Goal: Task Accomplishment & Management: Use online tool/utility

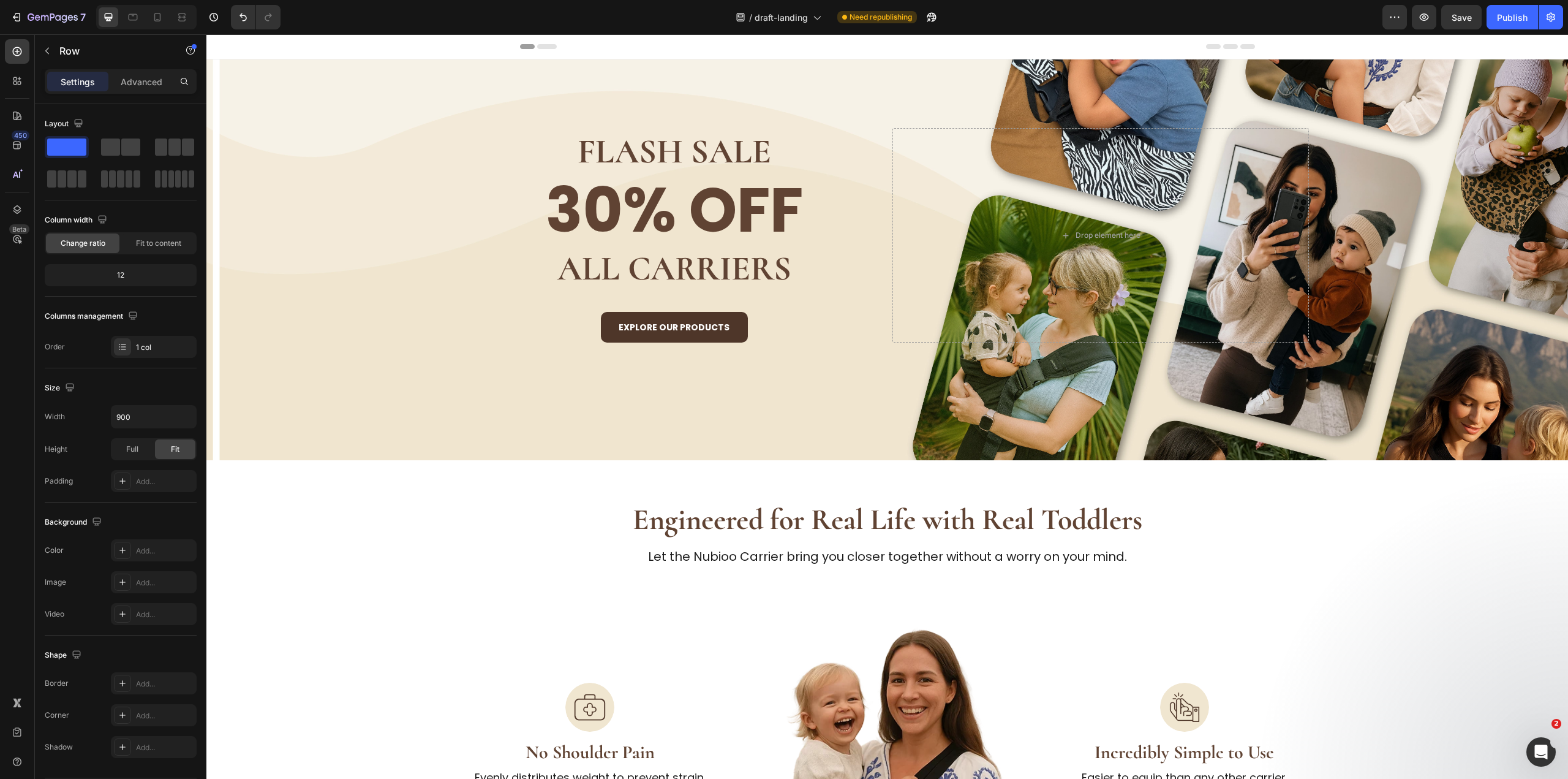
click at [1002, 18] on div "/ draft-landing Need republishing" at bounding box center [836, 17] width 1092 height 24
click at [697, 324] on strong "Explore Our Products" at bounding box center [674, 327] width 111 height 12
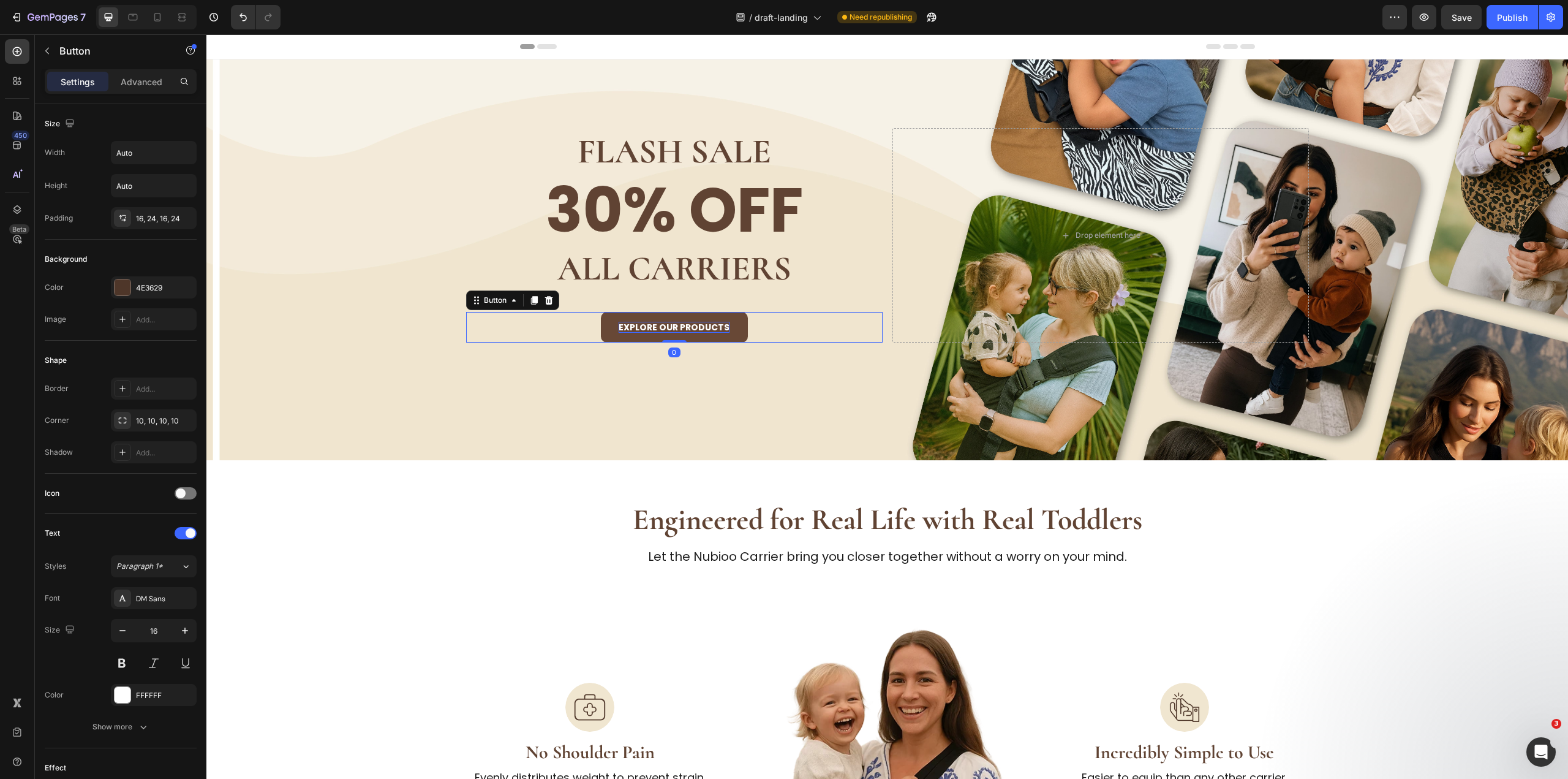
click at [697, 324] on strong "Explore Our Products" at bounding box center [674, 327] width 111 height 12
click at [793, 346] on div "FLASH SALE Heading 30% OFF Heading ALL CARRIERS Heading shop now Button 0 Drop …" at bounding box center [888, 235] width 882 height 352
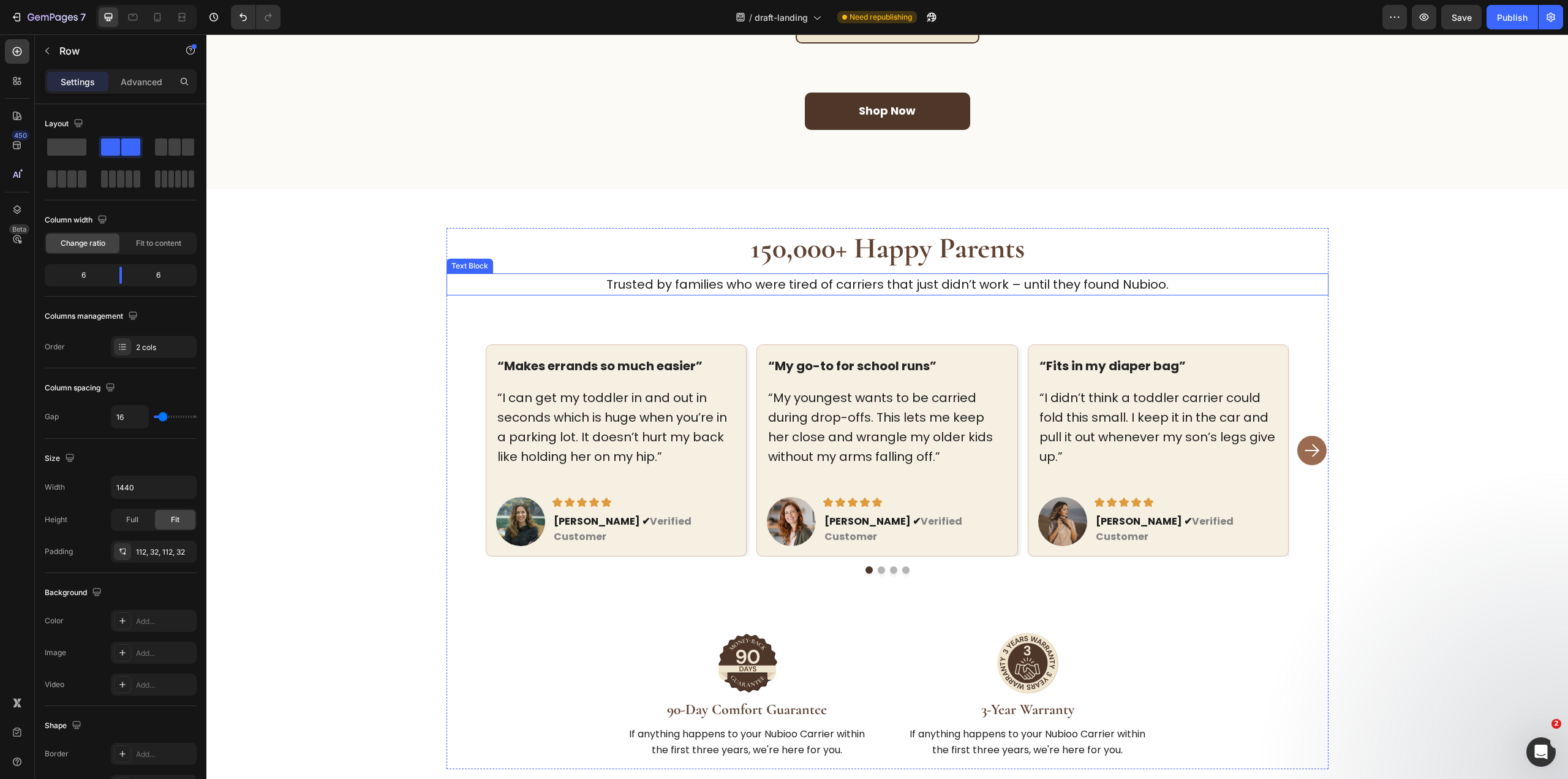
scroll to position [1838, 0]
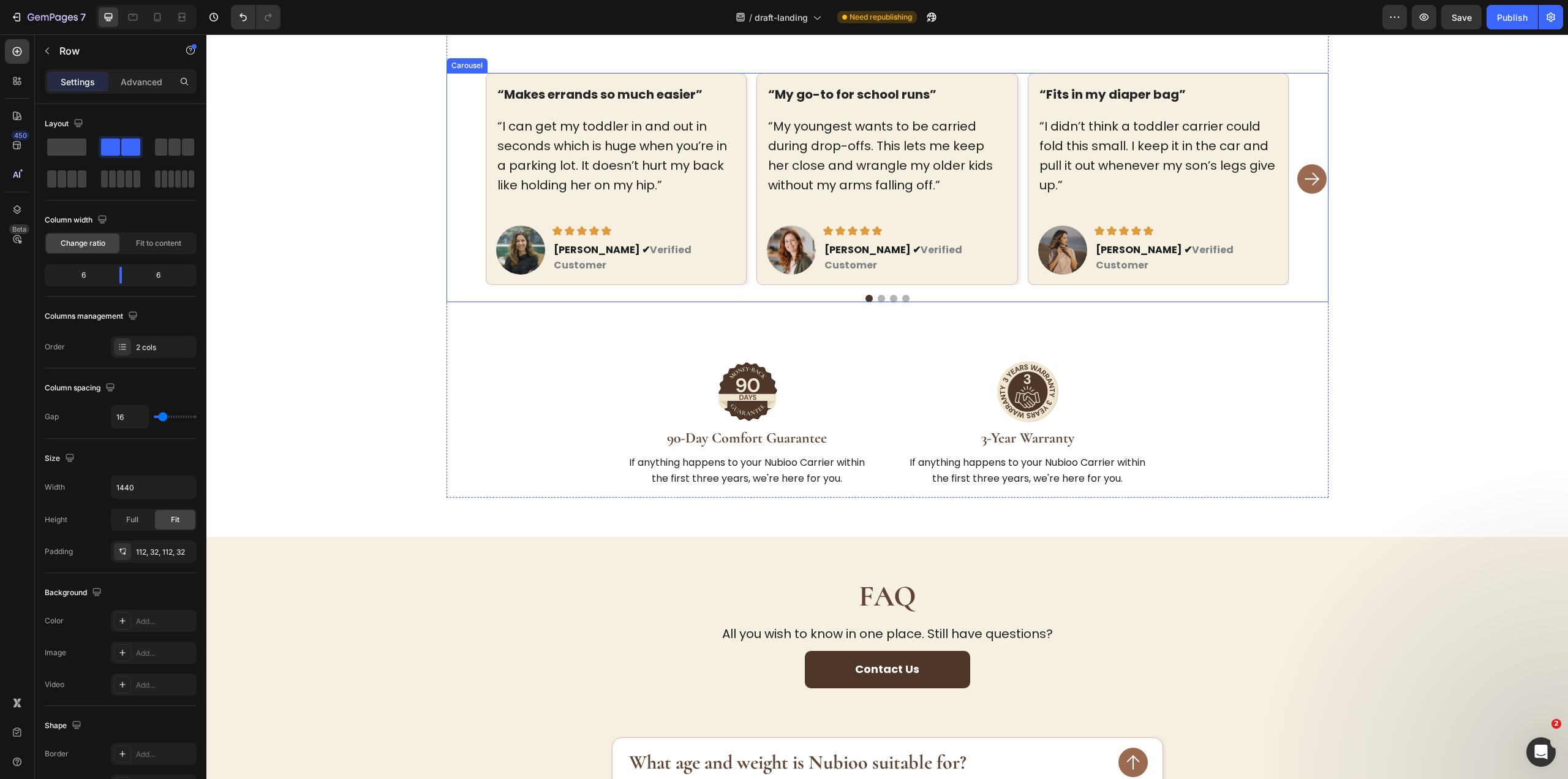
click at [1302, 169] on rect "Carousel Next Arrow" at bounding box center [1312, 179] width 20 height 20
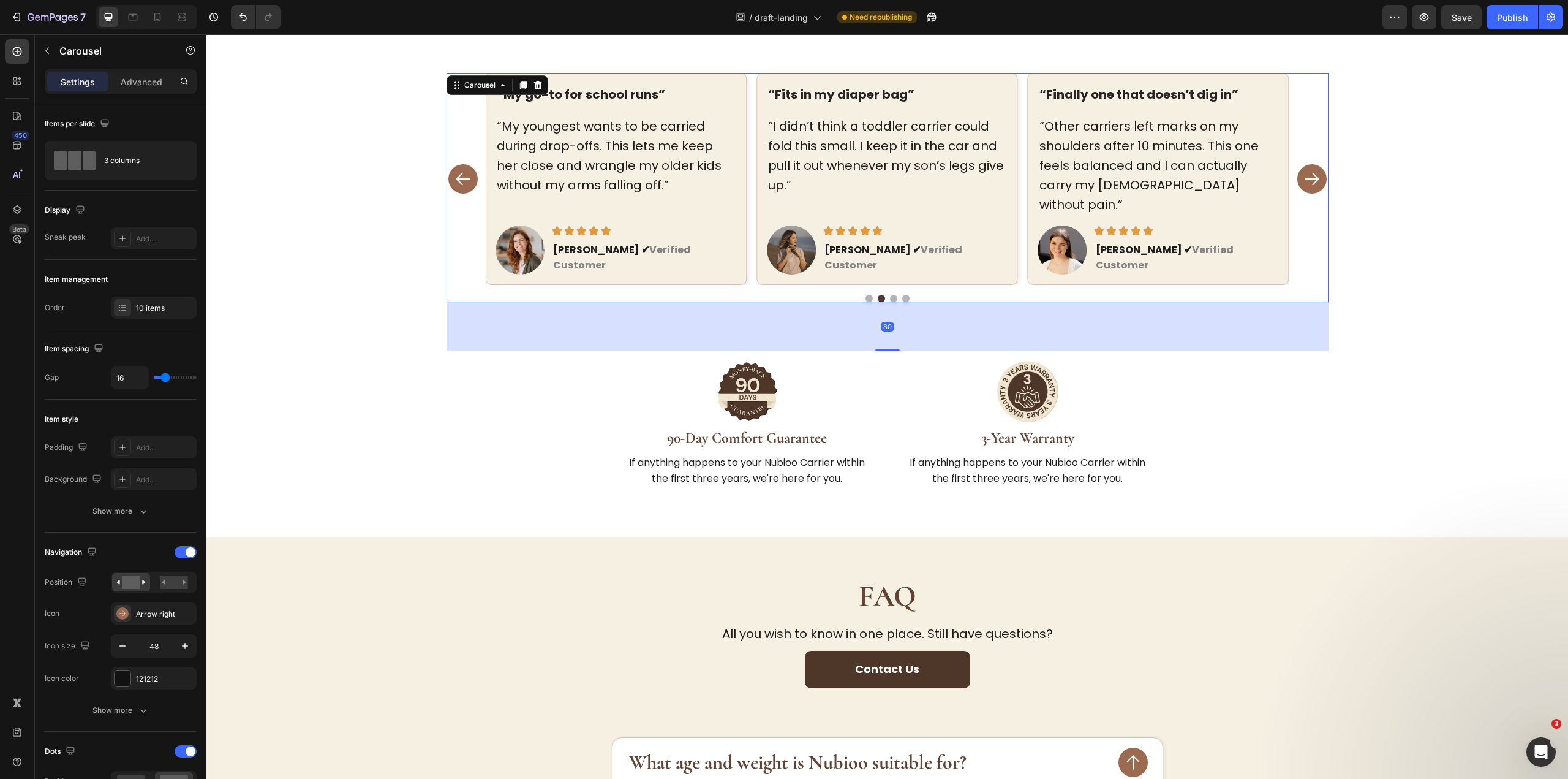
click at [1302, 169] on rect "Carousel Next Arrow" at bounding box center [1312, 179] width 20 height 20
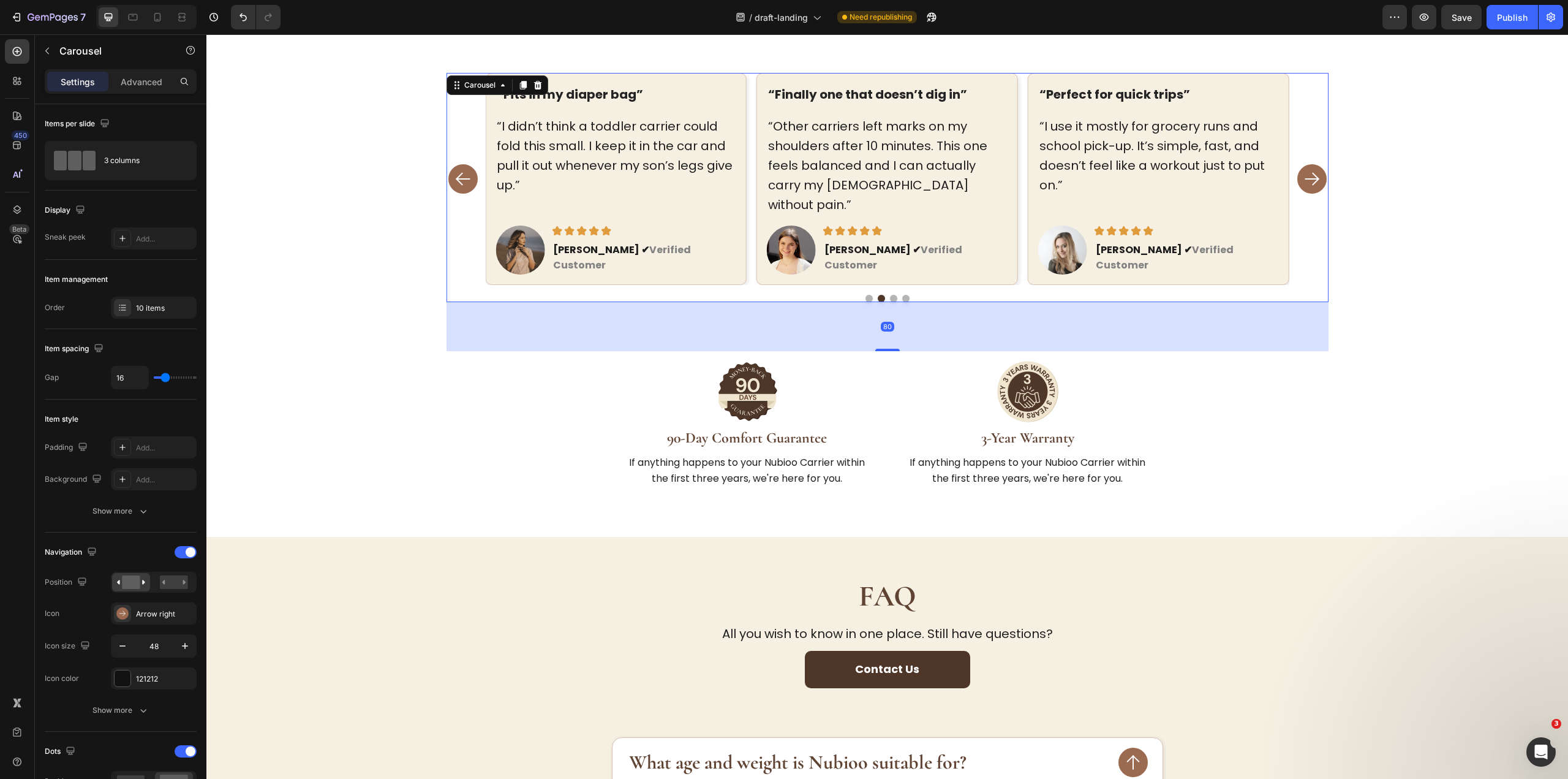
click at [1302, 169] on rect "Carousel Next Arrow" at bounding box center [1312, 179] width 20 height 20
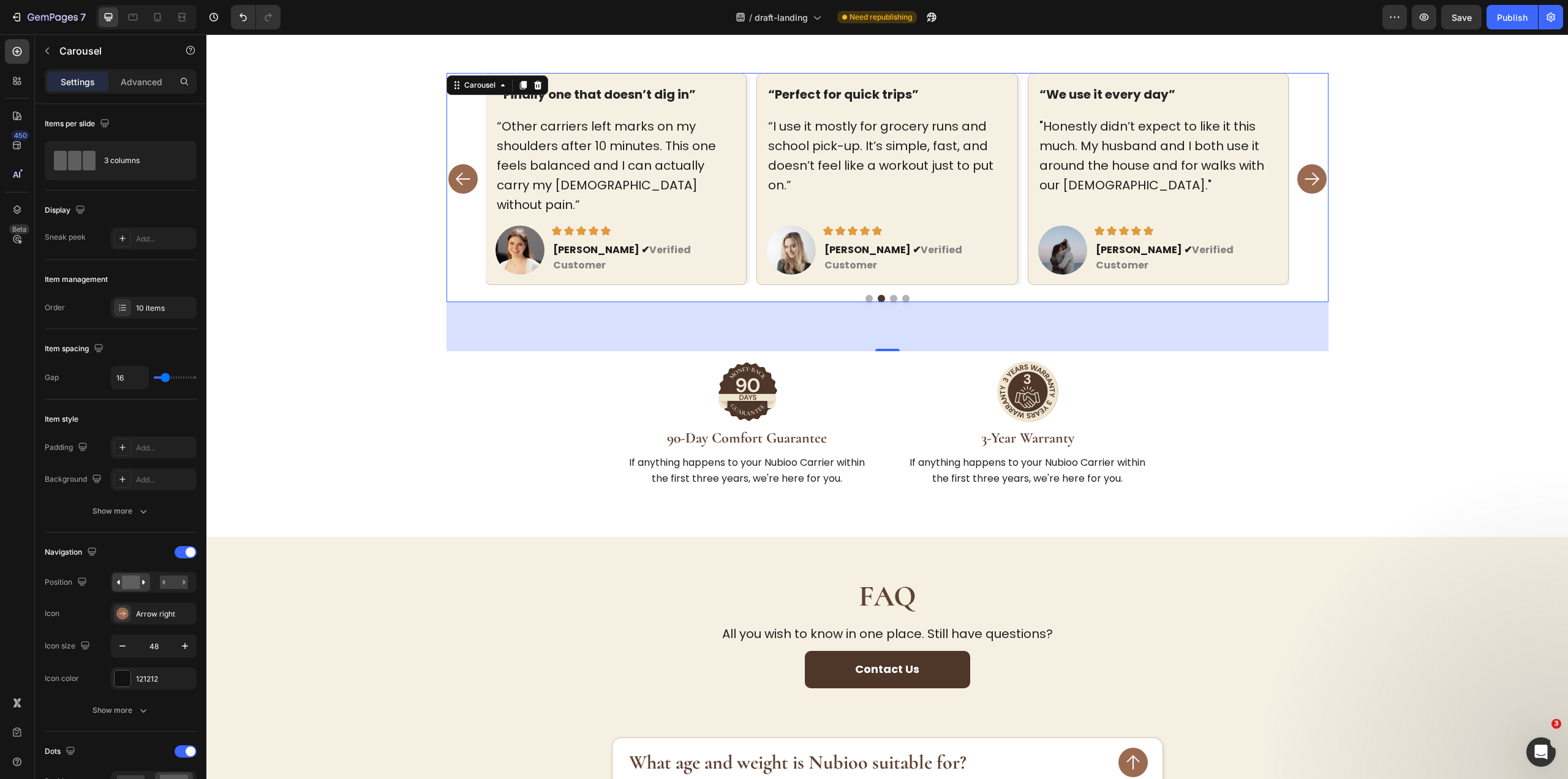
click at [1302, 169] on rect "Carousel Next Arrow" at bounding box center [1312, 179] width 20 height 20
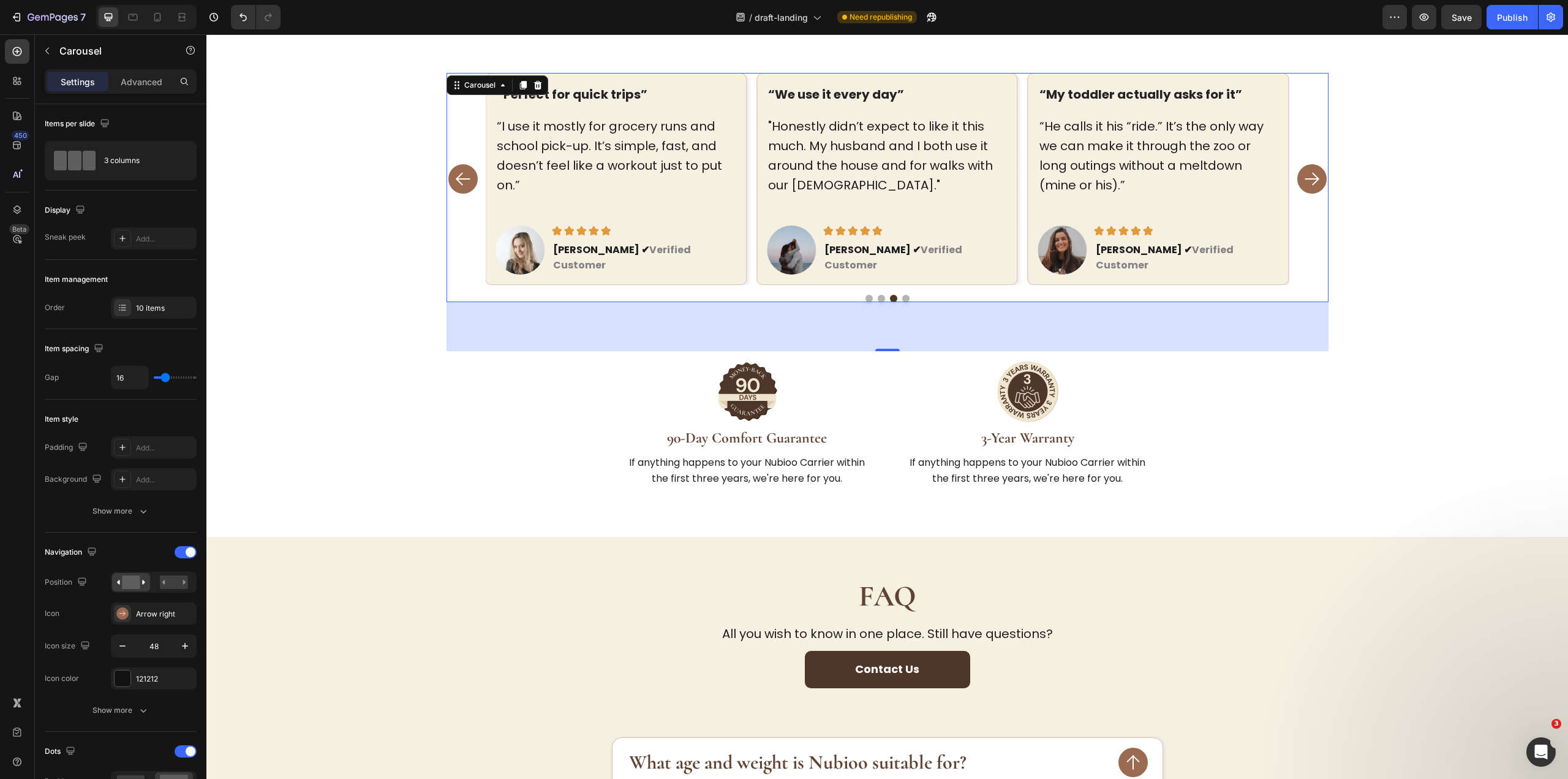
click at [1302, 169] on rect "Carousel Next Arrow" at bounding box center [1312, 179] width 20 height 20
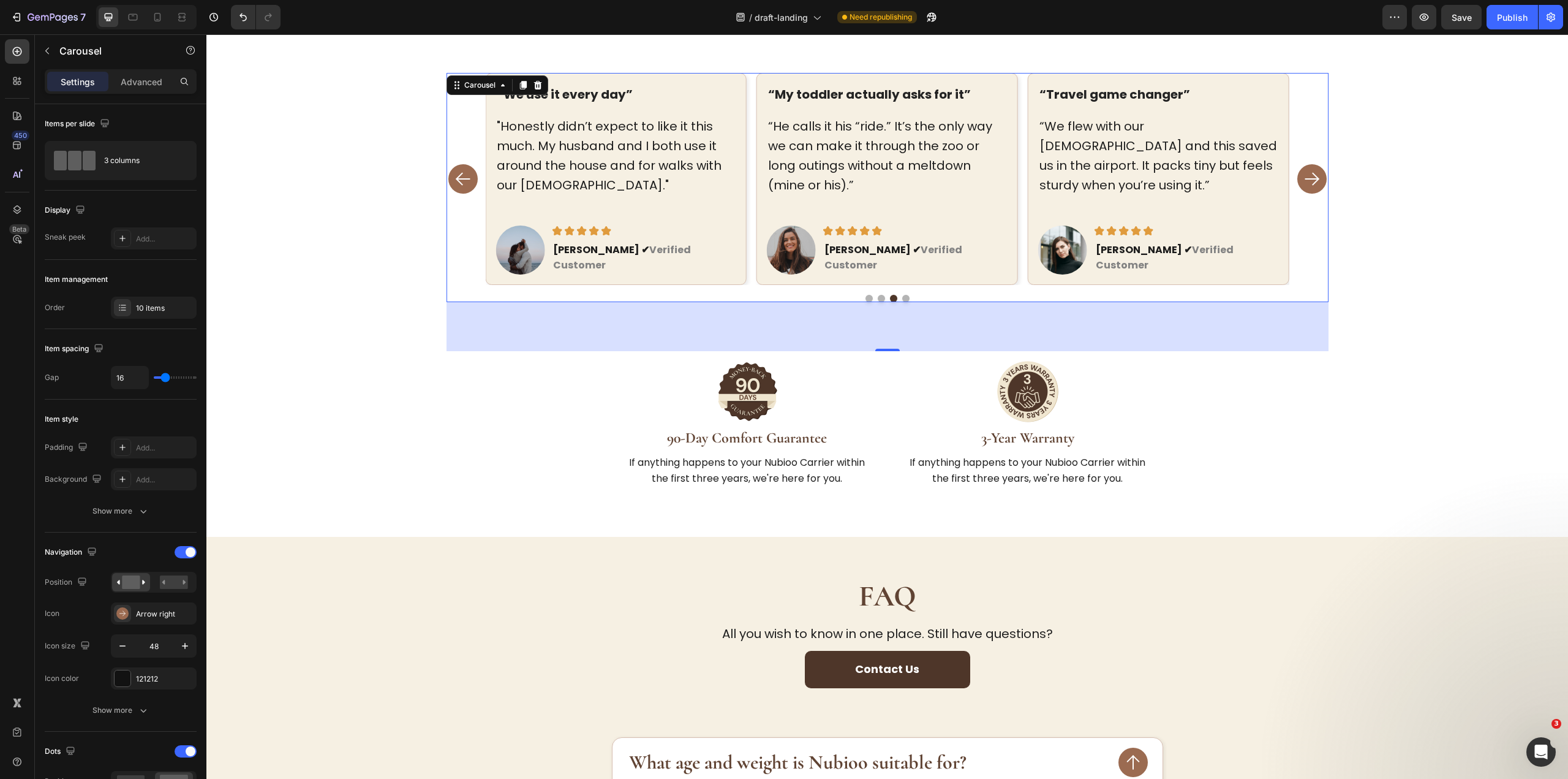
click at [1302, 169] on rect "Carousel Next Arrow" at bounding box center [1312, 179] width 20 height 20
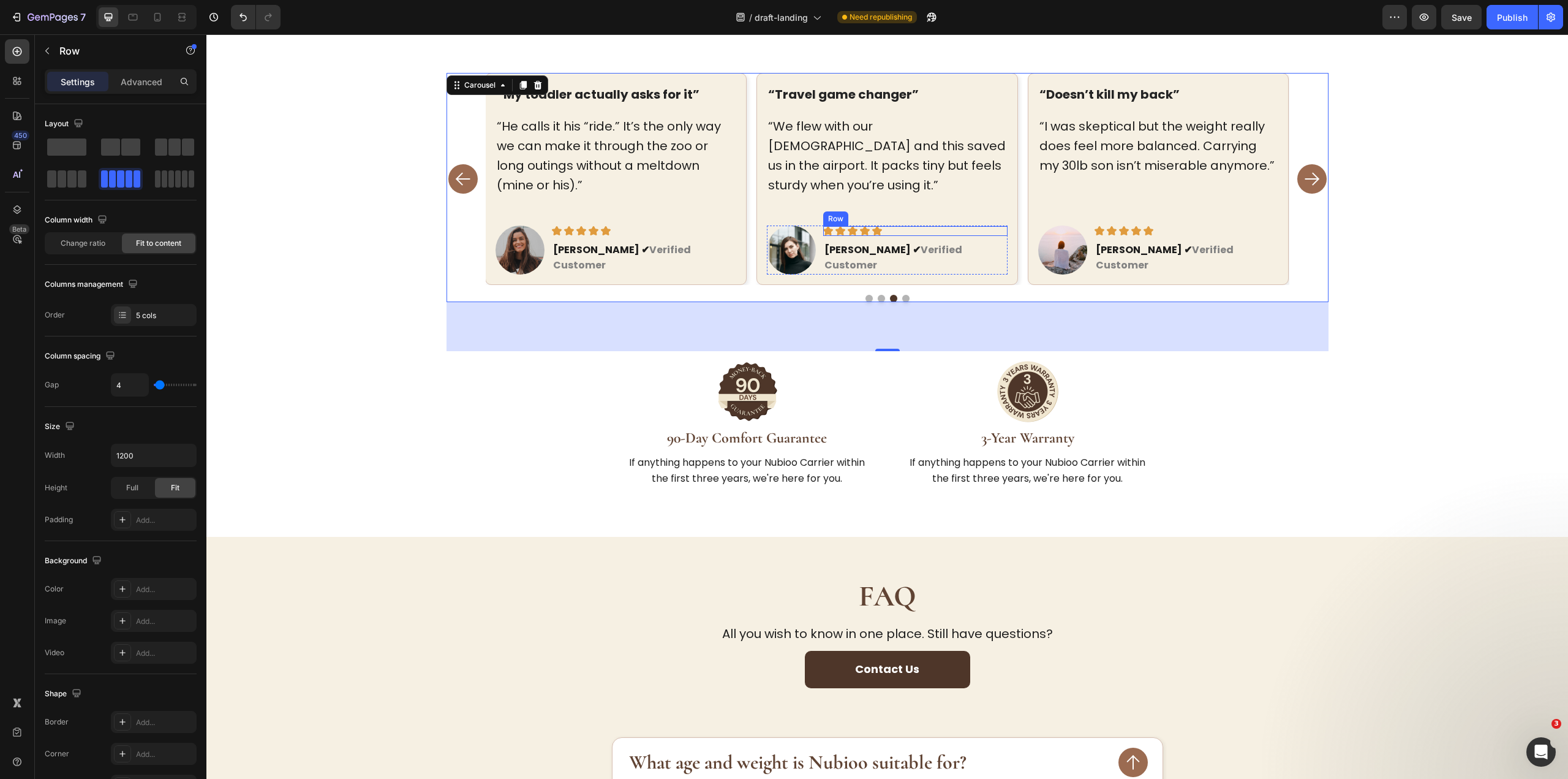
click at [990, 226] on div "Image Image Image Image Image Row" at bounding box center [915, 231] width 184 height 10
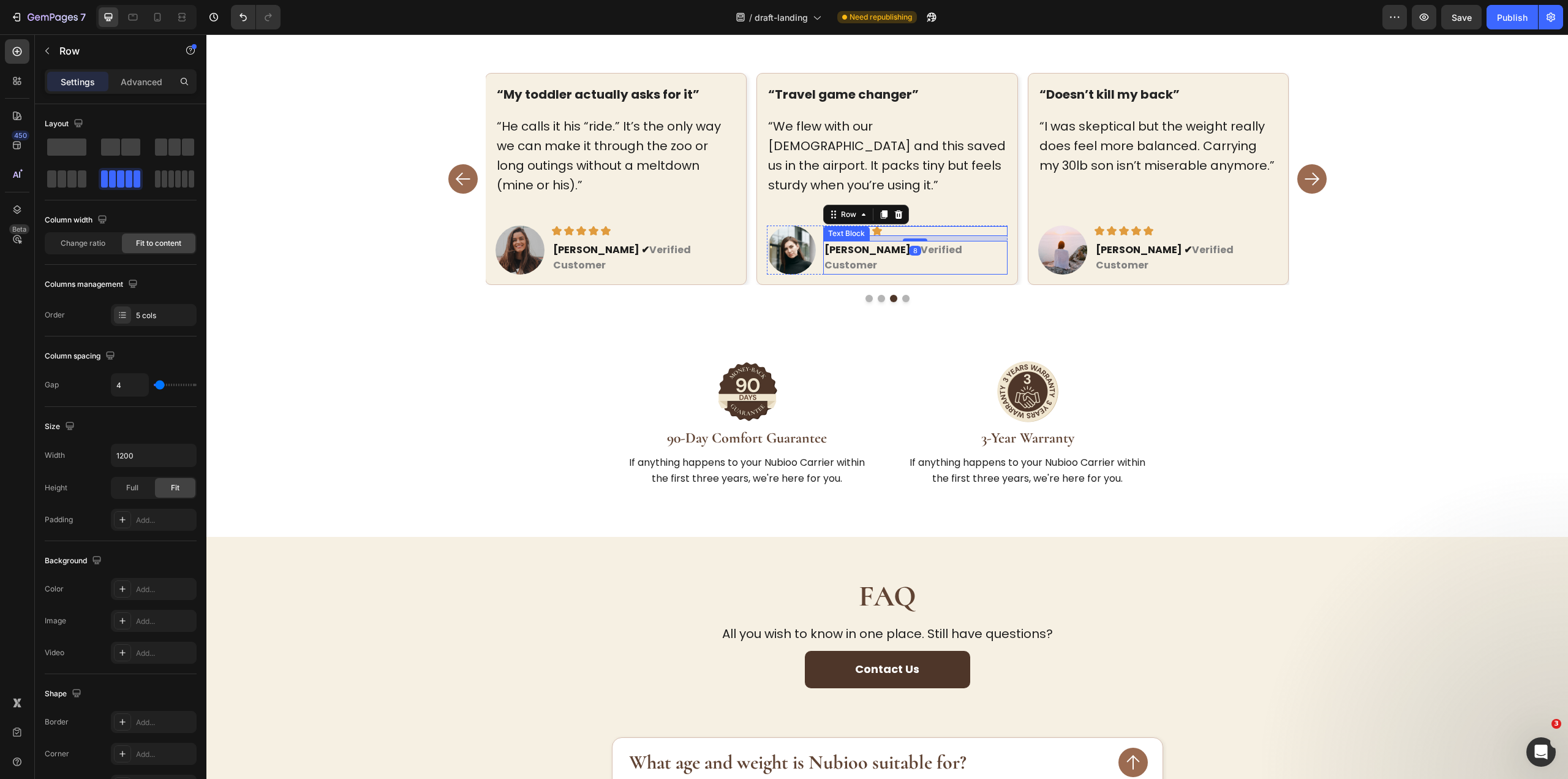
click at [999, 242] on p "nicole f. ✔ verified customer" at bounding box center [915, 258] width 182 height 31
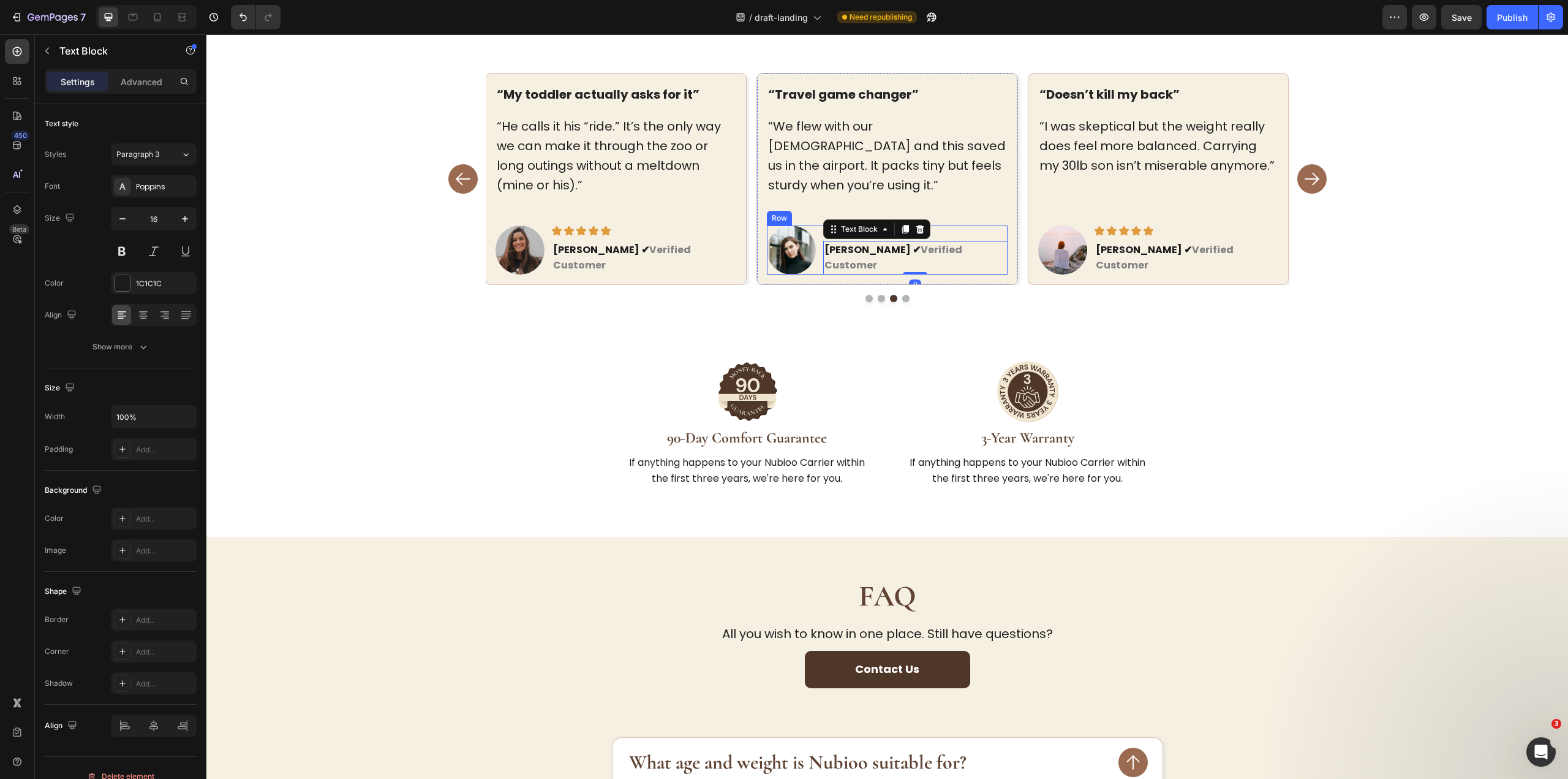
click at [814, 225] on div "Image Image Image Image Image Image Row nicole f. ✔ verified customer Text Bloc…" at bounding box center [886, 250] width 241 height 49
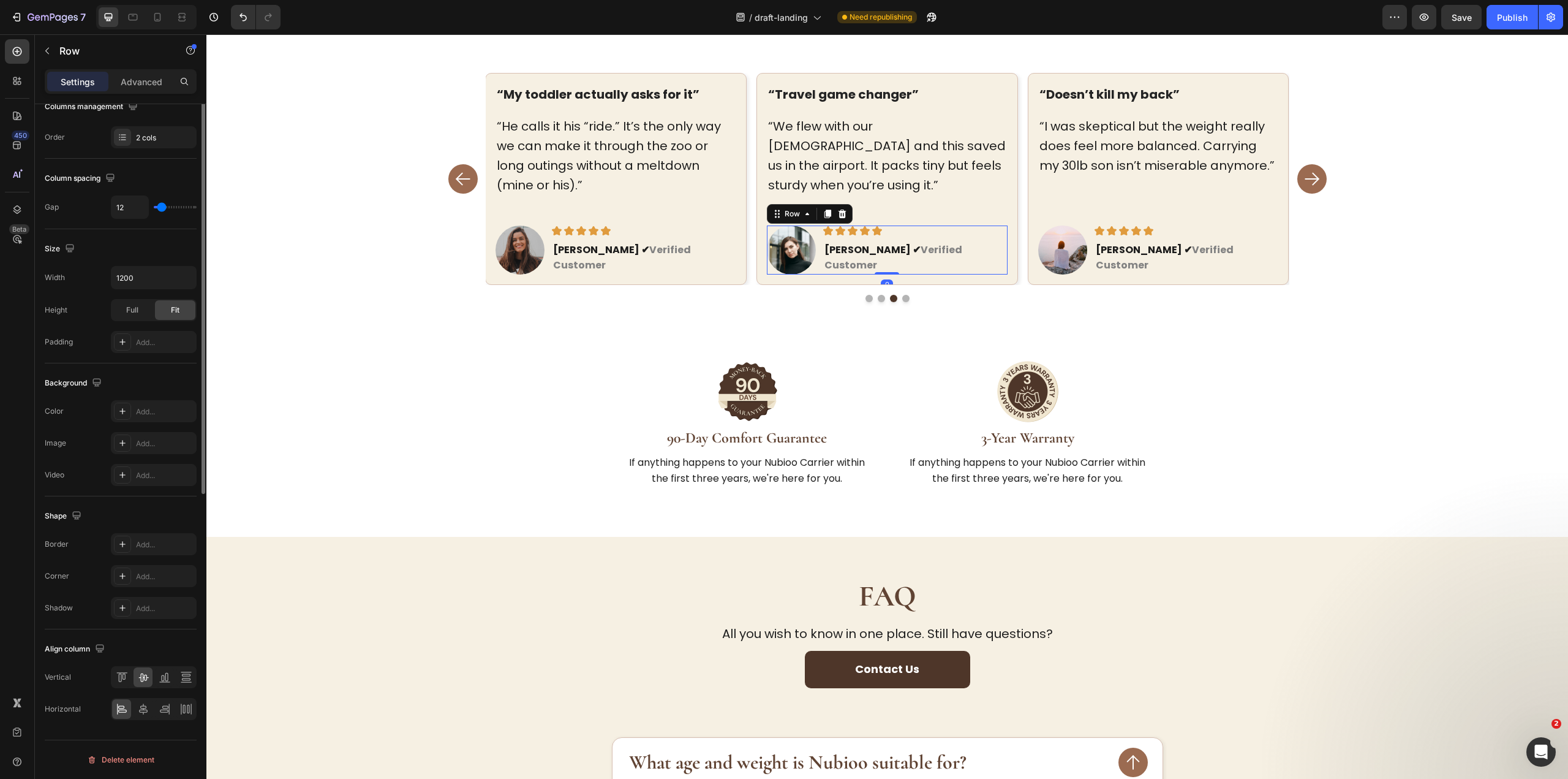
scroll to position [0, 0]
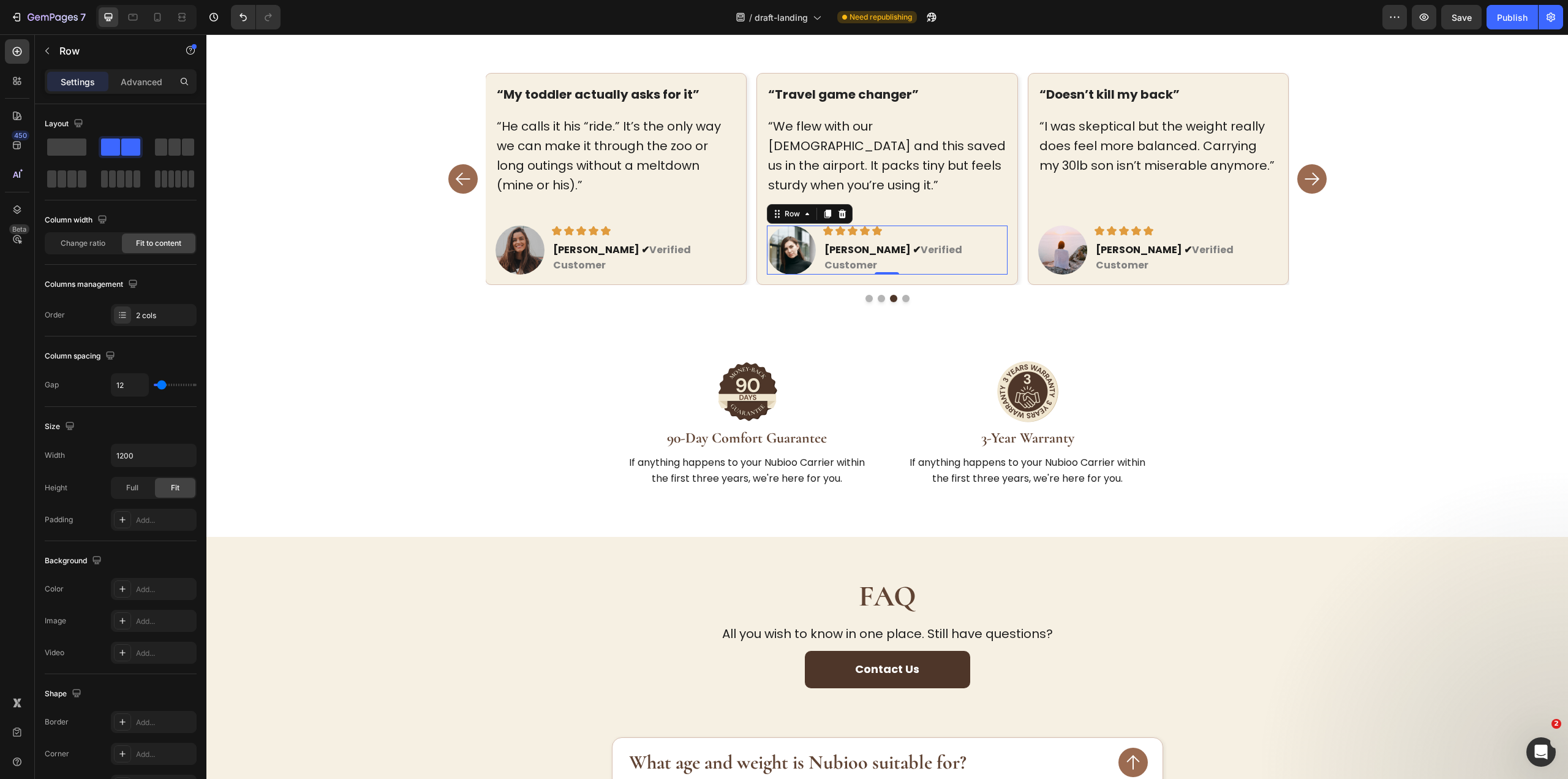
click at [146, 92] on div "Settings Advanced" at bounding box center [121, 82] width 152 height 24
click at [147, 82] on p "Advanced" at bounding box center [141, 82] width 42 height 13
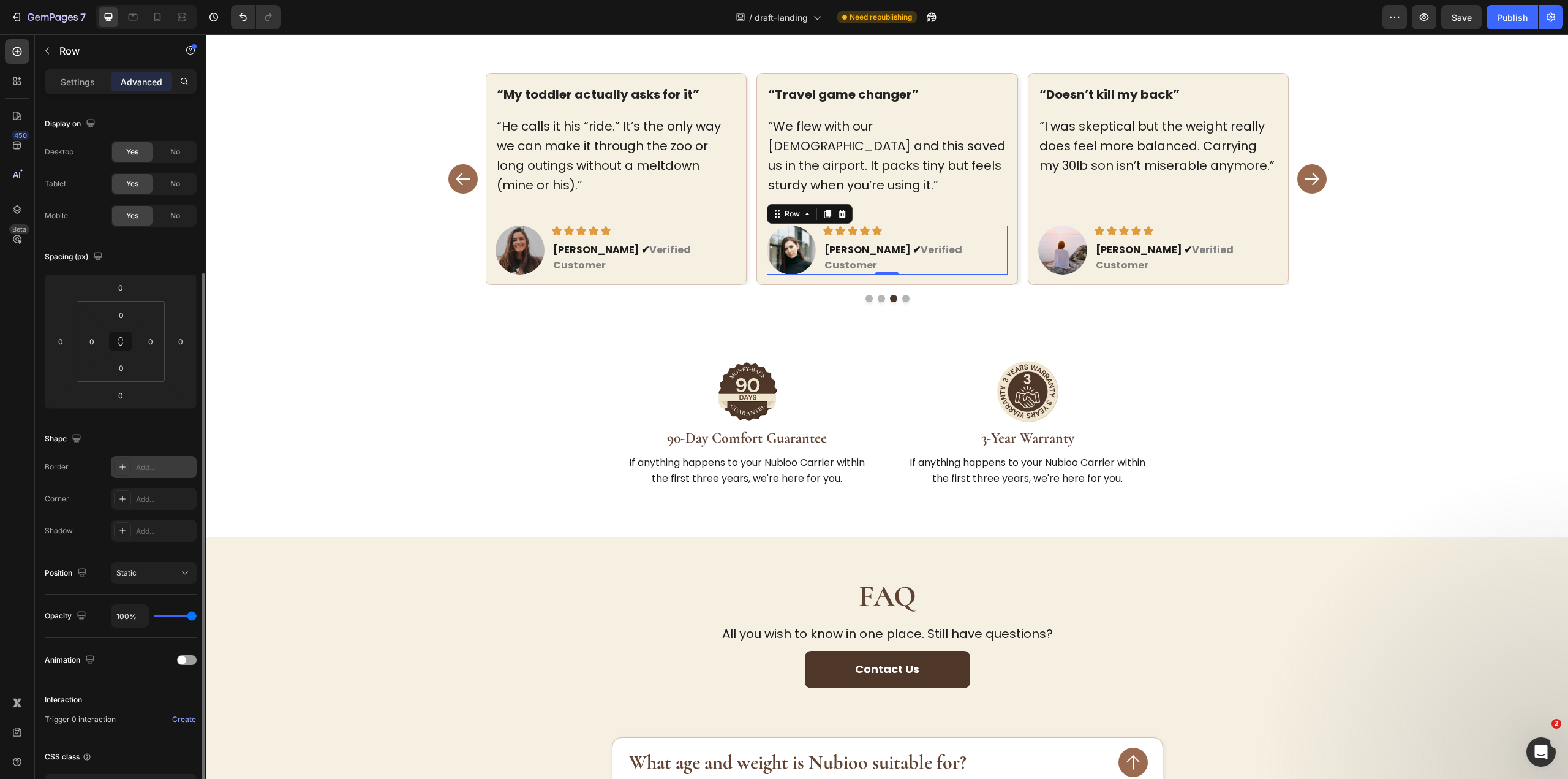
scroll to position [90, 0]
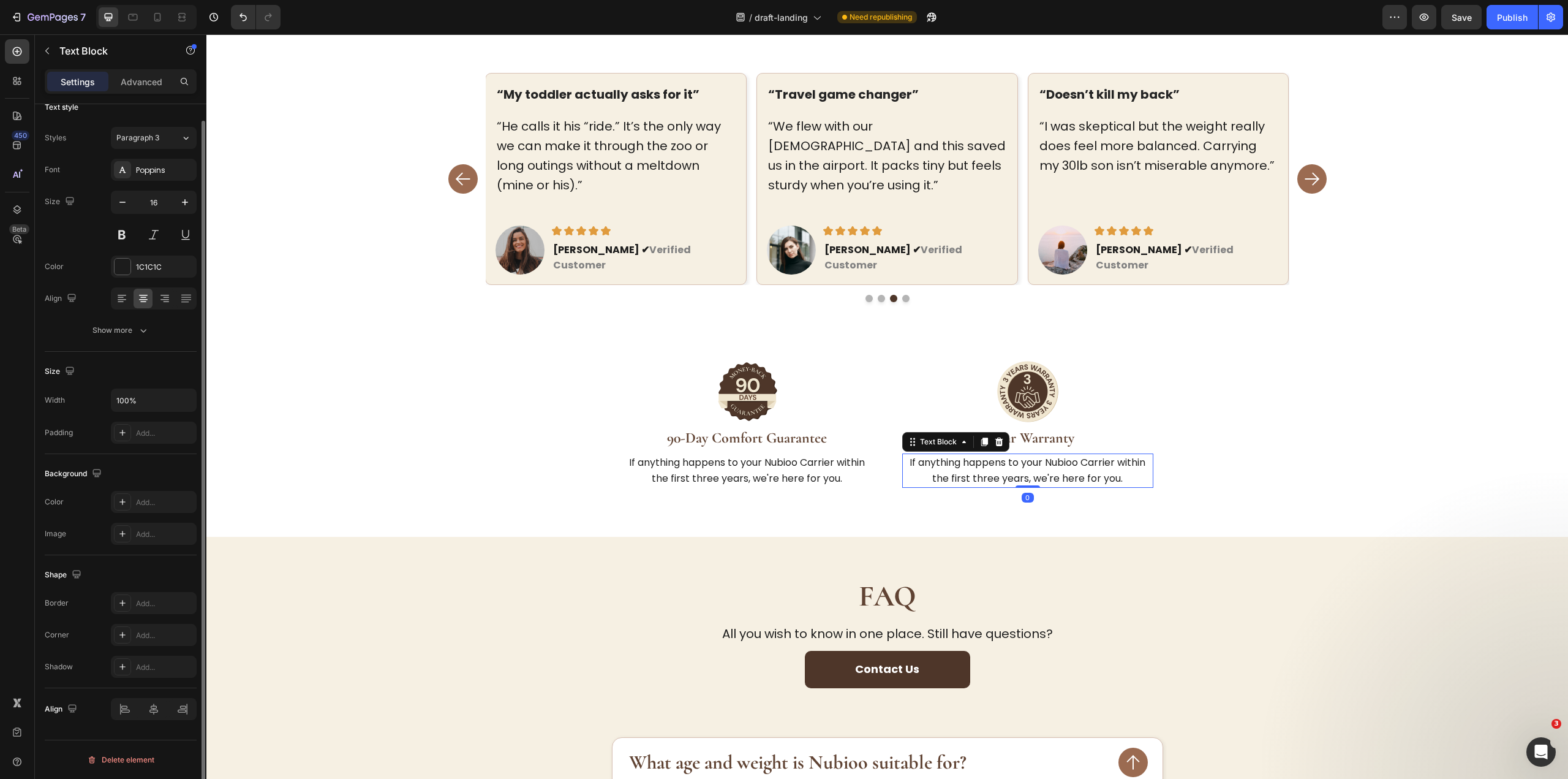
click at [1077, 454] on p "If anything happens to your Nubioo Carrier within the first three years, we're …" at bounding box center [1027, 470] width 249 height 31
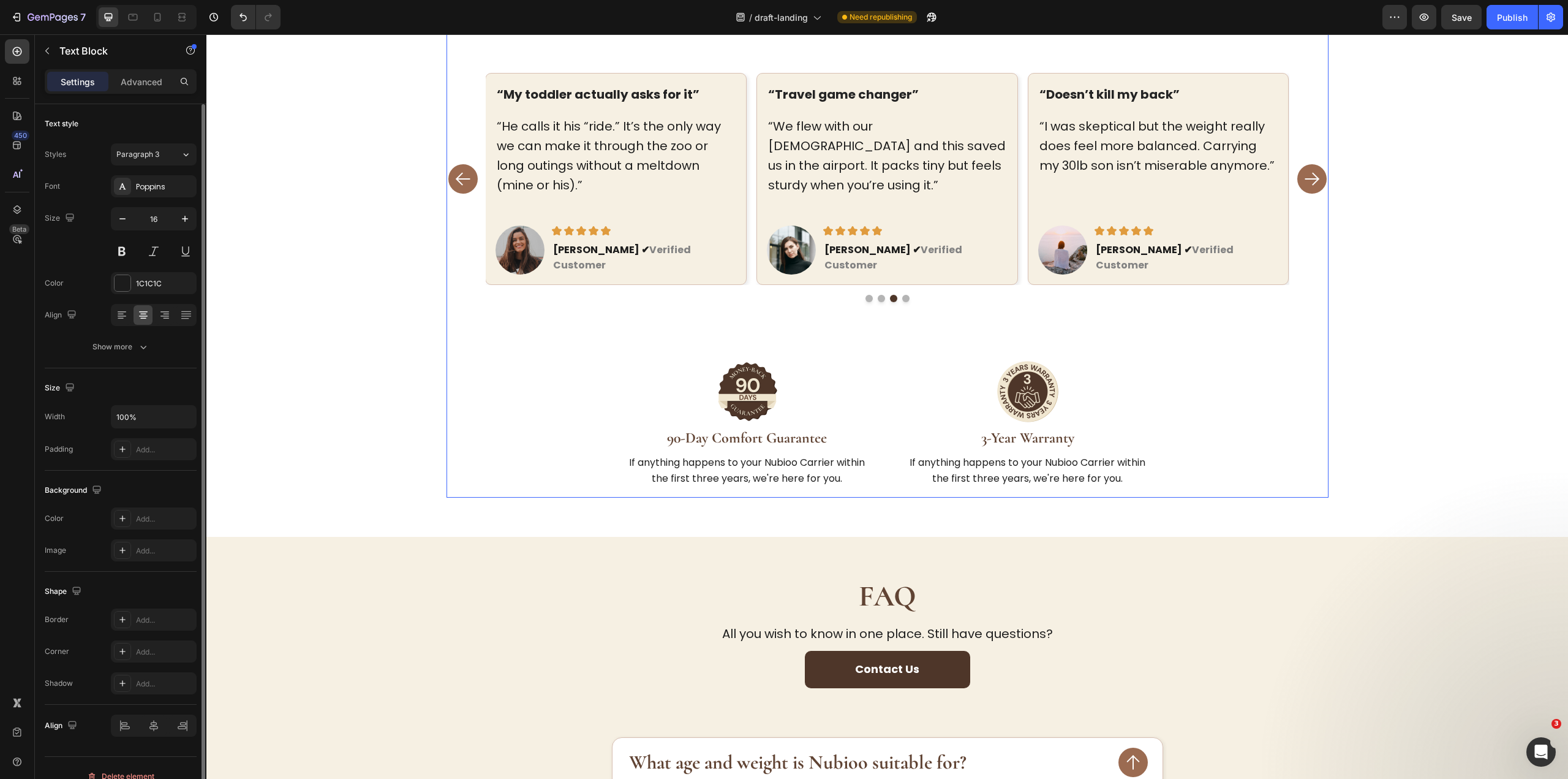
click at [1259, 435] on div "150,000+ Happy Parents Heading Trusted by families who were tired of carriers t…" at bounding box center [888, 227] width 882 height 541
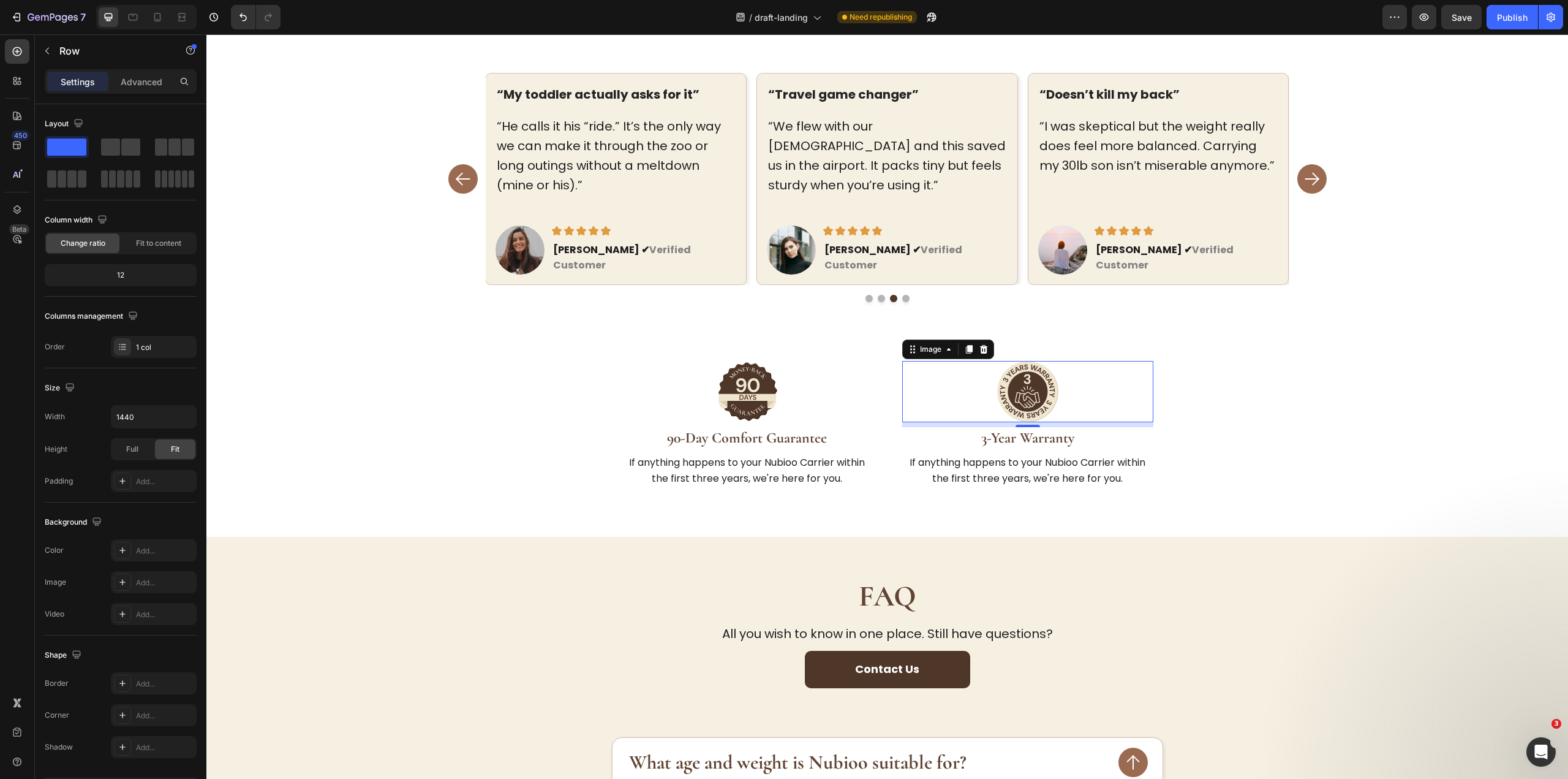
click at [1113, 379] on div at bounding box center [1027, 391] width 251 height 61
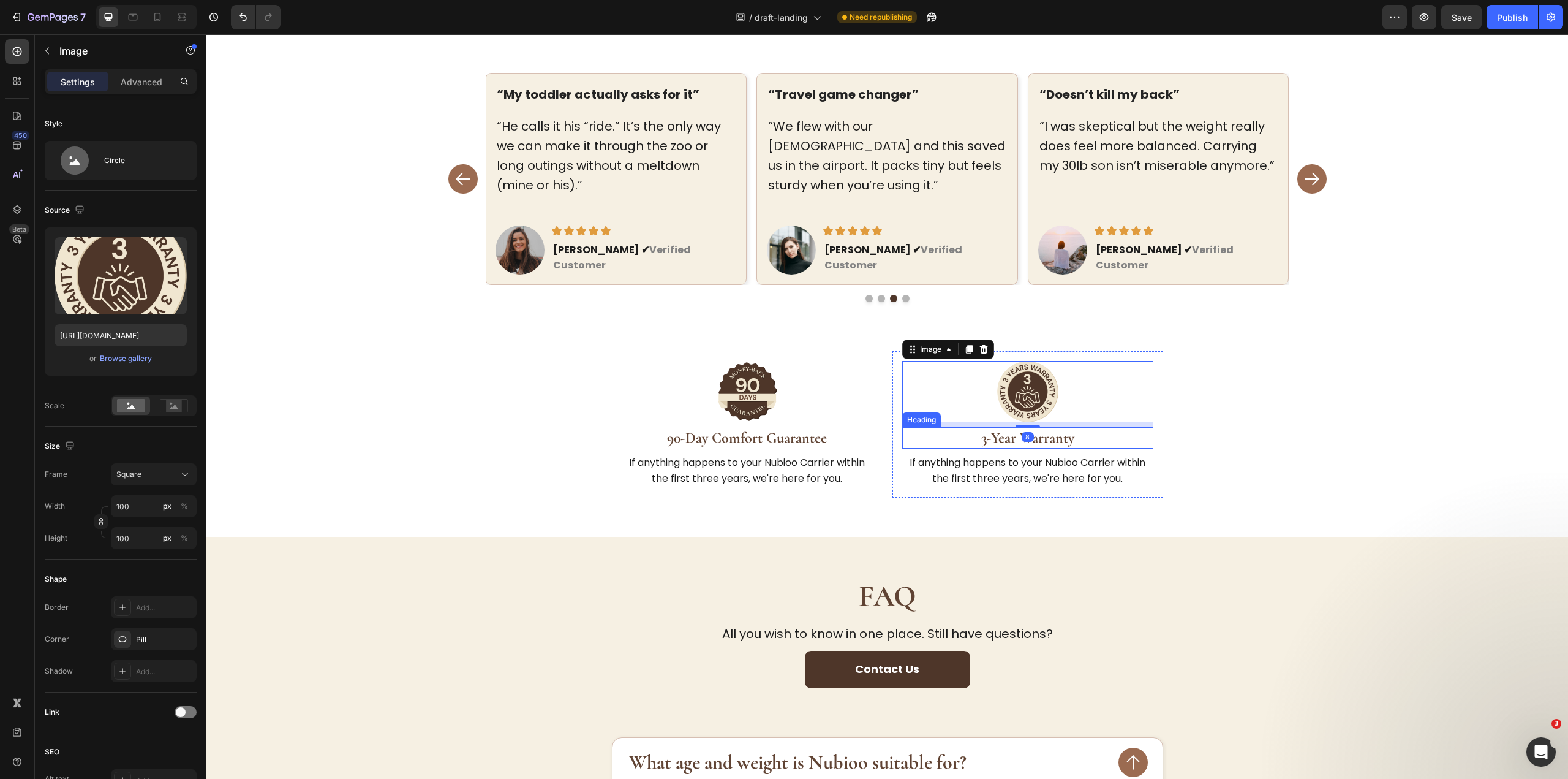
click at [1146, 427] on h2 "3-Year Warranty" at bounding box center [1027, 438] width 251 height 21
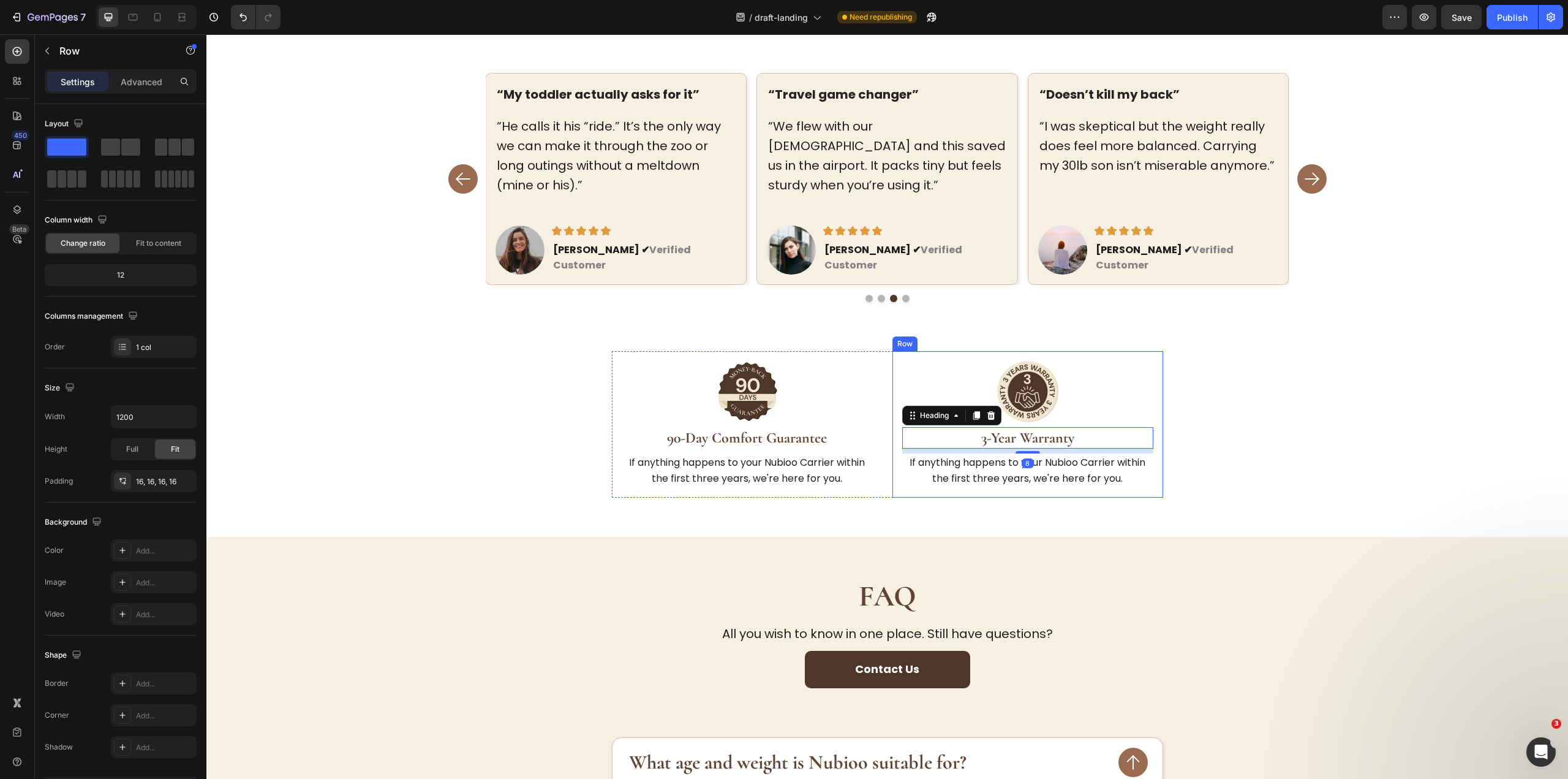
click at [1151, 405] on div "Image 3-Year Warranty Heading 8 If anything happens to your Nubioo Carrier with…" at bounding box center [1027, 423] width 271 height 146
click at [885, 394] on div "Image 90-Day Comfort Guarantee Heading If anything happens to your Nubioo Carri…" at bounding box center [887, 423] width 551 height 146
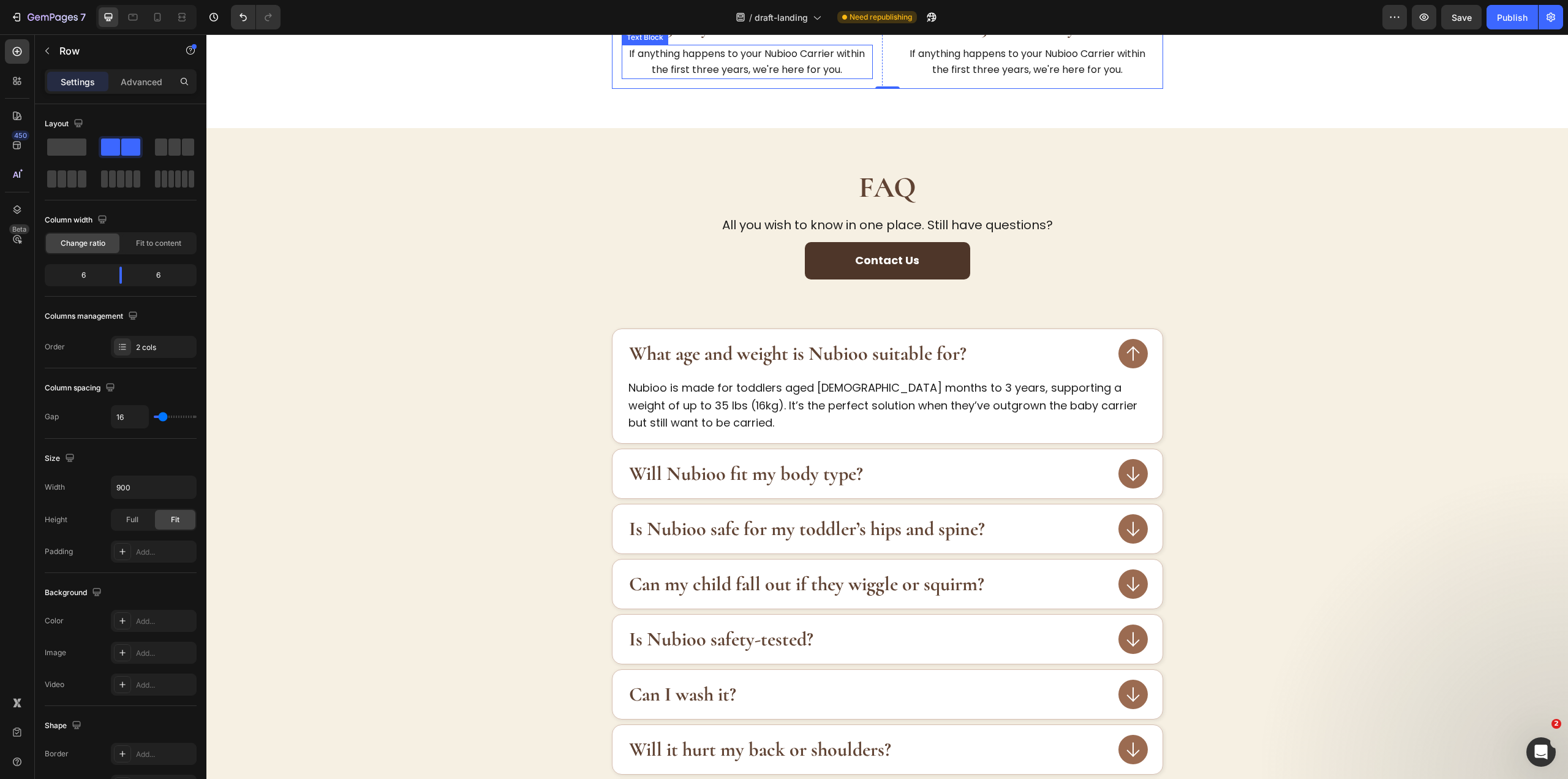
scroll to position [2328, 0]
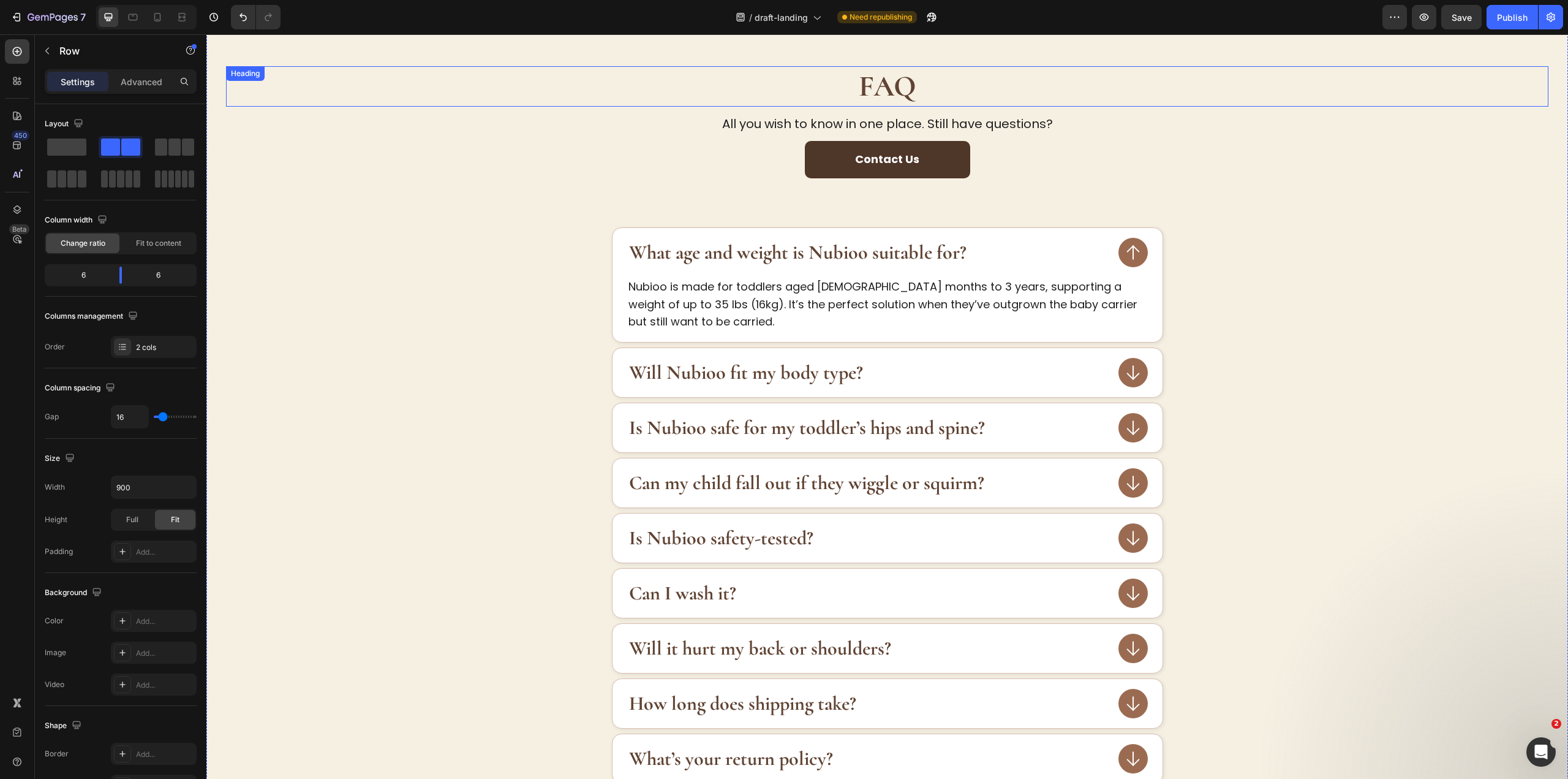
click at [872, 87] on strong "FAQ" at bounding box center [887, 86] width 58 height 36
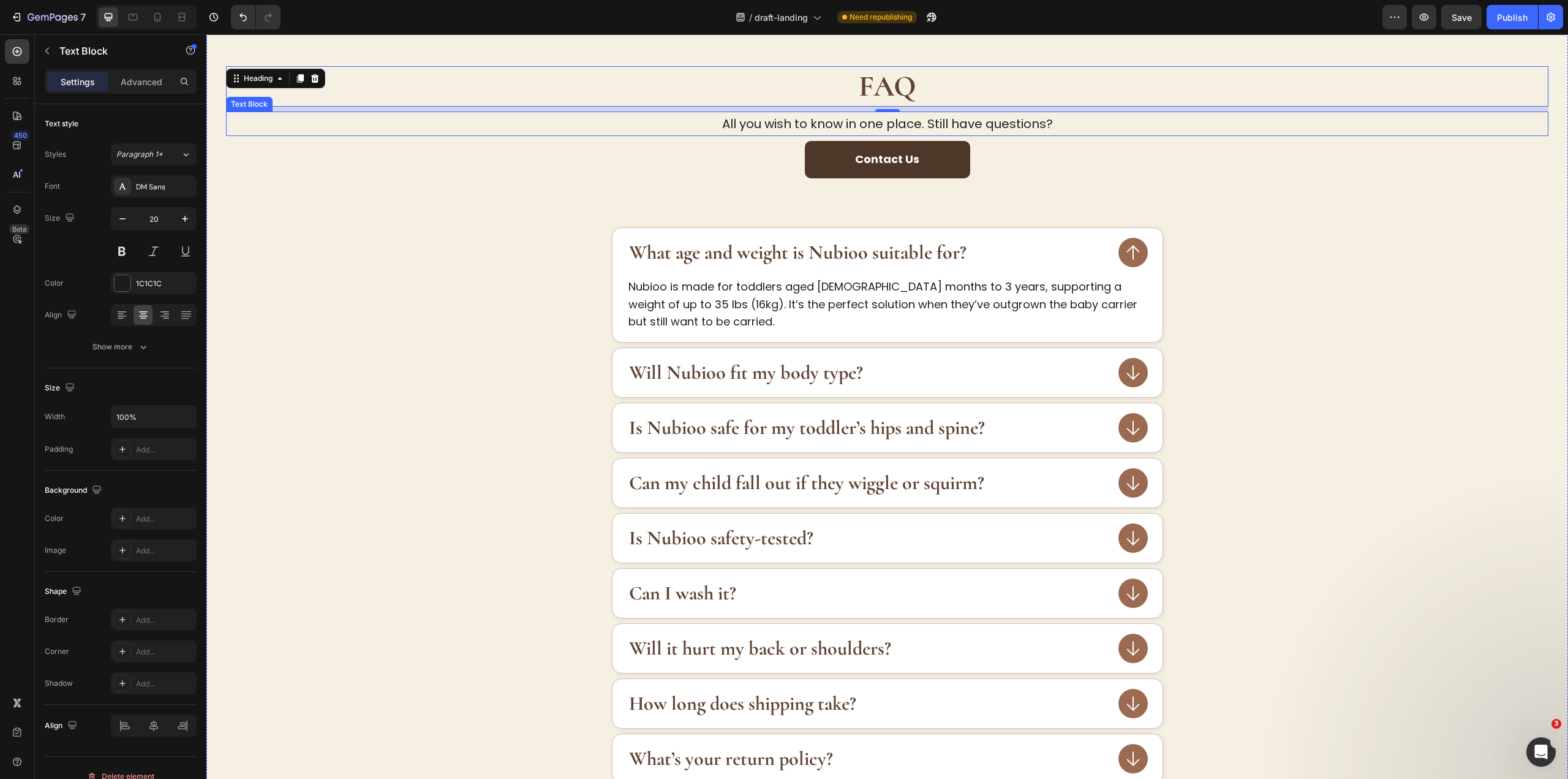
click at [971, 129] on p "All you wish to know in one place. Still have questions?" at bounding box center [887, 123] width 1320 height 22
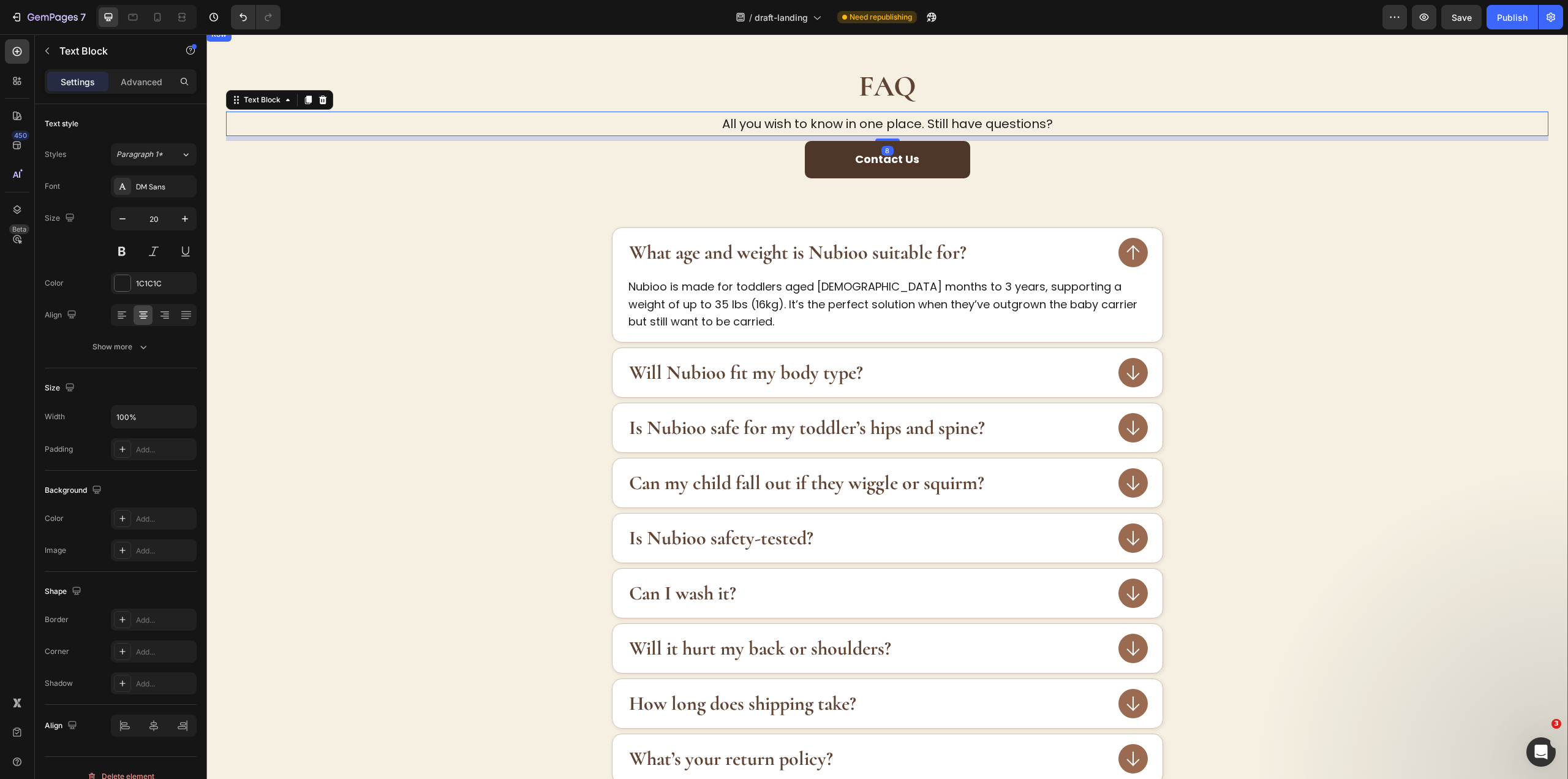
click at [1271, 220] on div "Contact Us Button" at bounding box center [887, 184] width 1323 height 86
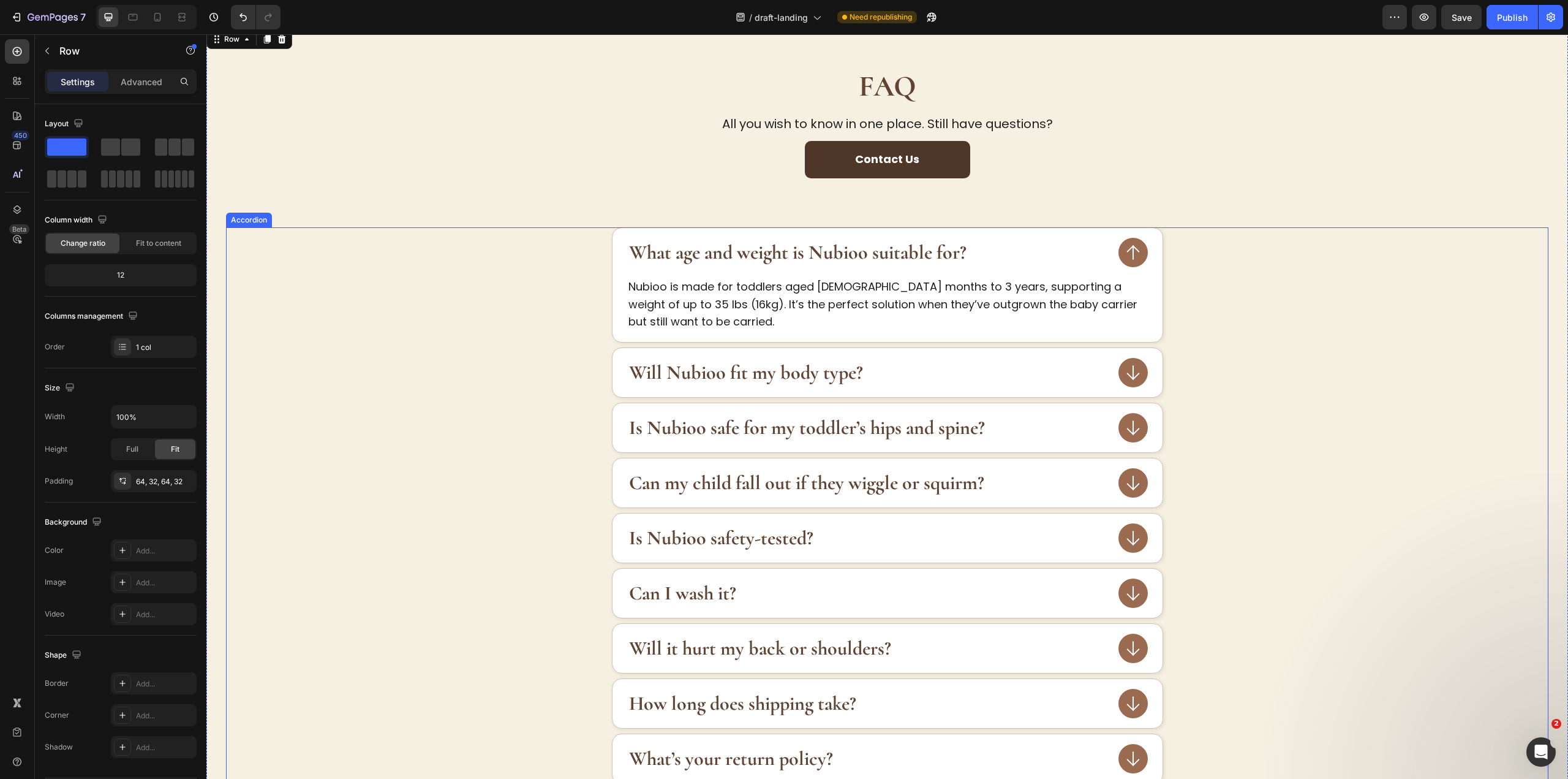
click at [1293, 409] on div "Is Nubioo safe for my toddler’s hips and spine?" at bounding box center [887, 427] width 1321 height 51
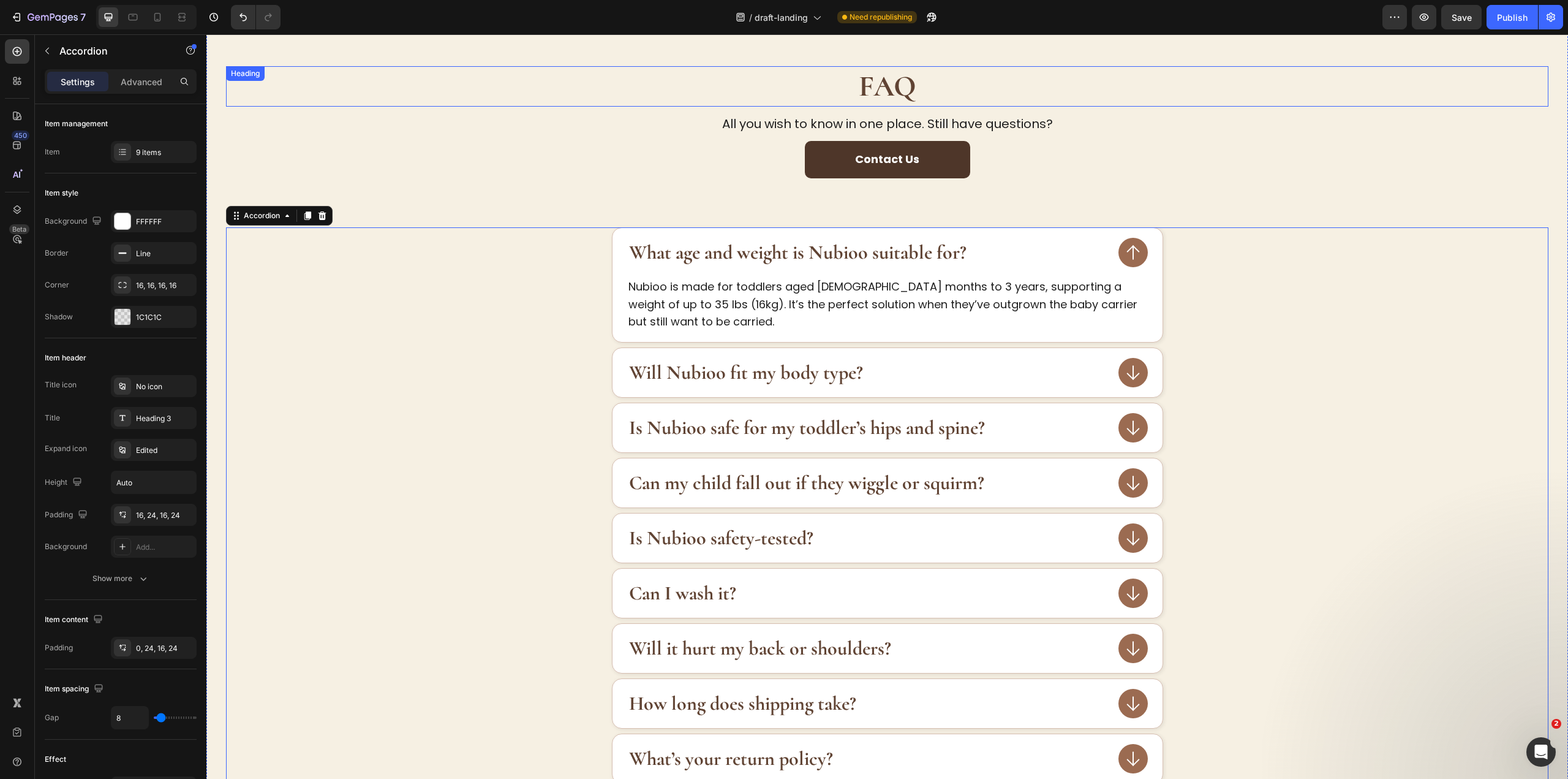
click at [519, 87] on h2 "FAQ" at bounding box center [887, 86] width 1323 height 41
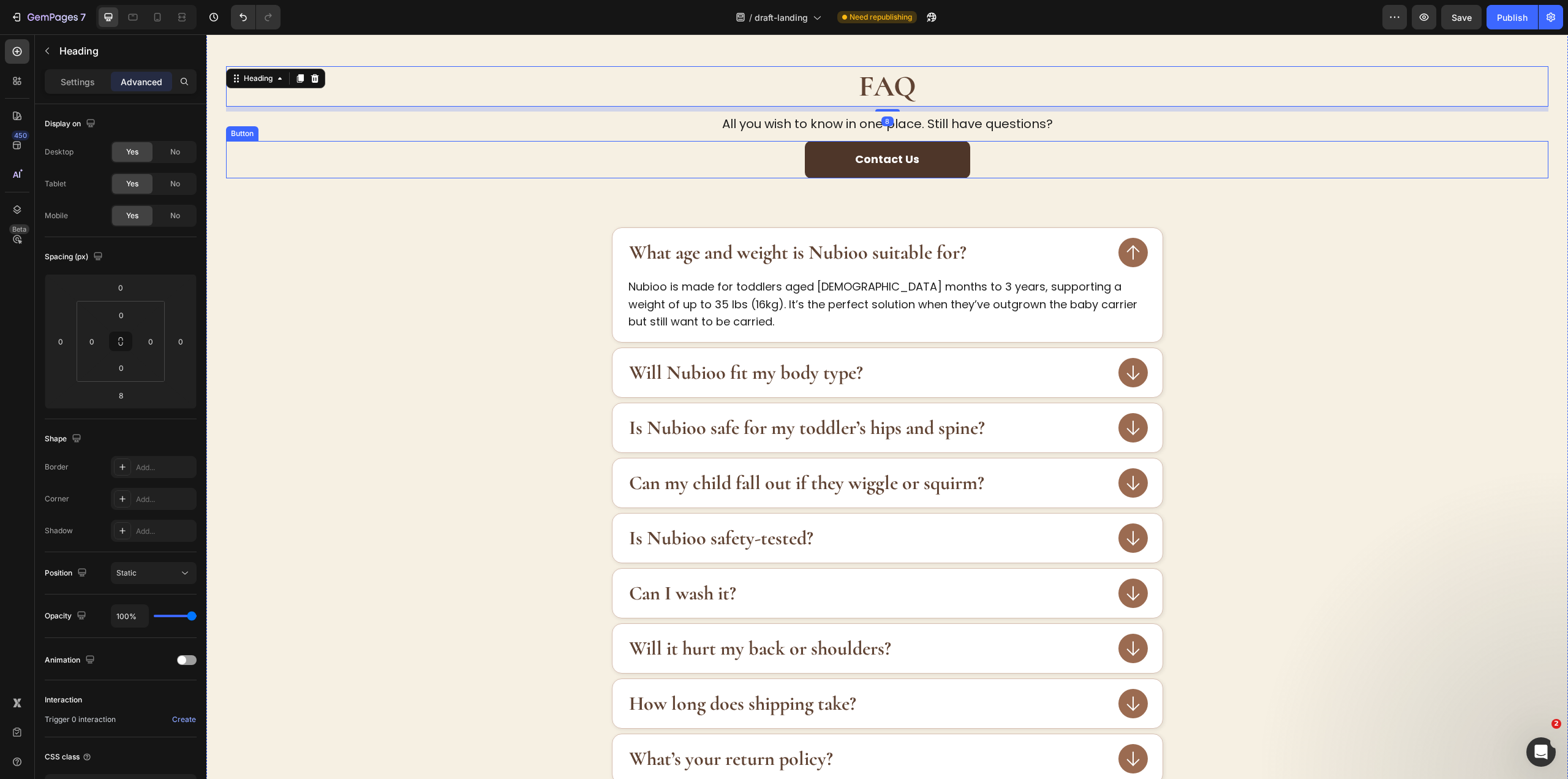
click at [745, 168] on div "Contact Us Button" at bounding box center [887, 160] width 1323 height 38
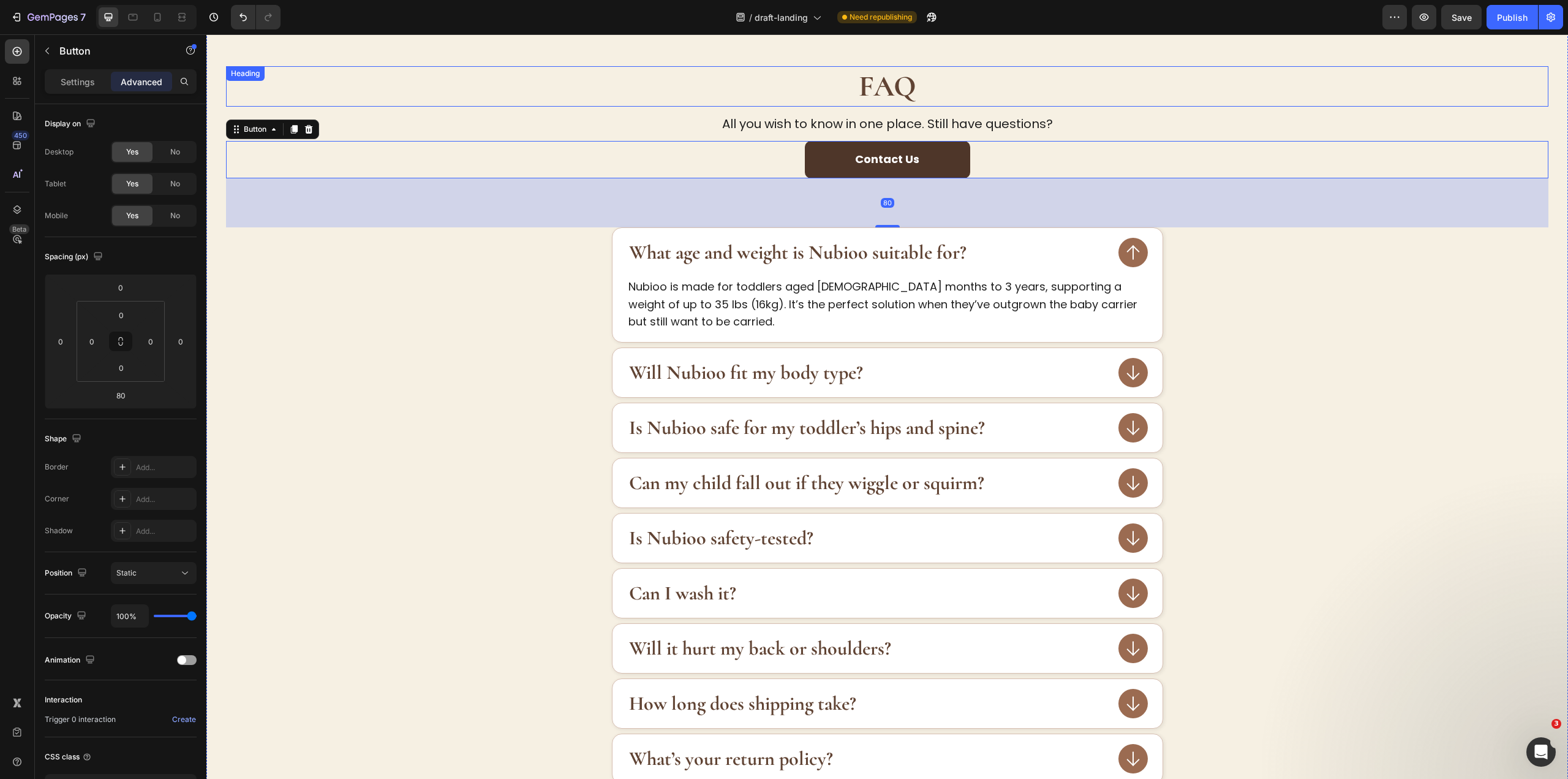
click at [975, 126] on p "All you wish to know in one place. Still have questions?" at bounding box center [887, 123] width 1320 height 22
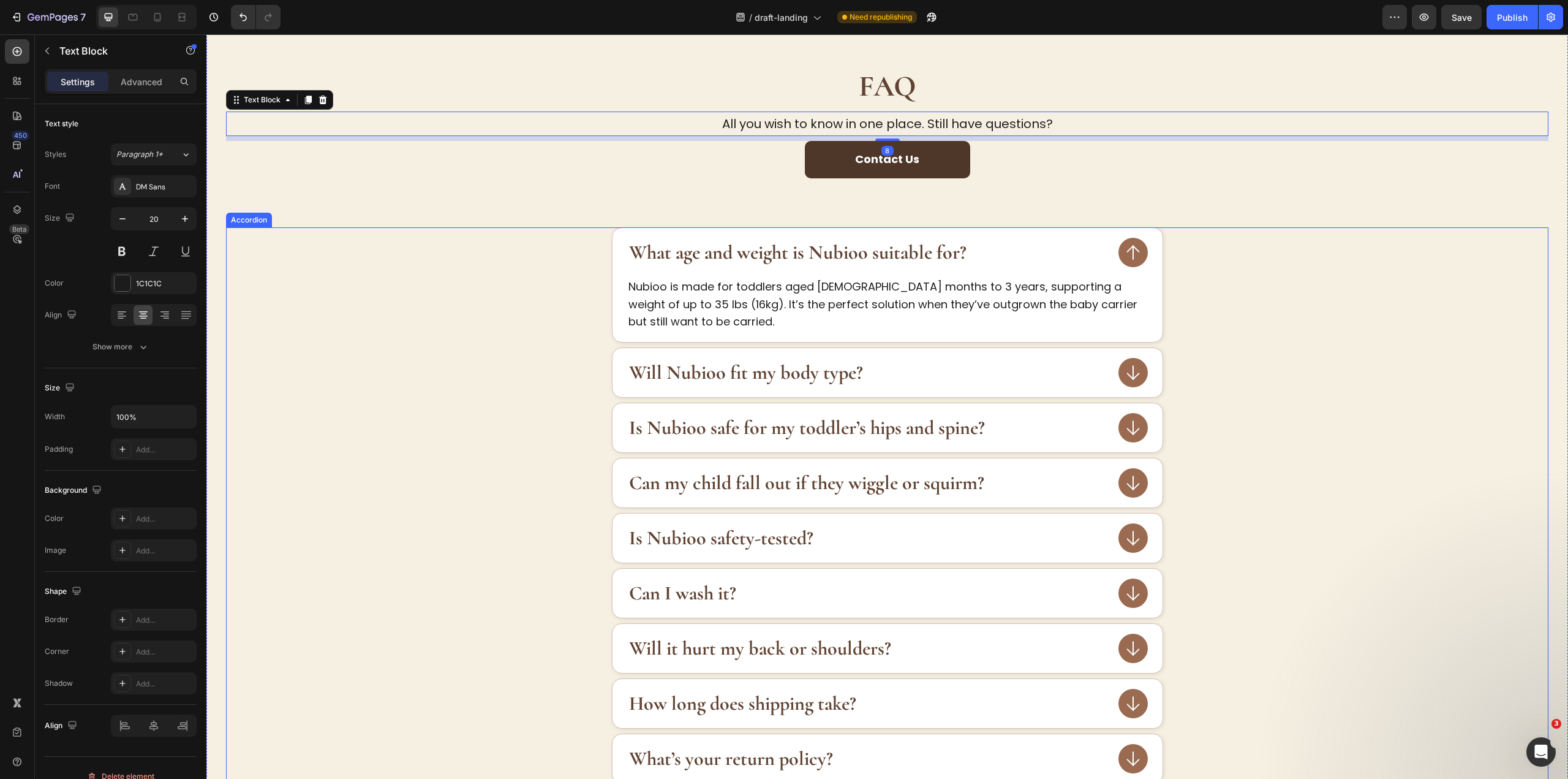
click at [1318, 291] on div "What age and weight is Nubioo suitable for? Nubioo is made for toddlers aged 9 …" at bounding box center [887, 285] width 1321 height 115
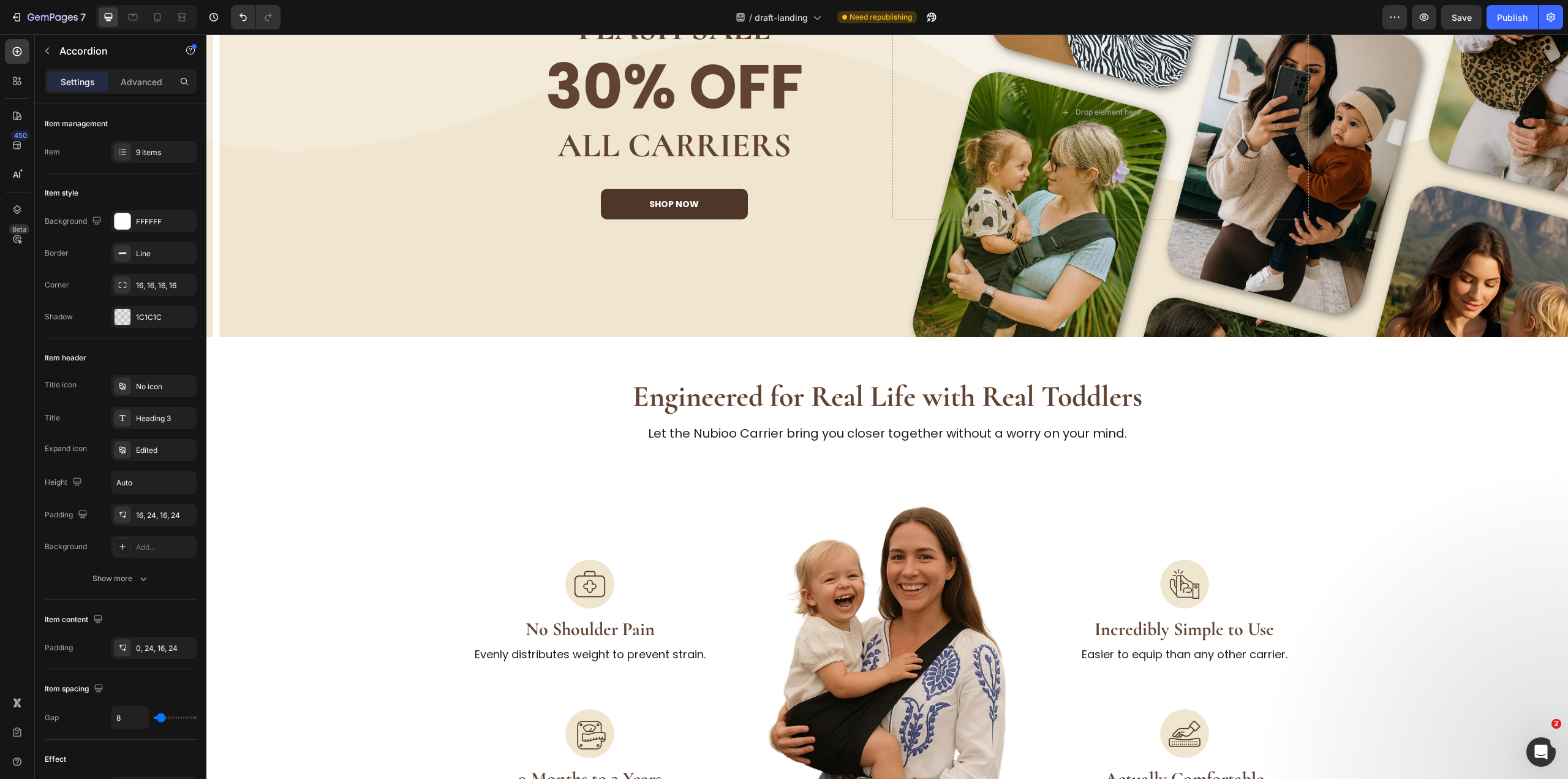
scroll to position [0, 0]
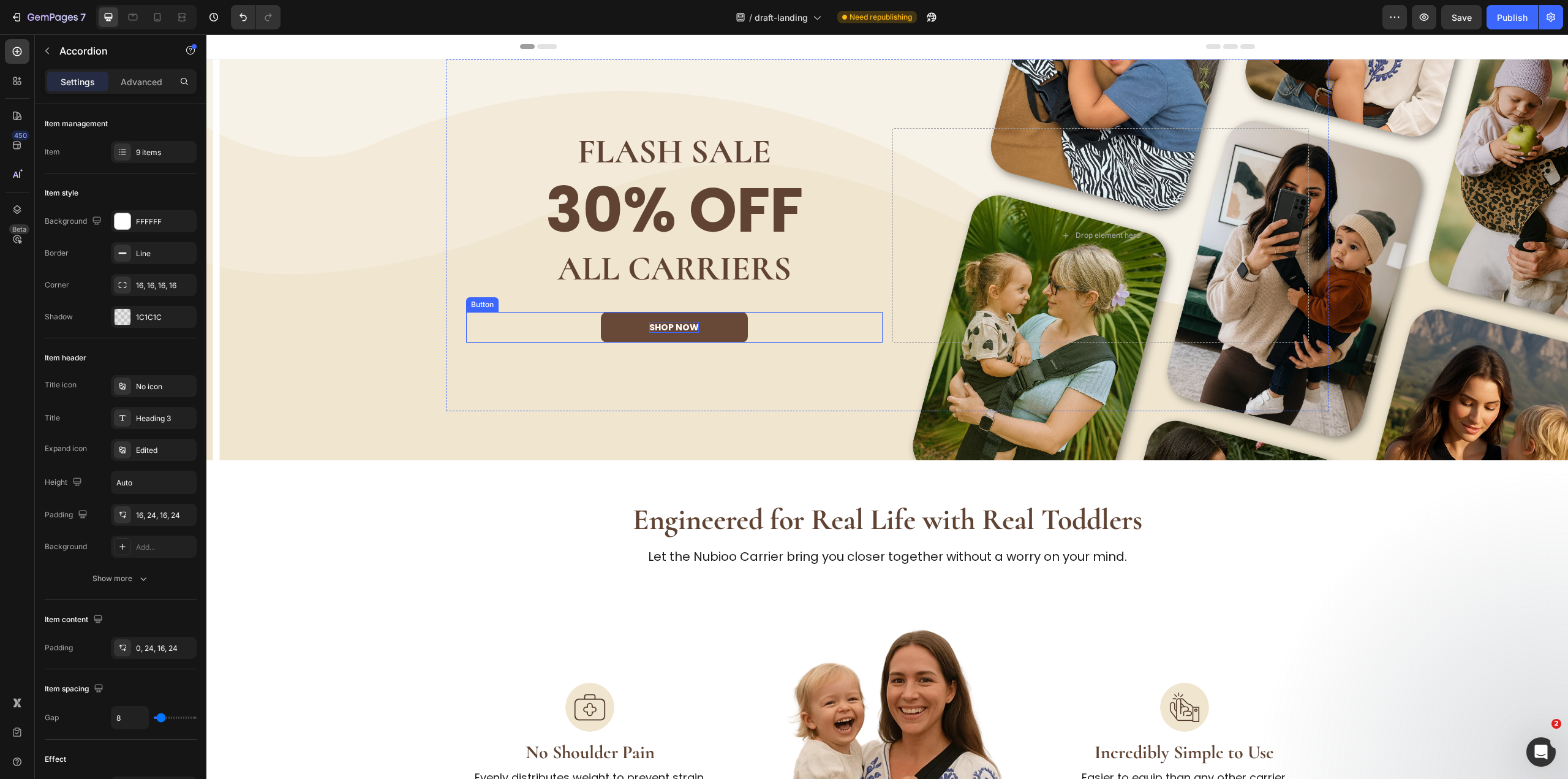
click at [665, 329] on strong "shop now" at bounding box center [674, 327] width 50 height 12
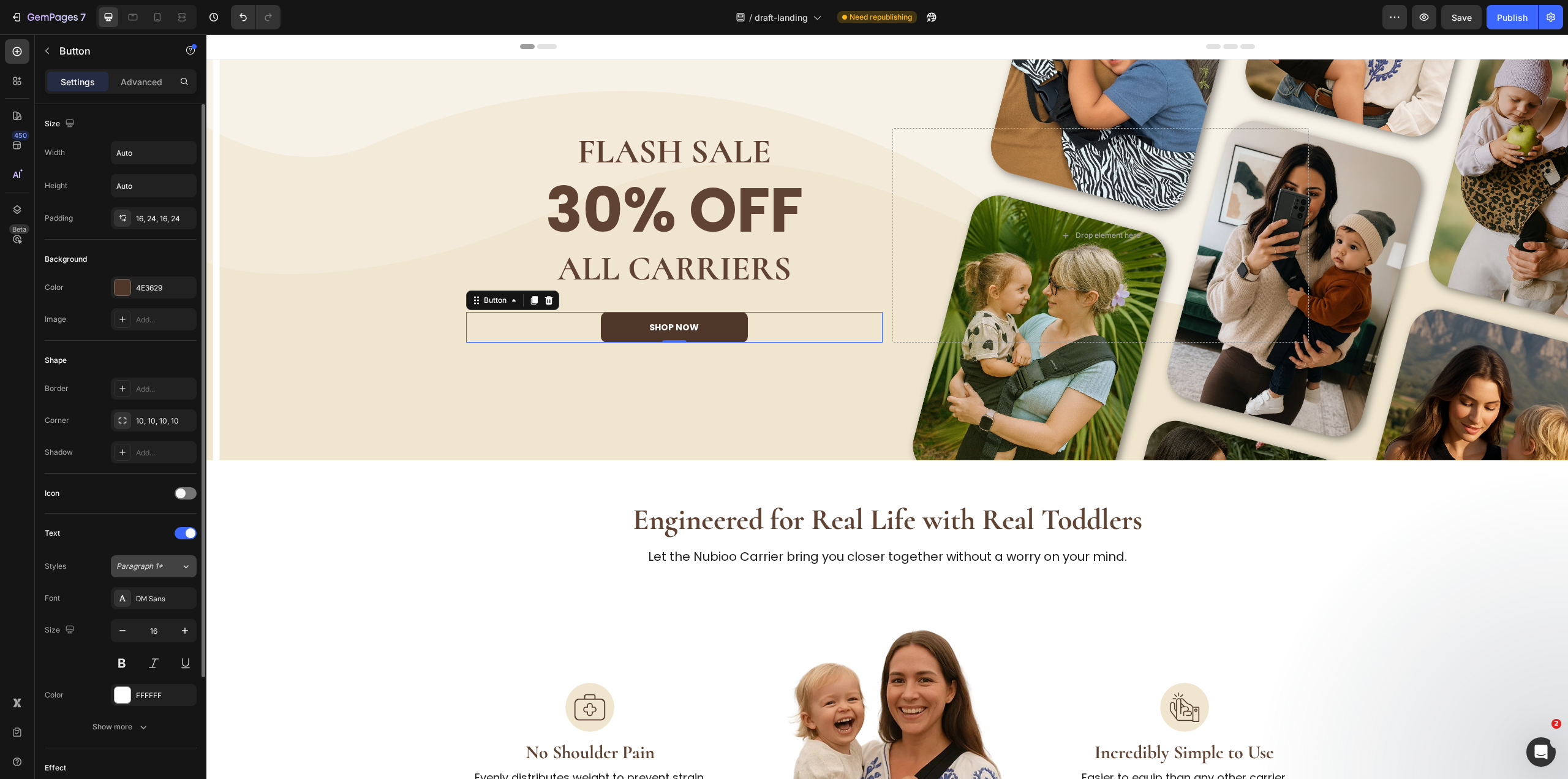
click at [158, 570] on span "Paragraph 1*" at bounding box center [139, 566] width 46 height 11
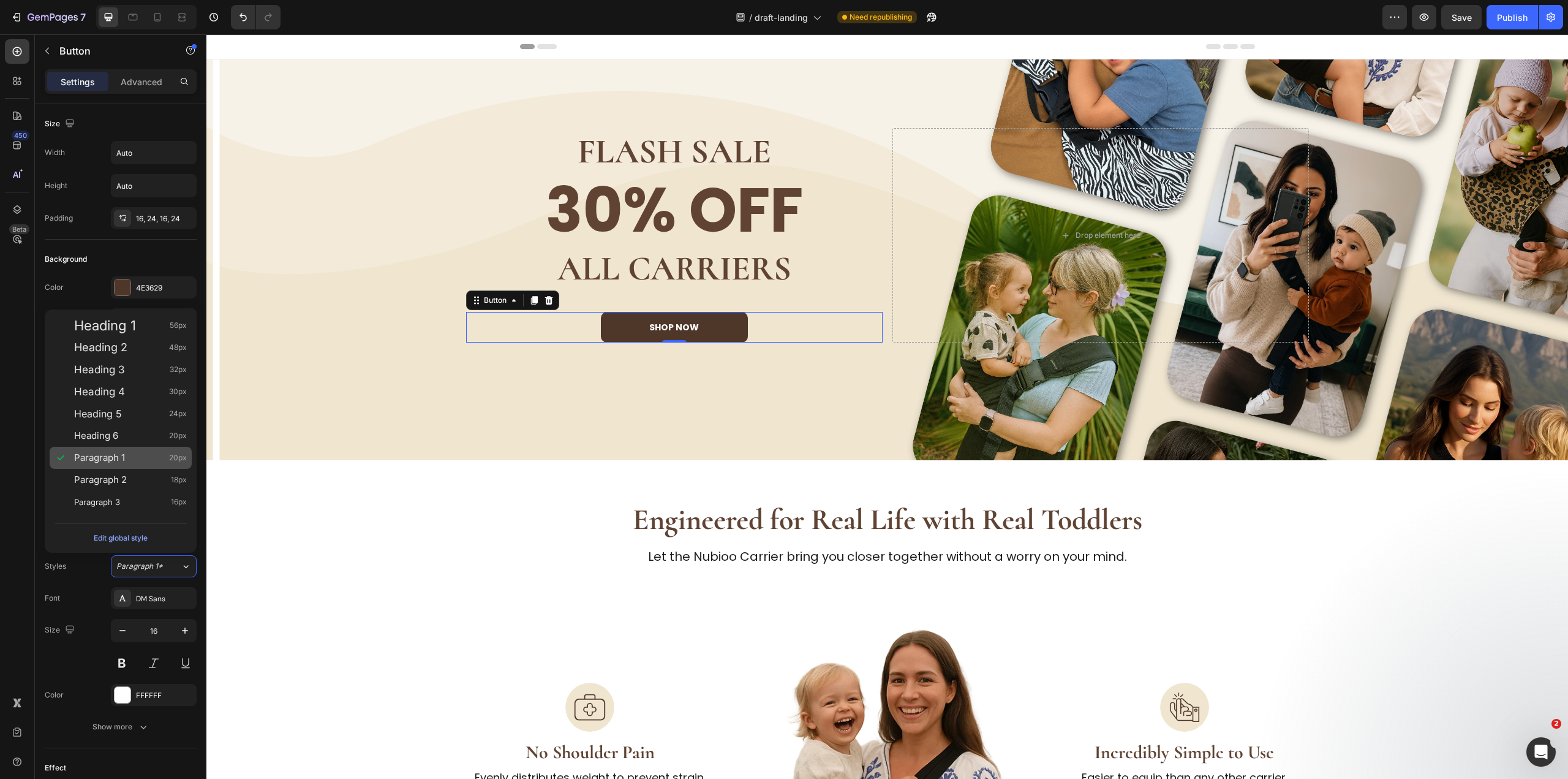
click at [166, 452] on div "Paragraph 1 20px" at bounding box center [130, 458] width 113 height 12
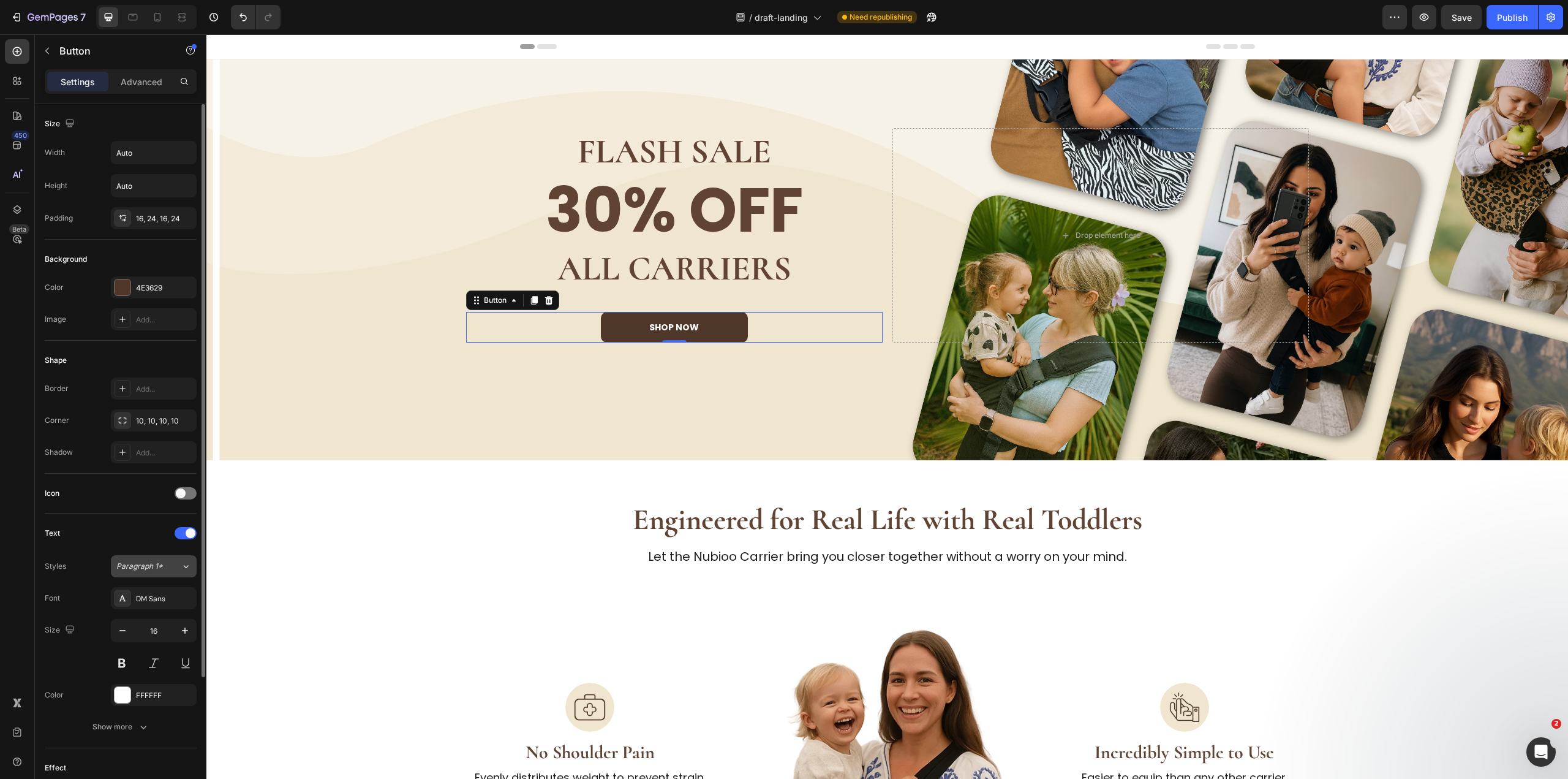
click at [157, 564] on span "Paragraph 1*" at bounding box center [139, 566] width 46 height 11
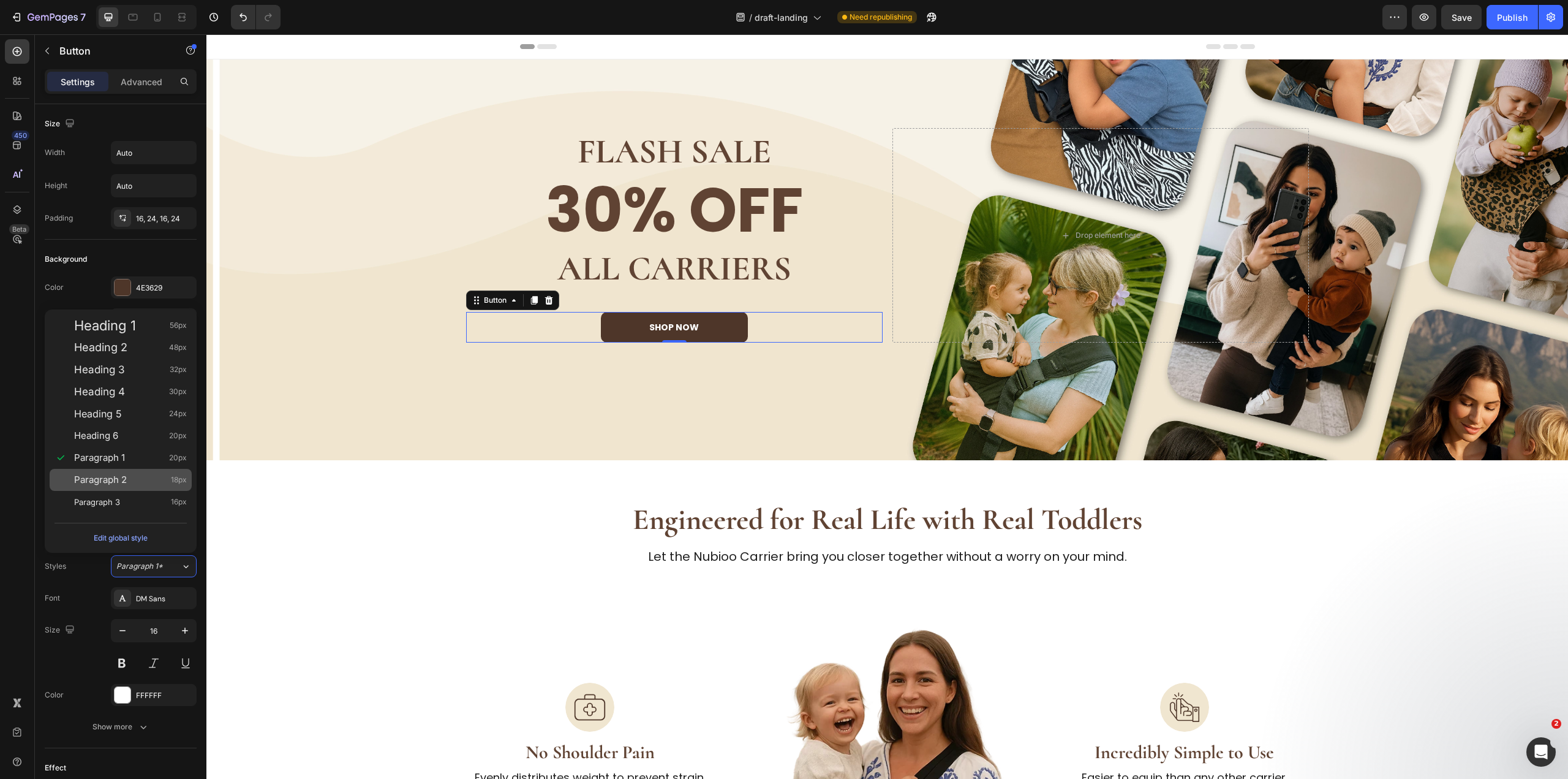
click at [161, 471] on div "Paragraph 2 18px" at bounding box center [121, 480] width 142 height 22
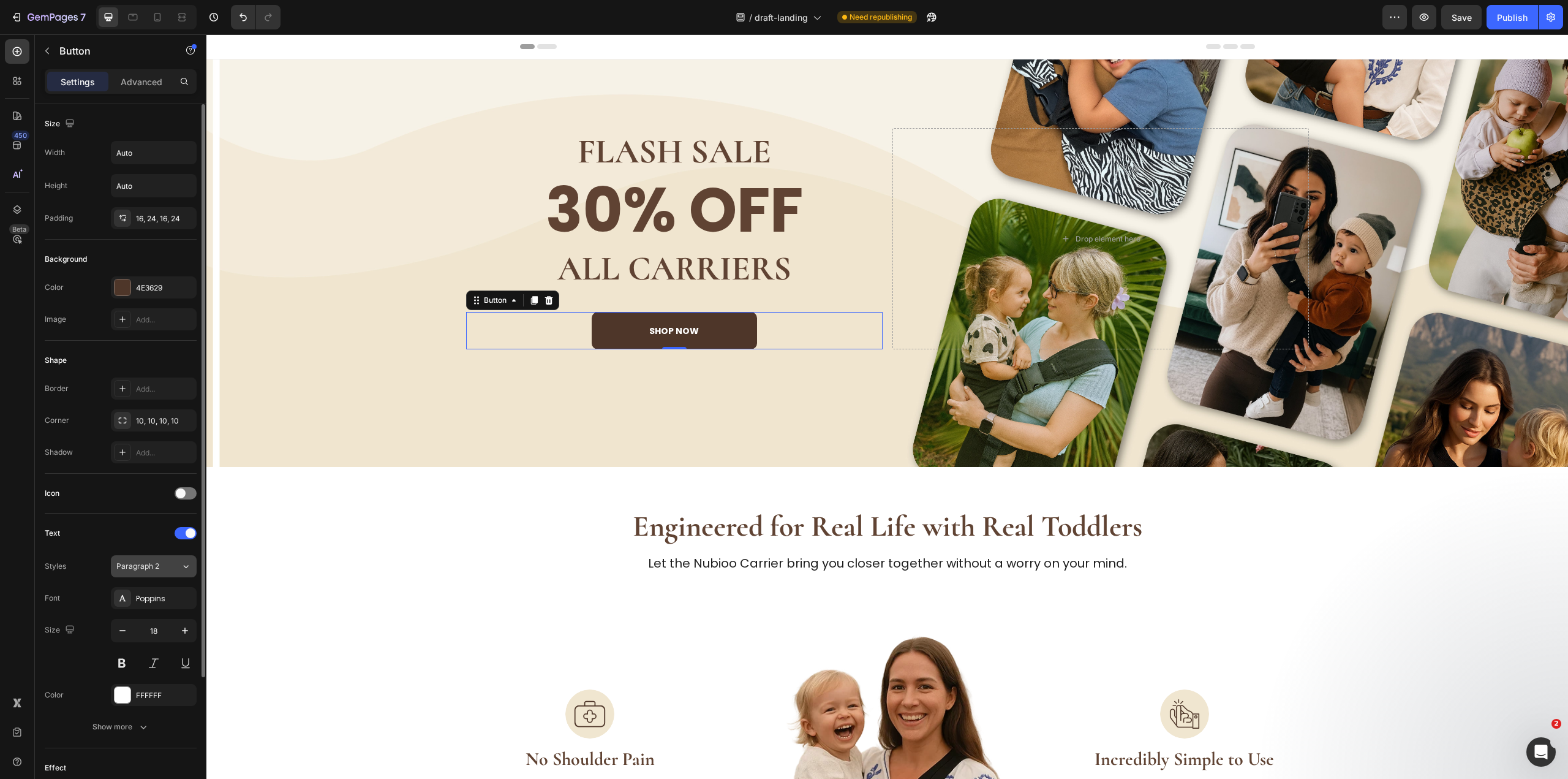
click at [171, 560] on button "Paragraph 2" at bounding box center [153, 565] width 86 height 22
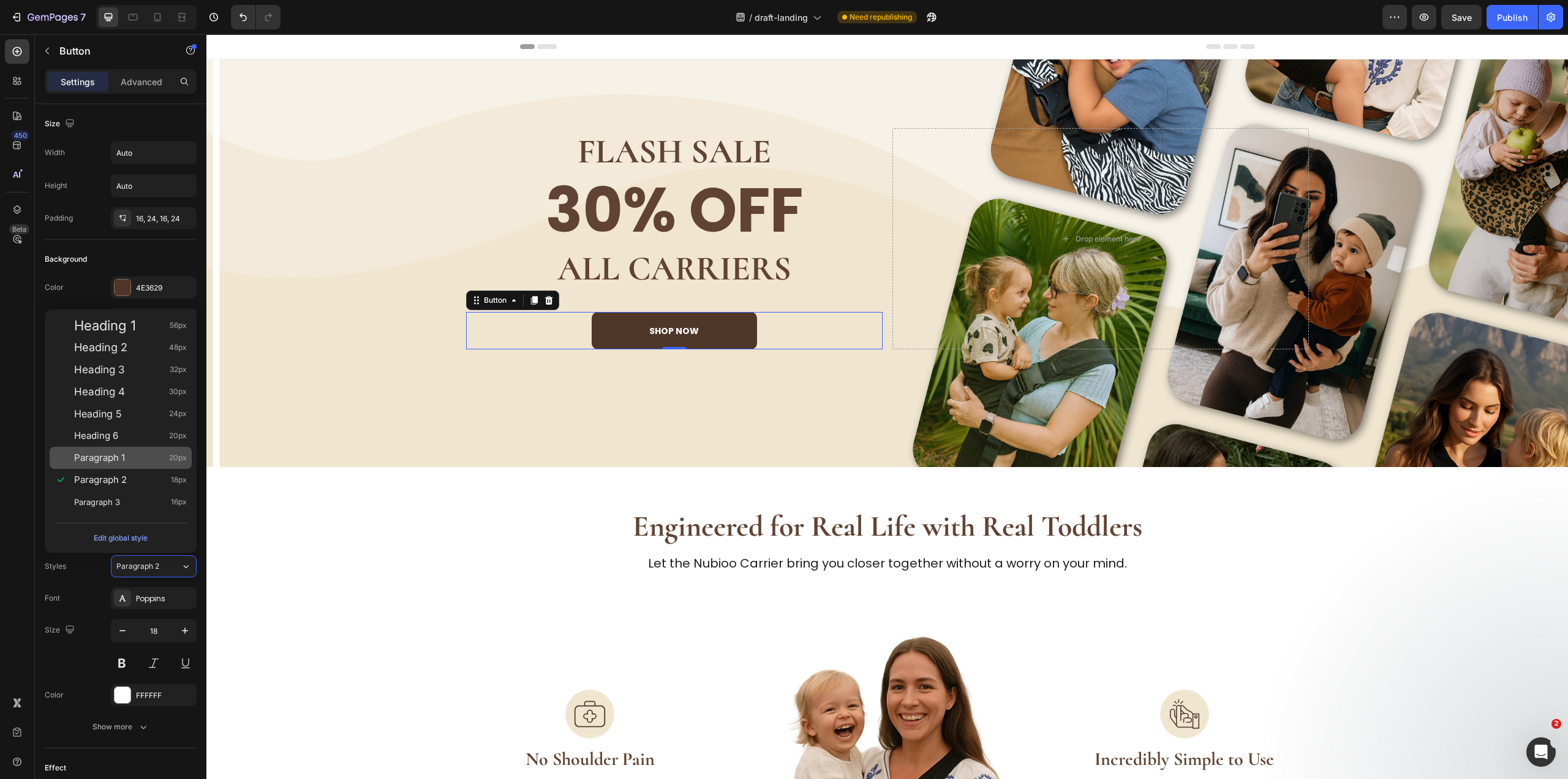
click at [165, 462] on div "Paragraph 1 20px" at bounding box center [130, 458] width 113 height 12
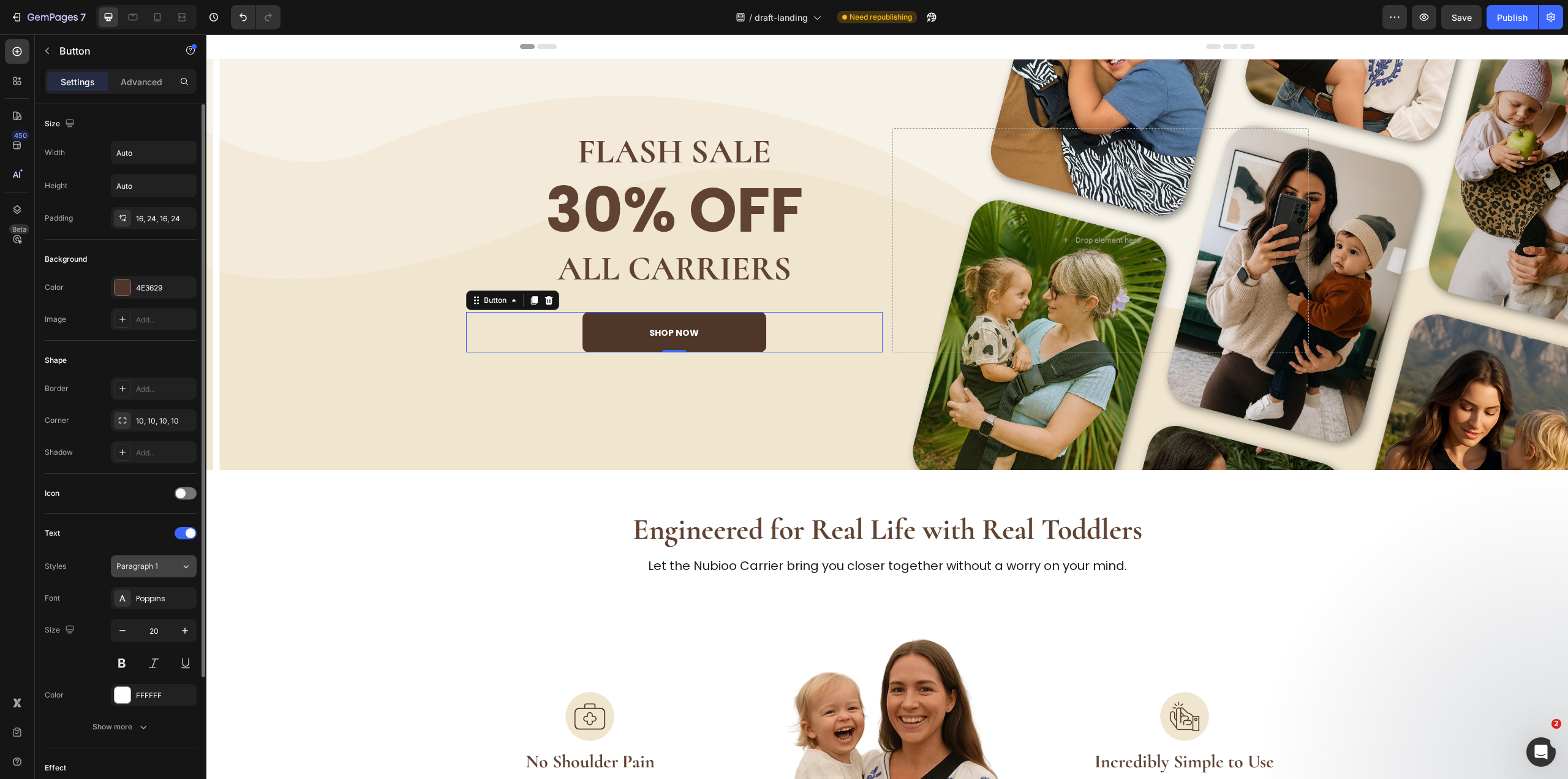
click at [115, 575] on button "Paragraph 1" at bounding box center [153, 565] width 86 height 22
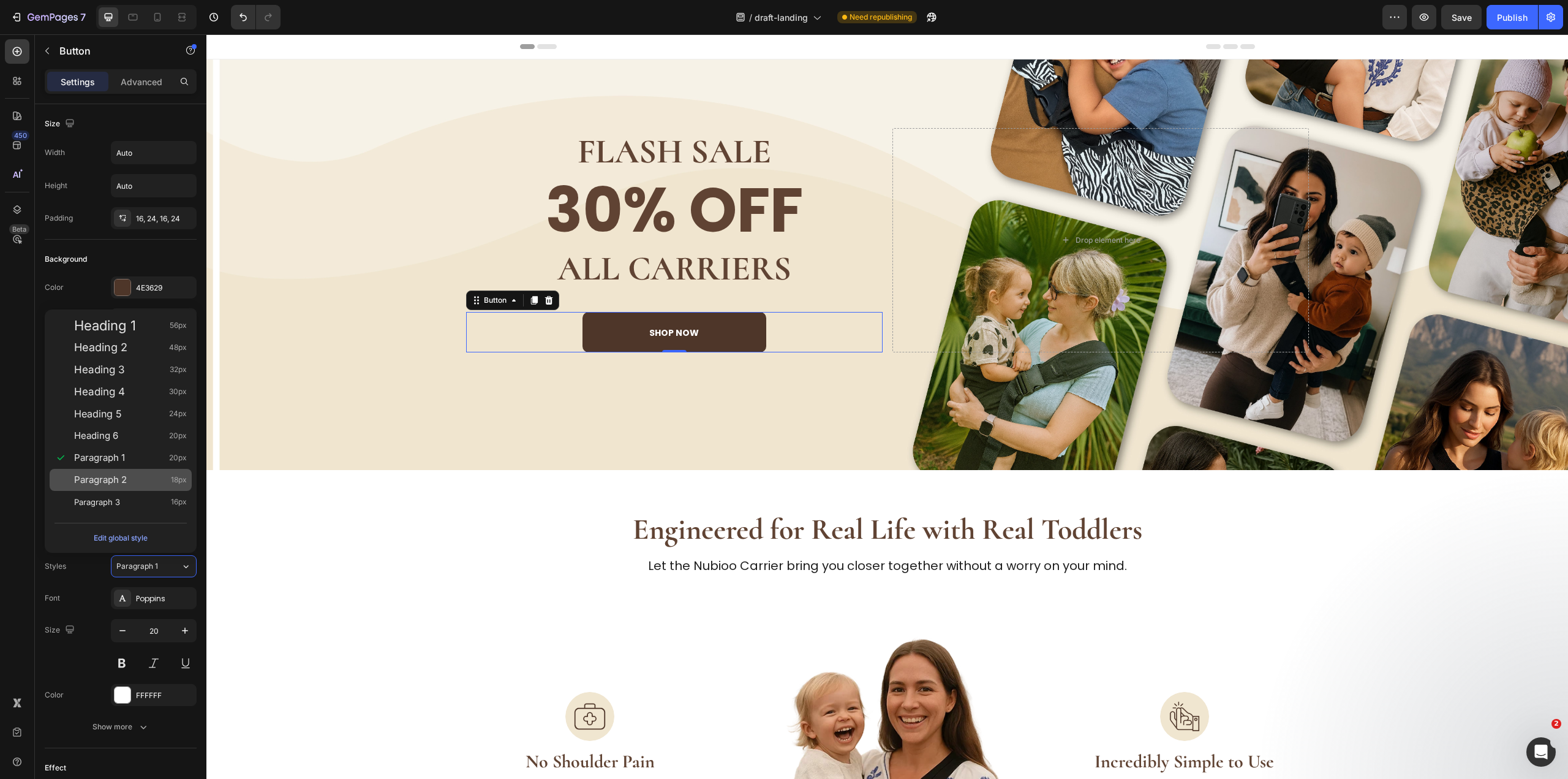
click at [146, 472] on div "Paragraph 2 18px" at bounding box center [121, 480] width 142 height 22
type input "18"
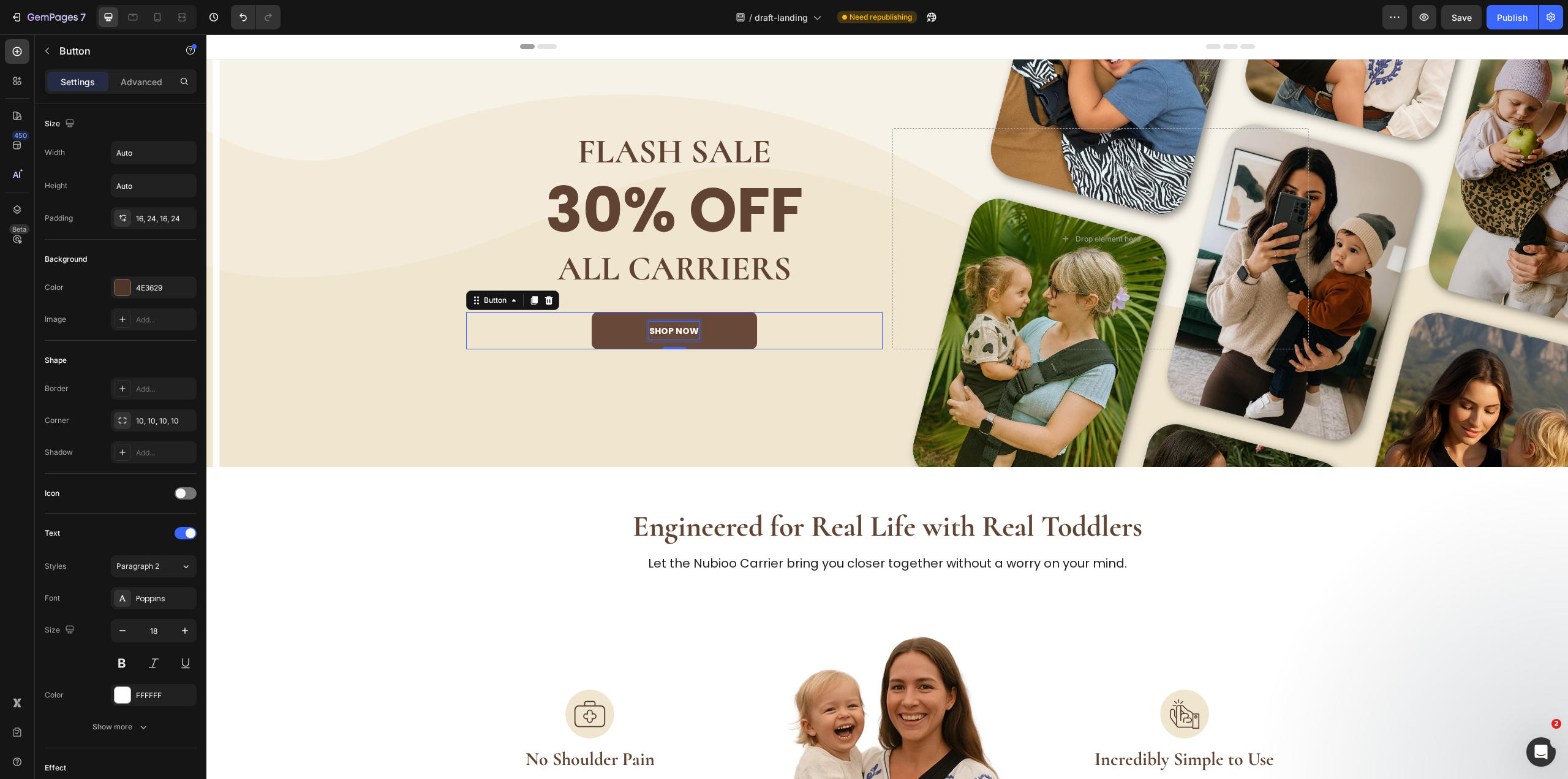
click at [682, 331] on strong "shop now" at bounding box center [674, 330] width 50 height 12
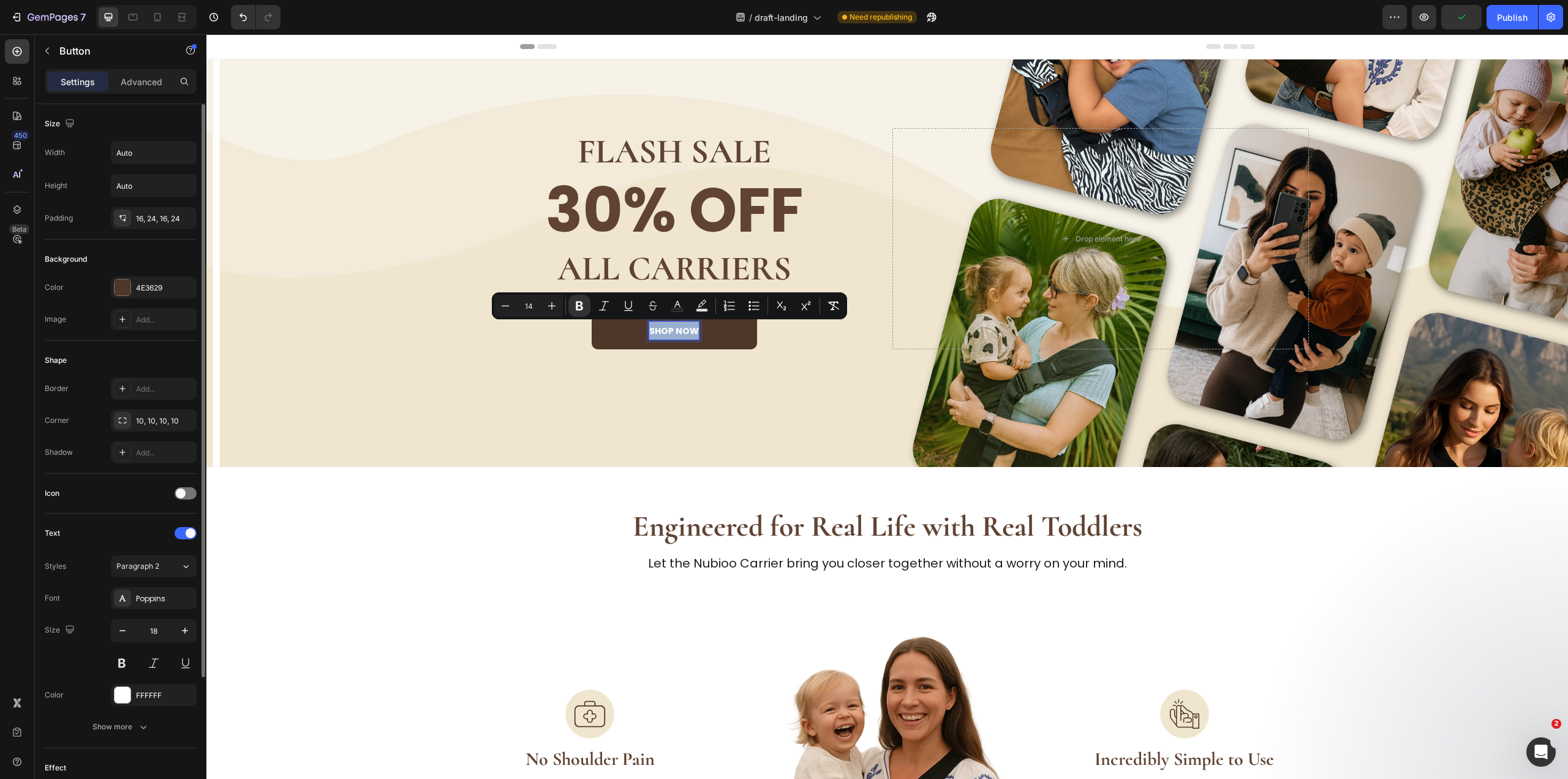
scroll to position [169, 0]
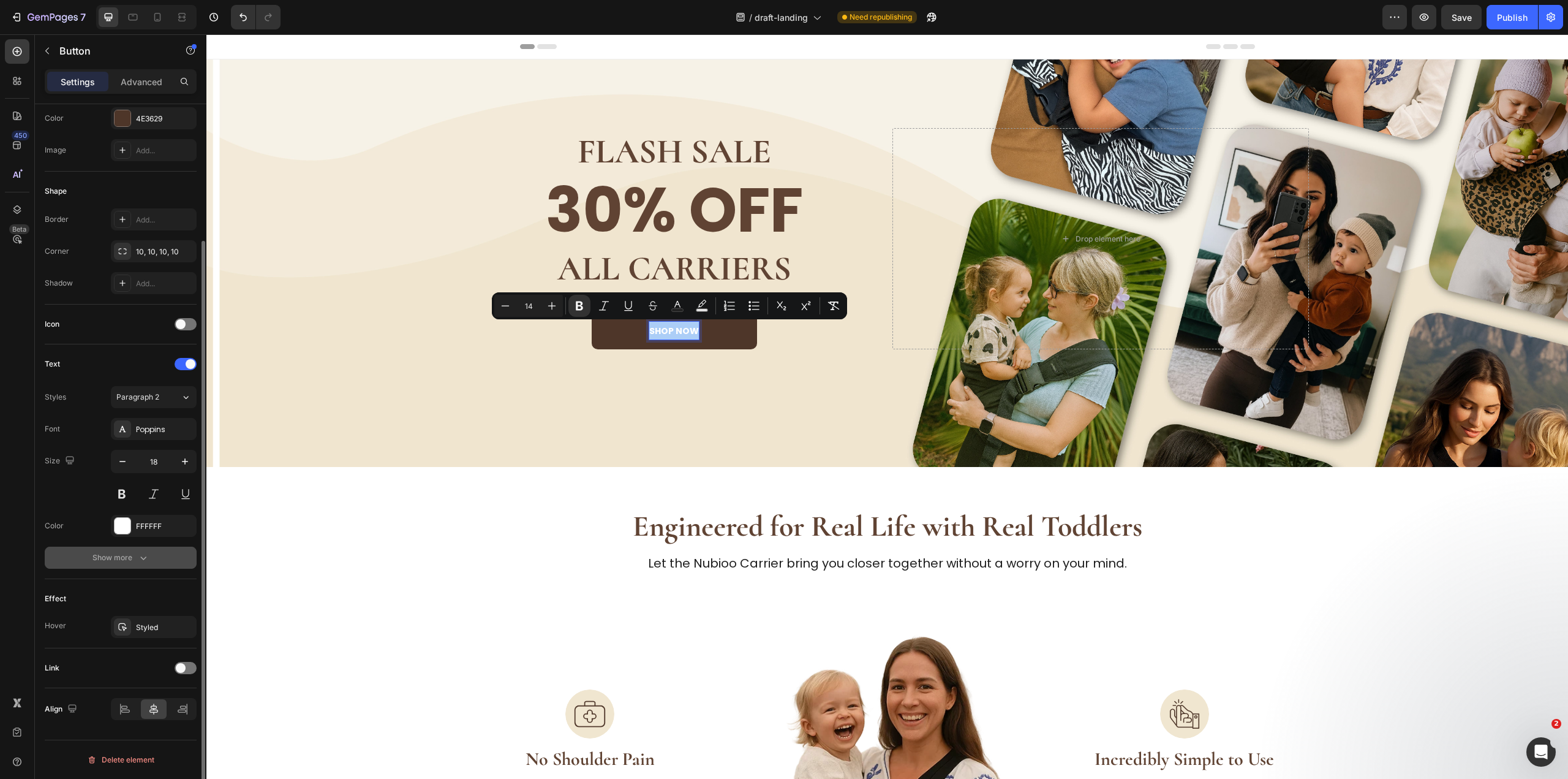
click at [139, 560] on icon "button" at bounding box center [143, 557] width 12 height 12
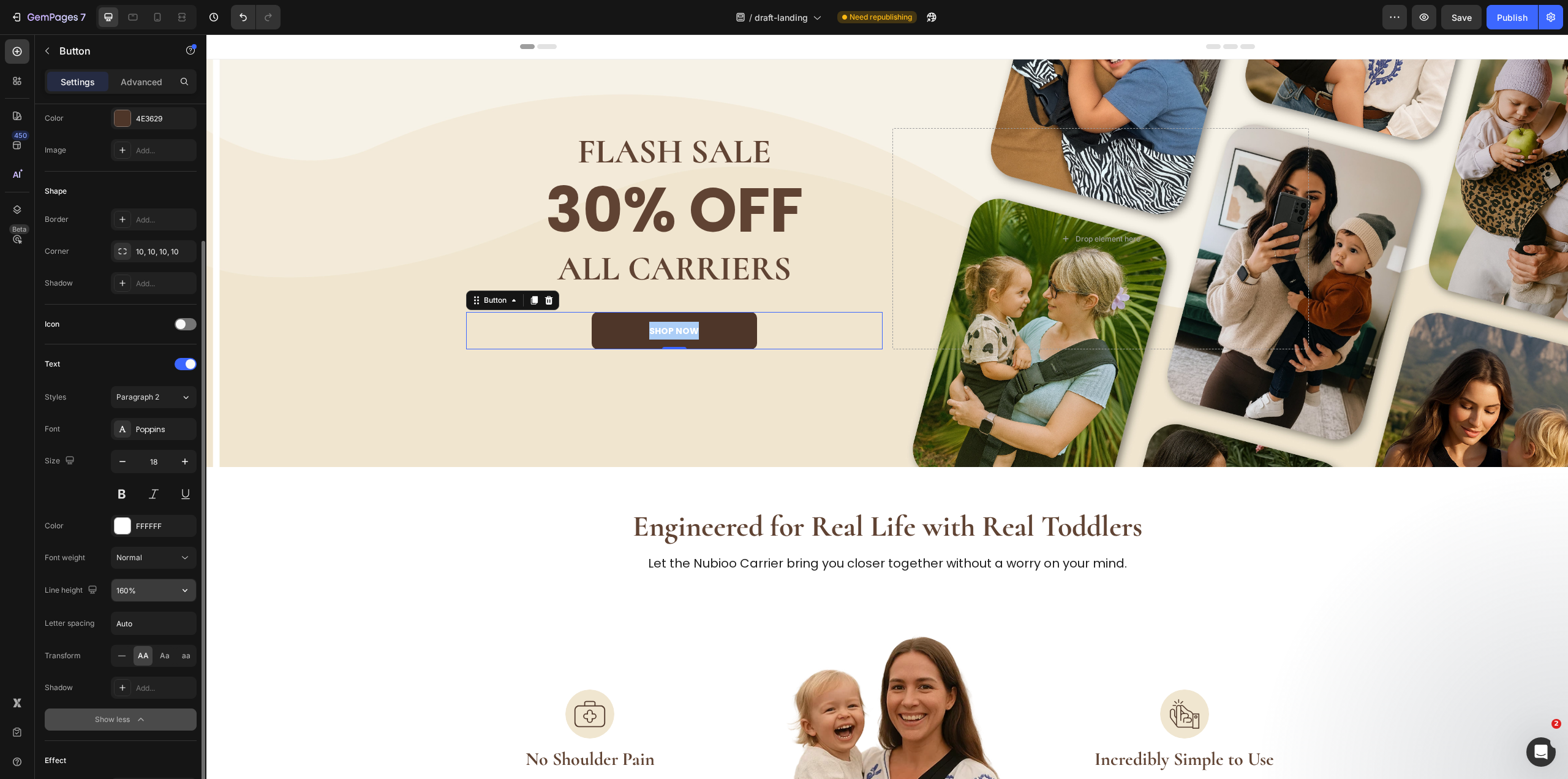
click at [125, 589] on input "160%" at bounding box center [154, 590] width 85 height 22
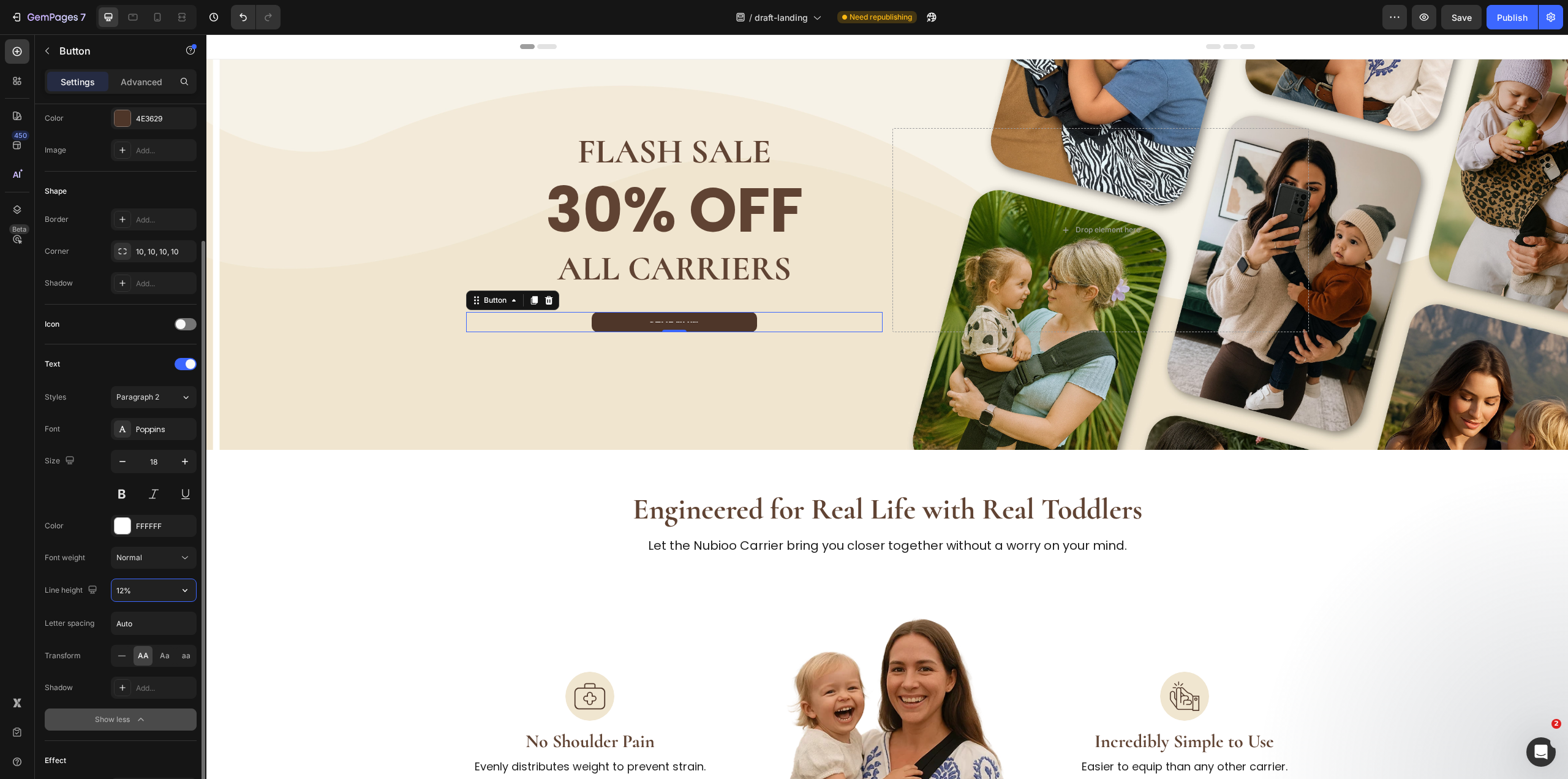
type input "120%"
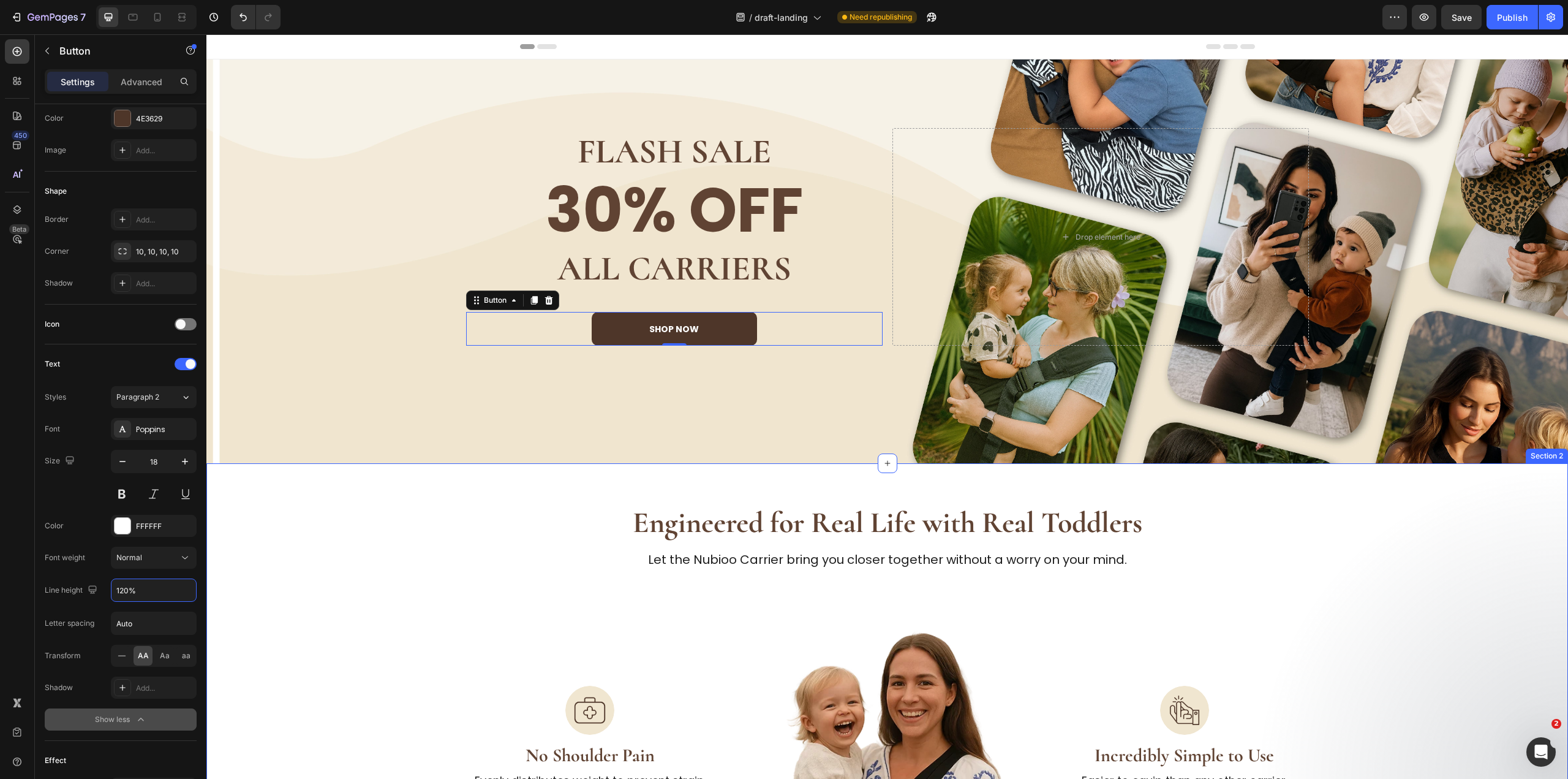
click at [349, 573] on div "Engineered for Real Life with Real Toddlers Heading Let the Nubioo Carrier brin…" at bounding box center [887, 756] width 1323 height 508
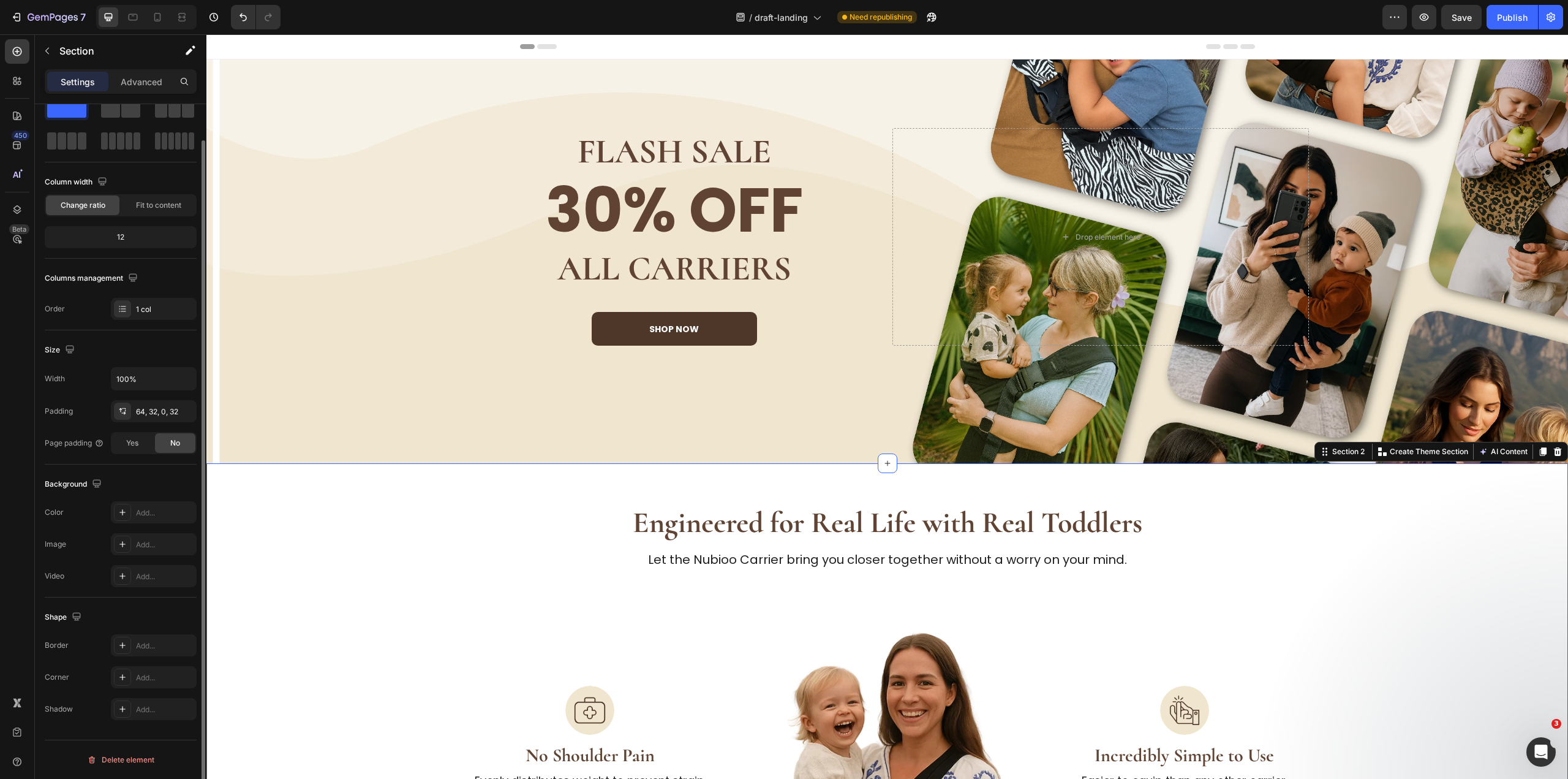
scroll to position [0, 0]
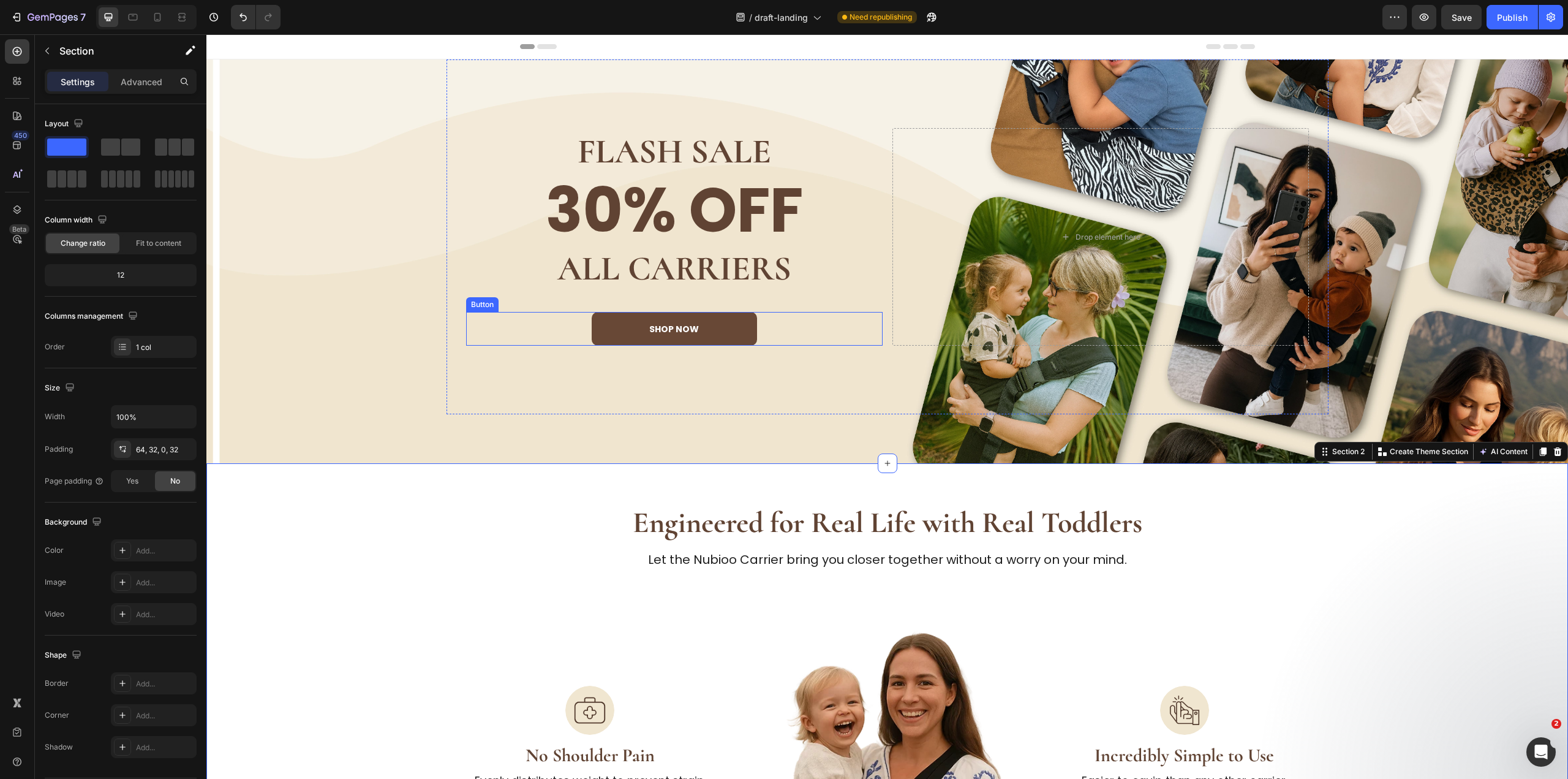
click at [742, 333] on button "shop now" at bounding box center [674, 329] width 166 height 34
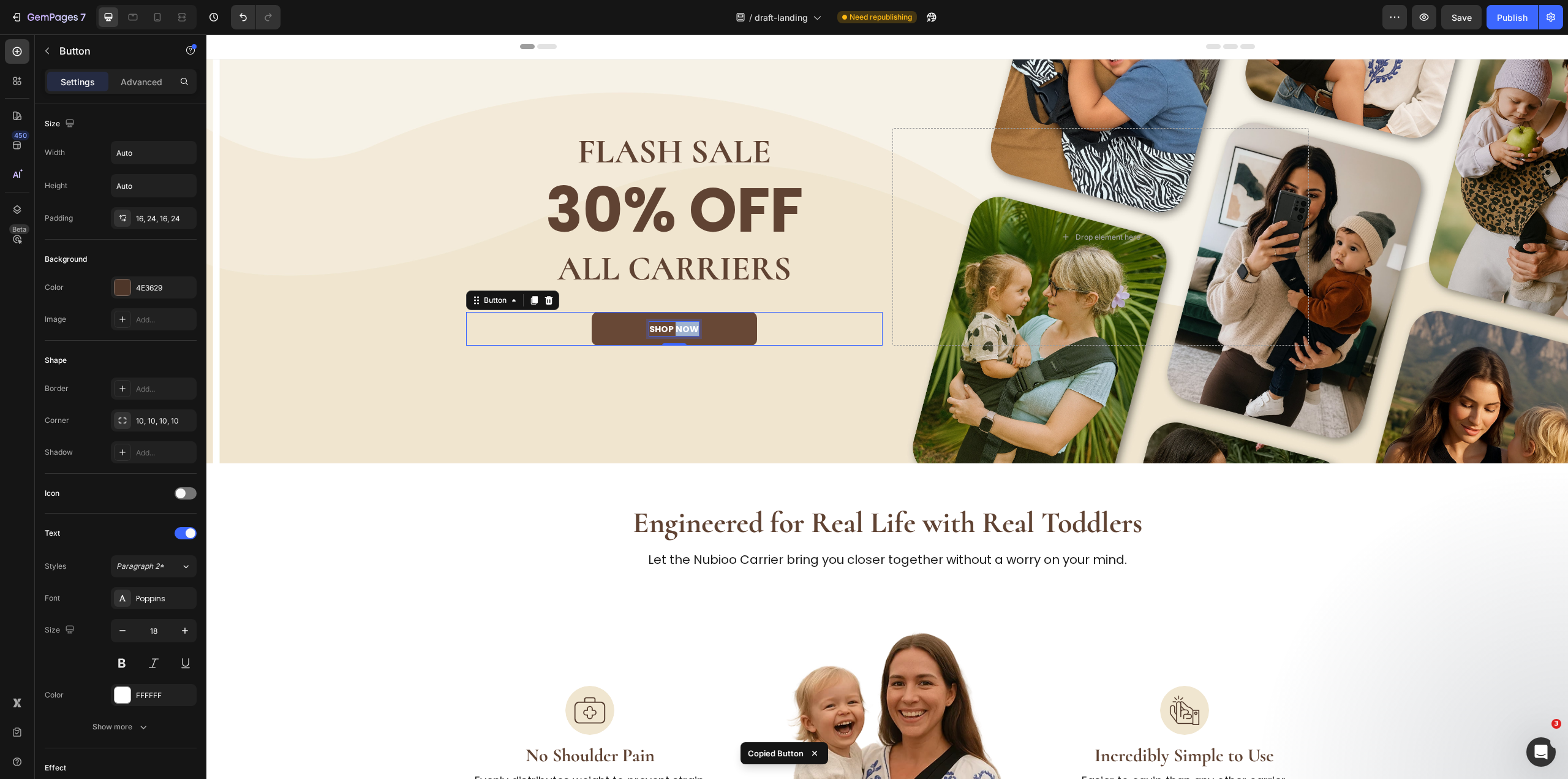
click at [685, 331] on strong "shop now" at bounding box center [674, 329] width 50 height 12
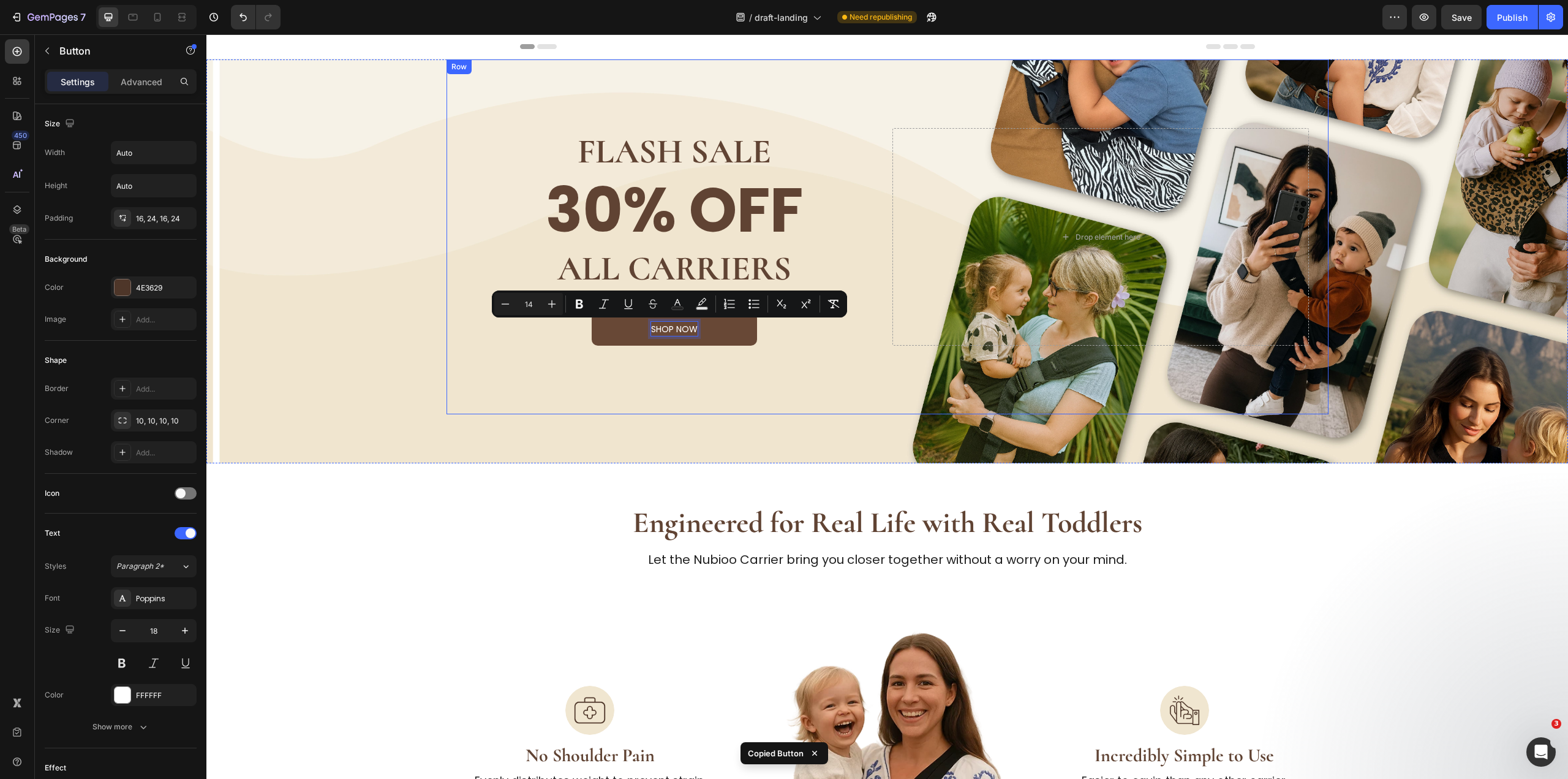
click at [698, 404] on div "FLASH SALE Heading 30% OFF Heading ALL CARRIERS Heading shop now Button 0 Drop …" at bounding box center [888, 237] width 882 height 355
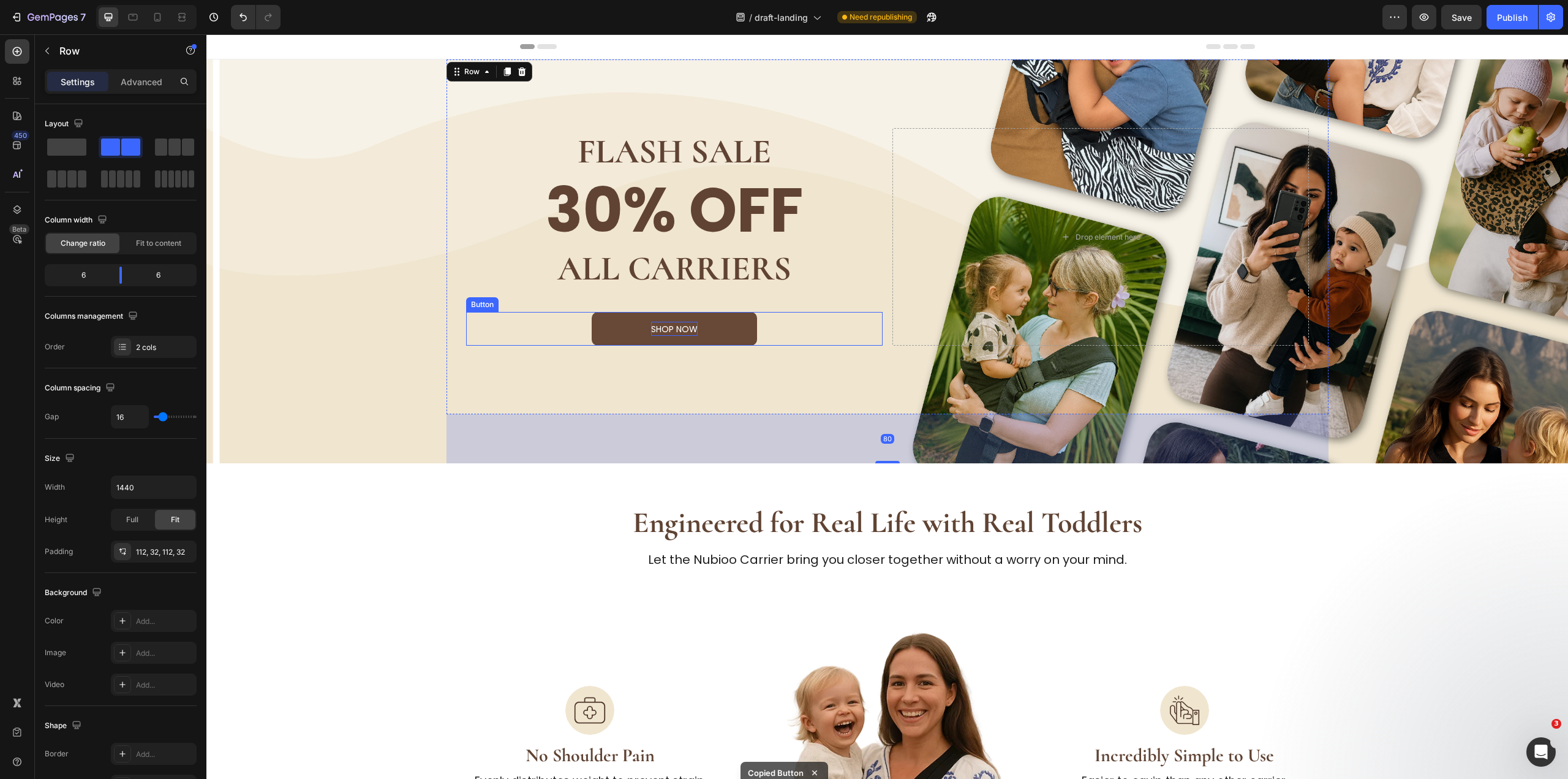
click at [731, 334] on button "shop now" at bounding box center [674, 329] width 166 height 34
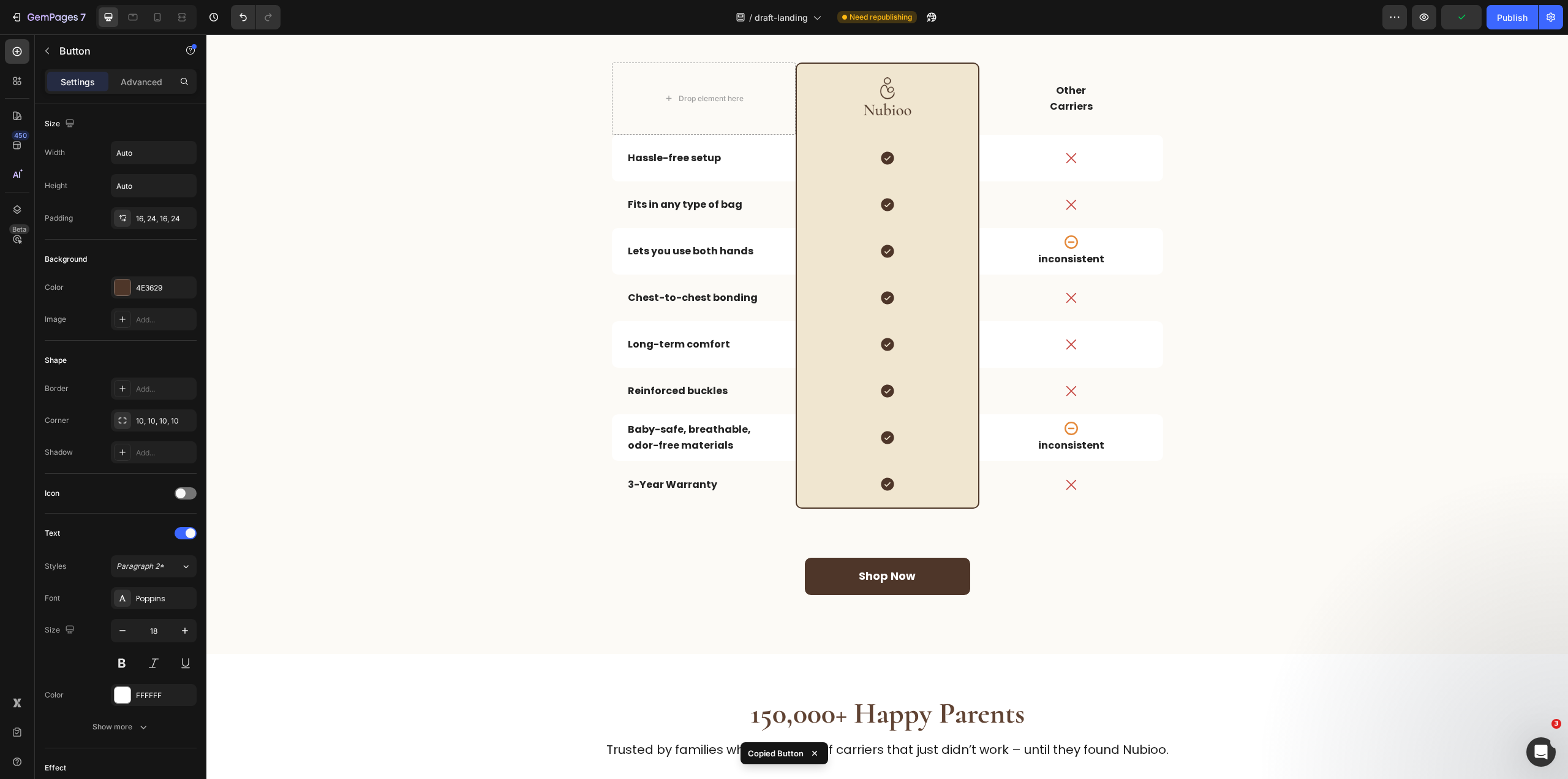
scroll to position [1103, 0]
click at [1000, 535] on div "A Carrier That Doesn’t Fight You Back Heading Toddler carriers don’t have to fe…" at bounding box center [887, 281] width 1323 height 668
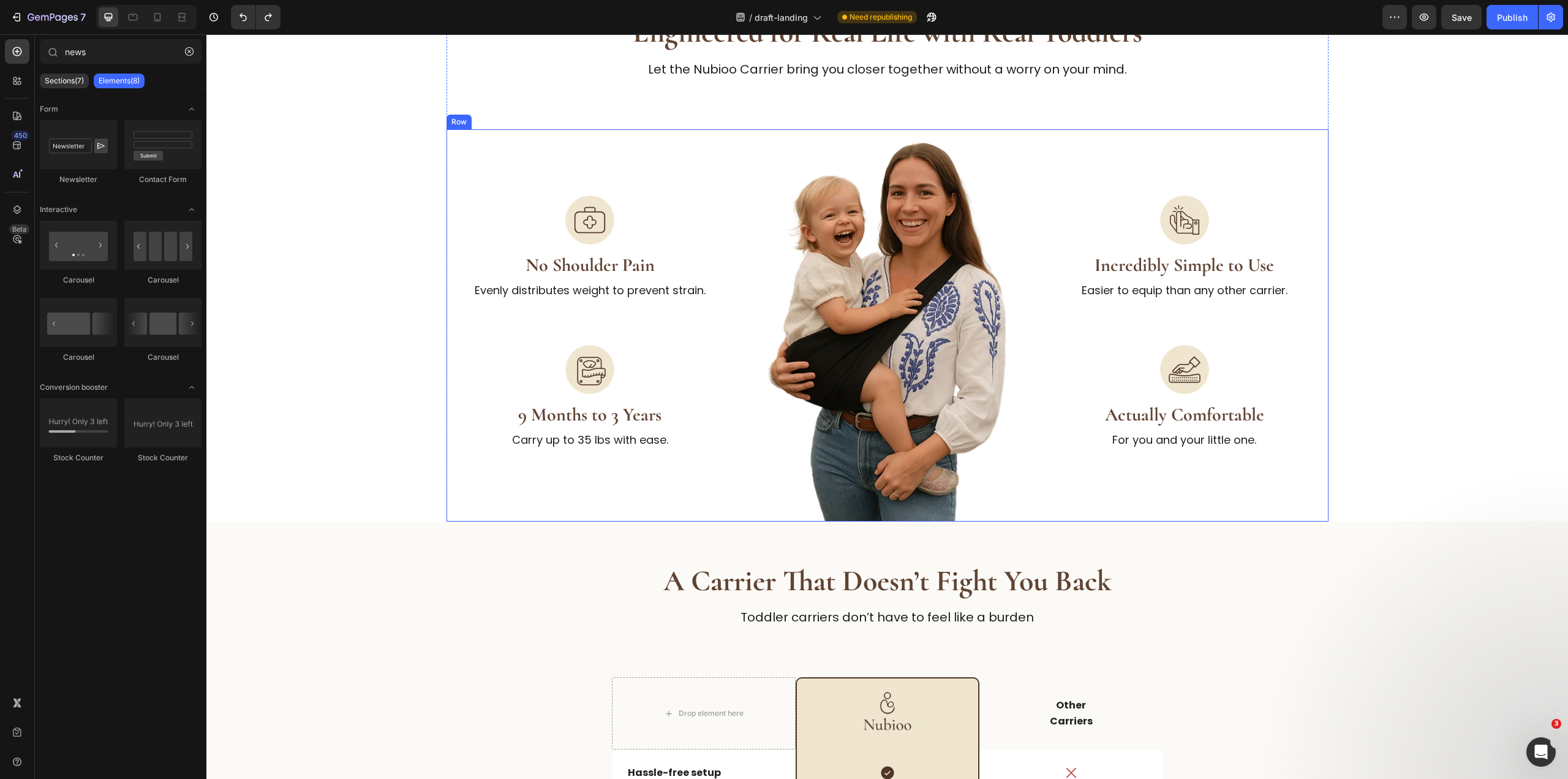
scroll to position [0, 0]
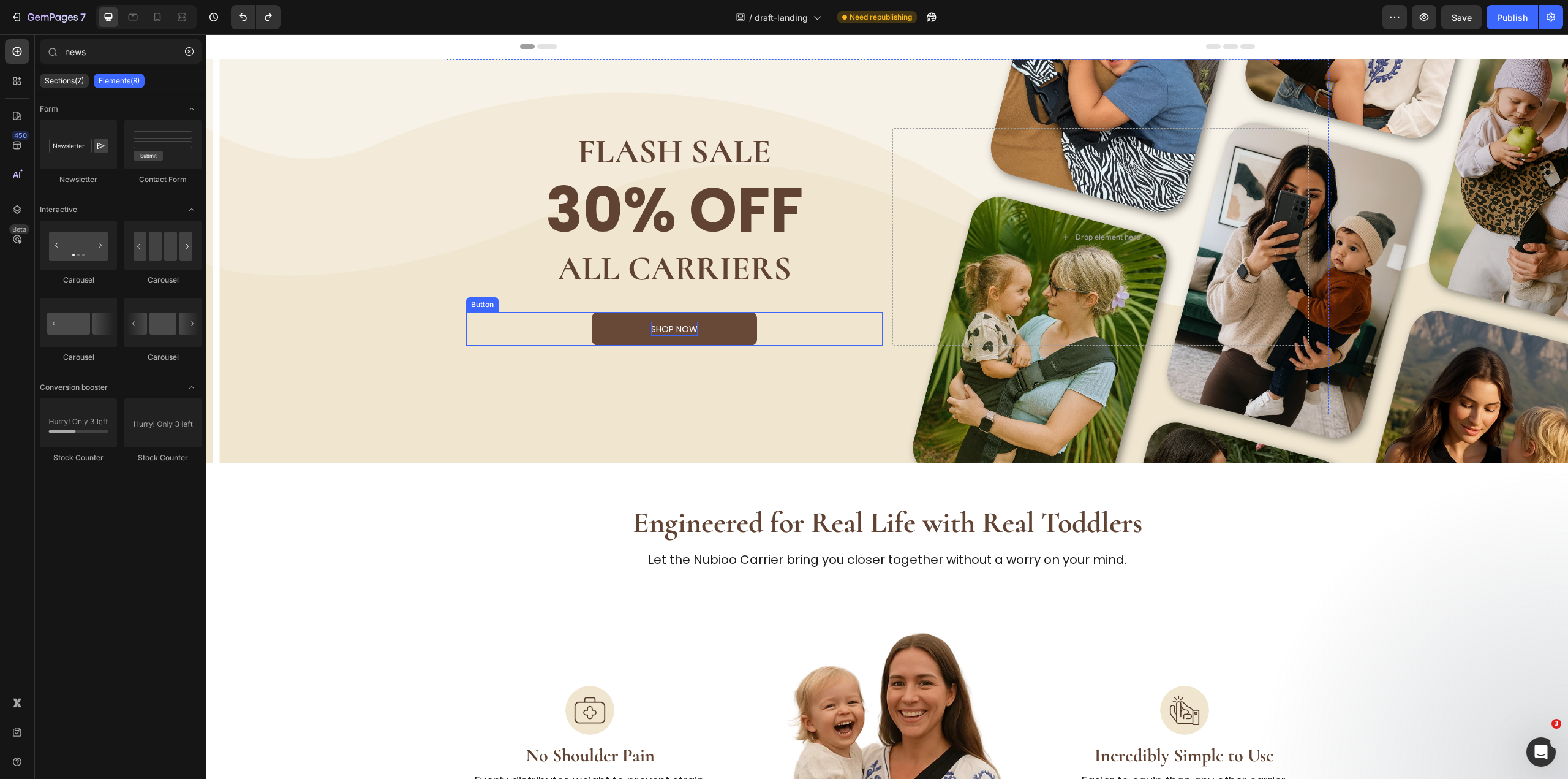
click at [678, 332] on span "shop now" at bounding box center [674, 329] width 46 height 12
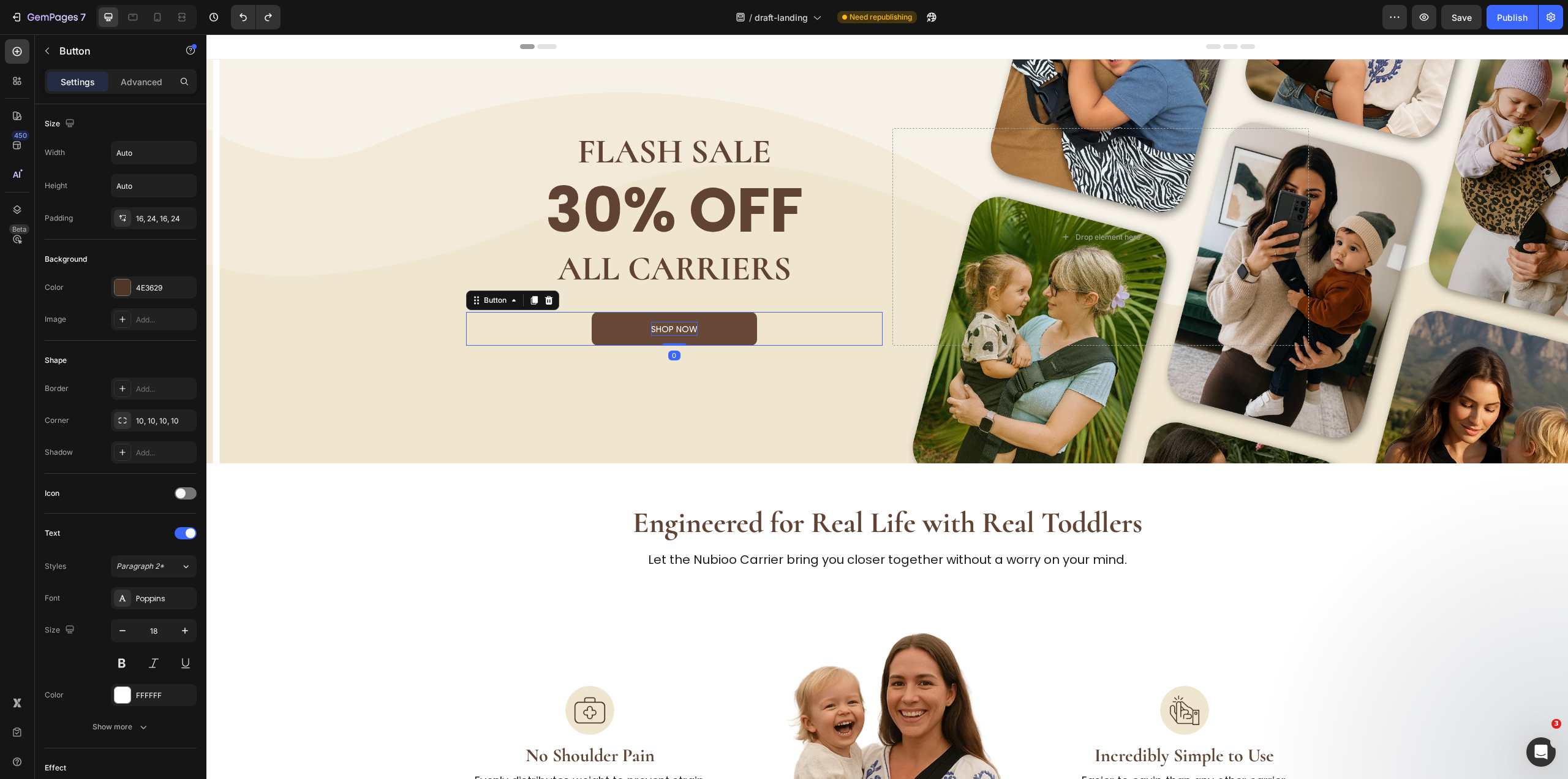
click at [678, 332] on span "shop now" at bounding box center [674, 329] width 46 height 12
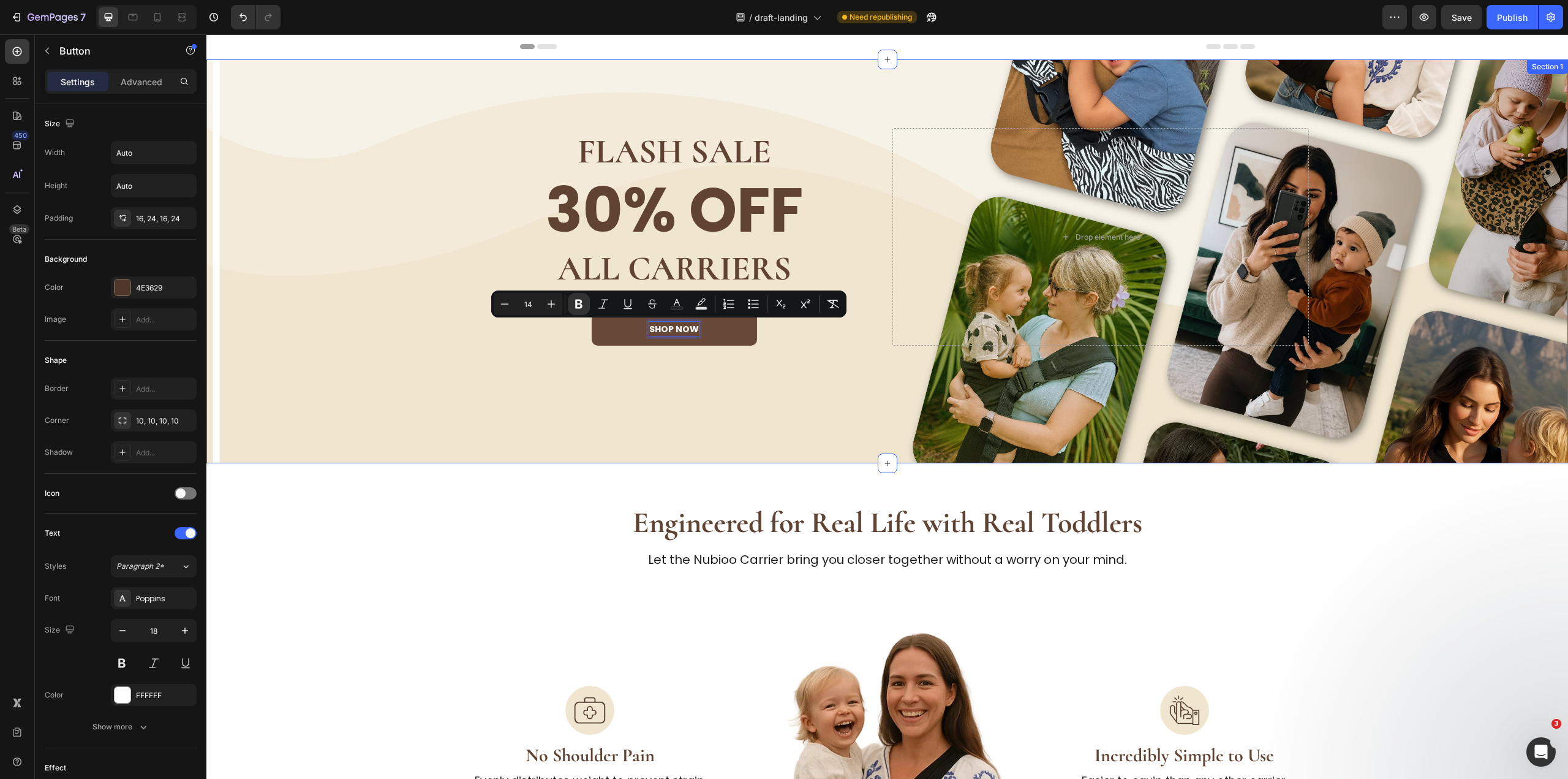
click at [580, 457] on div "FLASH SALE Heading 30% OFF Heading ALL CARRIERS Heading shop now Button 0 Drop …" at bounding box center [887, 261] width 1362 height 404
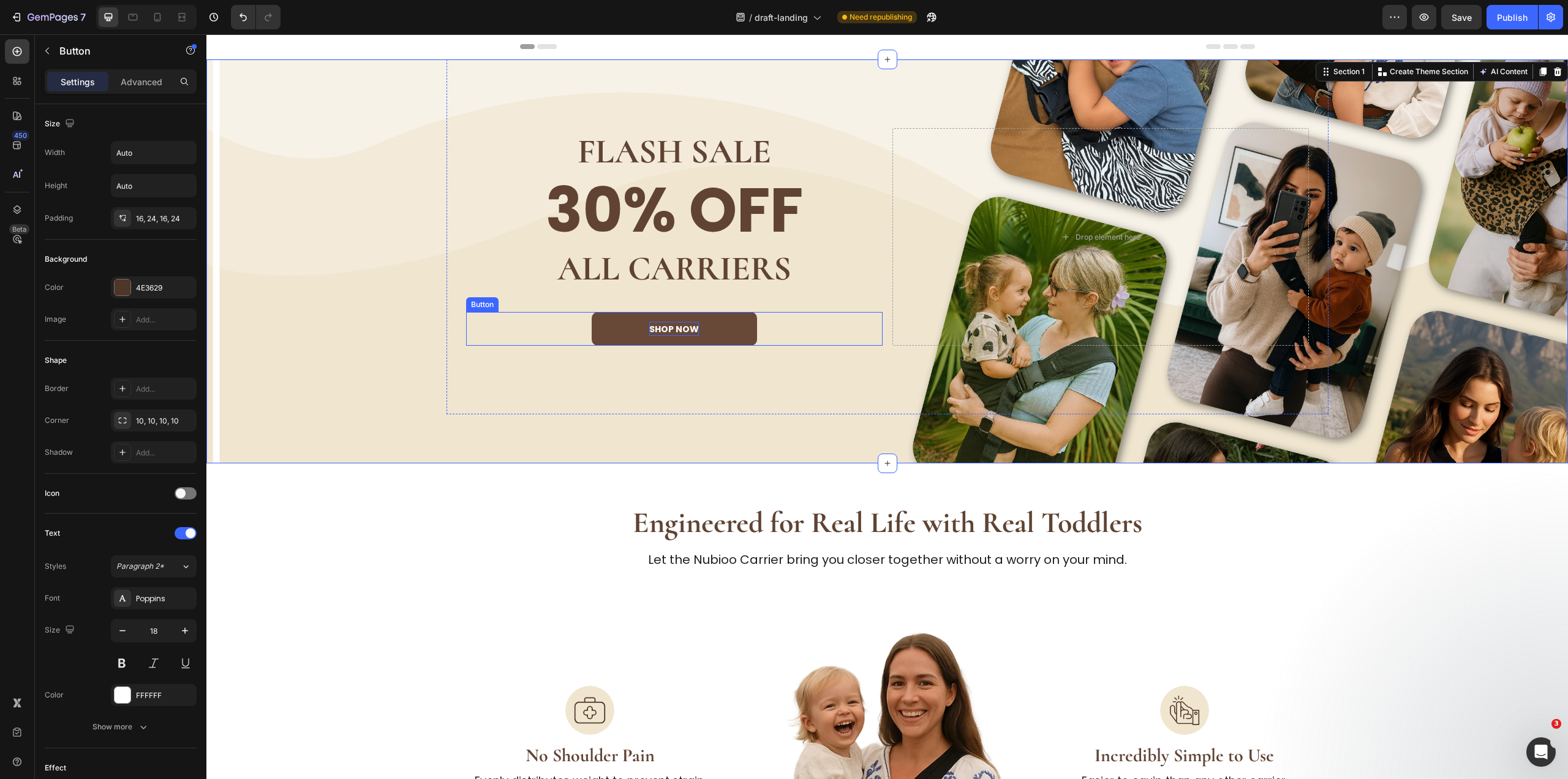
click at [691, 325] on strong "shop now" at bounding box center [674, 329] width 50 height 12
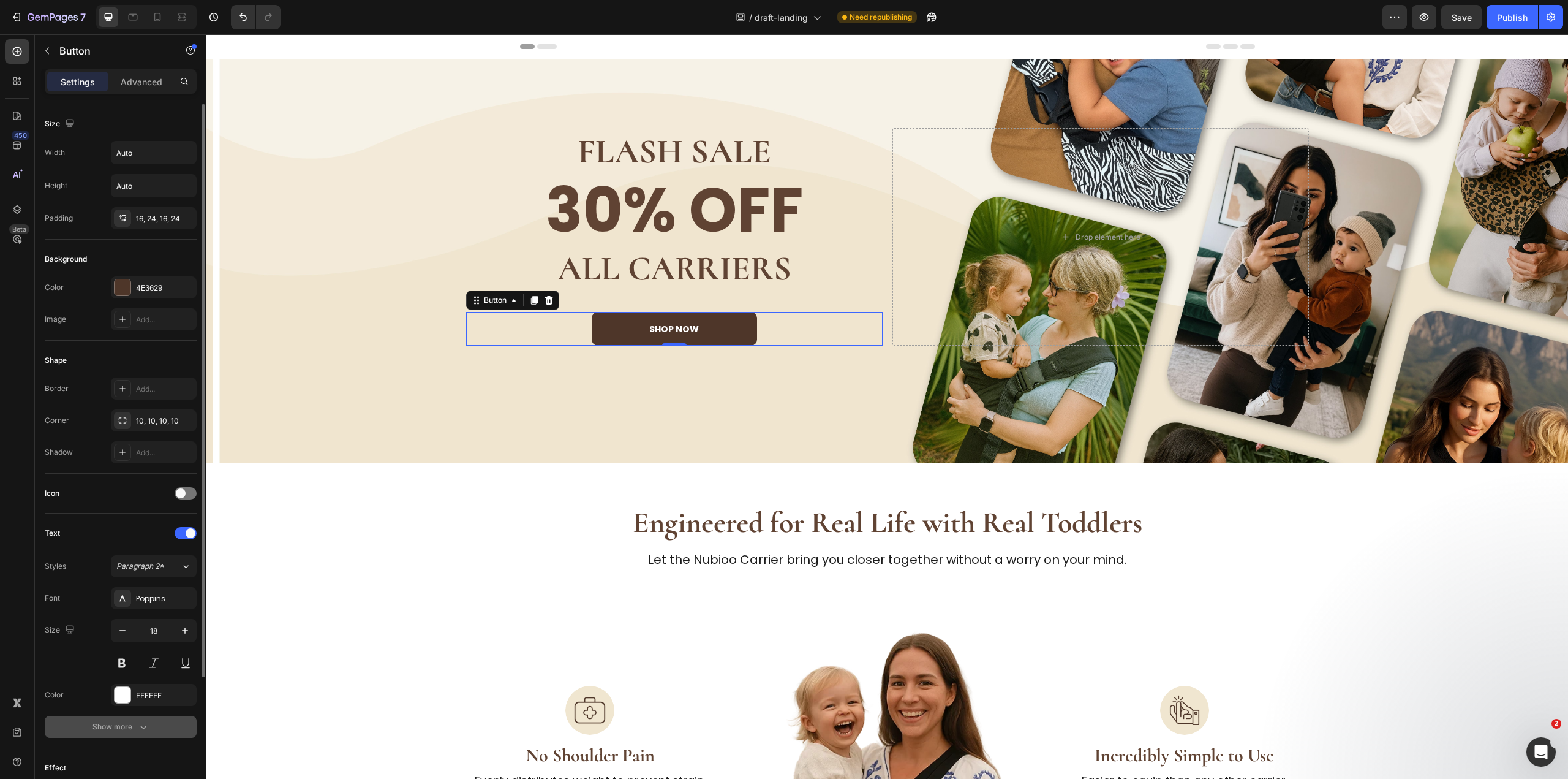
click at [141, 729] on icon "button" at bounding box center [143, 726] width 12 height 12
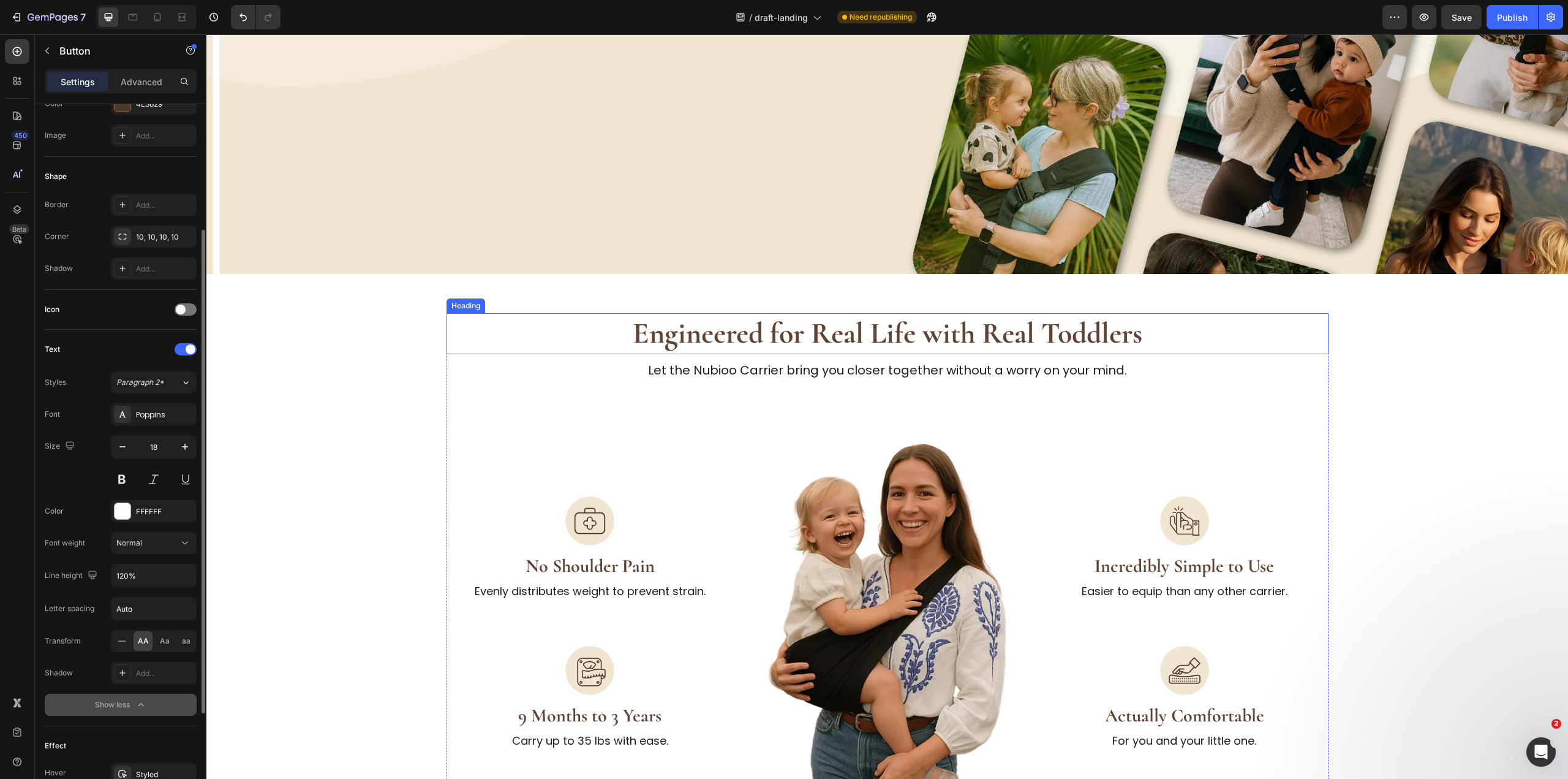
scroll to position [895, 0]
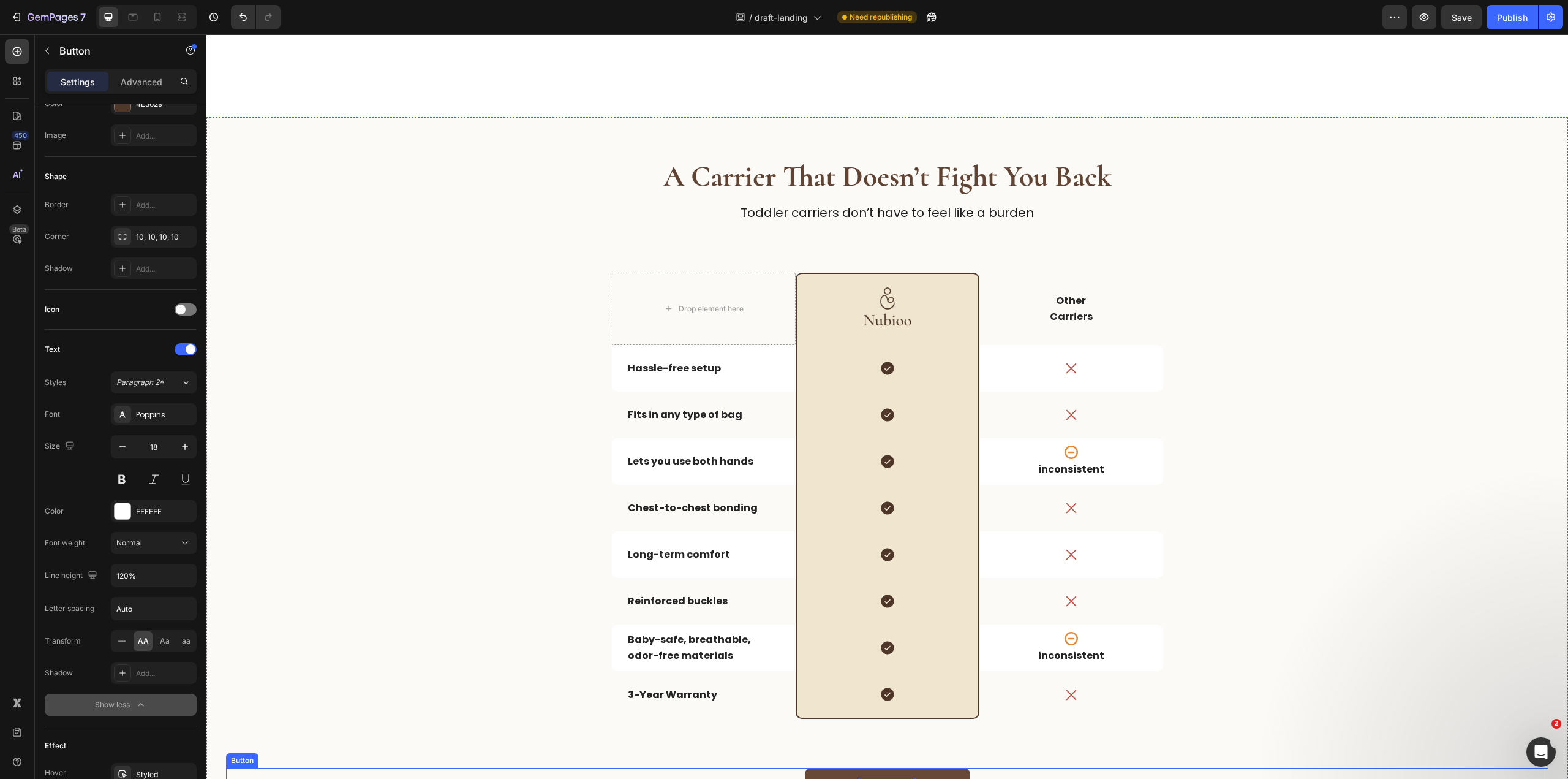
click at [887, 778] on strong "Shop now" at bounding box center [887, 786] width 57 height 15
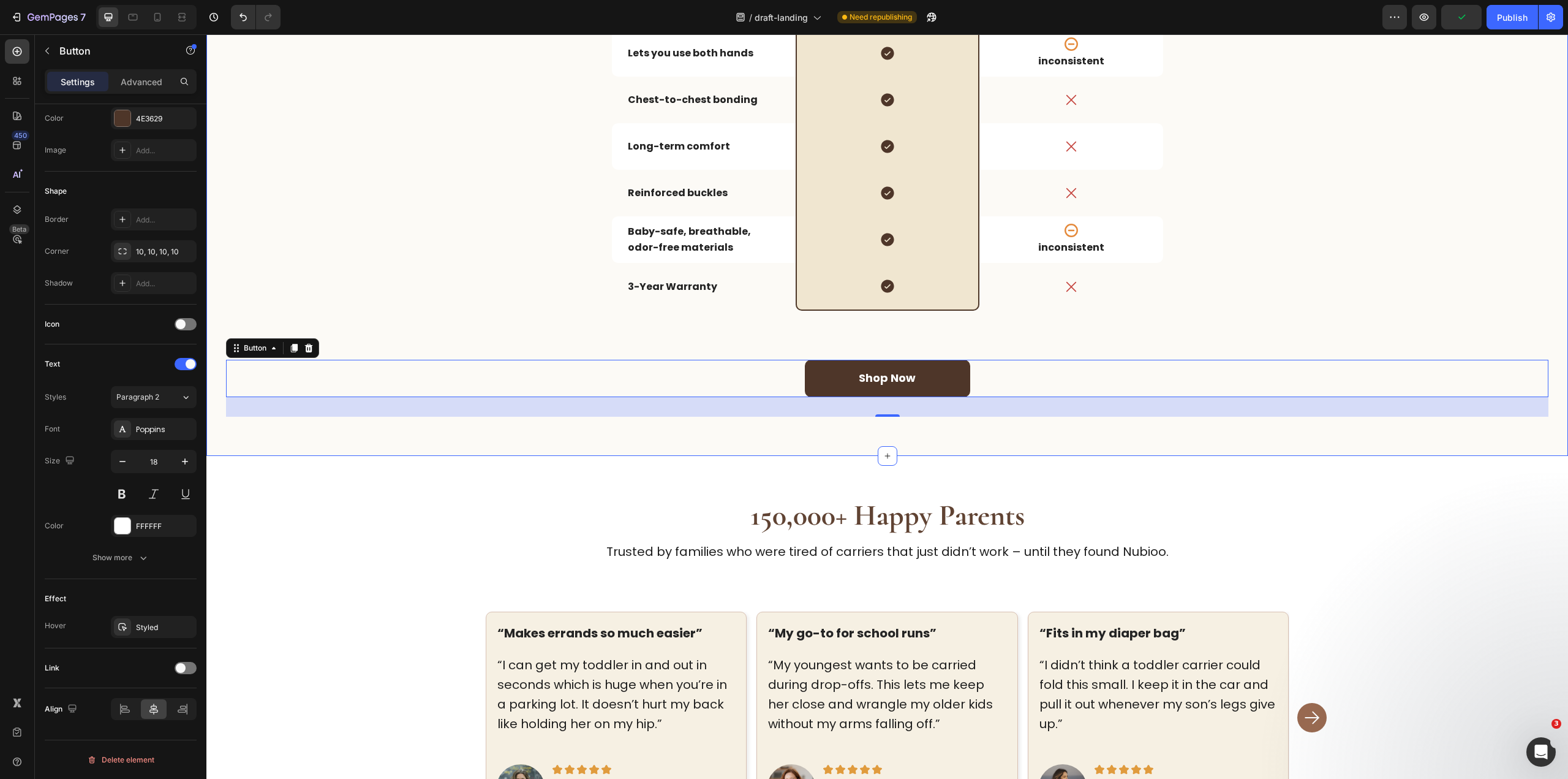
scroll to position [1348, 0]
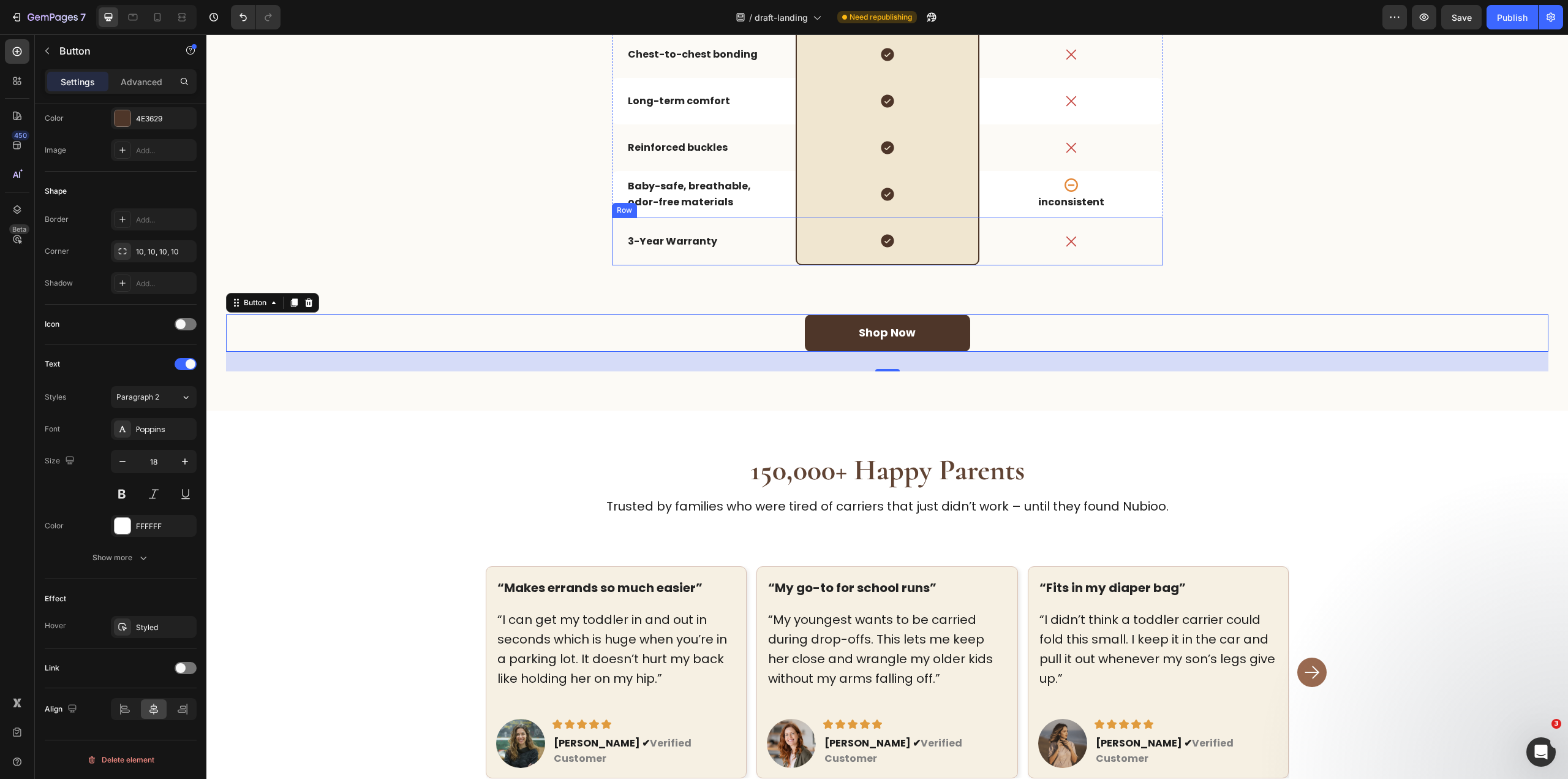
click at [995, 262] on div "Icon" at bounding box center [1071, 241] width 183 height 48
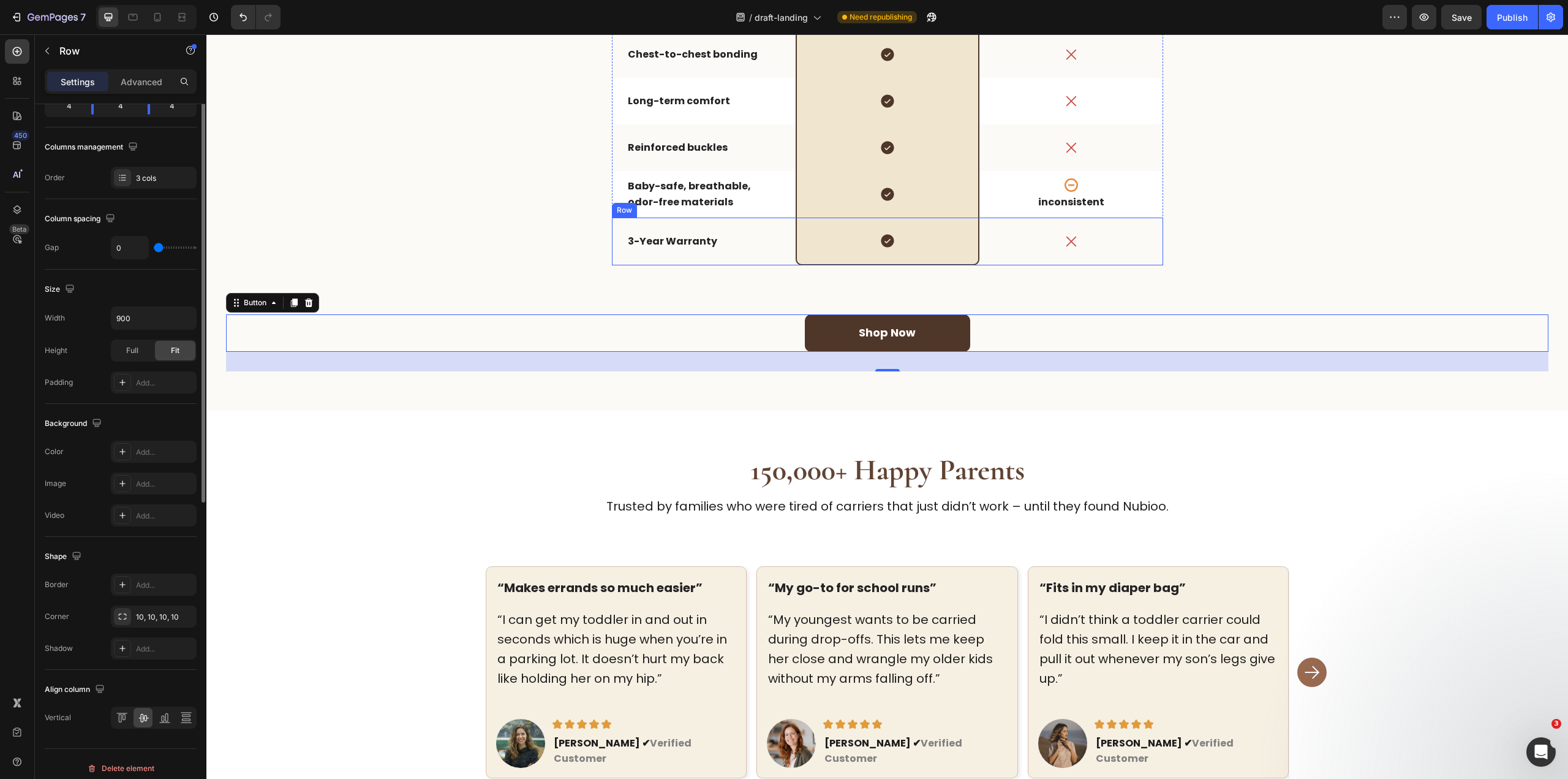
scroll to position [0, 0]
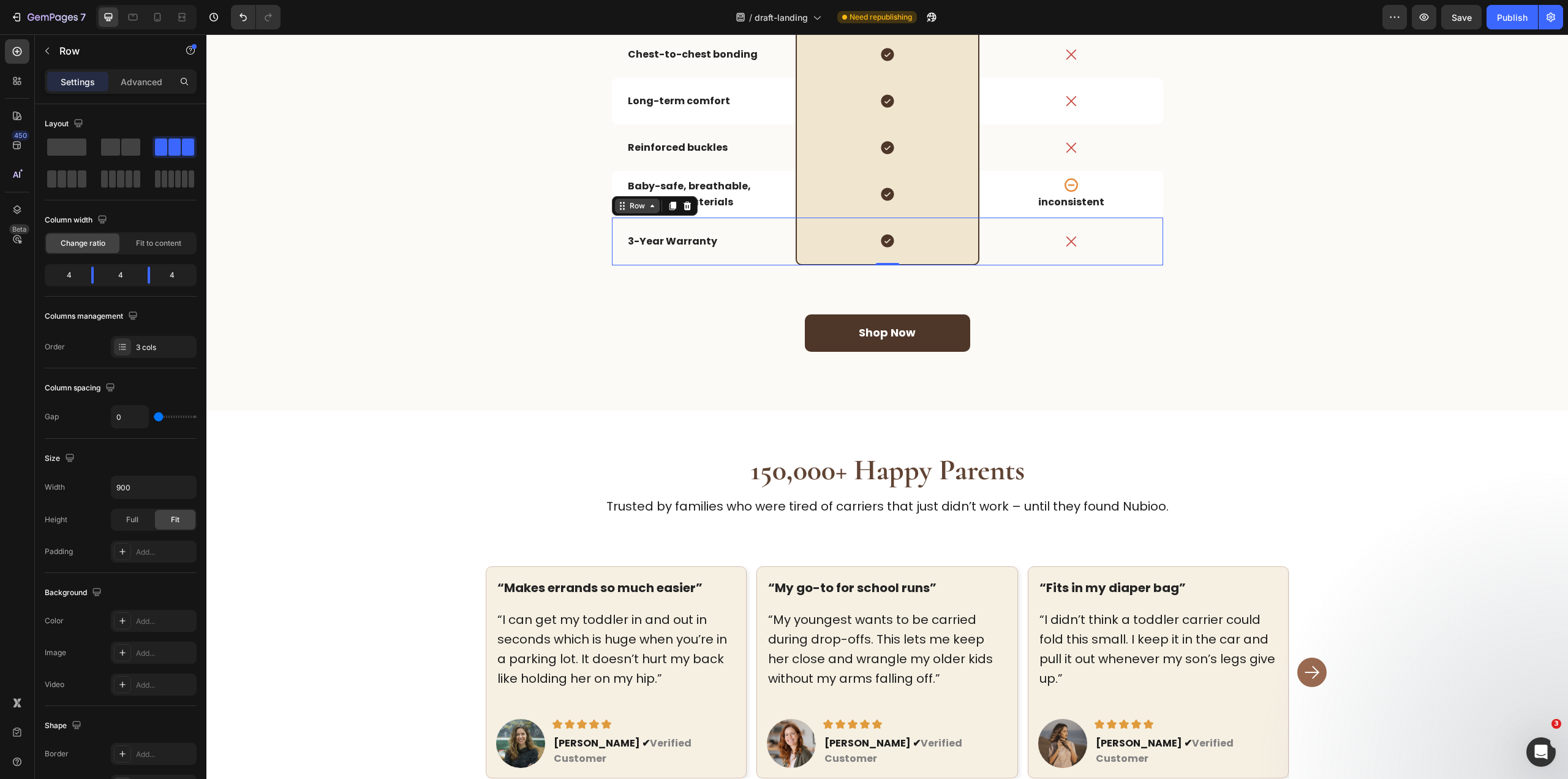
click at [632, 208] on div "Row" at bounding box center [637, 206] width 20 height 11
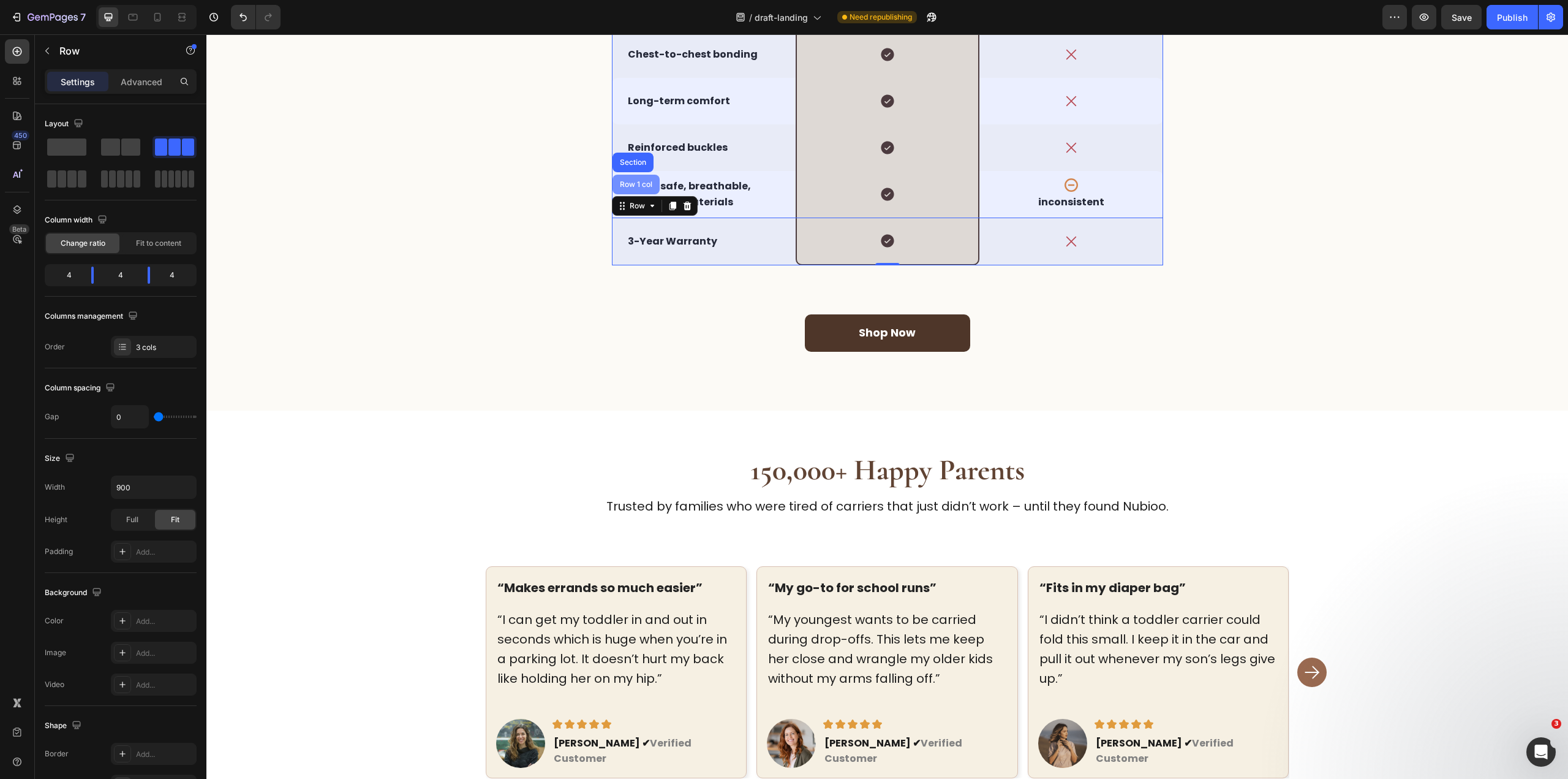
click at [632, 193] on div "Row 1 col" at bounding box center [636, 184] width 47 height 20
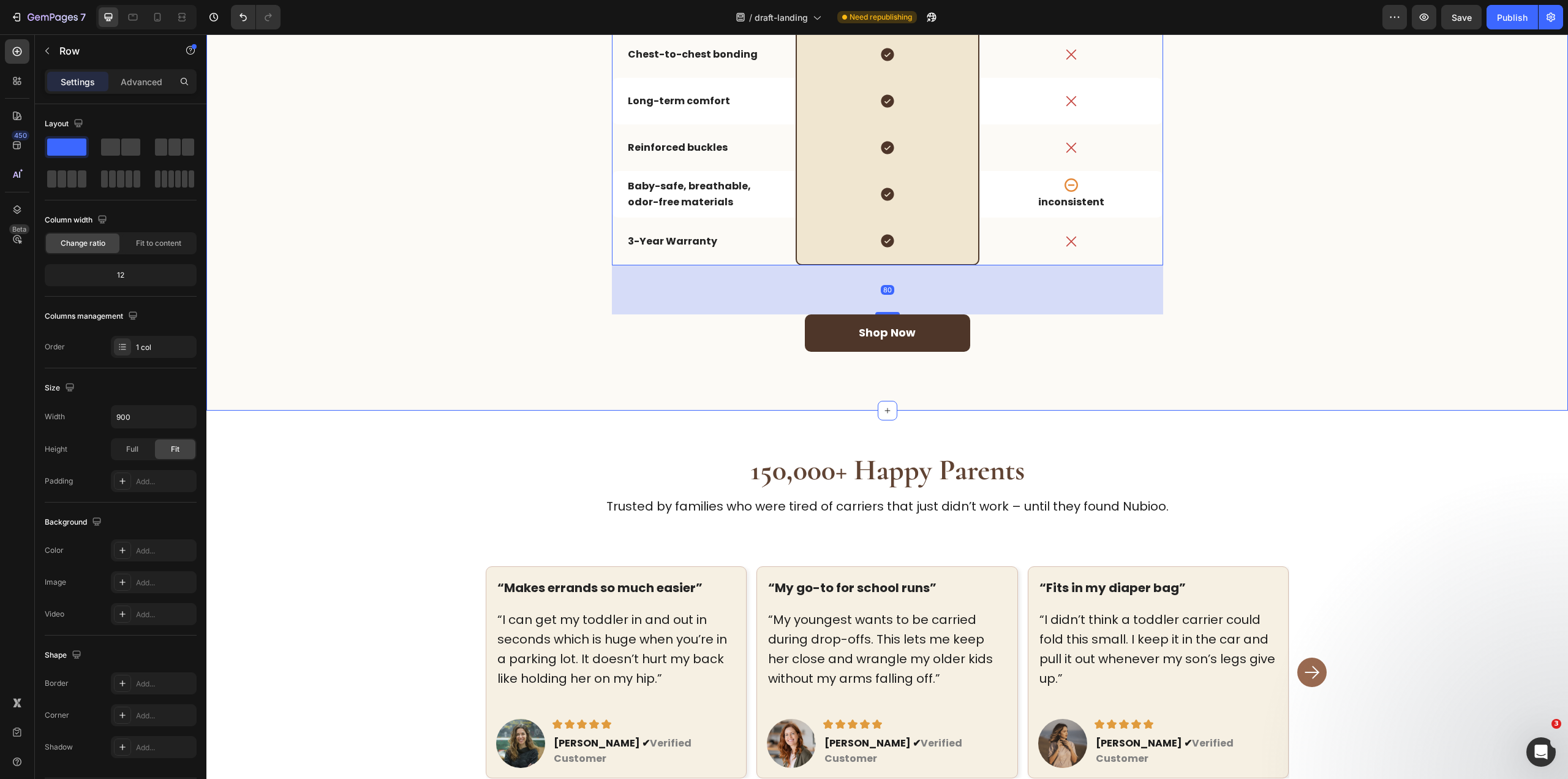
click at [995, 341] on div "Shop now Button" at bounding box center [887, 333] width 1323 height 38
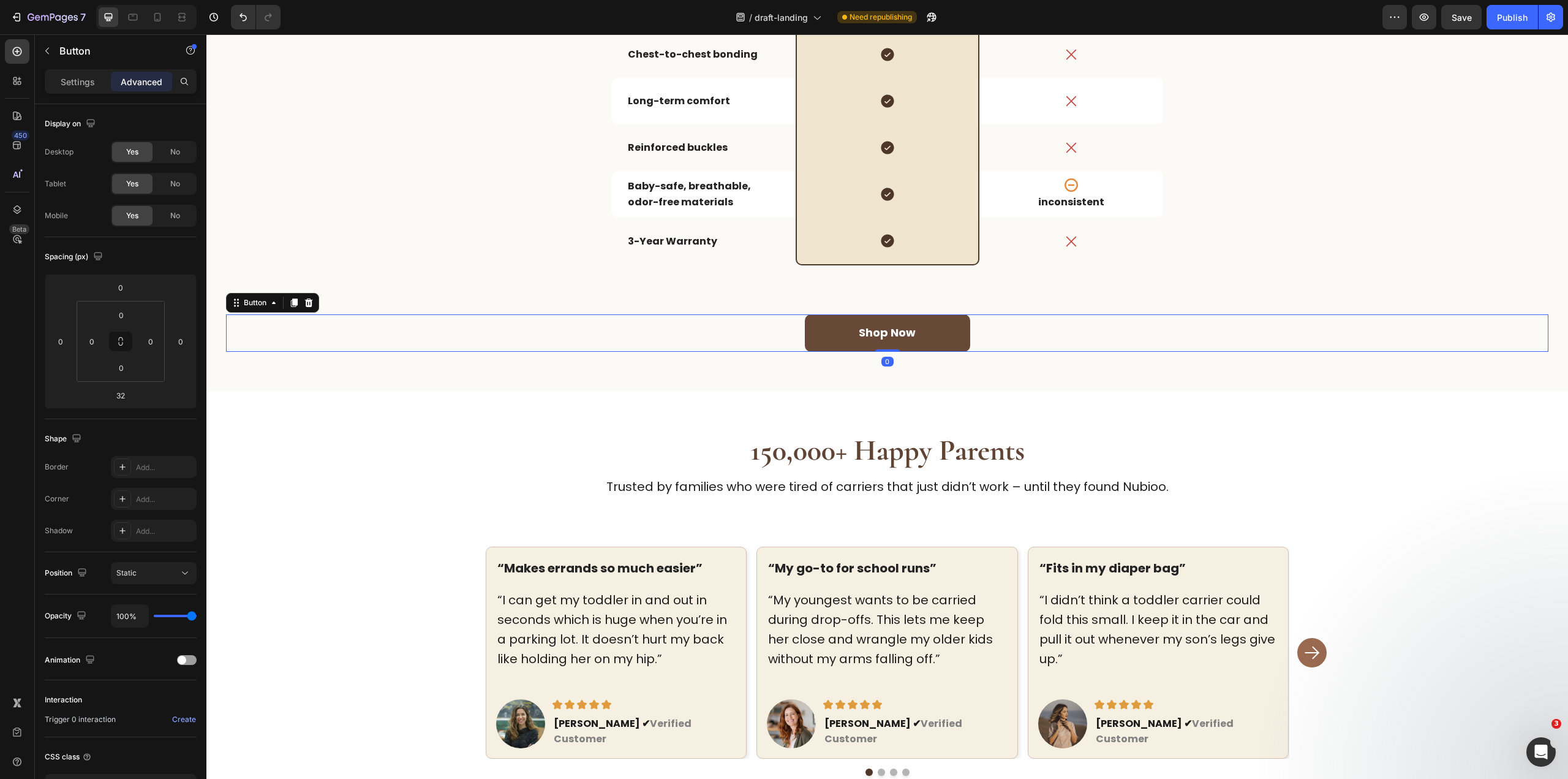
drag, startPoint x: 882, startPoint y: 370, endPoint x: 899, endPoint y: 318, distance: 54.7
click at [899, 318] on div "Shop now Button 0" at bounding box center [887, 333] width 1323 height 38
type input "0"
click at [1011, 306] on div "A Carrier That Doesn’t Fight You Back Heading Toddler carriers don’t have to fe…" at bounding box center [887, 27] width 1323 height 648
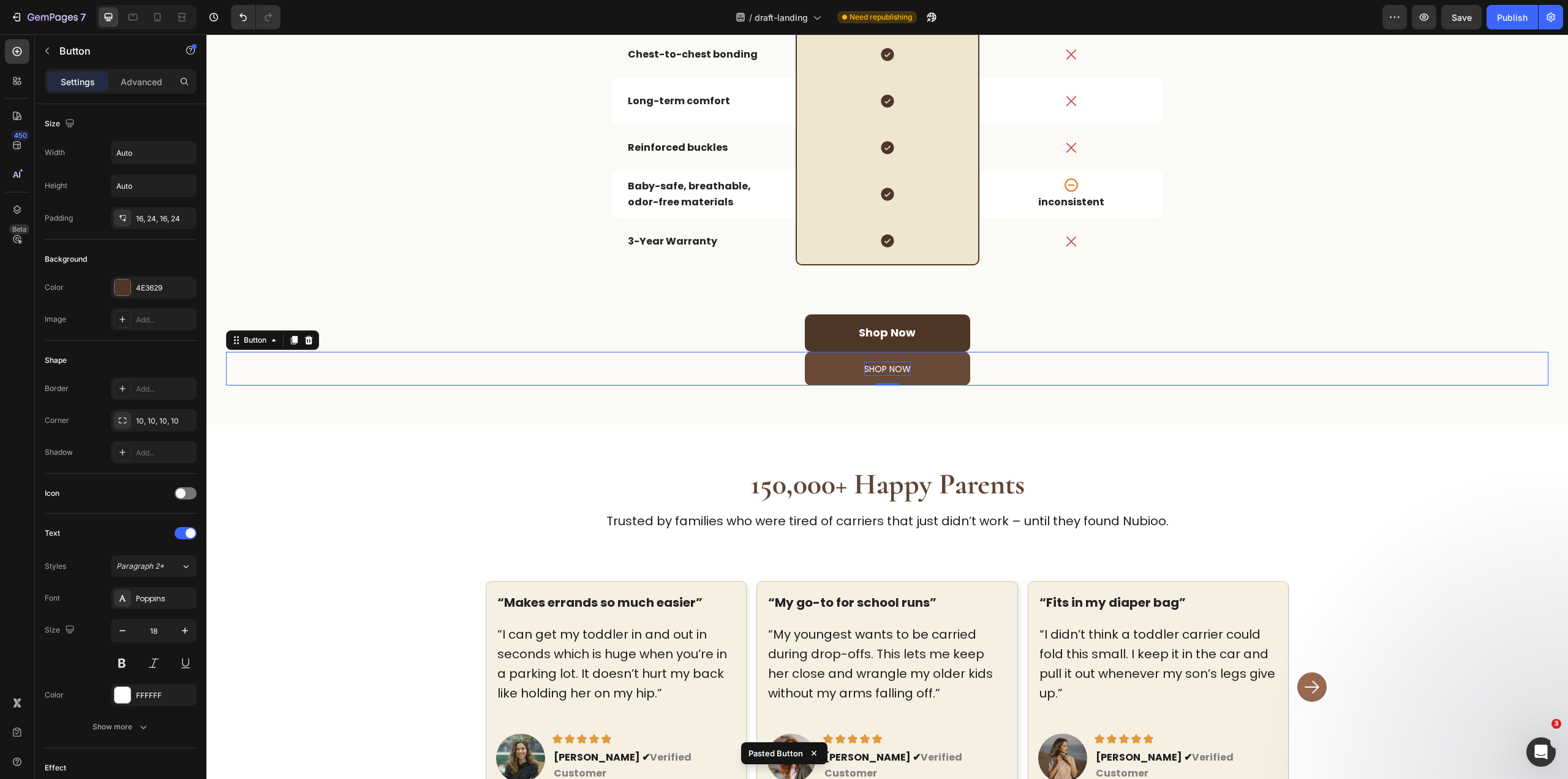
click at [897, 366] on span "shop now" at bounding box center [887, 369] width 46 height 12
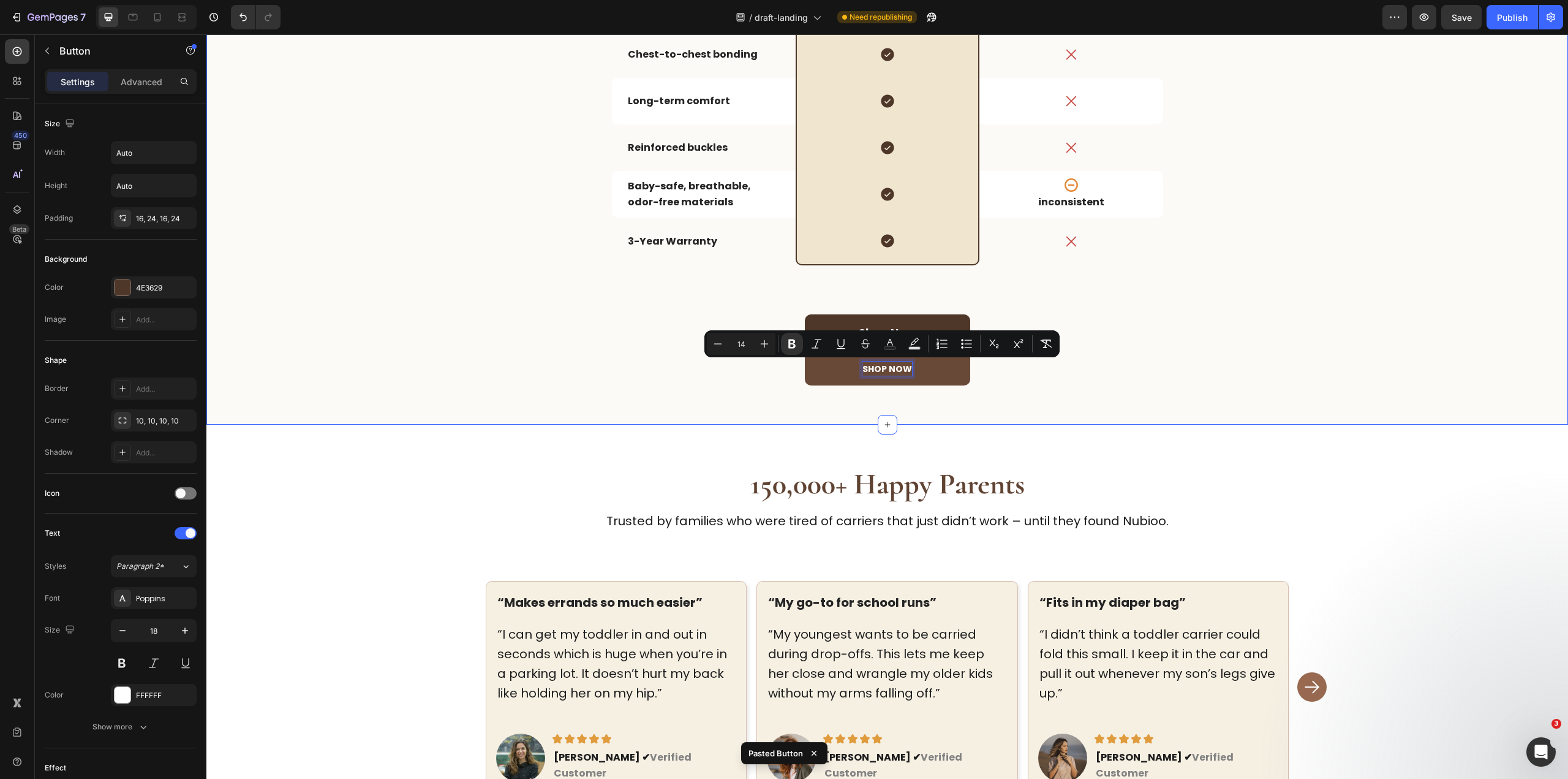
click at [975, 409] on div "A Carrier That Doesn’t Fight You Back Heading Toddler carriers don’t have to fe…" at bounding box center [887, 45] width 1362 height 762
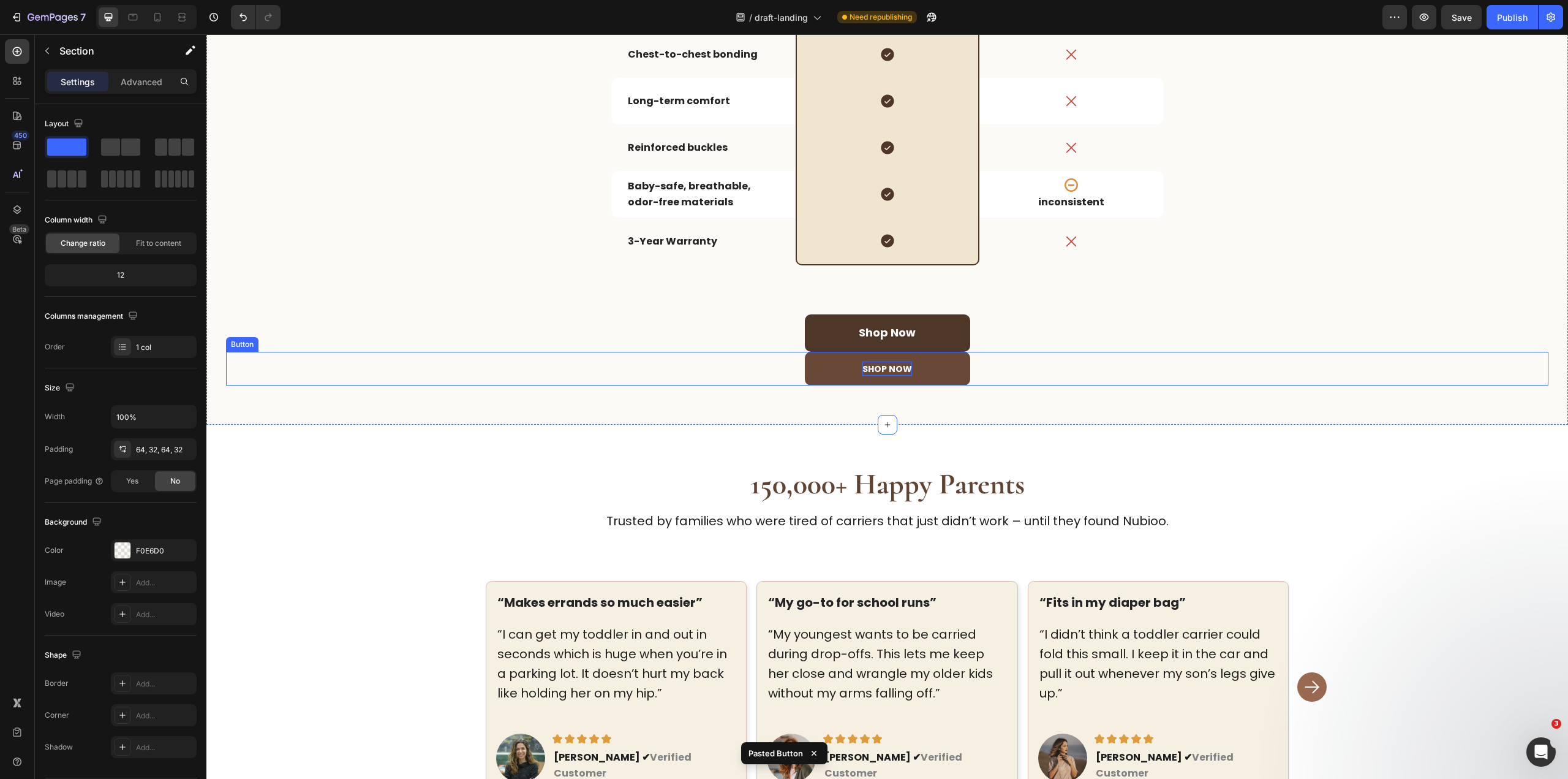
click at [950, 361] on button "shop now" at bounding box center [887, 369] width 166 height 34
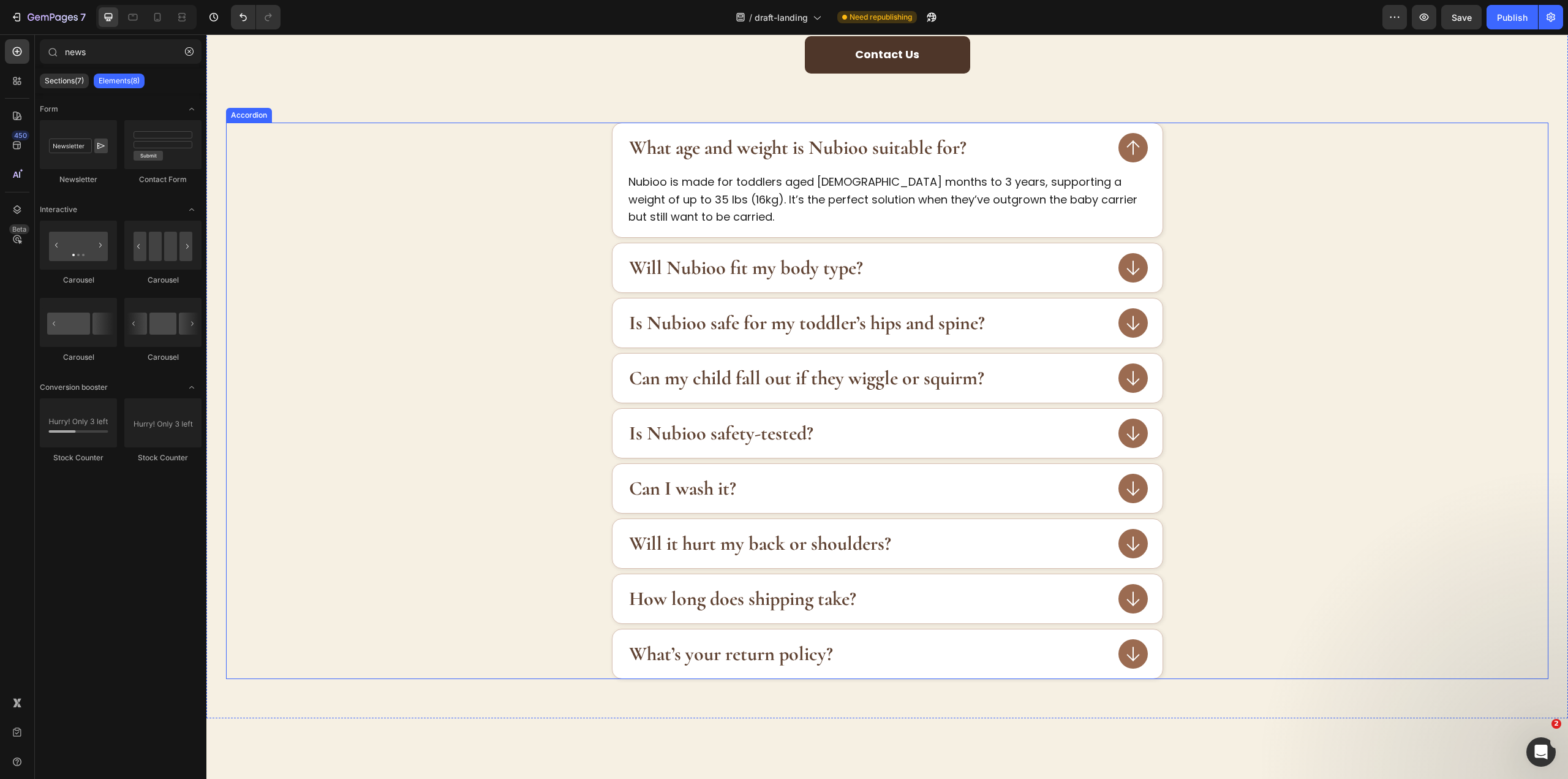
scroll to position [1717, 0]
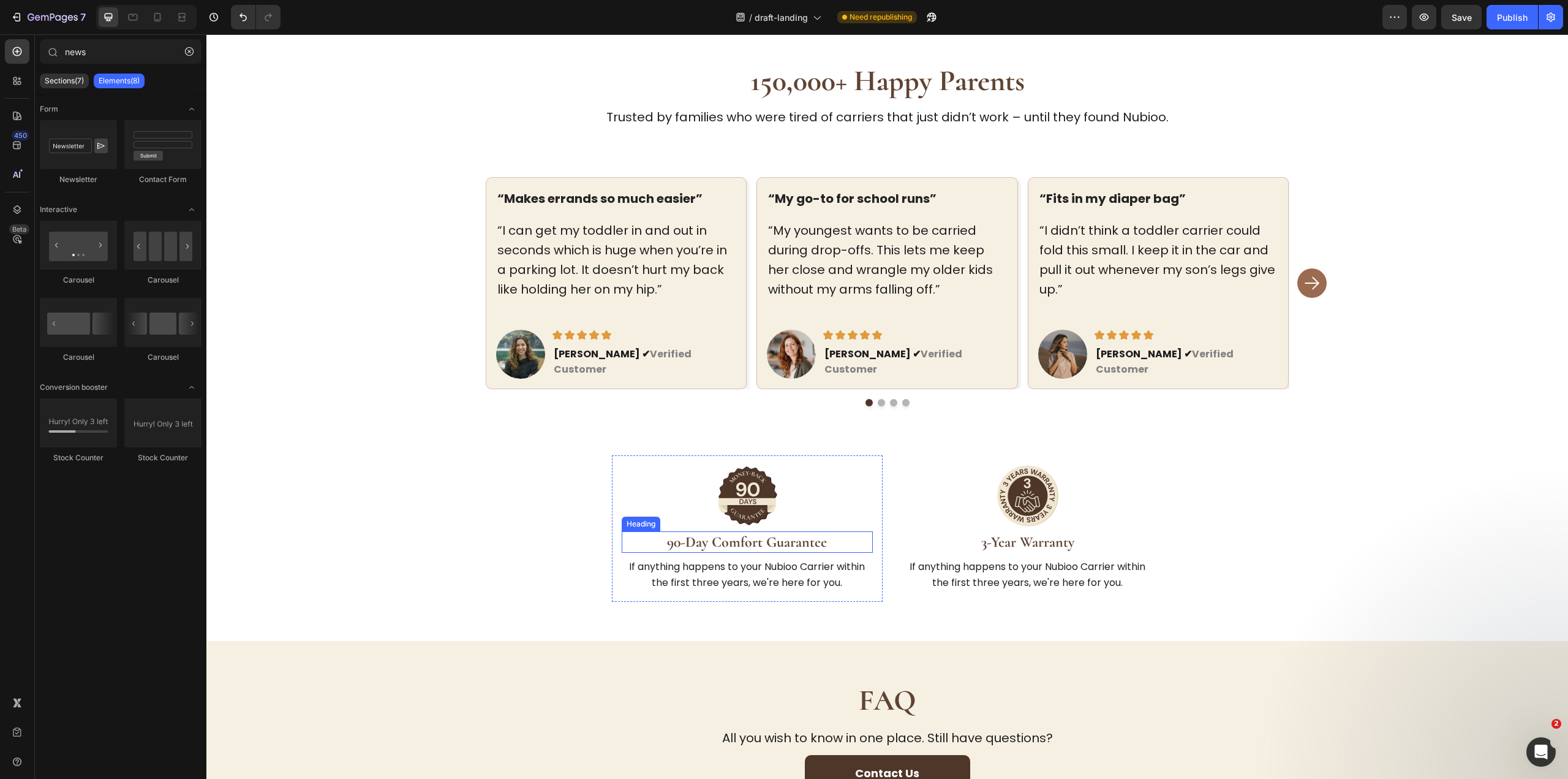
click at [696, 533] on strong "90-Day Comfort Guarantee" at bounding box center [747, 542] width 160 height 18
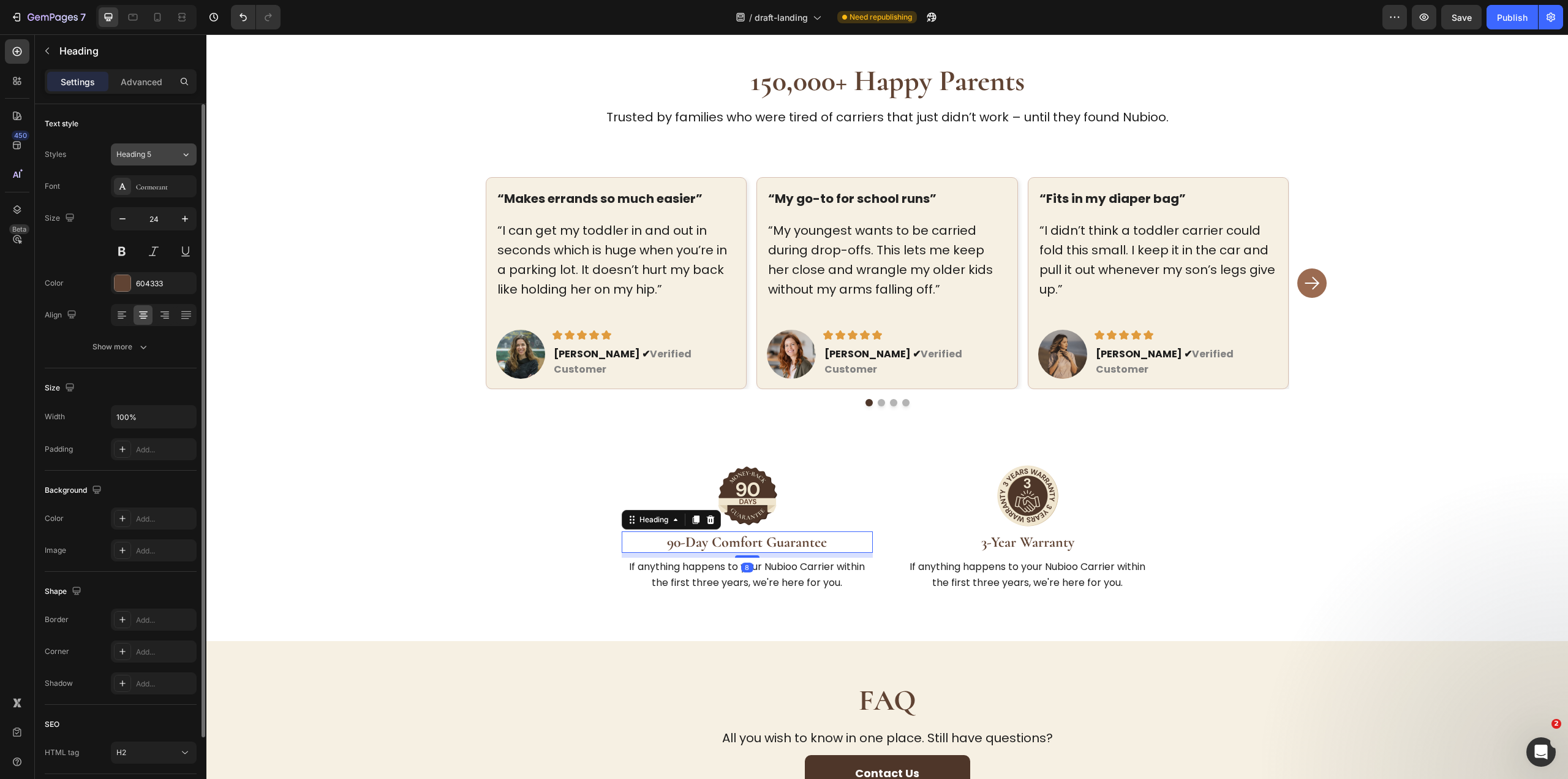
click at [157, 149] on div "Heading 5" at bounding box center [141, 155] width 50 height 11
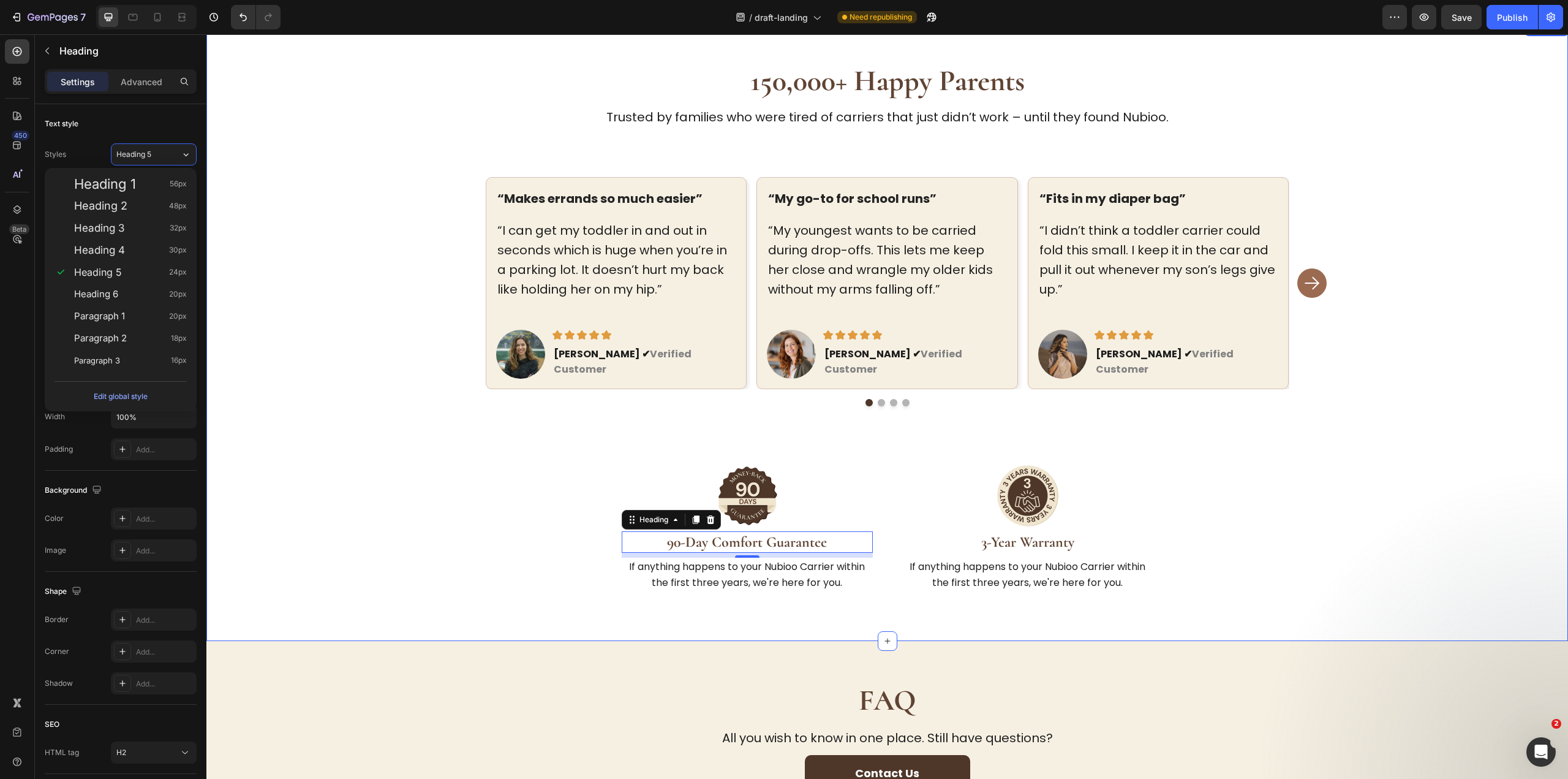
click at [263, 262] on div "150,000+ Happy Parents Heading Trusted by families who were tired of carriers t…" at bounding box center [887, 330] width 1323 height 541
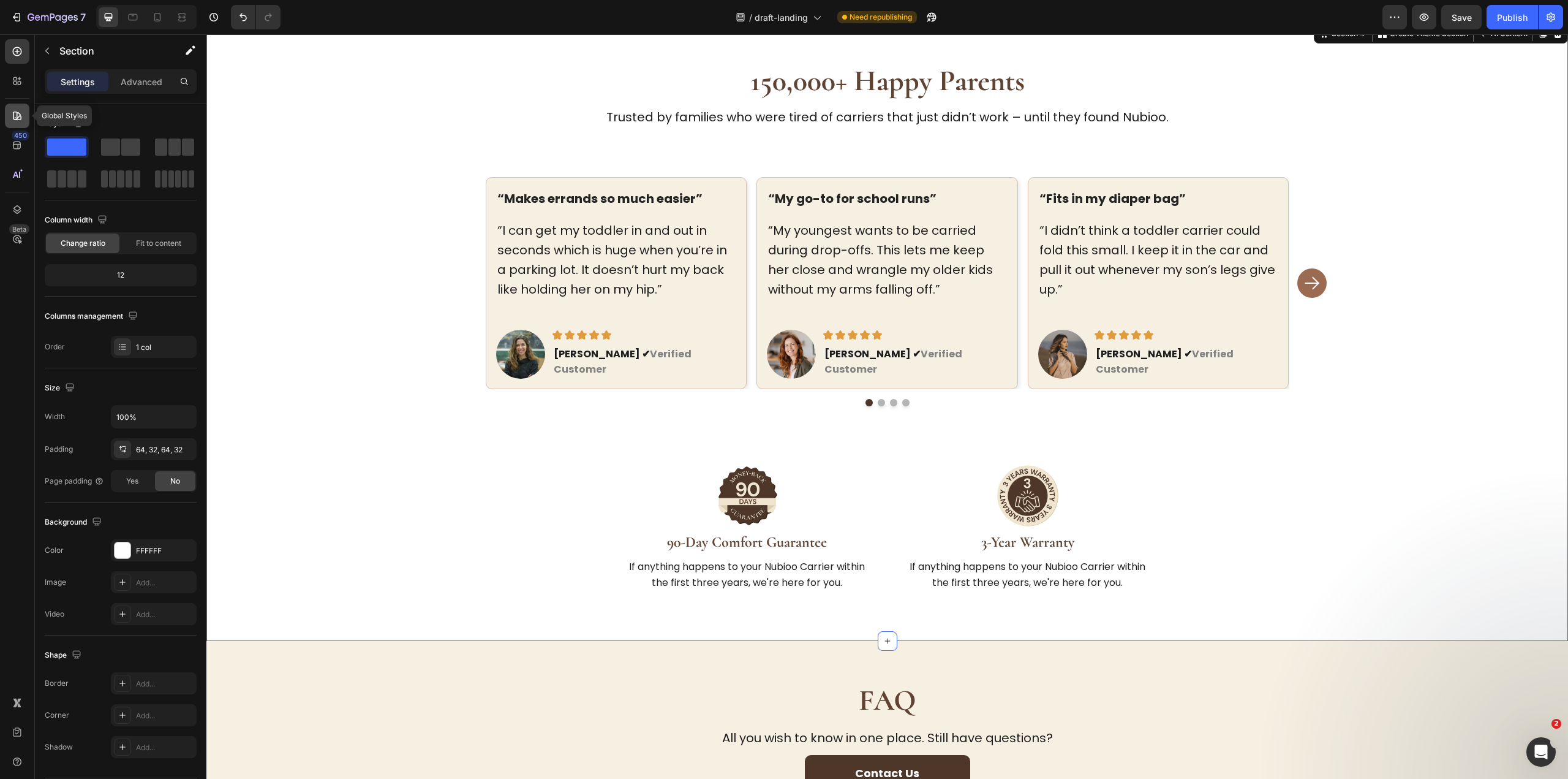
click at [12, 107] on div at bounding box center [17, 116] width 24 height 24
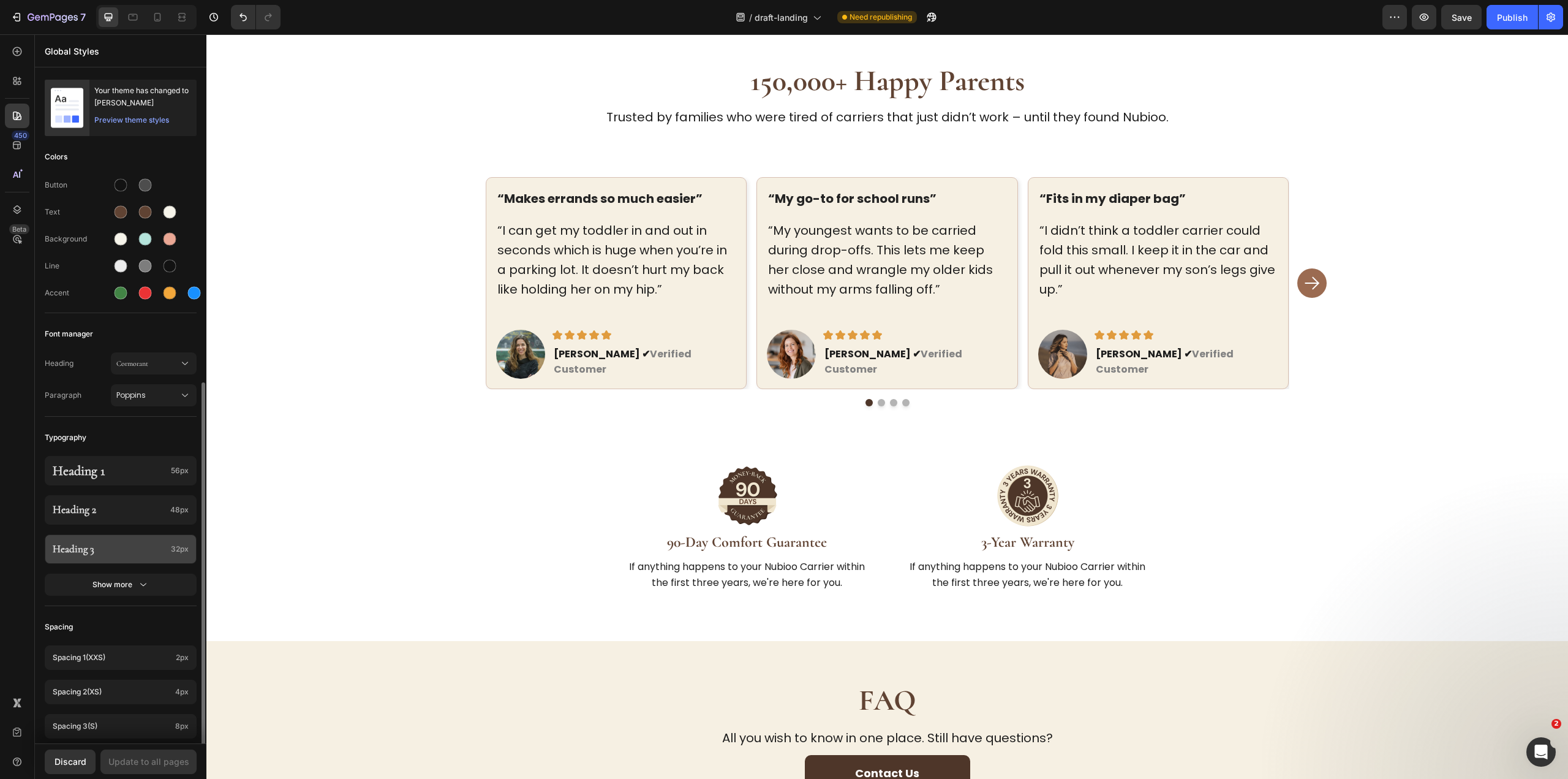
scroll to position [245, 0]
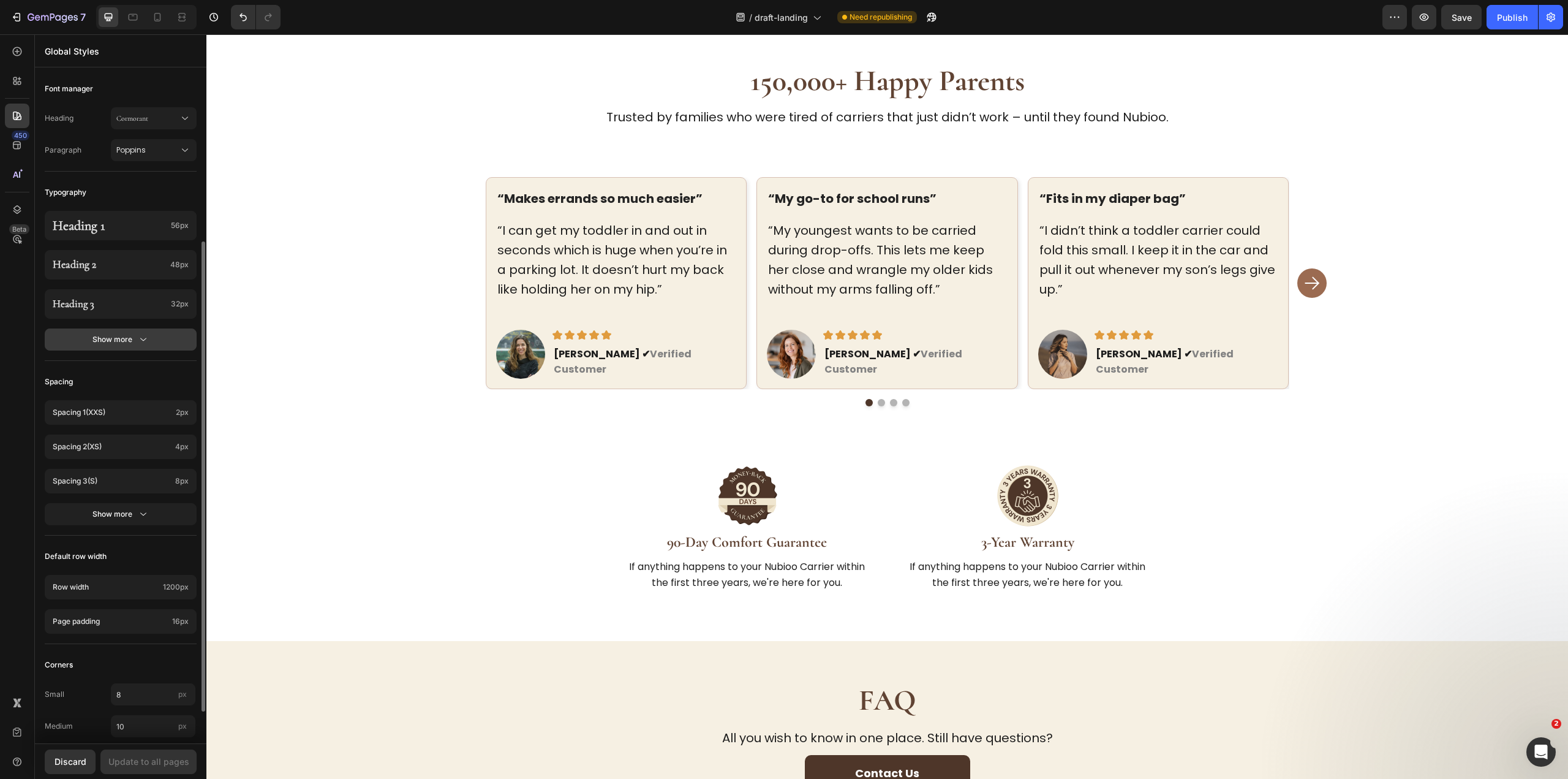
click at [125, 342] on div "Show more" at bounding box center [121, 339] width 57 height 12
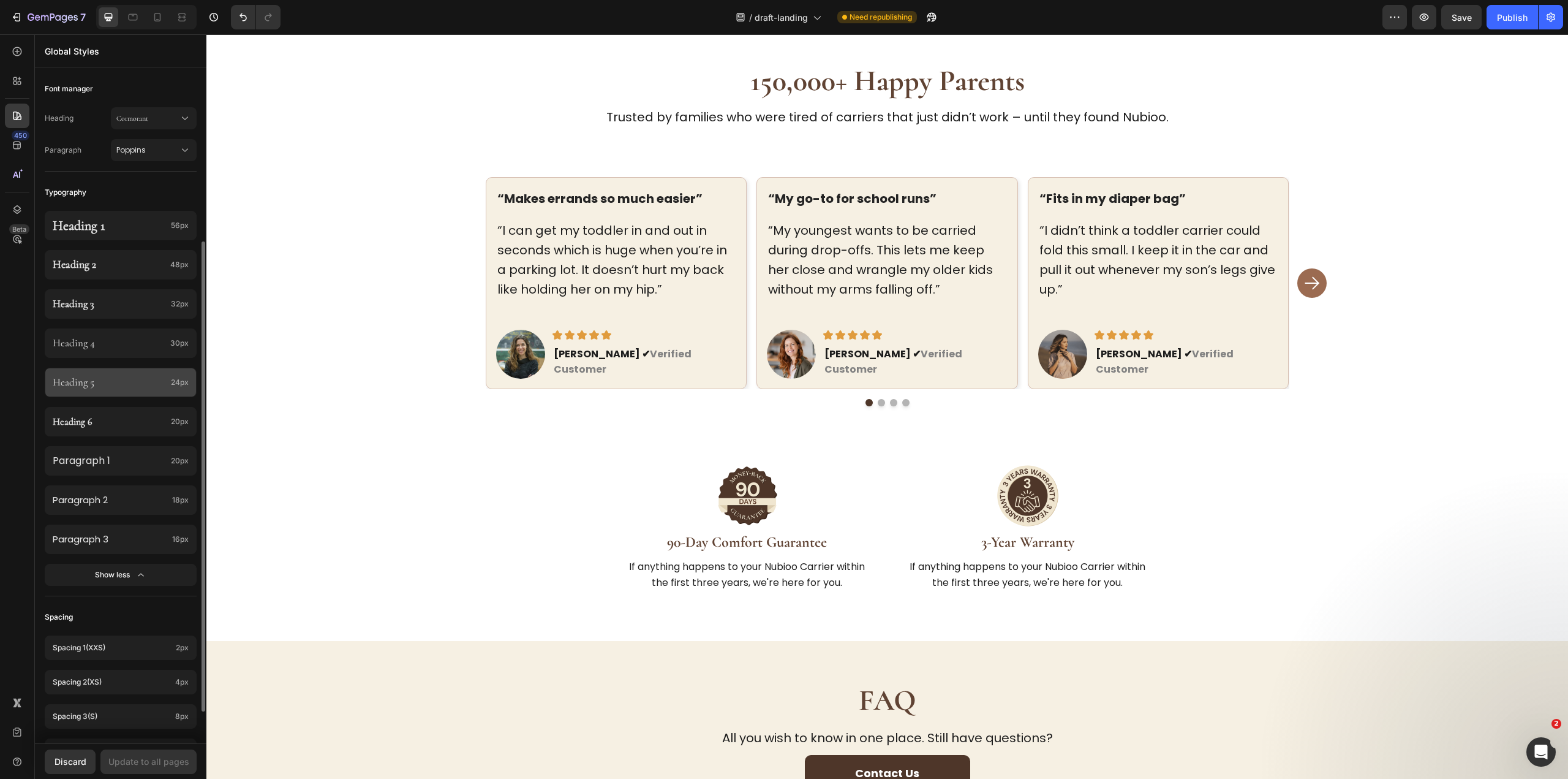
click at [139, 391] on div "Heading 5 24px" at bounding box center [121, 383] width 152 height 29
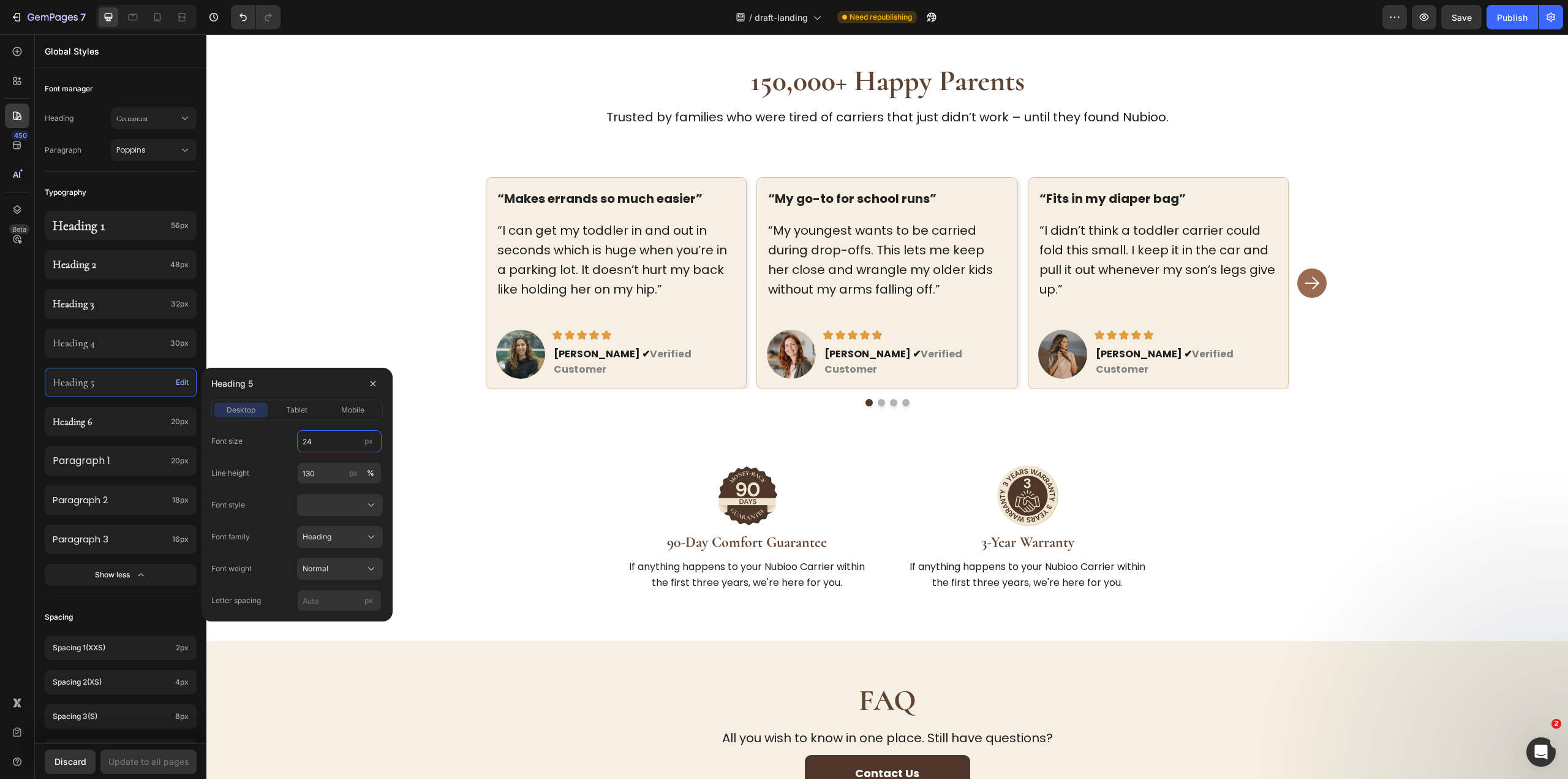
click at [325, 441] on input "24" at bounding box center [339, 440] width 85 height 22
type input "28"
click at [297, 410] on span "tablet" at bounding box center [297, 410] width 21 height 11
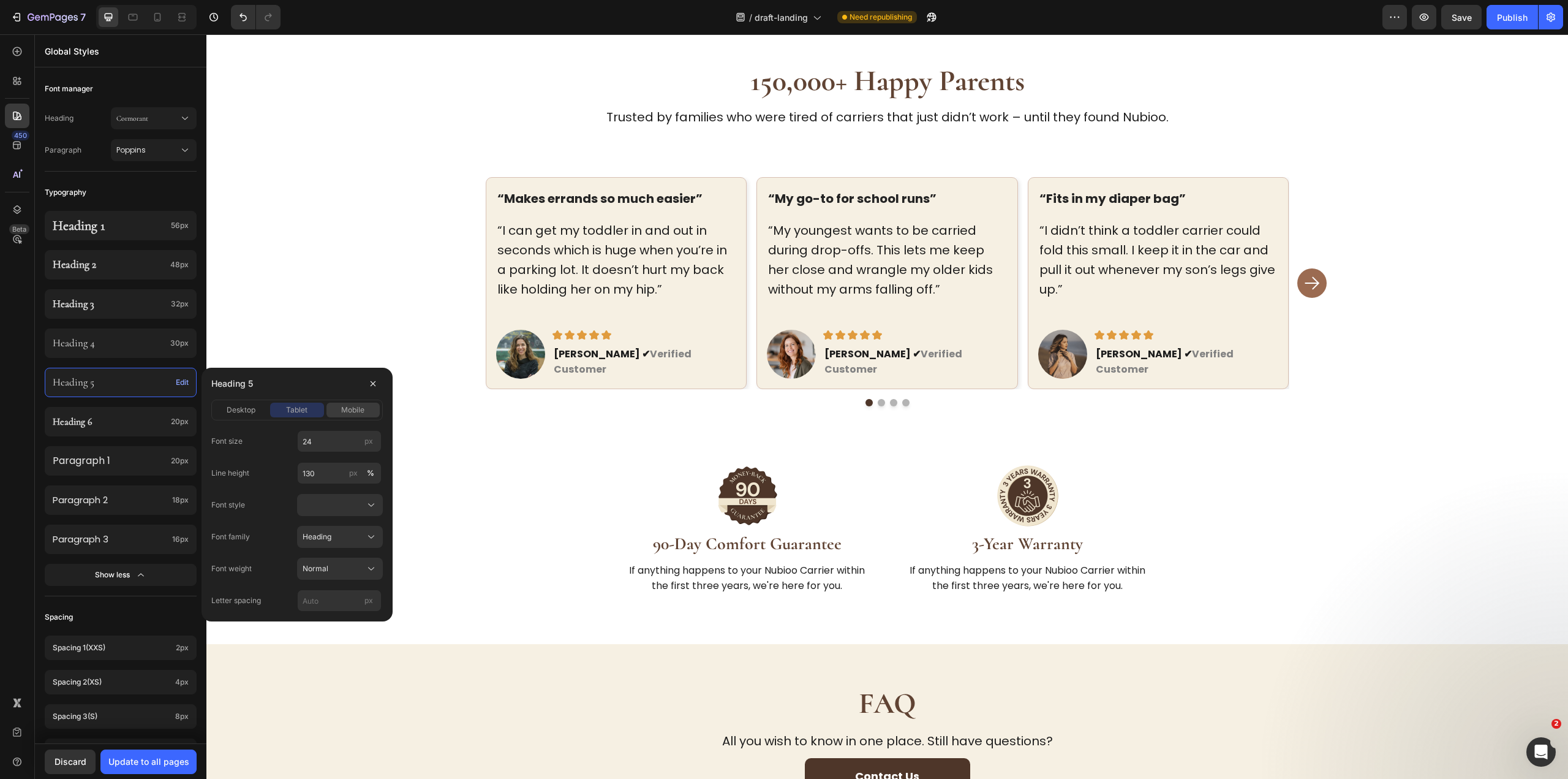
click at [348, 409] on span "mobile" at bounding box center [352, 410] width 24 height 11
click at [336, 437] on input "20" at bounding box center [339, 440] width 85 height 22
type input "24"
click at [183, 761] on div "Update to all pages" at bounding box center [148, 761] width 81 height 13
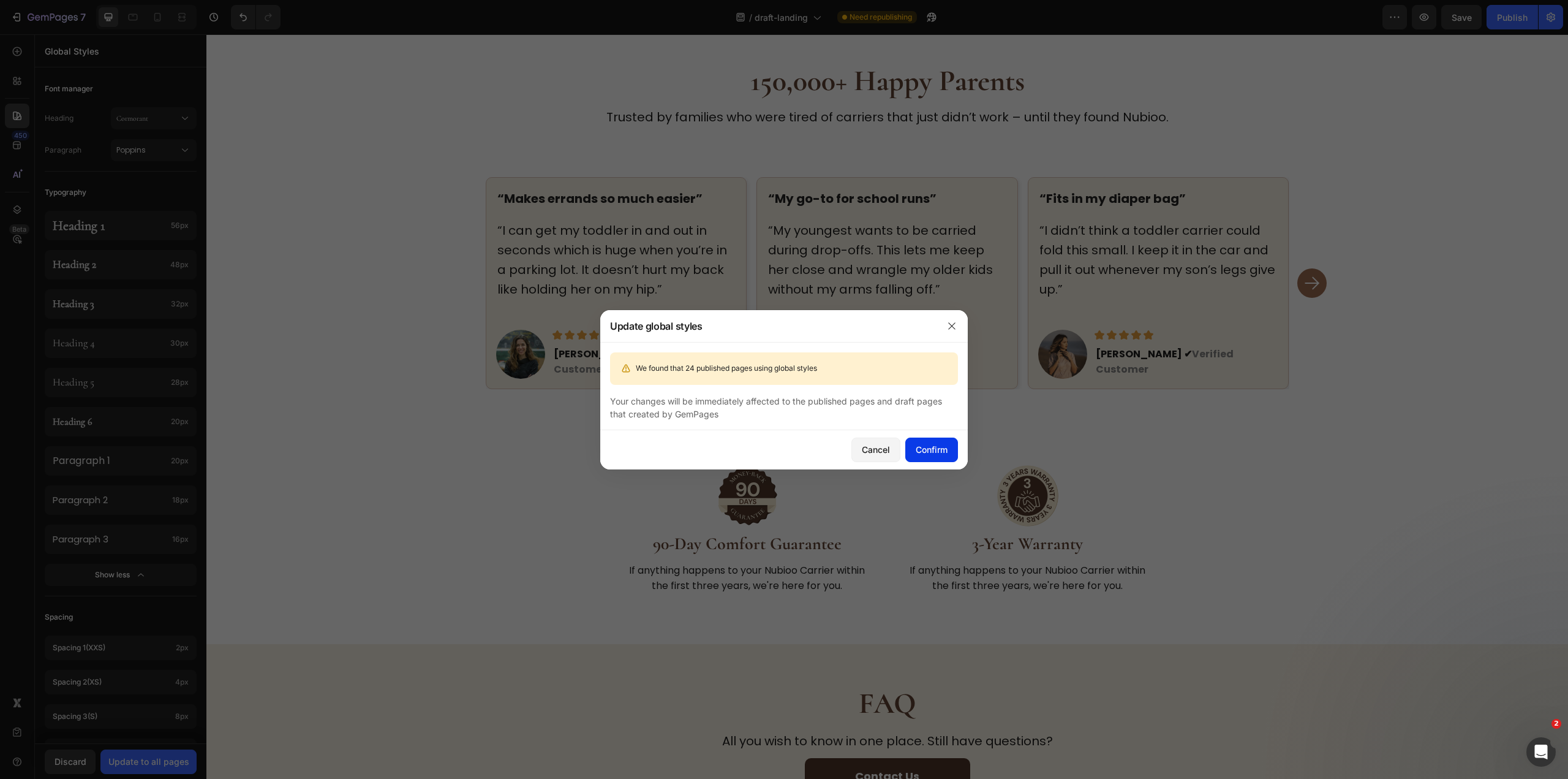
click at [942, 443] on div "Confirm" at bounding box center [931, 449] width 32 height 13
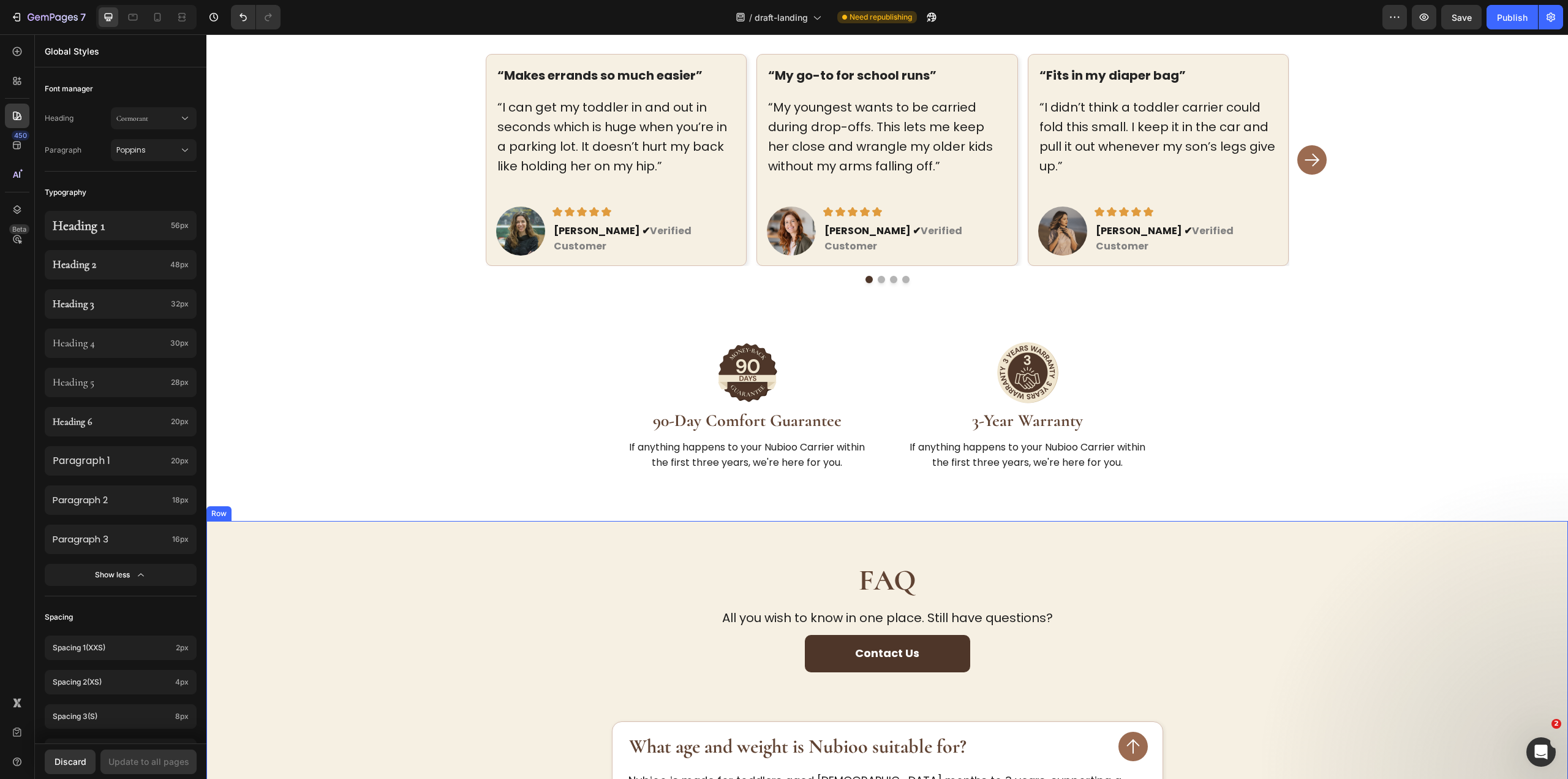
scroll to position [2146, 0]
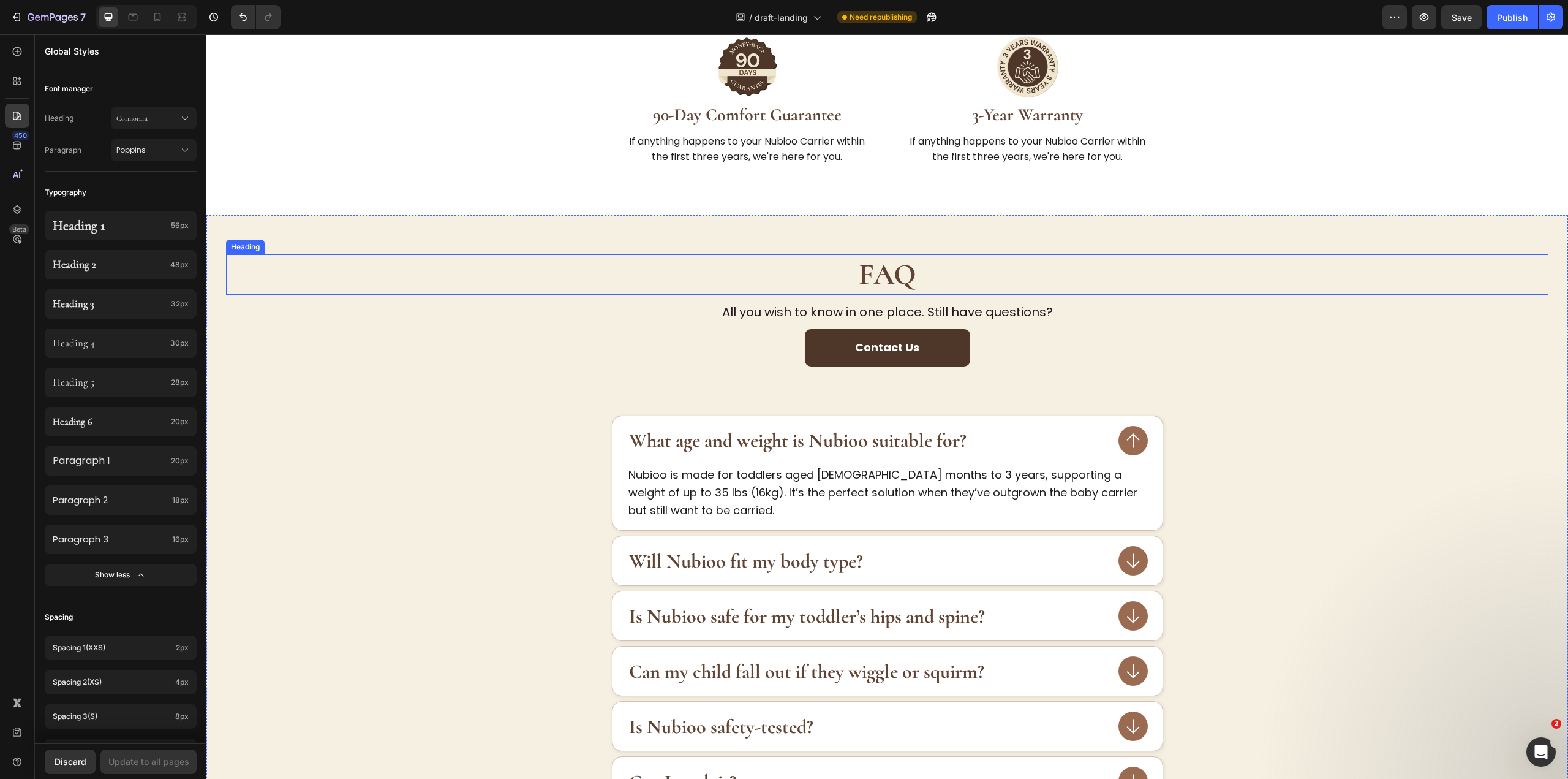
drag, startPoint x: 875, startPoint y: 263, endPoint x: 905, endPoint y: 297, distance: 45.3
click at [875, 263] on strong "FAQ" at bounding box center [887, 275] width 58 height 36
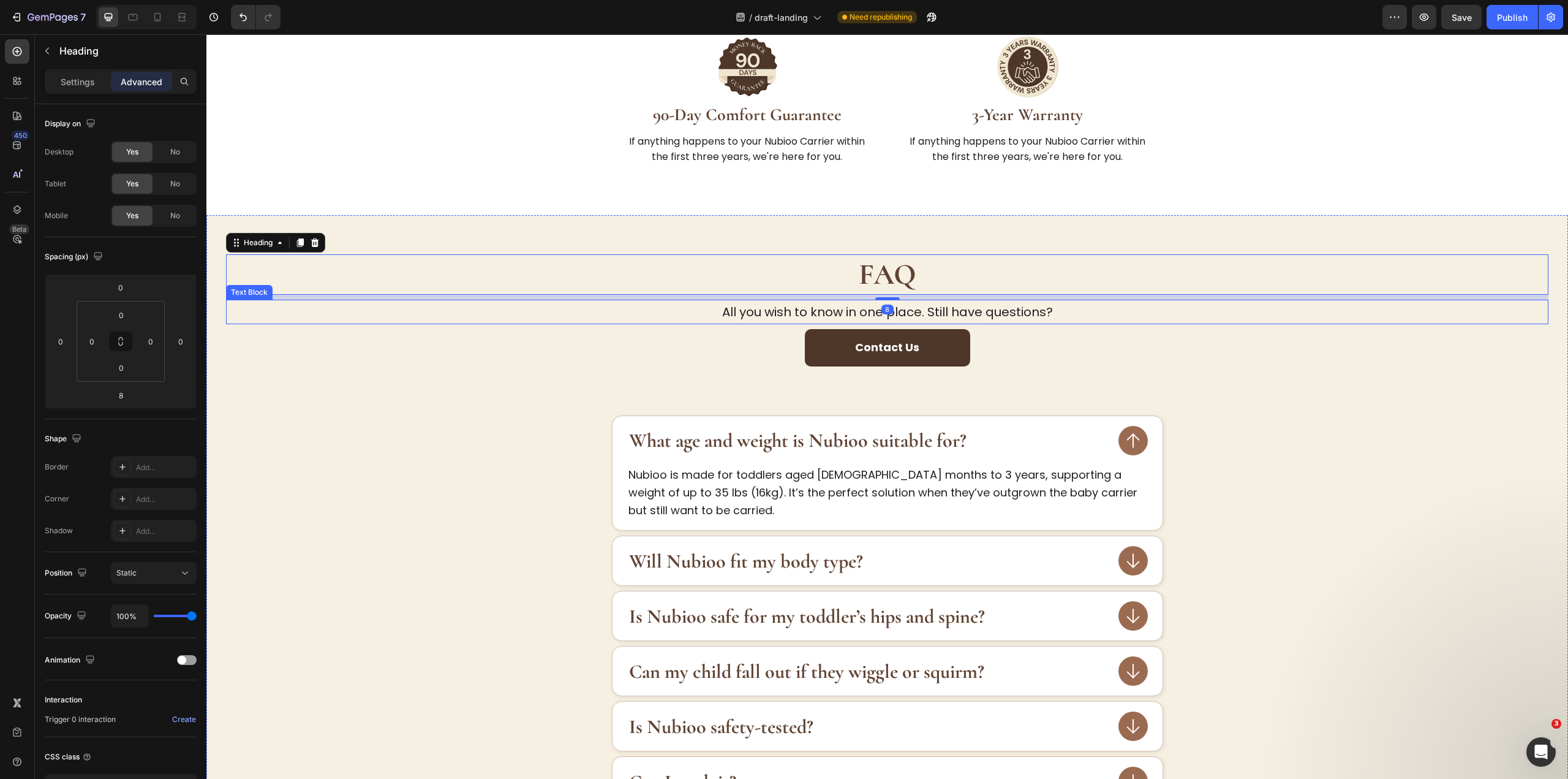
click at [985, 301] on p "All you wish to know in one place. Still have questions?" at bounding box center [887, 312] width 1320 height 22
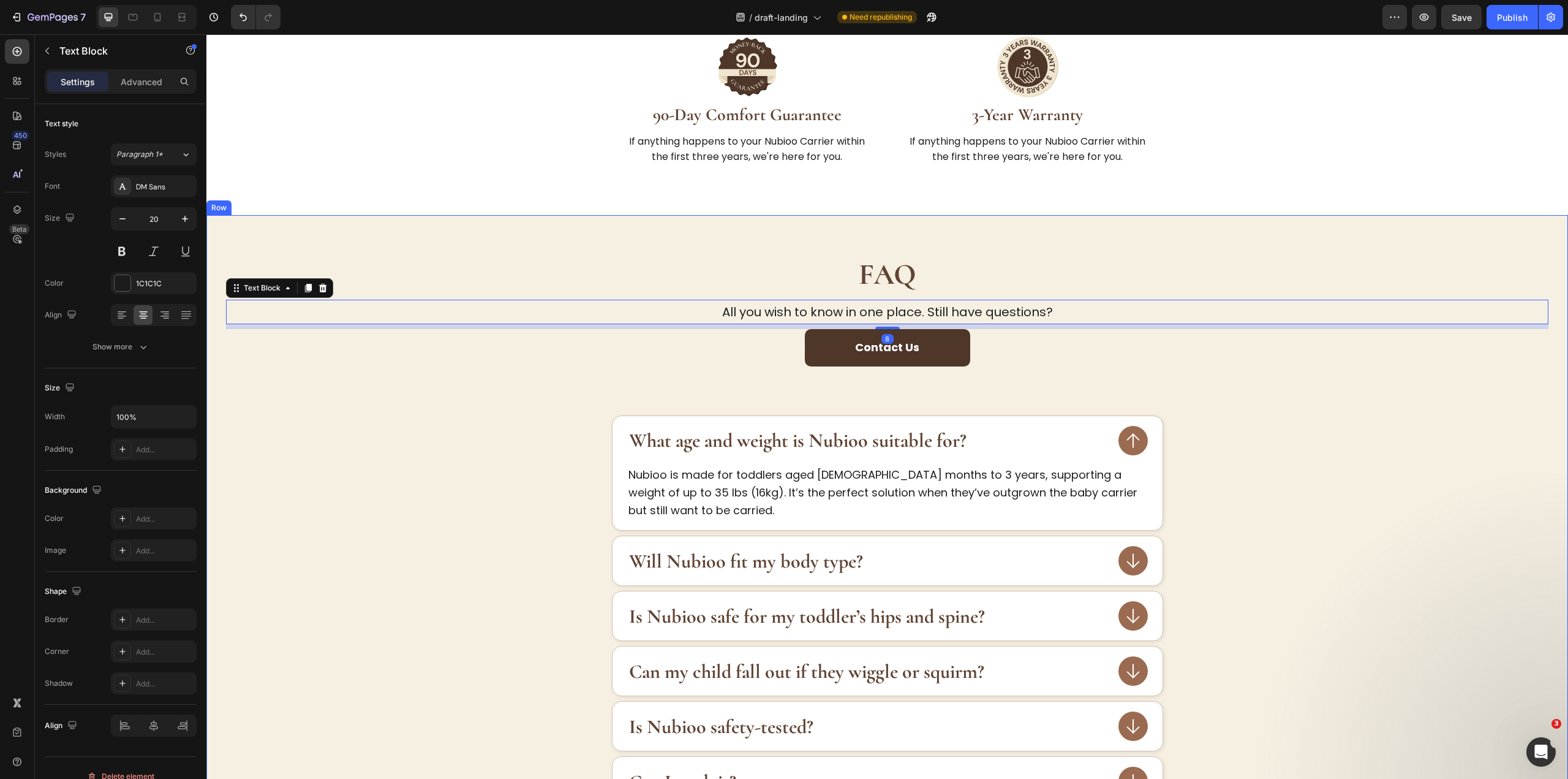
click at [1405, 392] on div "Contact Us Button" at bounding box center [887, 372] width 1323 height 86
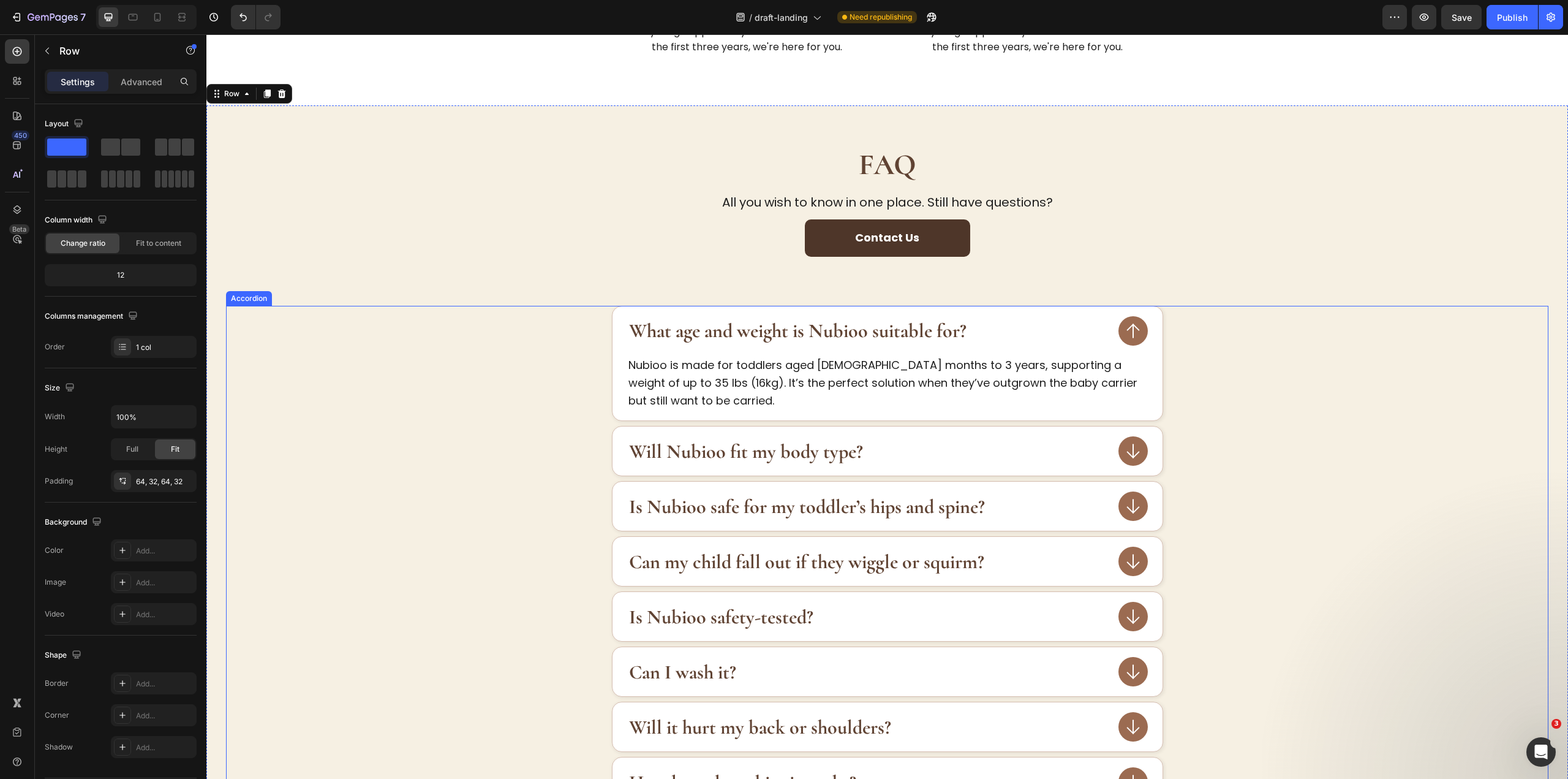
scroll to position [2268, 0]
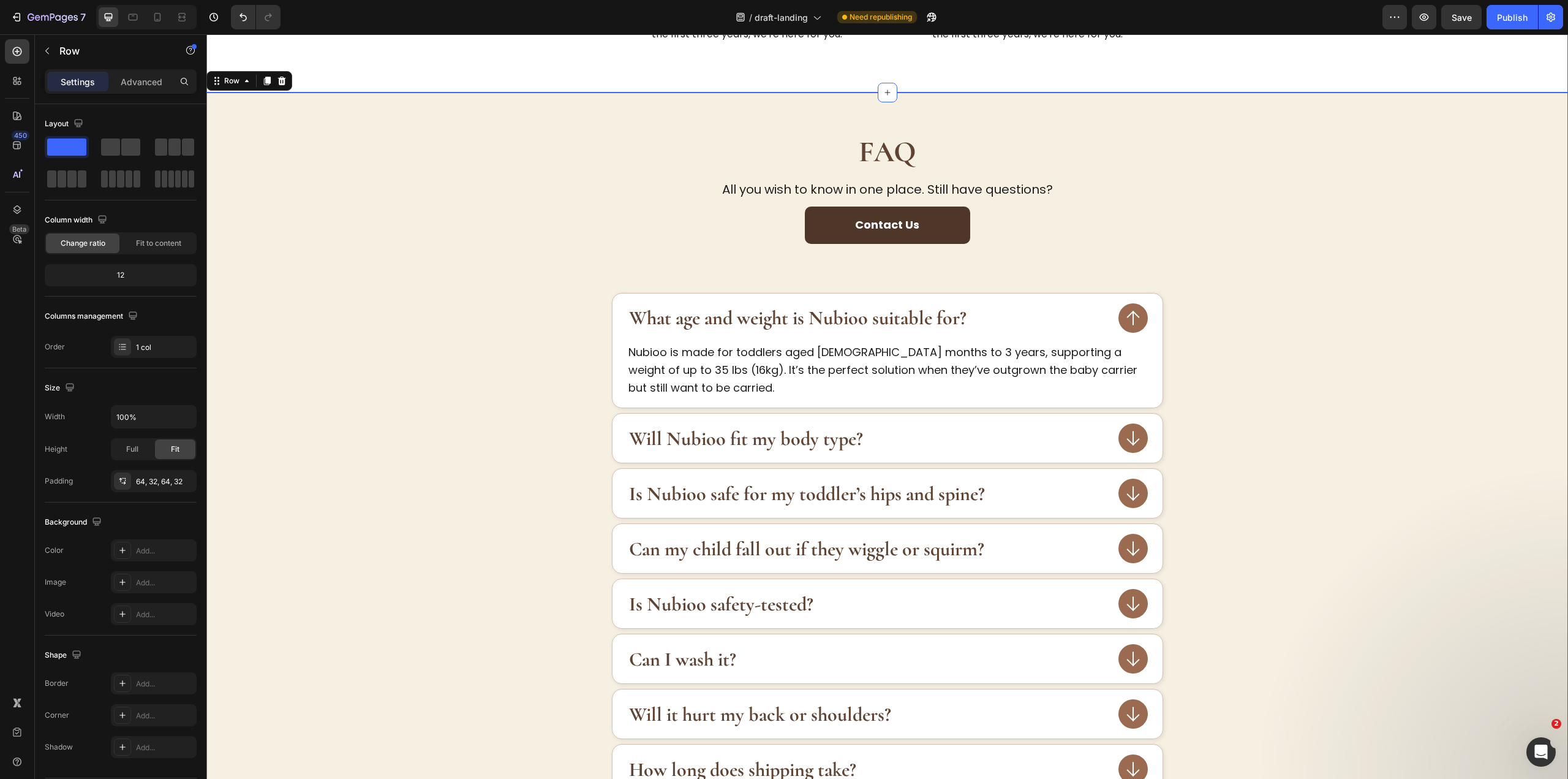
drag, startPoint x: 1332, startPoint y: 300, endPoint x: 1308, endPoint y: 302, distance: 24.1
click at [1332, 300] on div "What age and weight is Nubioo suitable for? Nubioo is made for toddlers aged 9 …" at bounding box center [887, 350] width 1321 height 115
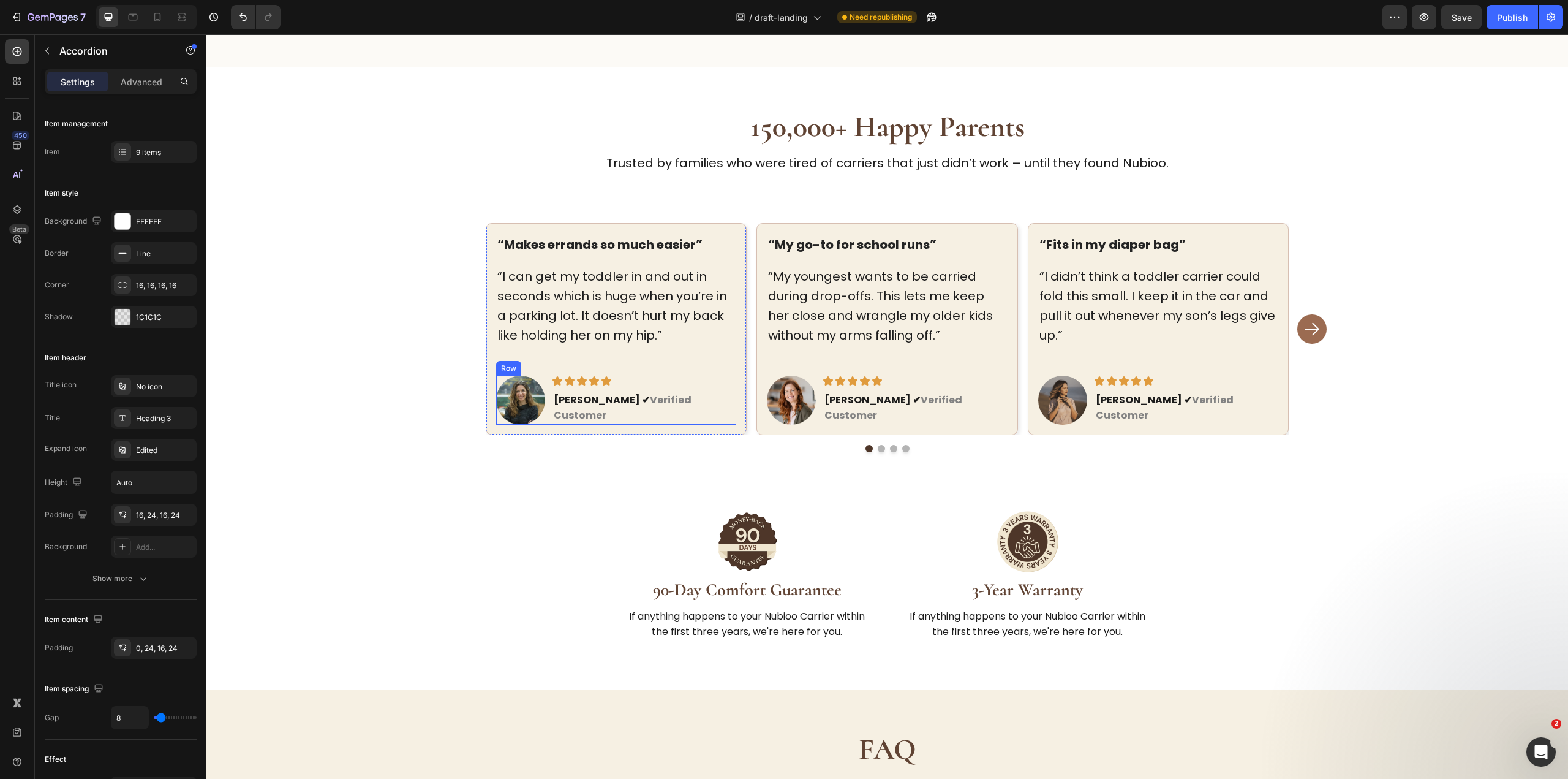
scroll to position [1717, 0]
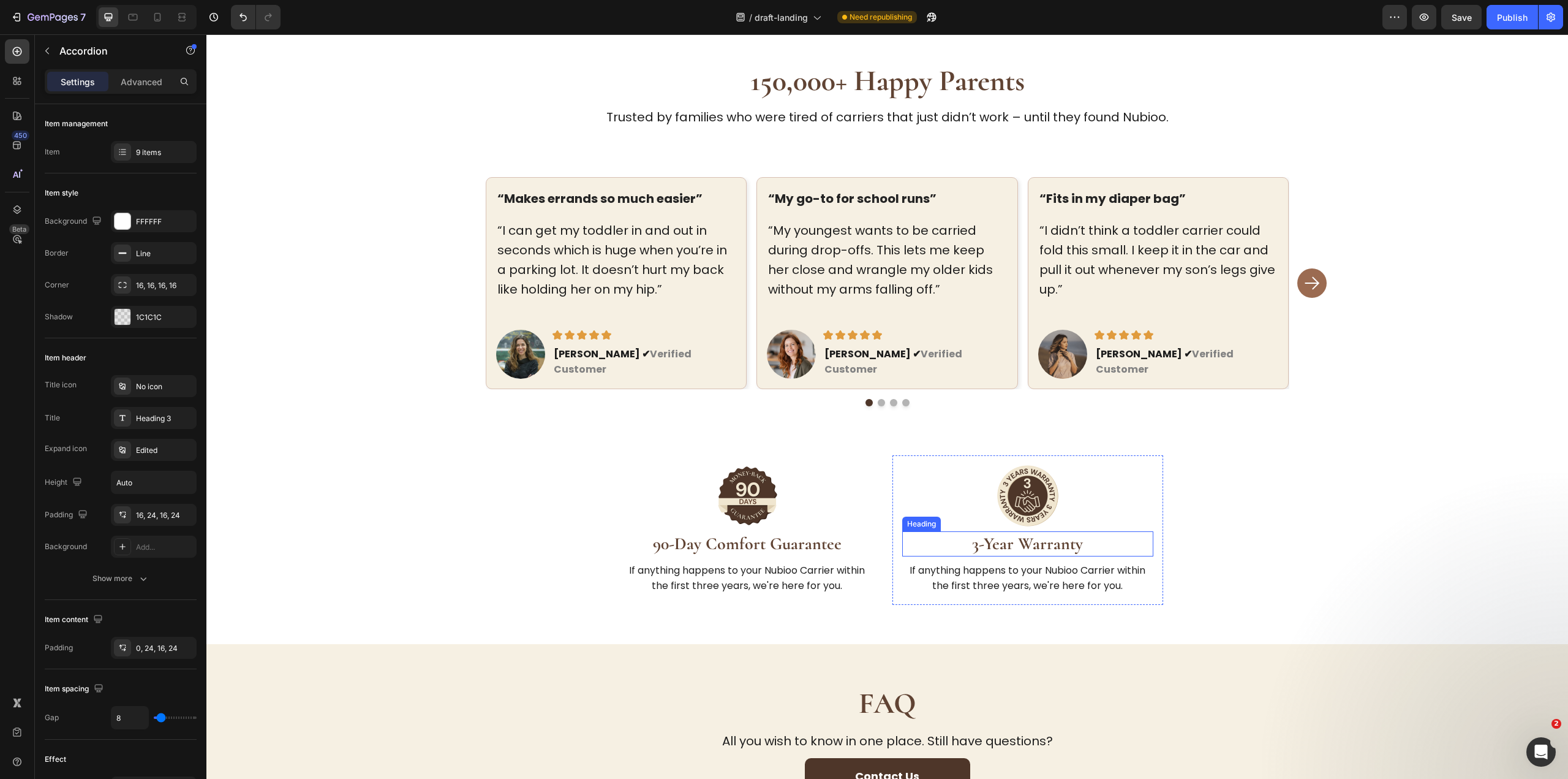
click at [1049, 533] on strong "3-Year Warranty" at bounding box center [1027, 543] width 111 height 21
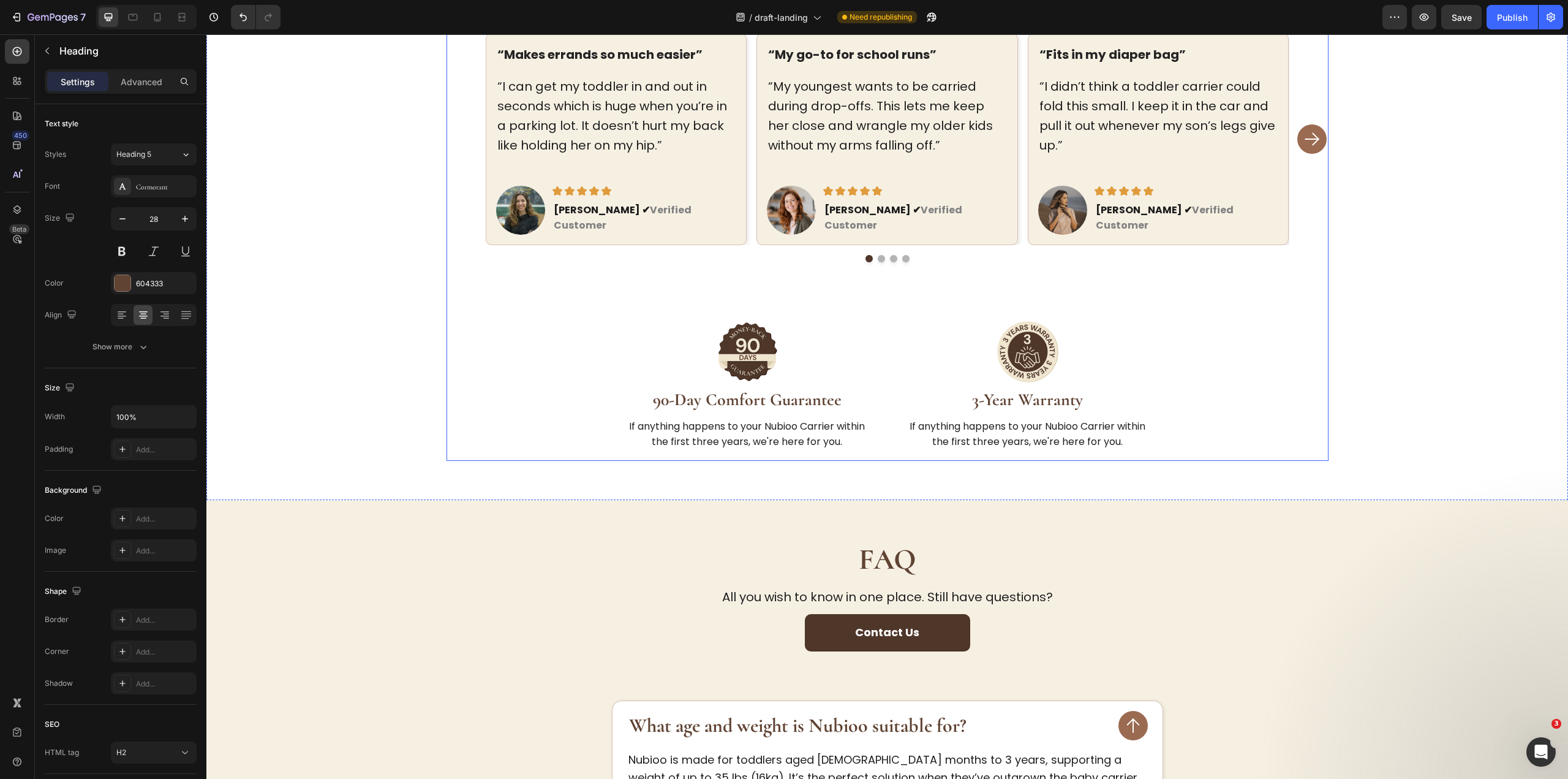
scroll to position [2019, 0]
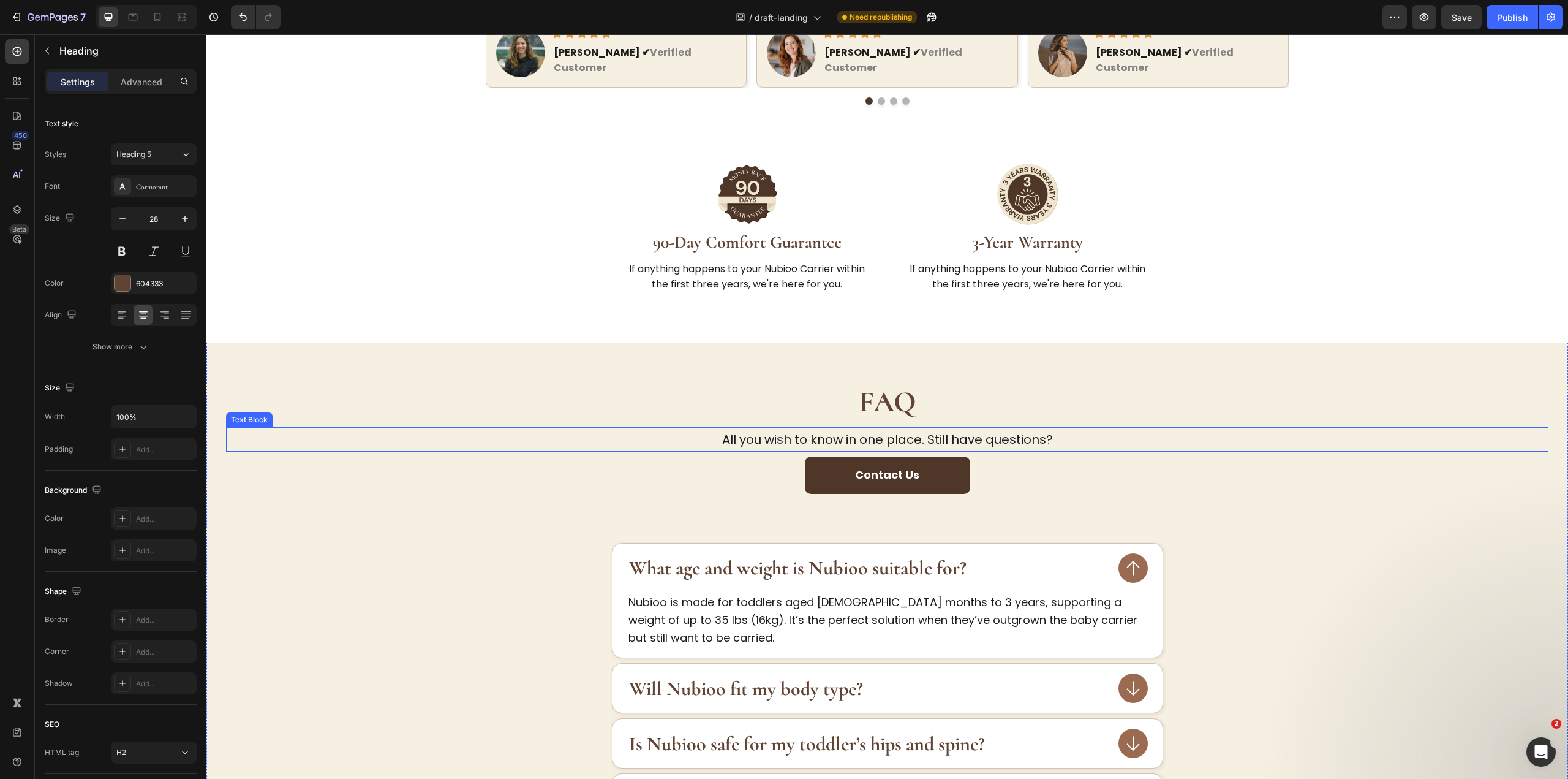
click at [939, 428] on p "All you wish to know in one place. Still have questions?" at bounding box center [887, 439] width 1320 height 22
click at [1314, 542] on div "What age and weight is Nubioo suitable for? Nubioo is made for toddlers aged 9 …" at bounding box center [887, 600] width 1321 height 115
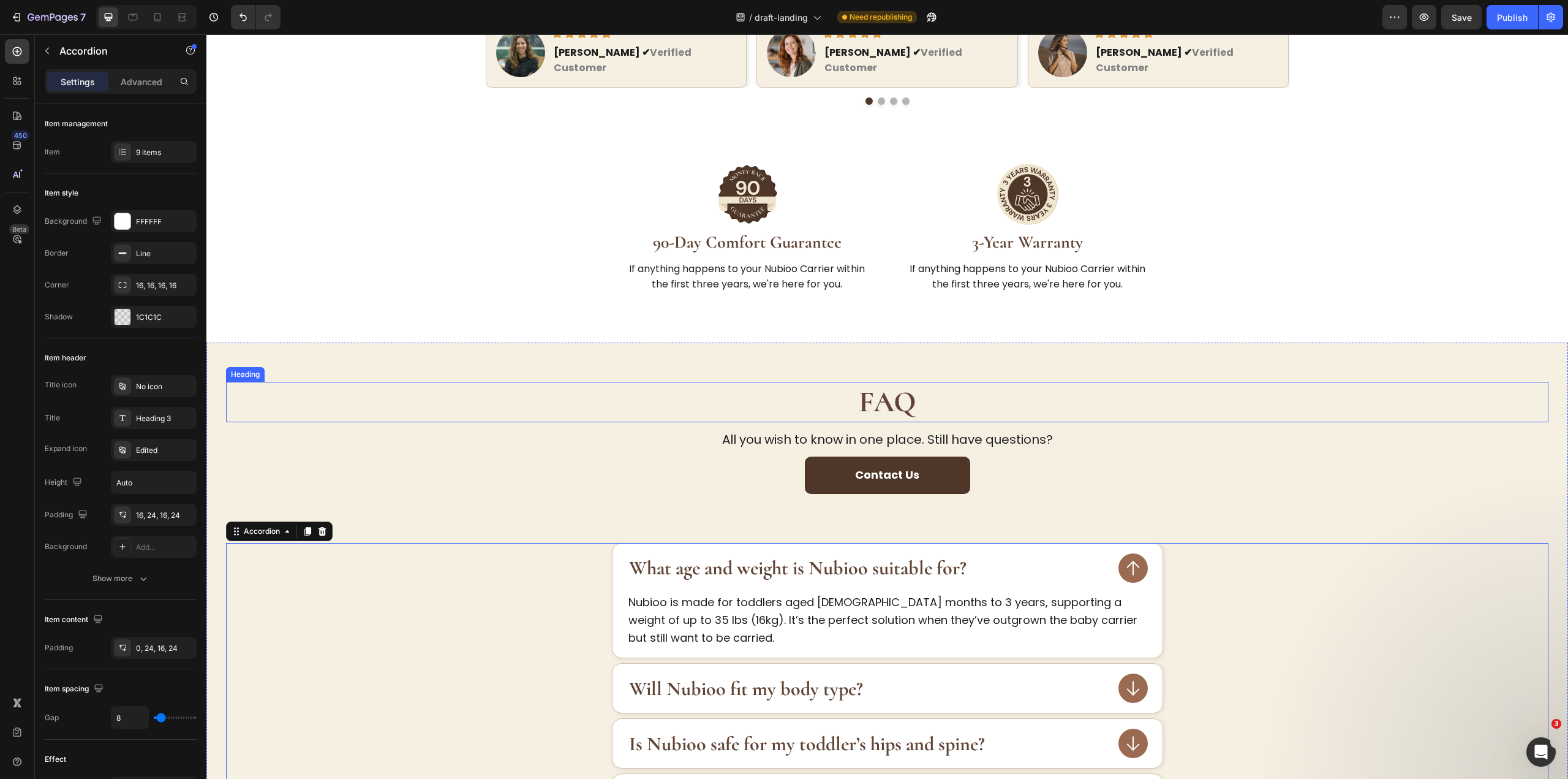
click at [873, 387] on strong "FAQ" at bounding box center [887, 402] width 58 height 36
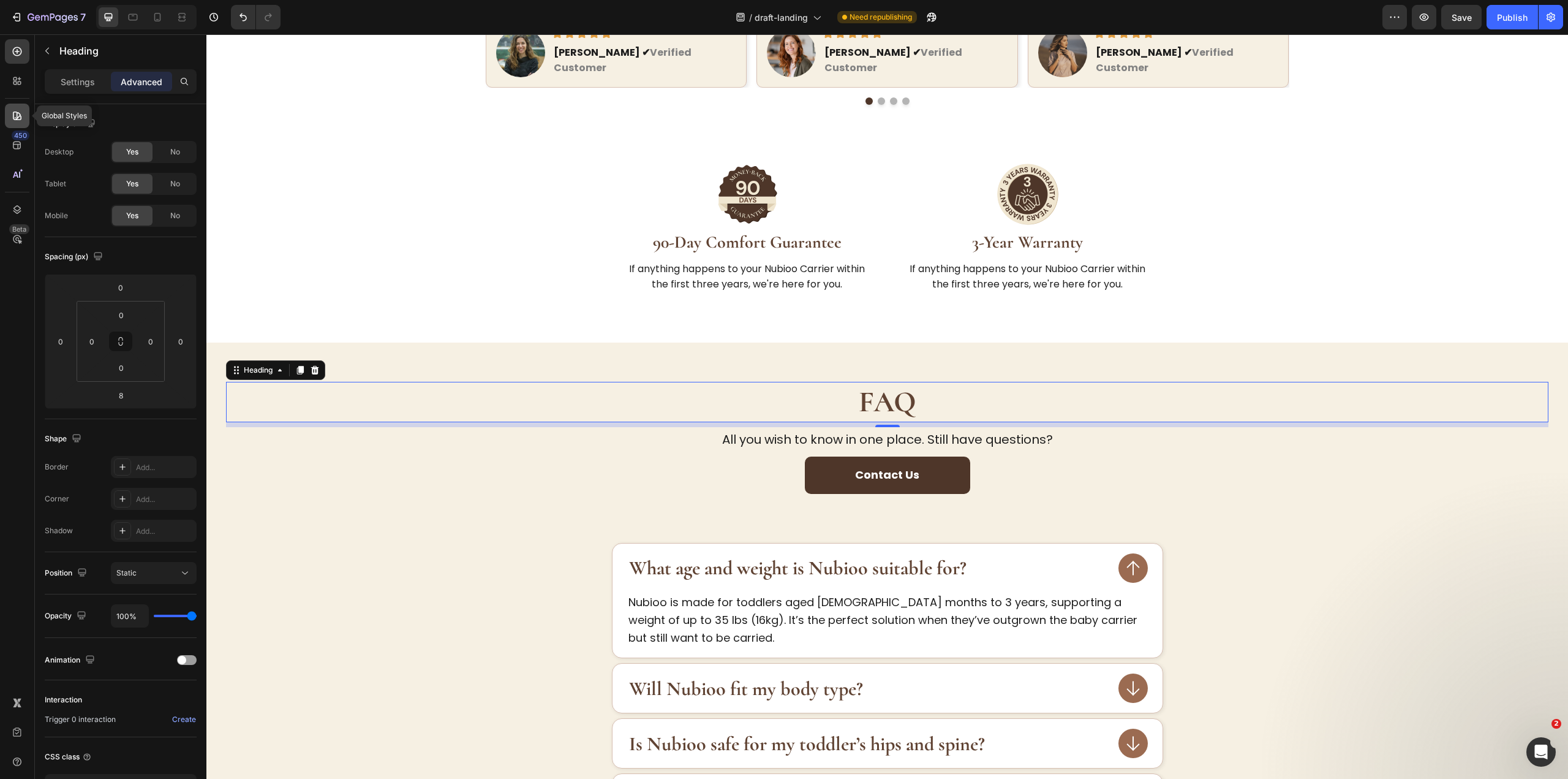
click at [15, 114] on icon at bounding box center [17, 115] width 12 height 12
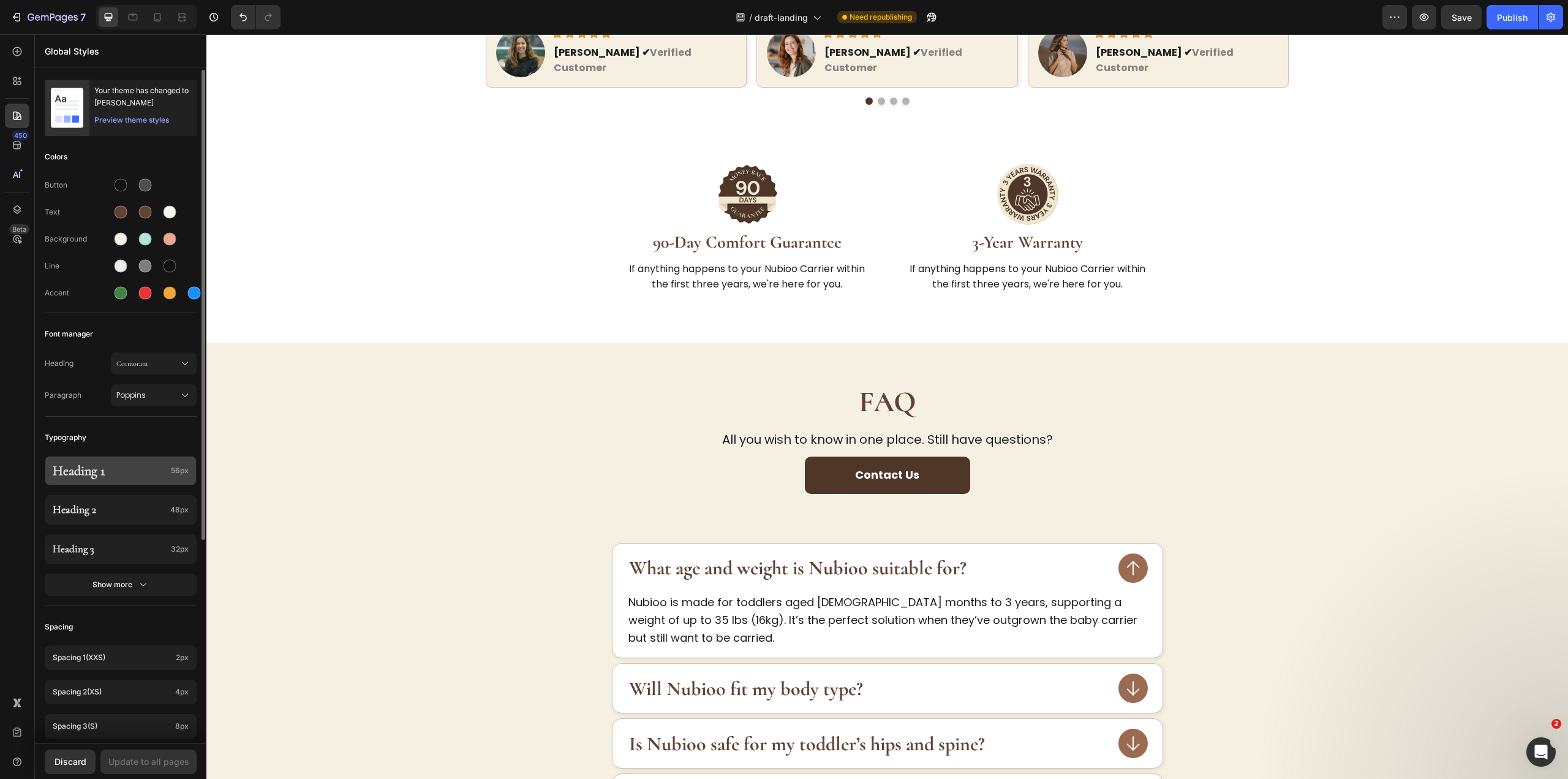
click at [115, 466] on p "Heading 1" at bounding box center [109, 471] width 113 height 18
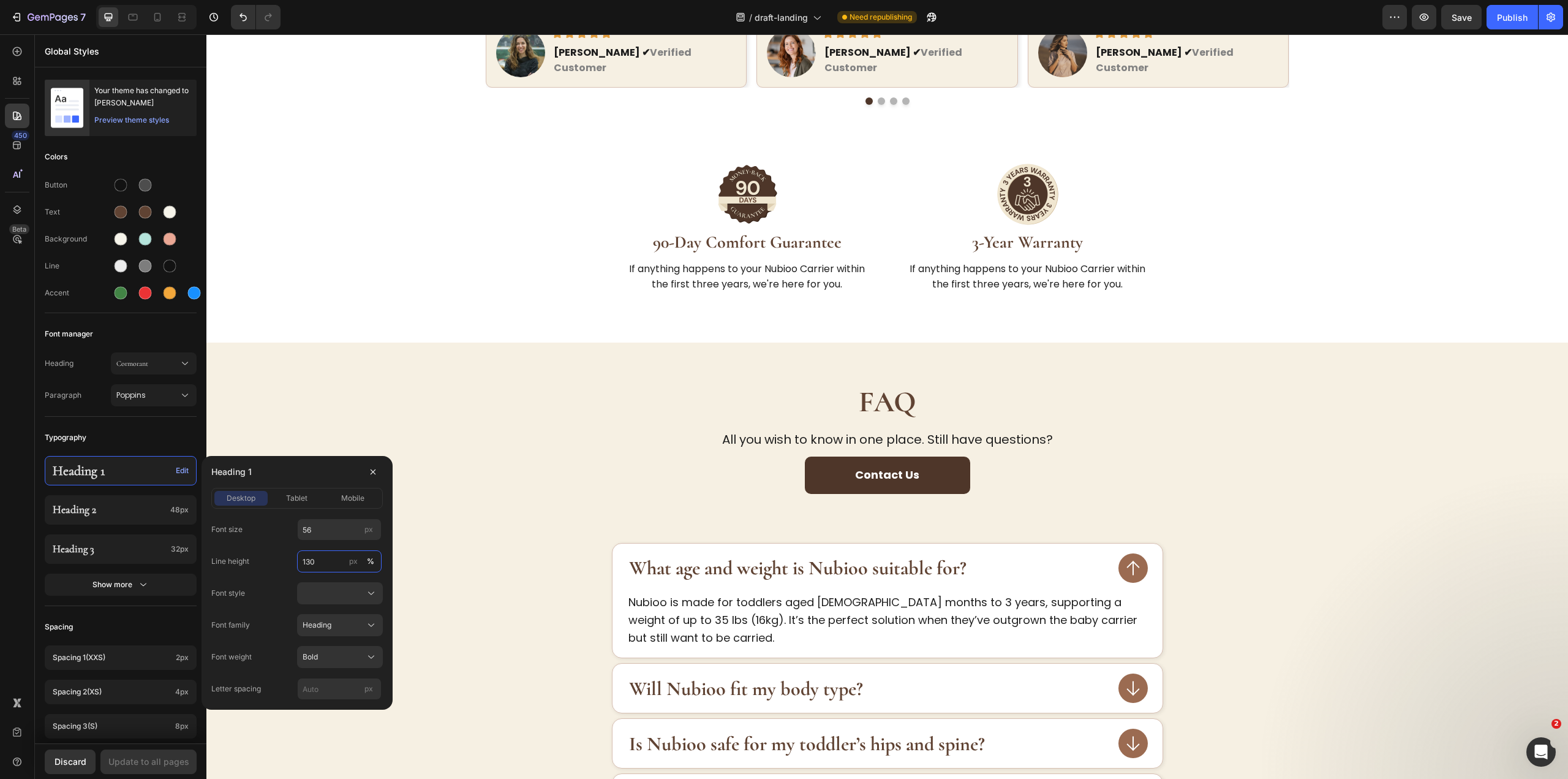
click at [324, 560] on input "130" at bounding box center [339, 560] width 85 height 22
type input "120"
click at [297, 500] on span "tablet" at bounding box center [297, 498] width 21 height 11
click at [360, 494] on span "mobile" at bounding box center [352, 498] width 24 height 11
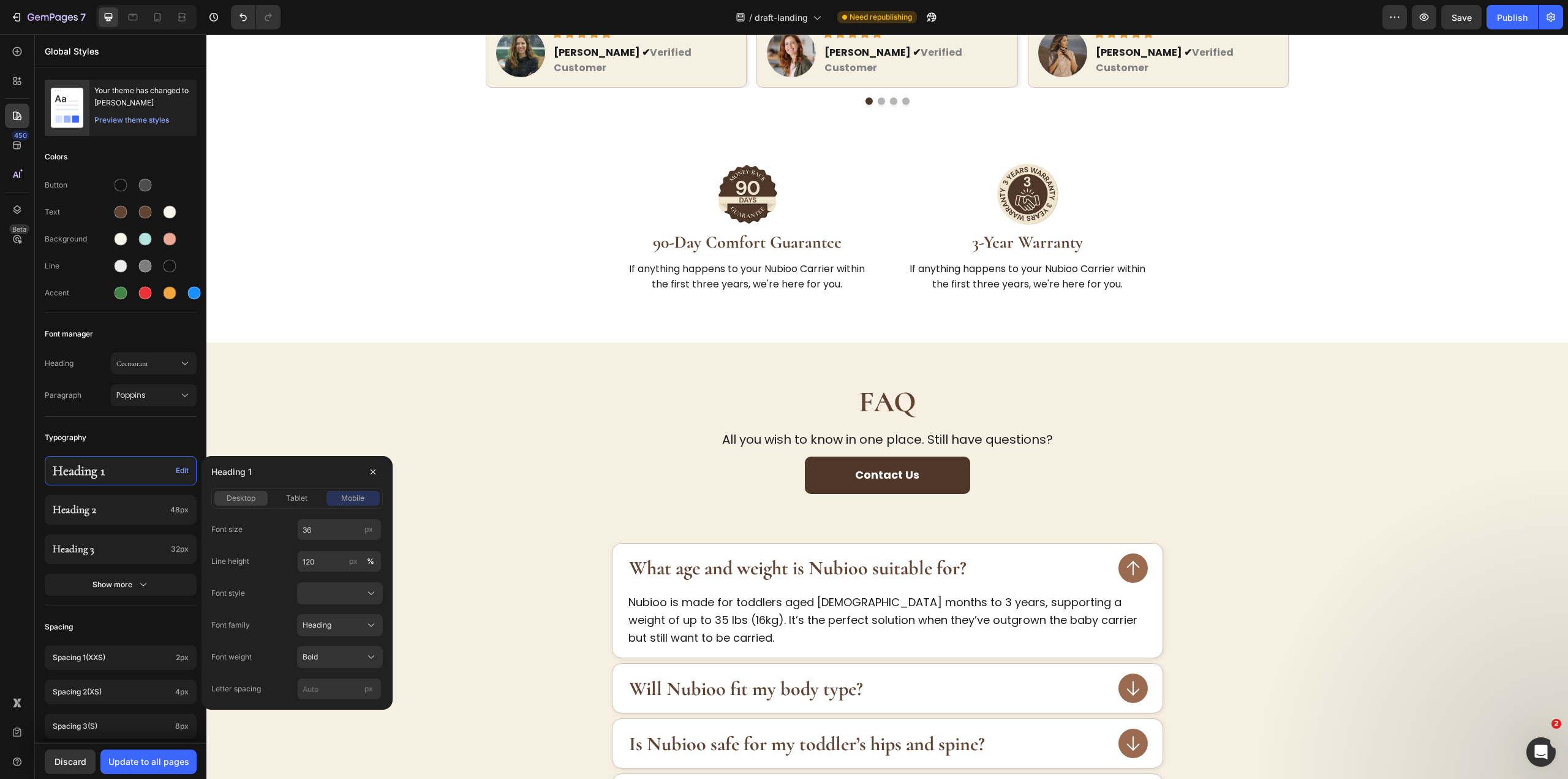
click at [266, 498] on div "desktop" at bounding box center [241, 498] width 53 height 11
click at [135, 508] on p "Heading 2" at bounding box center [109, 509] width 113 height 14
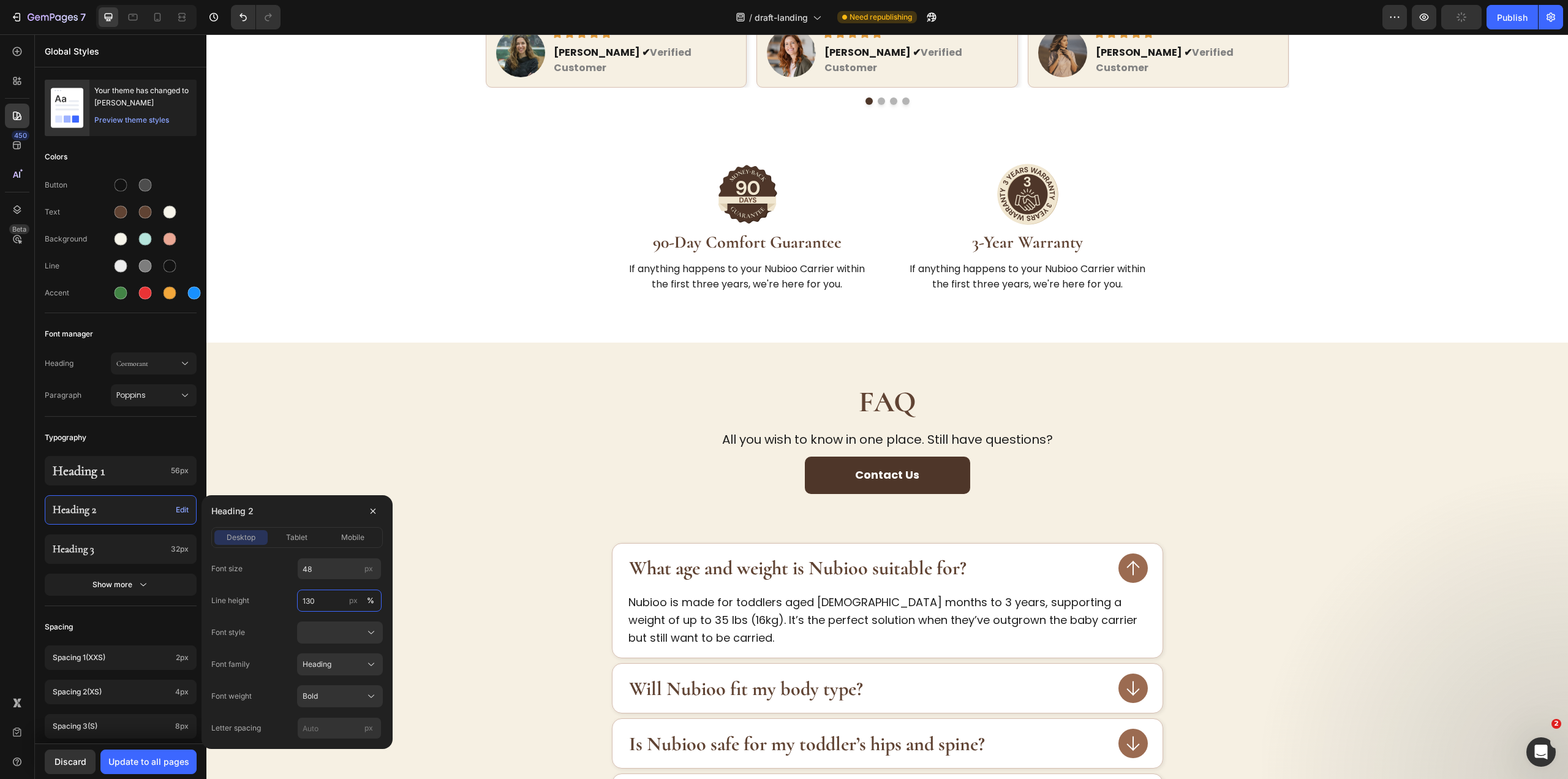
click at [324, 601] on input "130" at bounding box center [339, 600] width 85 height 22
type input "120"
click at [167, 538] on div "Heading 3 32px" at bounding box center [121, 549] width 152 height 29
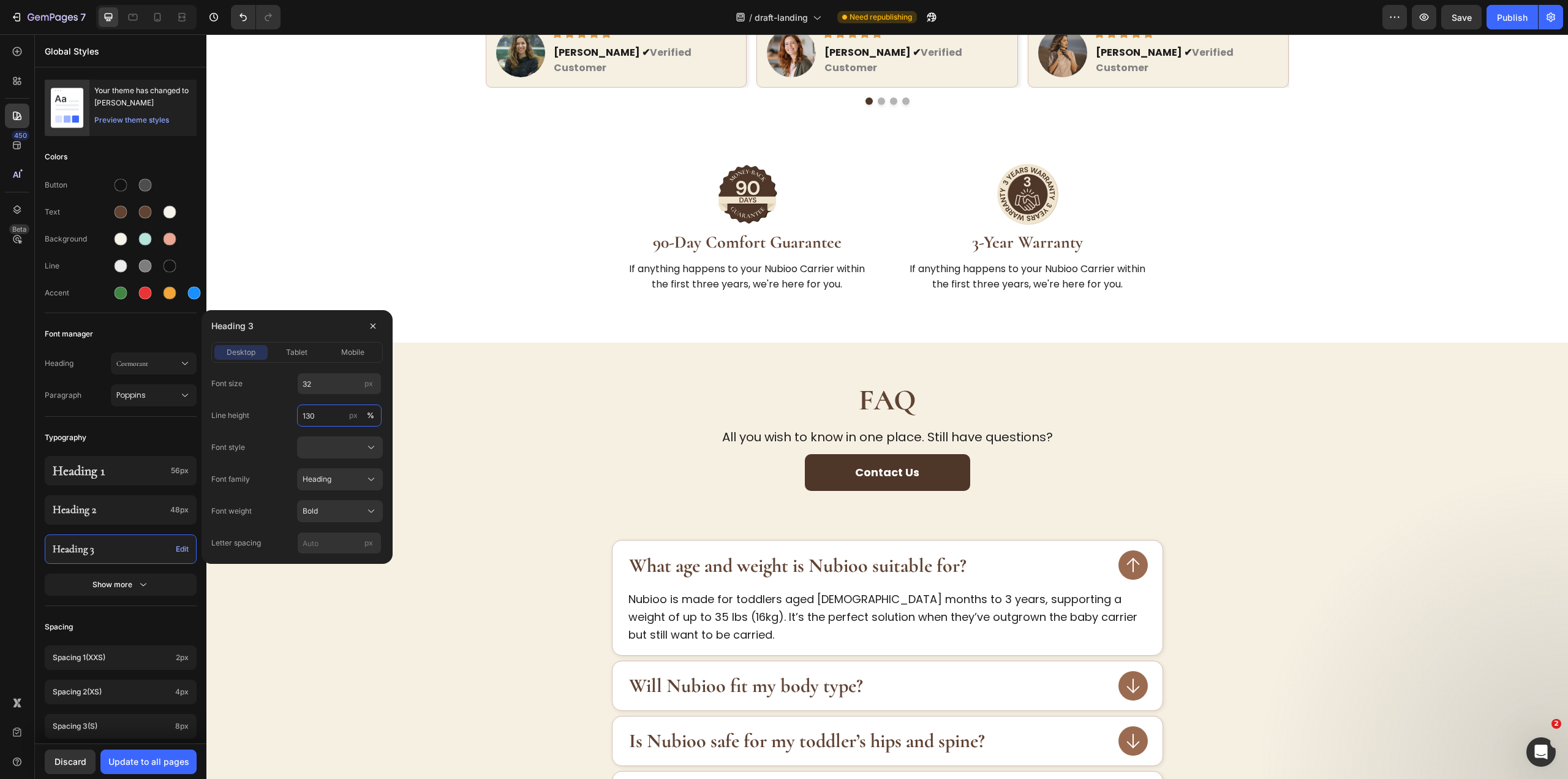
click at [319, 425] on input "130" at bounding box center [339, 415] width 85 height 22
type input "120"
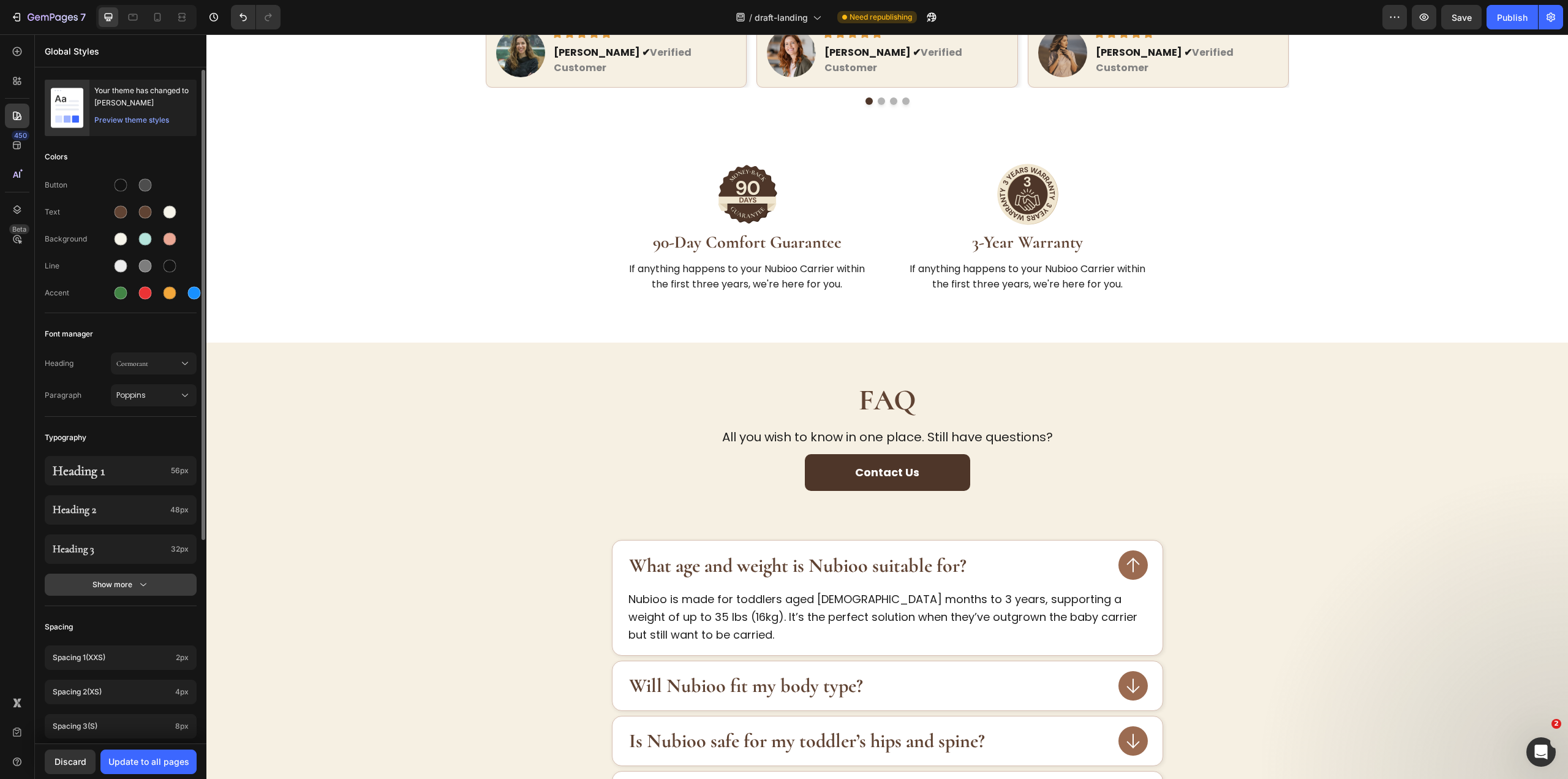
click at [105, 584] on div "Show more" at bounding box center [121, 584] width 57 height 12
click at [135, 595] on p "Heading 4" at bounding box center [109, 588] width 113 height 14
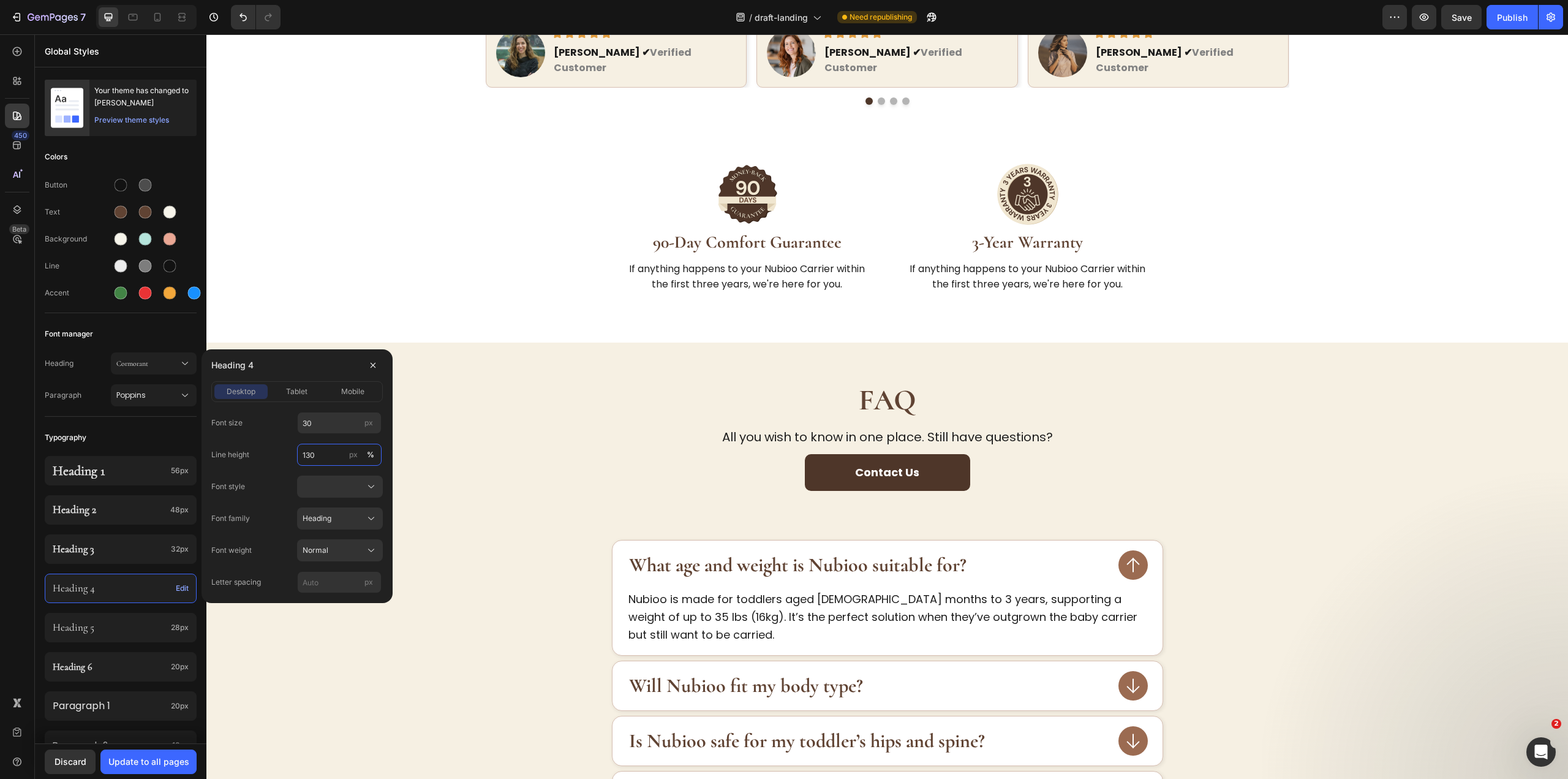
click at [327, 464] on input "130" at bounding box center [339, 454] width 85 height 22
type input "120"
click at [139, 624] on p "Heading 5" at bounding box center [109, 627] width 113 height 14
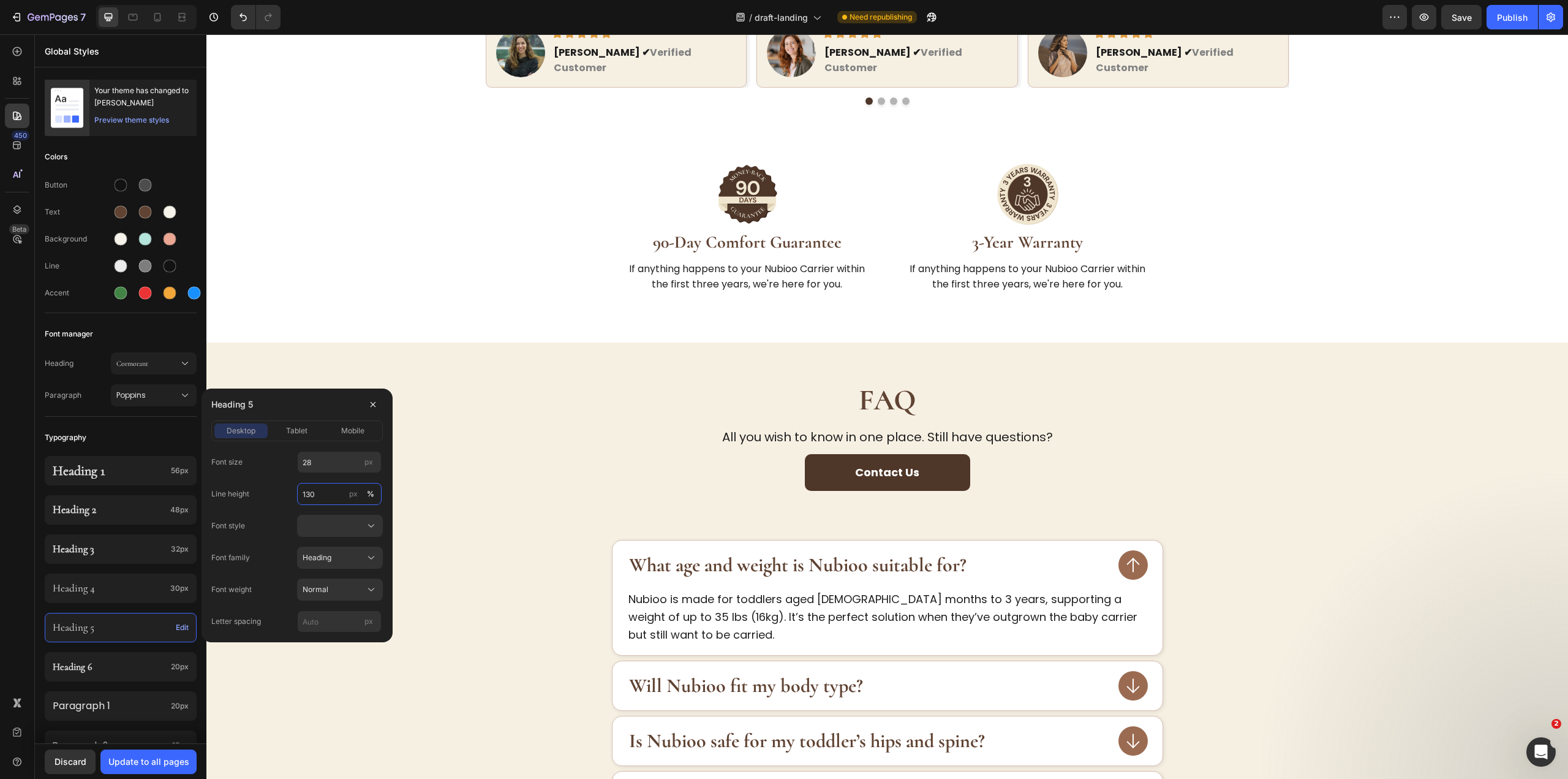
click at [328, 490] on input "130" at bounding box center [339, 494] width 85 height 22
type input "120"
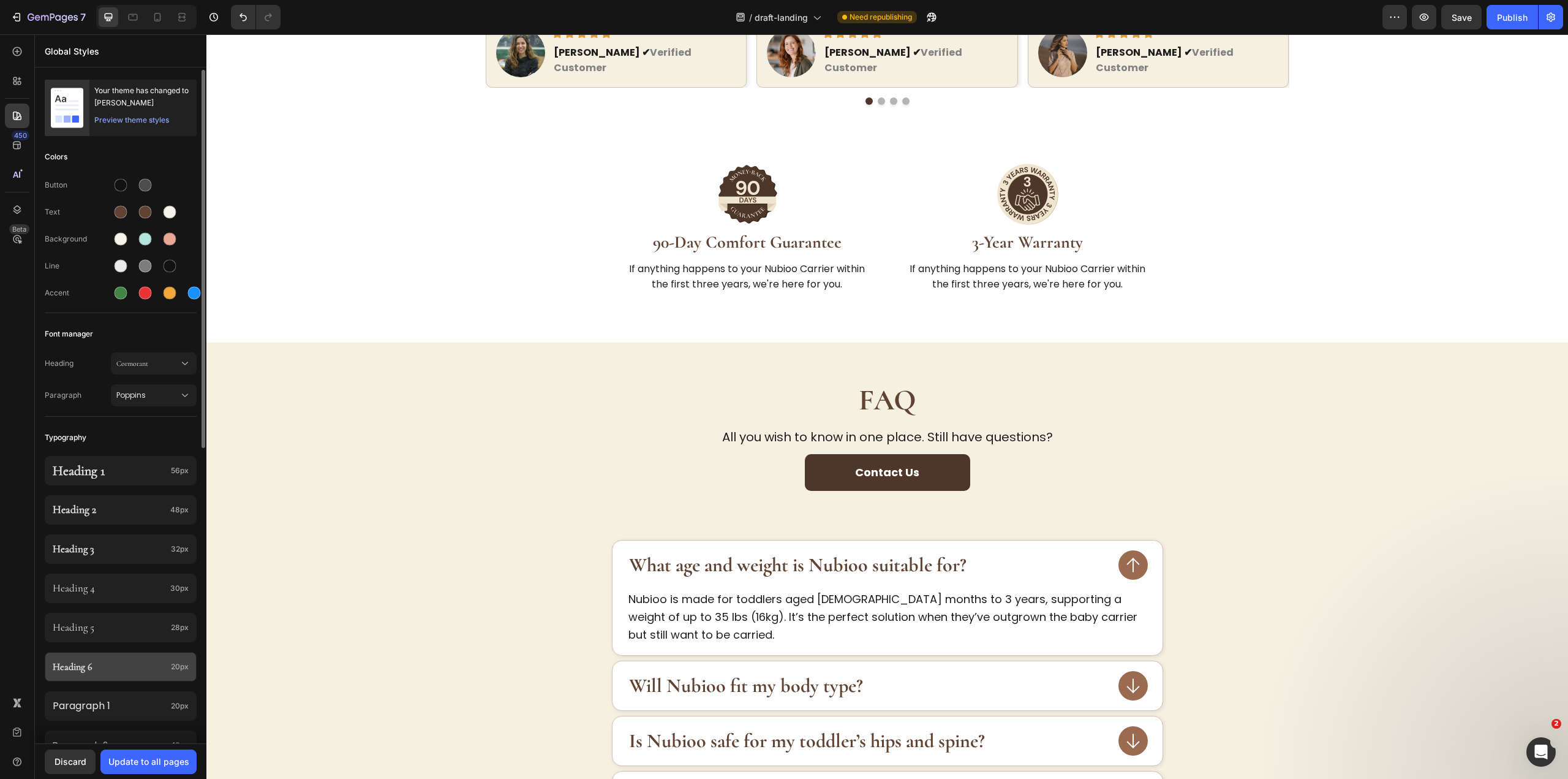
click at [102, 653] on div "Heading 6 20px" at bounding box center [121, 666] width 152 height 29
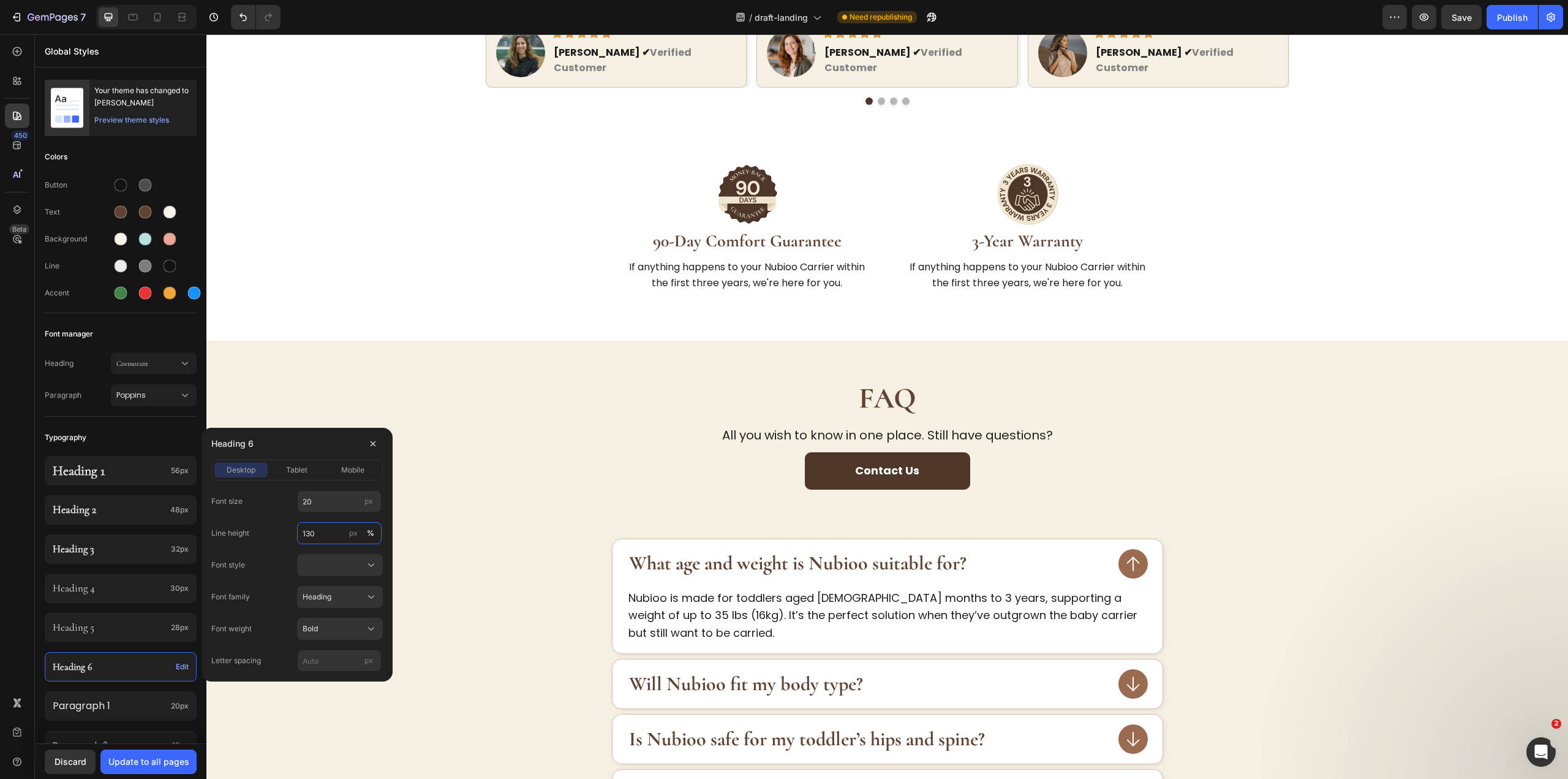
click at [320, 529] on input "130" at bounding box center [339, 533] width 85 height 22
type input "120"
click at [141, 706] on p "Paragraph 1" at bounding box center [109, 706] width 113 height 16
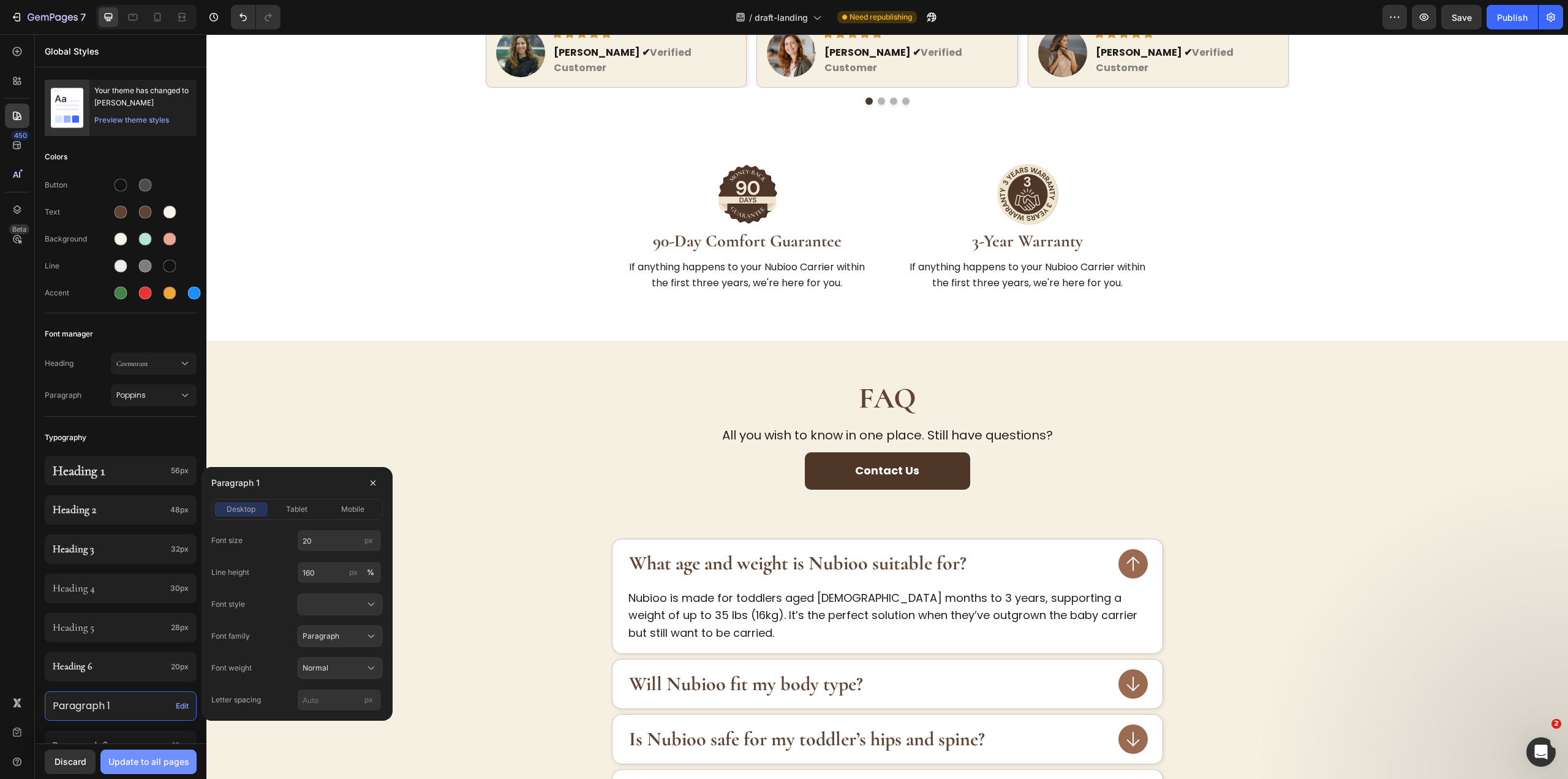
click at [157, 762] on div "Update to all pages" at bounding box center [148, 761] width 81 height 13
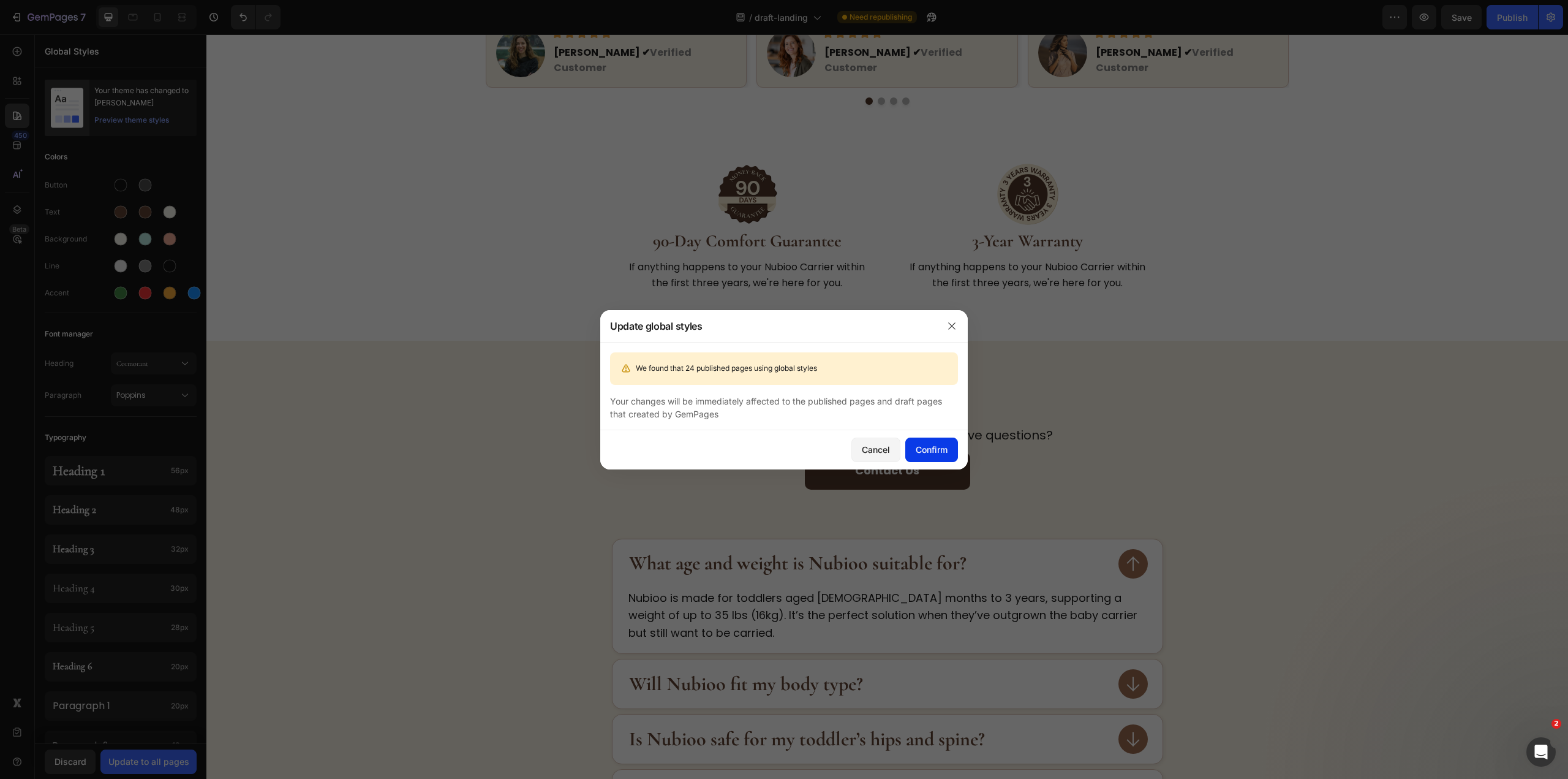
click at [926, 448] on div "Confirm" at bounding box center [931, 449] width 32 height 13
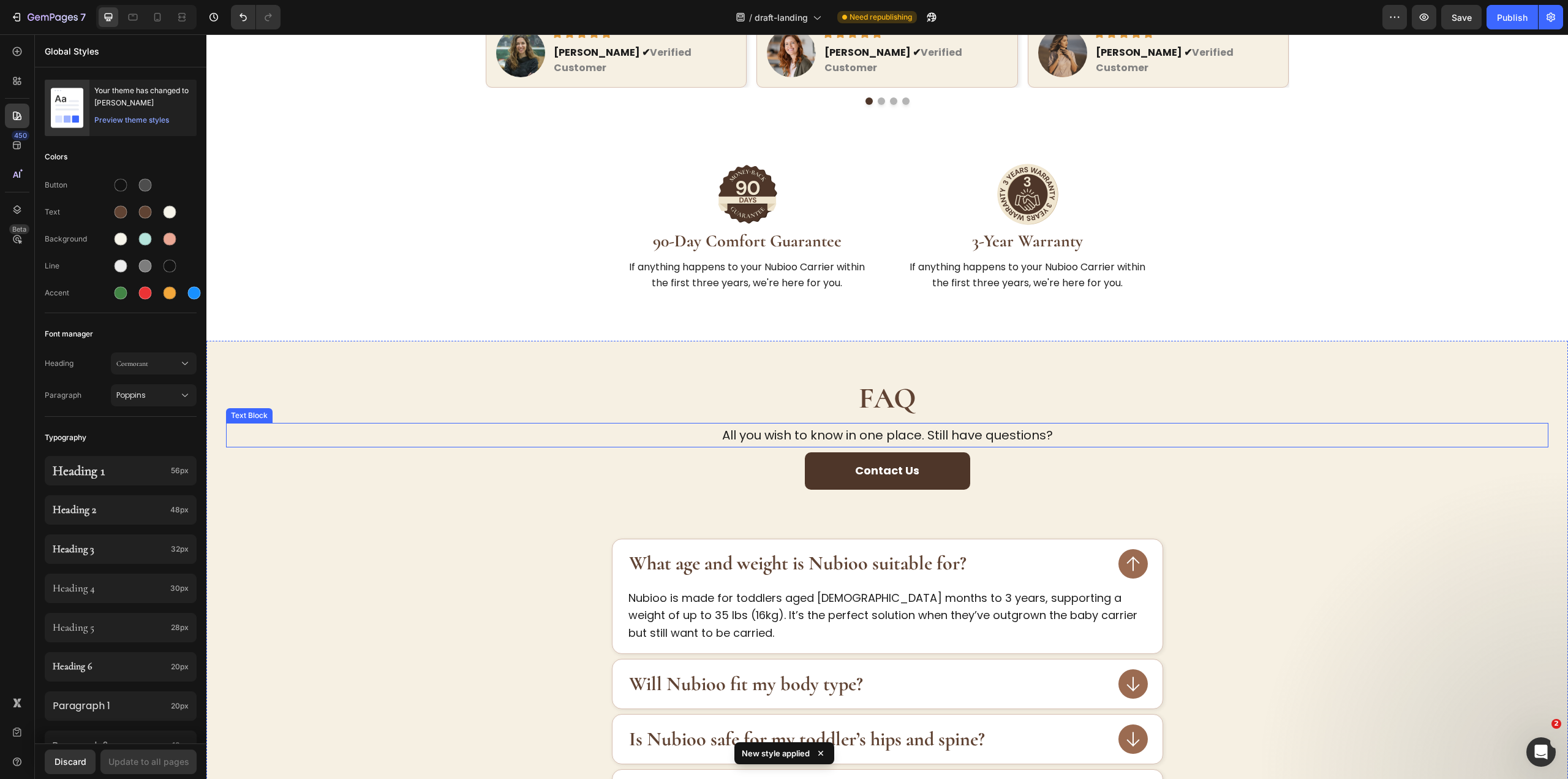
click at [939, 424] on p "All you wish to know in one place. Still have questions?" at bounding box center [887, 435] width 1320 height 22
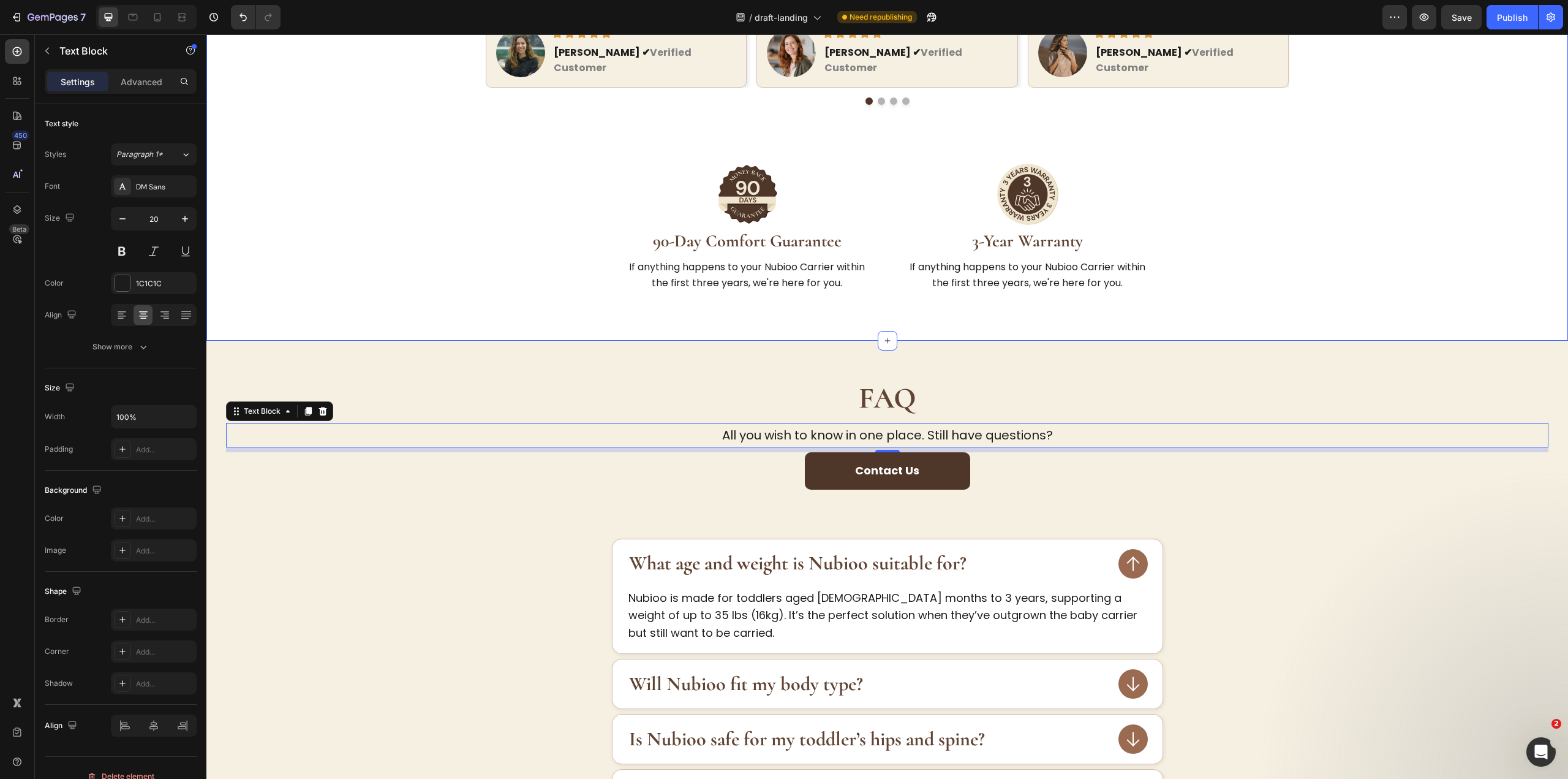
click at [1343, 268] on div "150,000+ Happy Parents Heading Trusted by families who were tired of carriers t…" at bounding box center [887, 32] width 1323 height 539
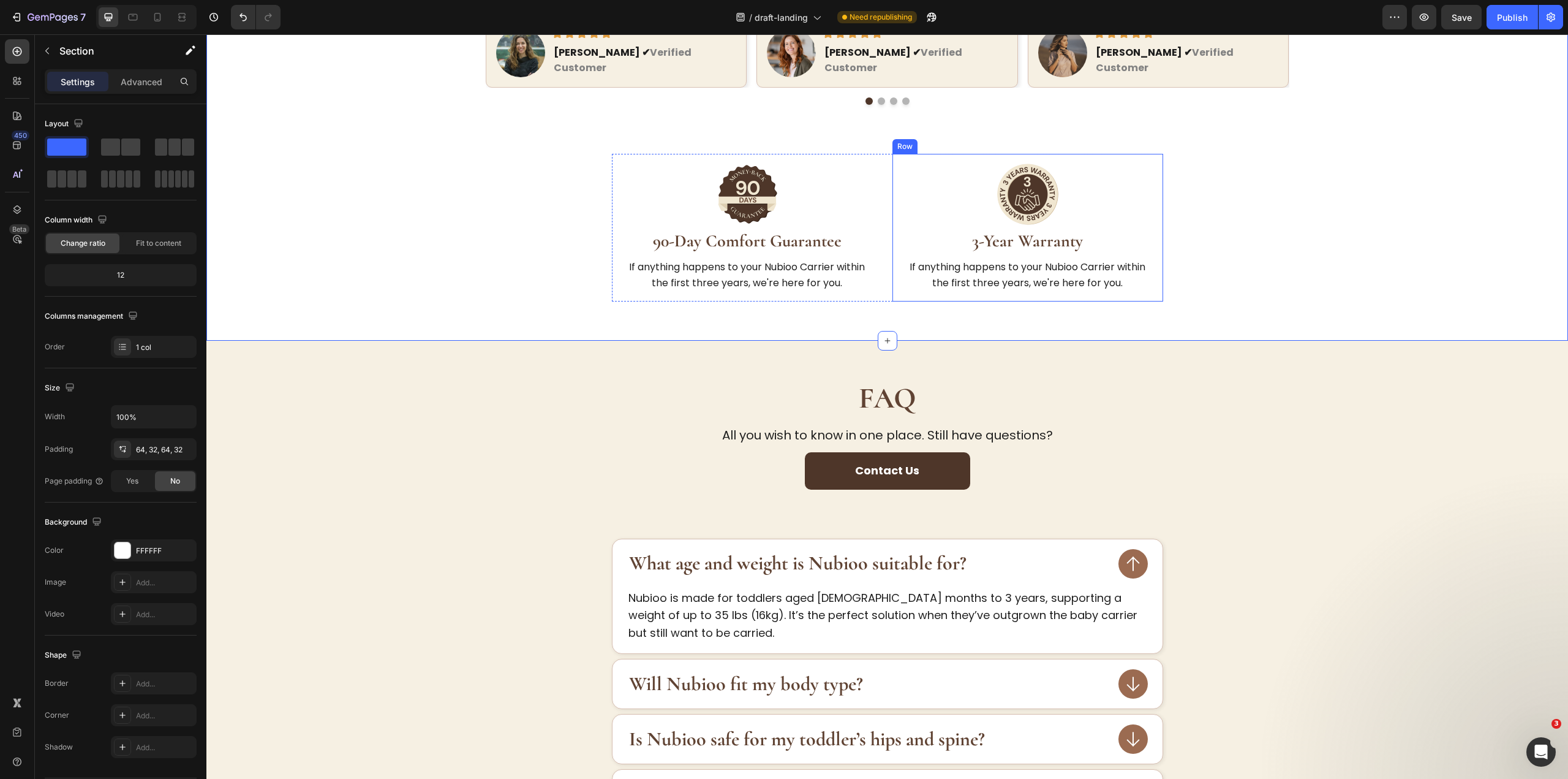
click at [1068, 188] on div at bounding box center [1027, 194] width 251 height 61
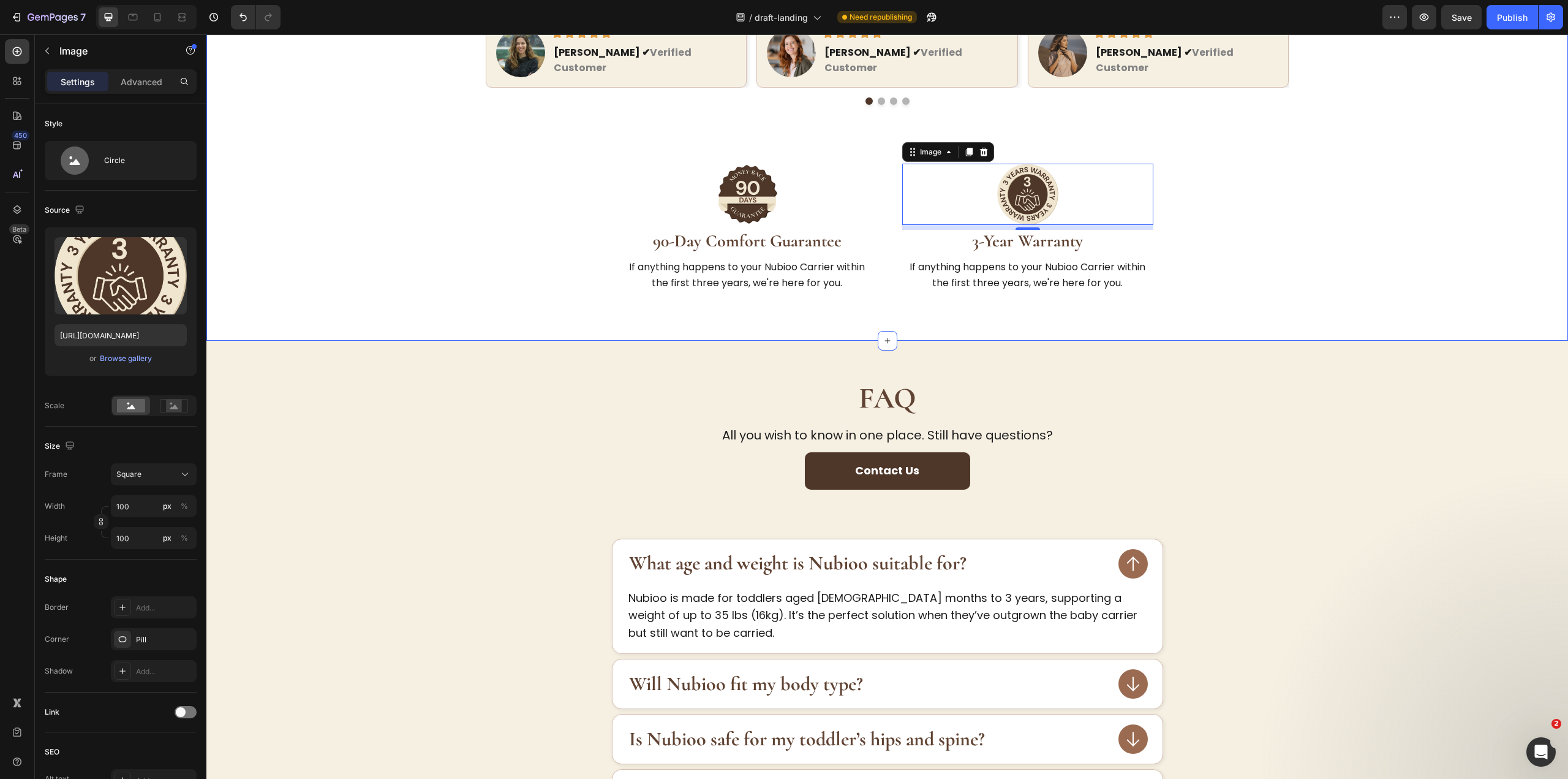
click at [1316, 308] on div "150,000+ Happy Parents Heading Trusted by families who were tired of carriers t…" at bounding box center [887, 32] width 1362 height 617
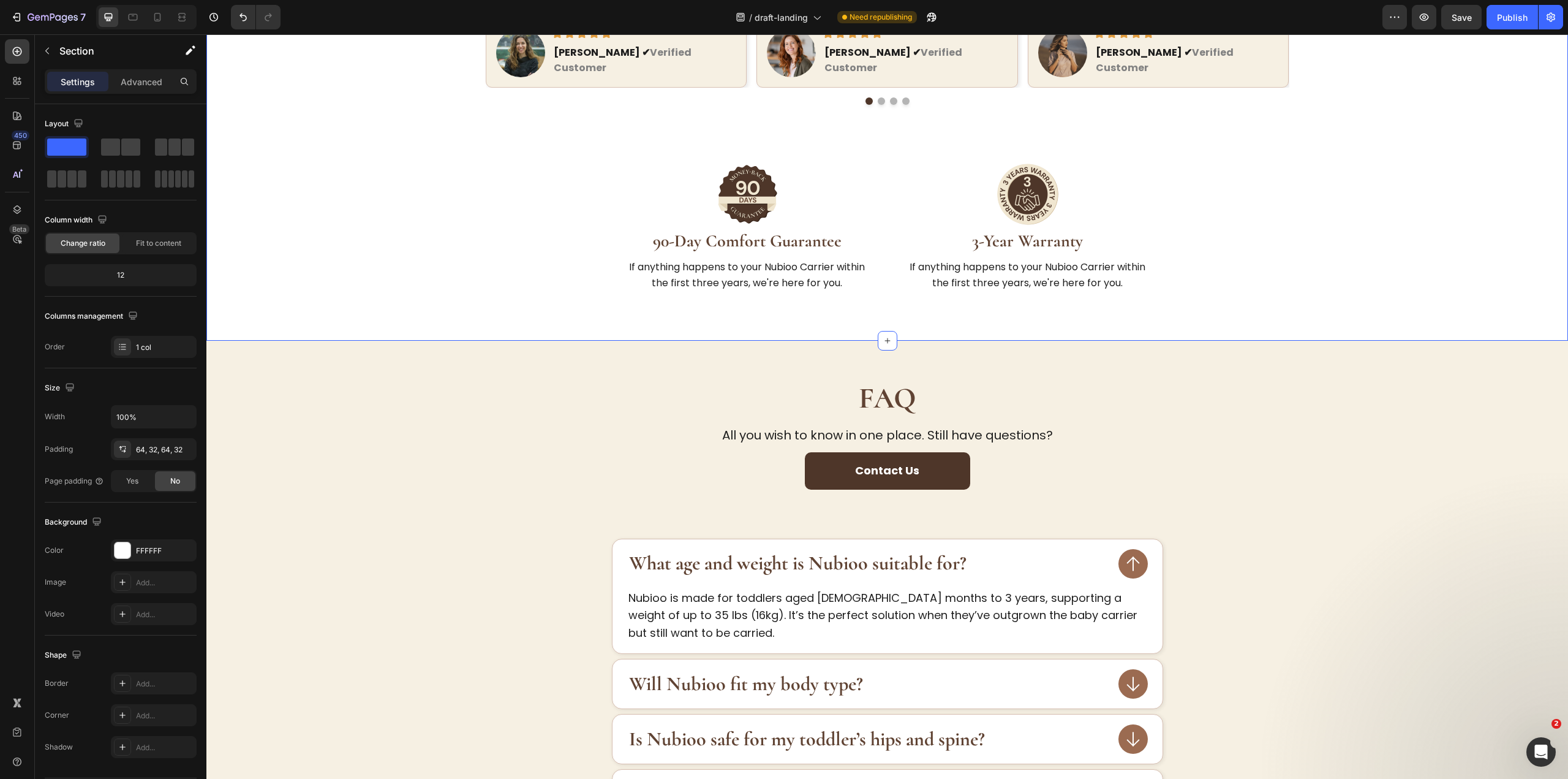
click at [1335, 280] on div "150,000+ Happy Parents Heading Trusted by families who were tired of carriers t…" at bounding box center [887, 32] width 1323 height 539
click at [1023, 184] on img at bounding box center [1027, 194] width 61 height 61
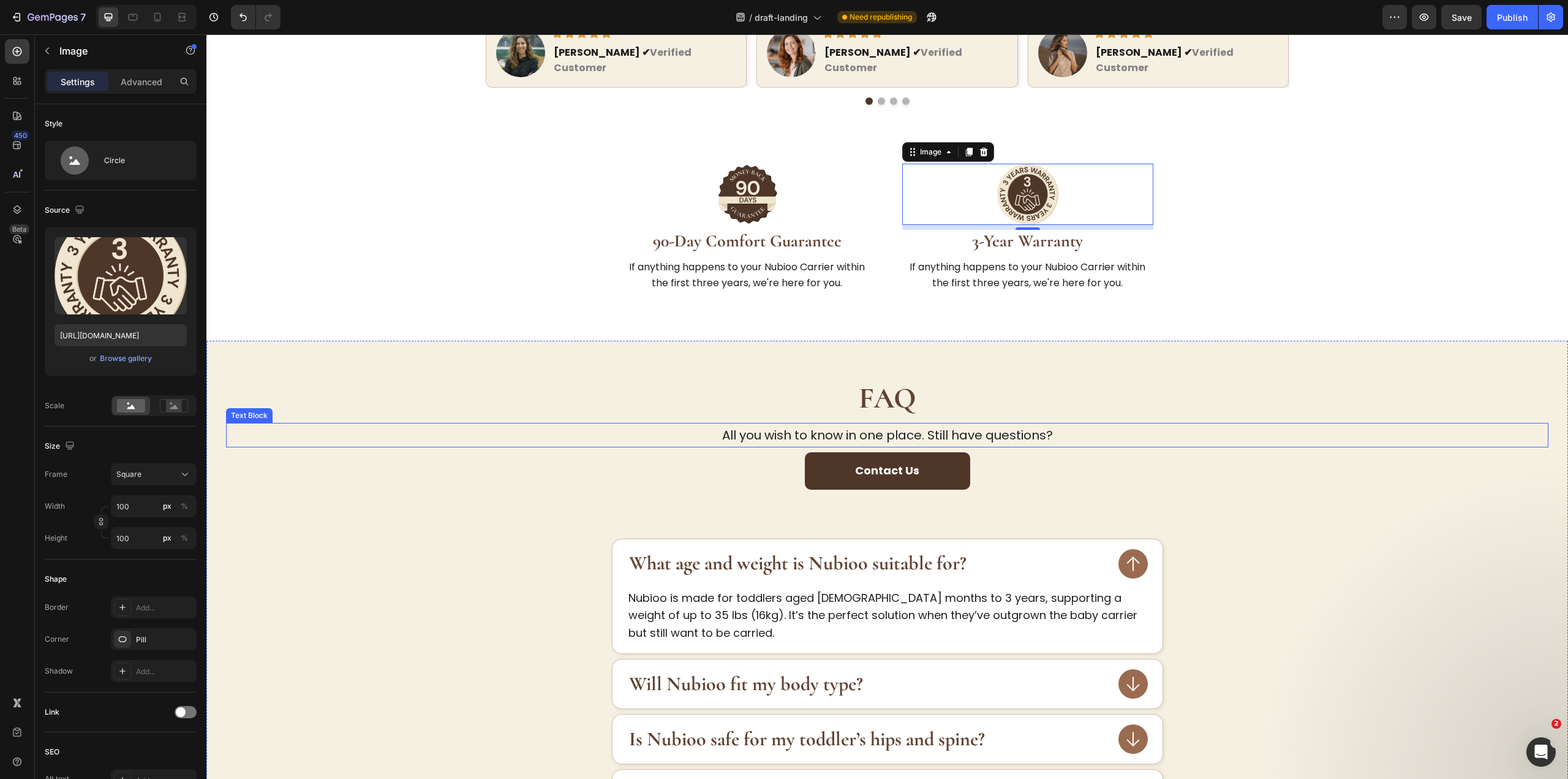
click at [953, 424] on p "All you wish to know in one place. Still have questions?" at bounding box center [887, 435] width 1320 height 22
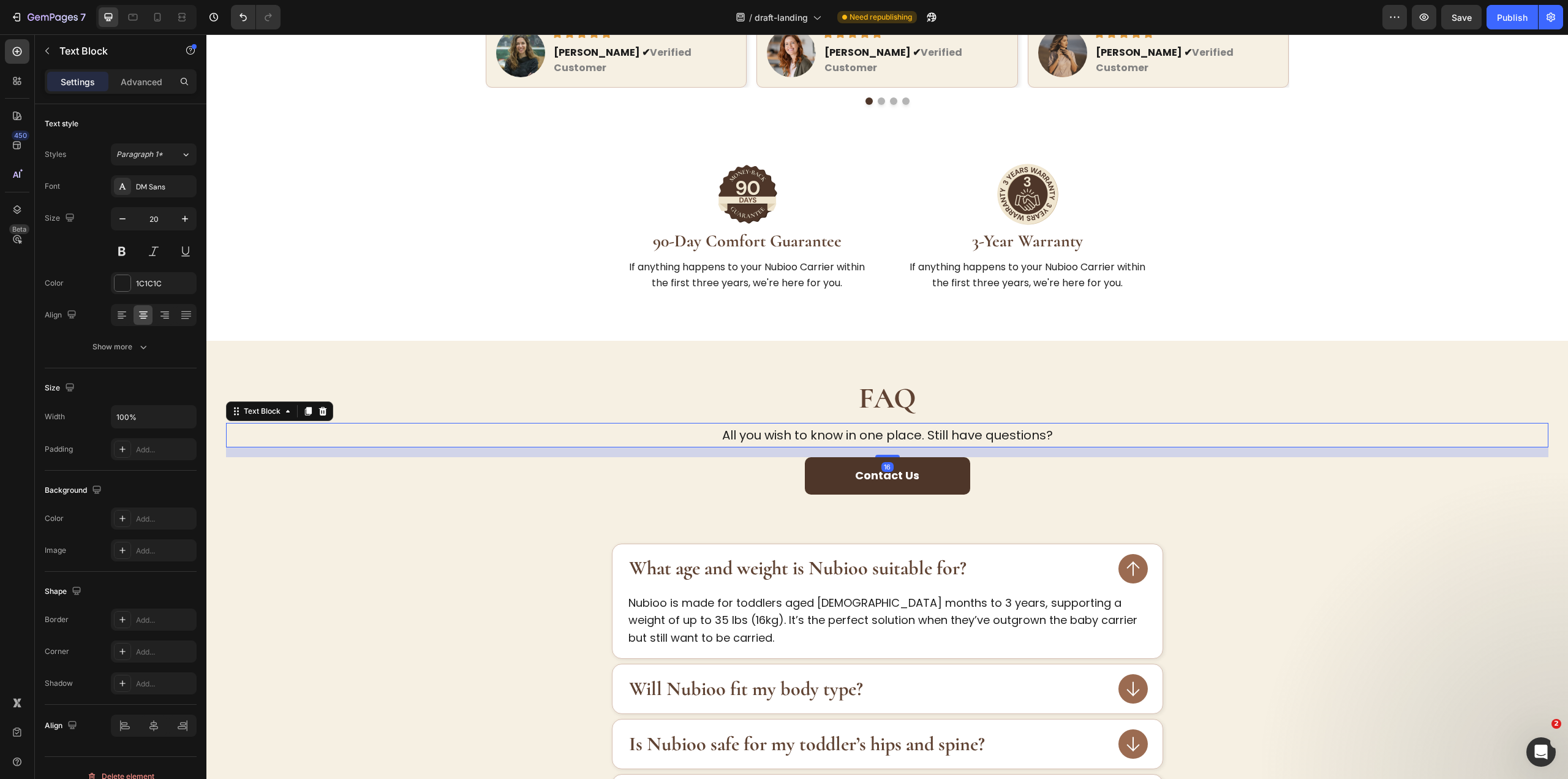
drag, startPoint x: 892, startPoint y: 432, endPoint x: 899, endPoint y: 437, distance: 8.6
click at [899, 447] on div "16" at bounding box center [887, 447] width 1323 height 0
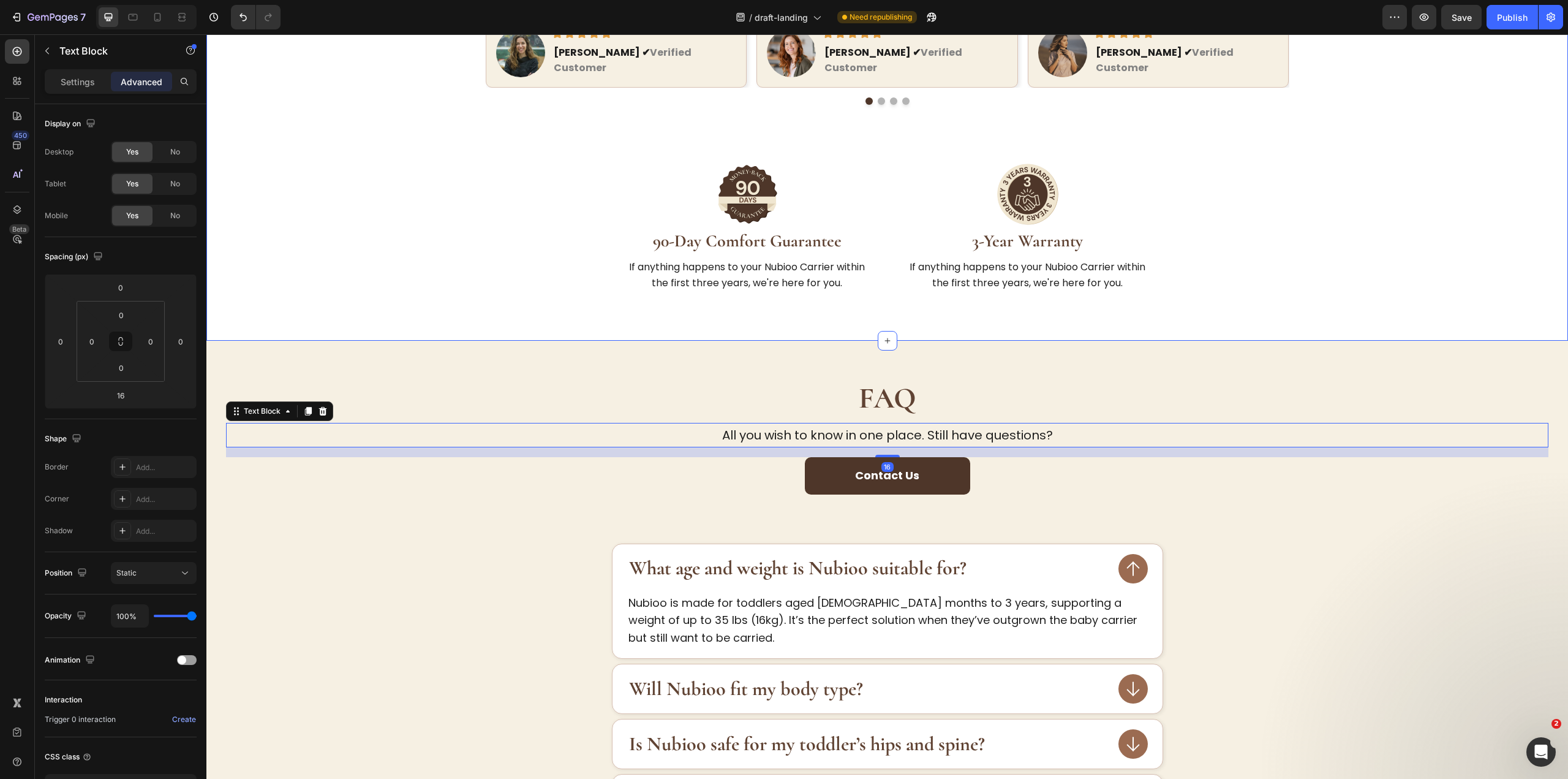
click at [395, 266] on div "150,000+ Happy Parents Heading Trusted by families who were tired of carriers t…" at bounding box center [887, 32] width 1323 height 539
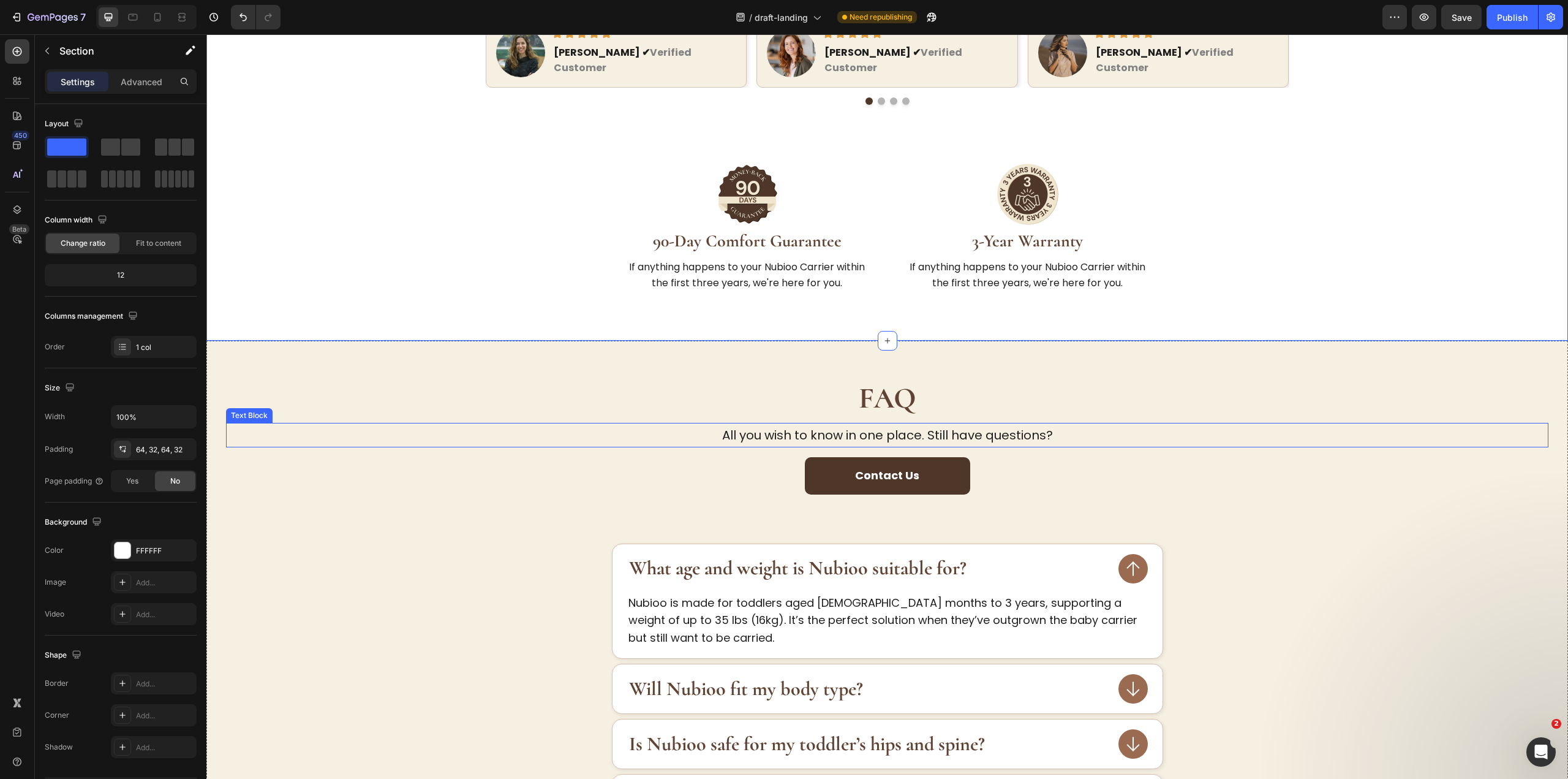
click at [961, 424] on p "All you wish to know in one place. Still have questions?" at bounding box center [887, 435] width 1320 height 22
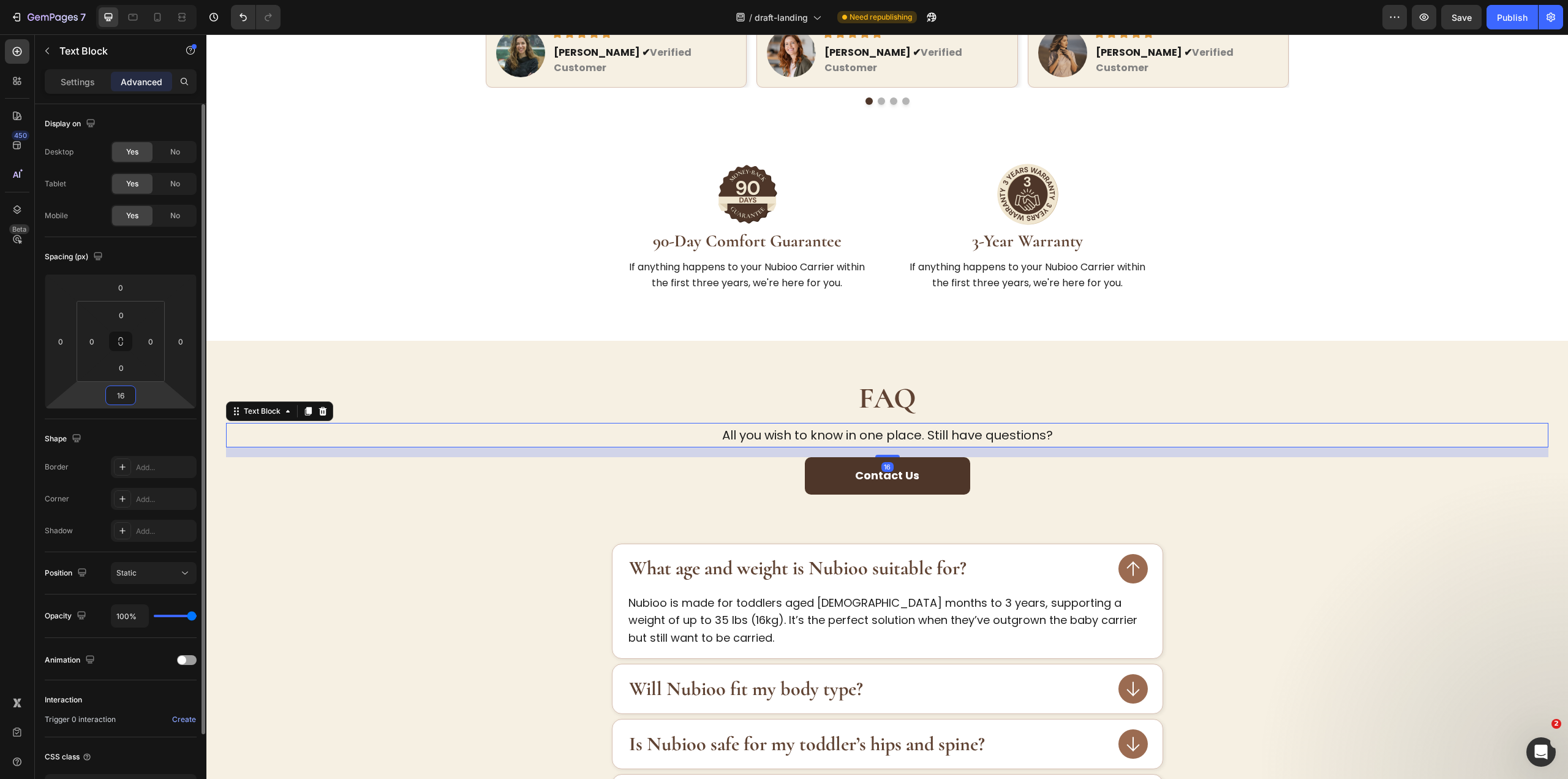
click at [121, 396] on input "16" at bounding box center [121, 395] width 24 height 19
type input "12"
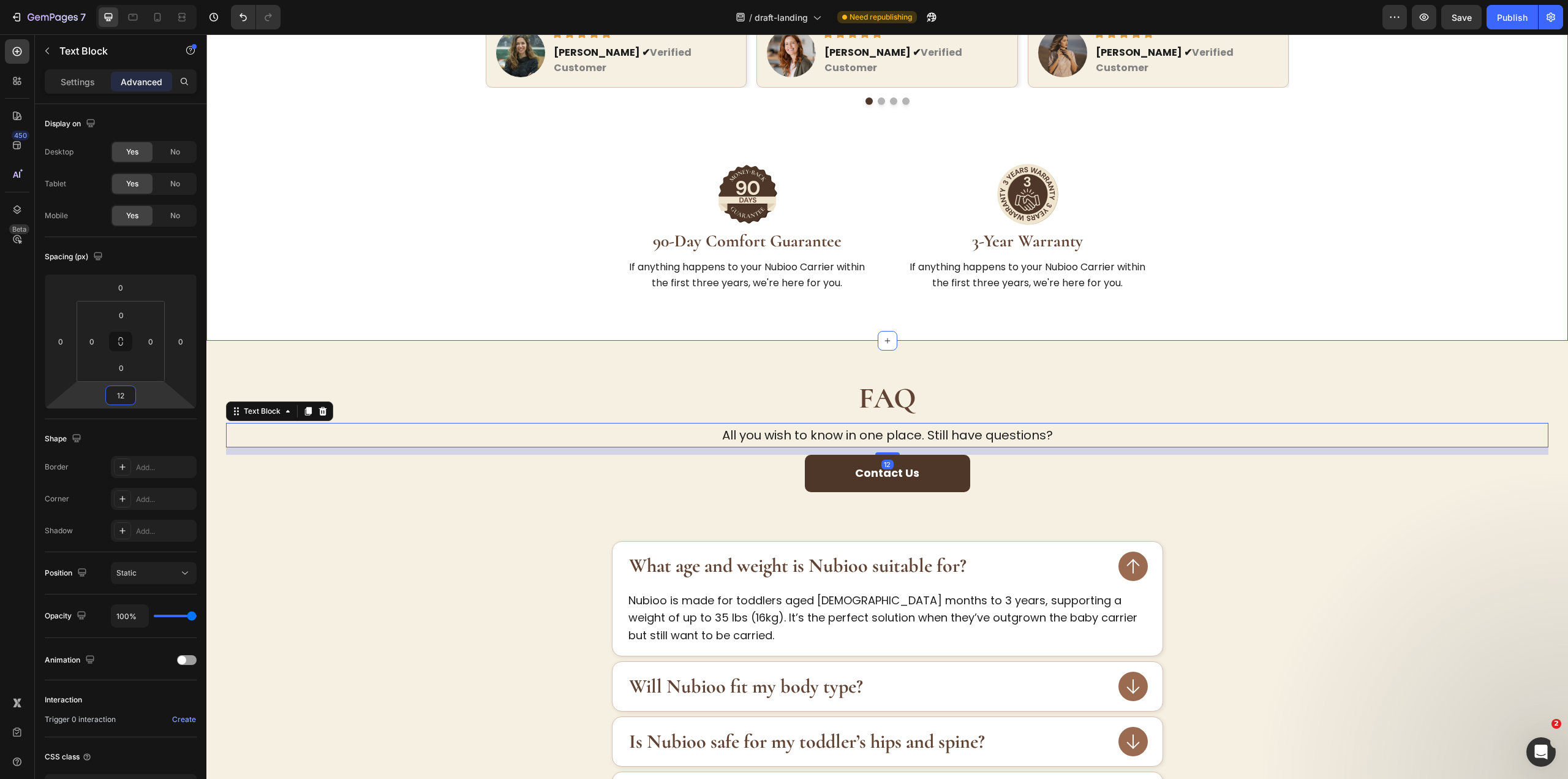
click at [370, 184] on div "150,000+ Happy Parents Heading Trusted by families who were tired of carriers t…" at bounding box center [887, 32] width 1323 height 539
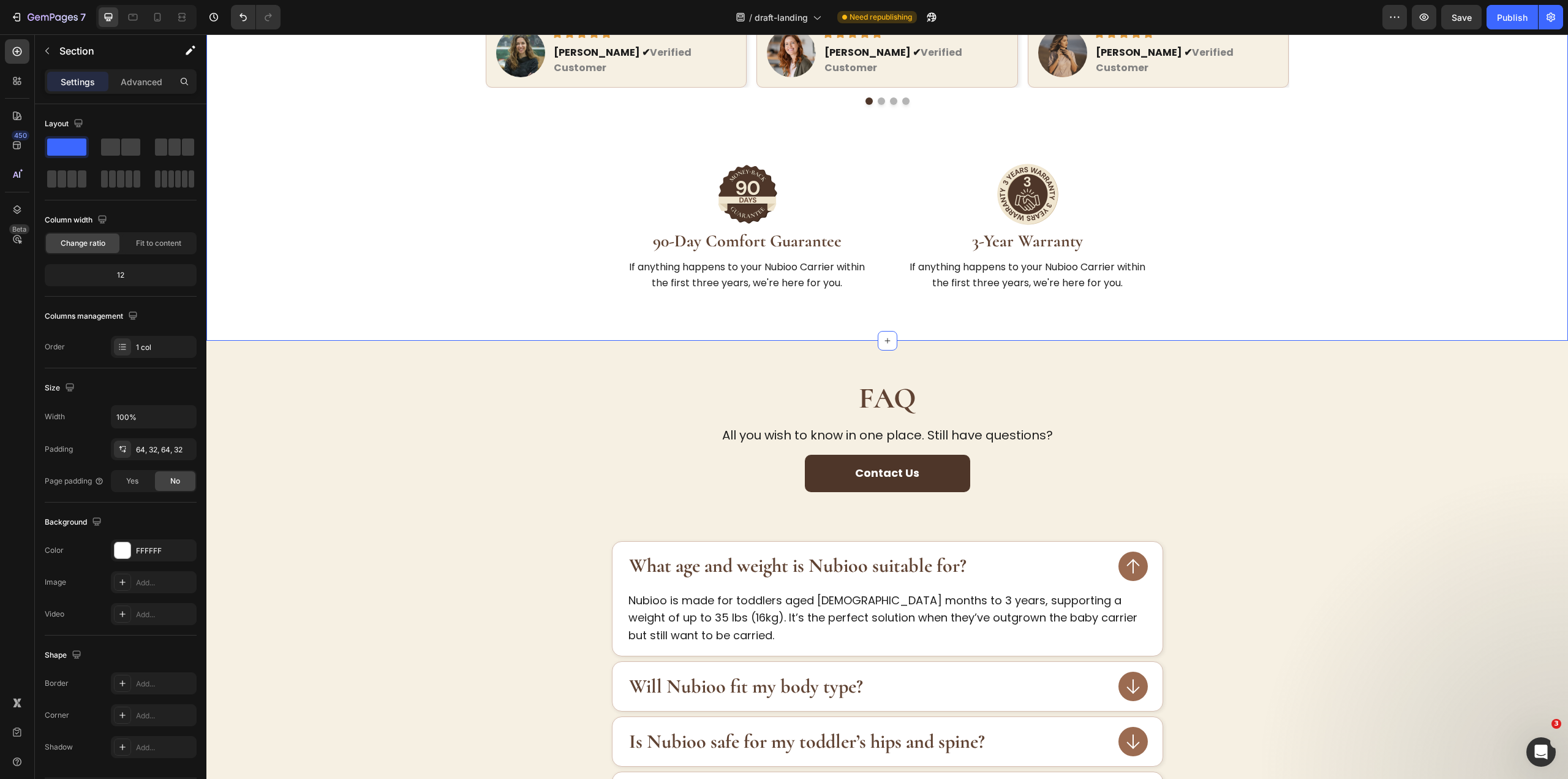
click at [412, 121] on div "150,000+ Happy Parents Heading Trusted by families who were tired of carriers t…" at bounding box center [887, 32] width 1323 height 539
click at [767, 164] on img at bounding box center [747, 194] width 61 height 61
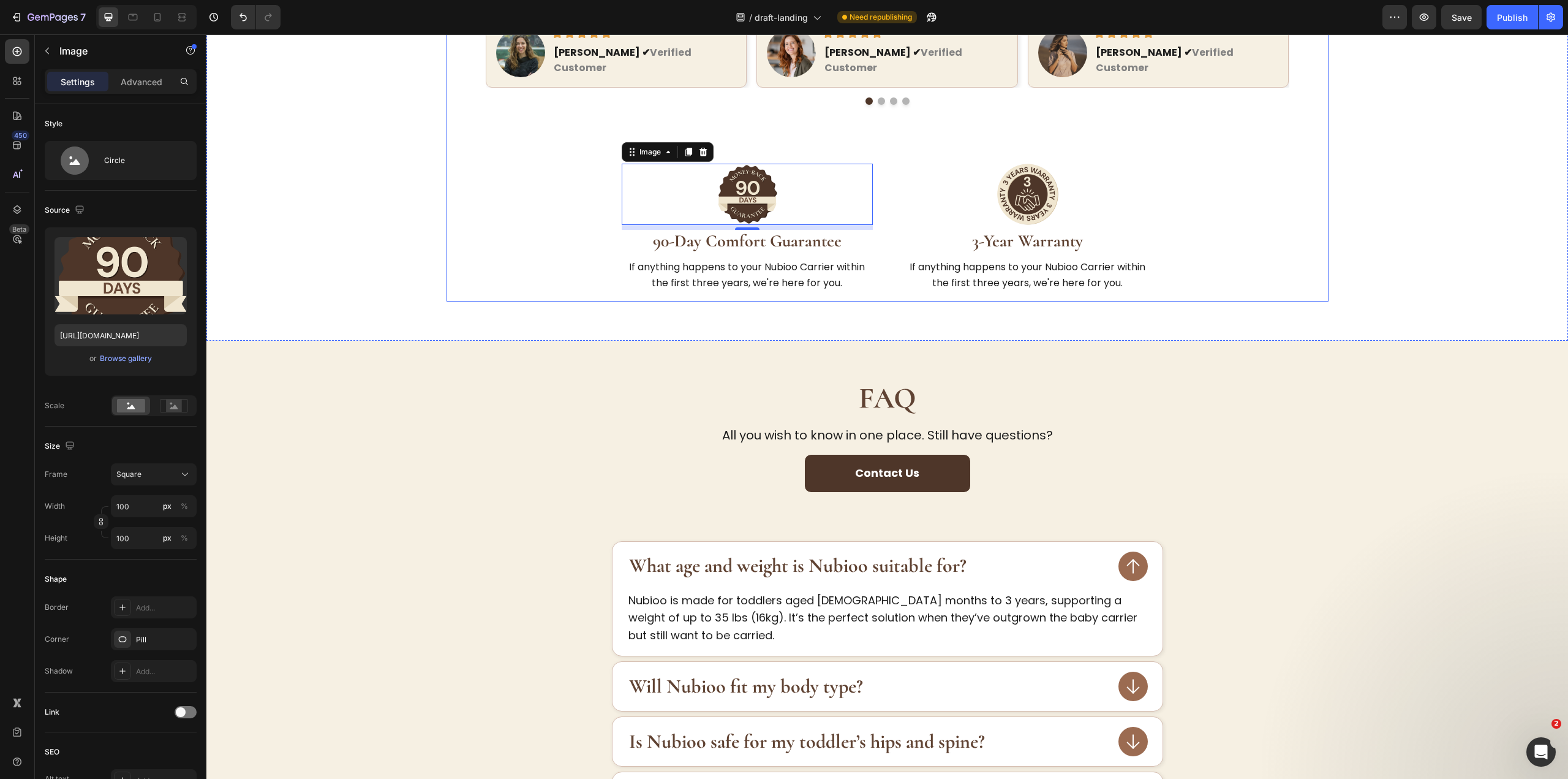
drag, startPoint x: 588, startPoint y: 255, endPoint x: 602, endPoint y: 70, distance: 185.5
click at [588, 255] on div "150,000+ Happy Parents Heading Trusted by families who were tired of carriers t…" at bounding box center [888, 32] width 882 height 539
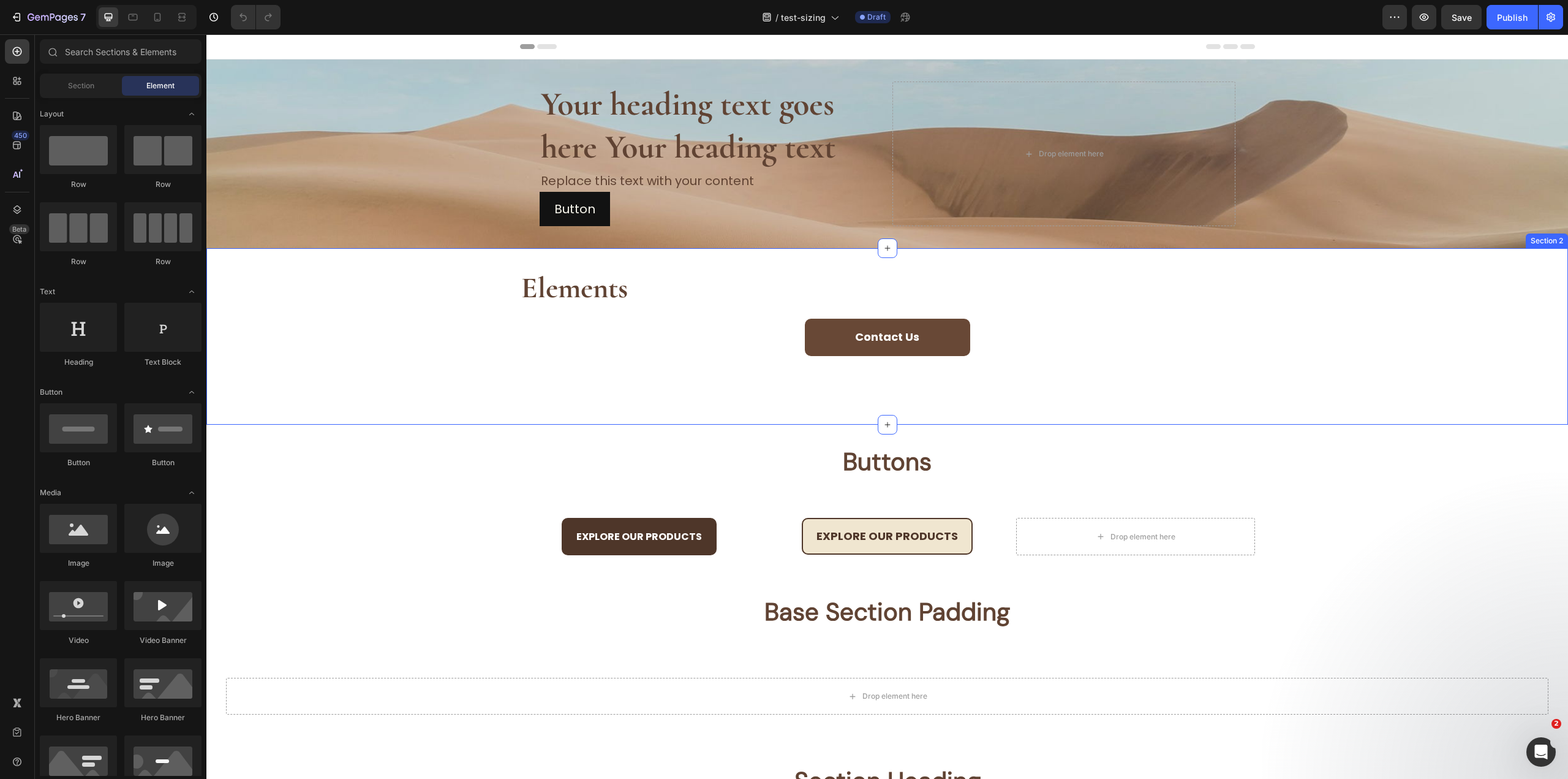
click at [877, 347] on button "Contact Us" at bounding box center [887, 338] width 166 height 38
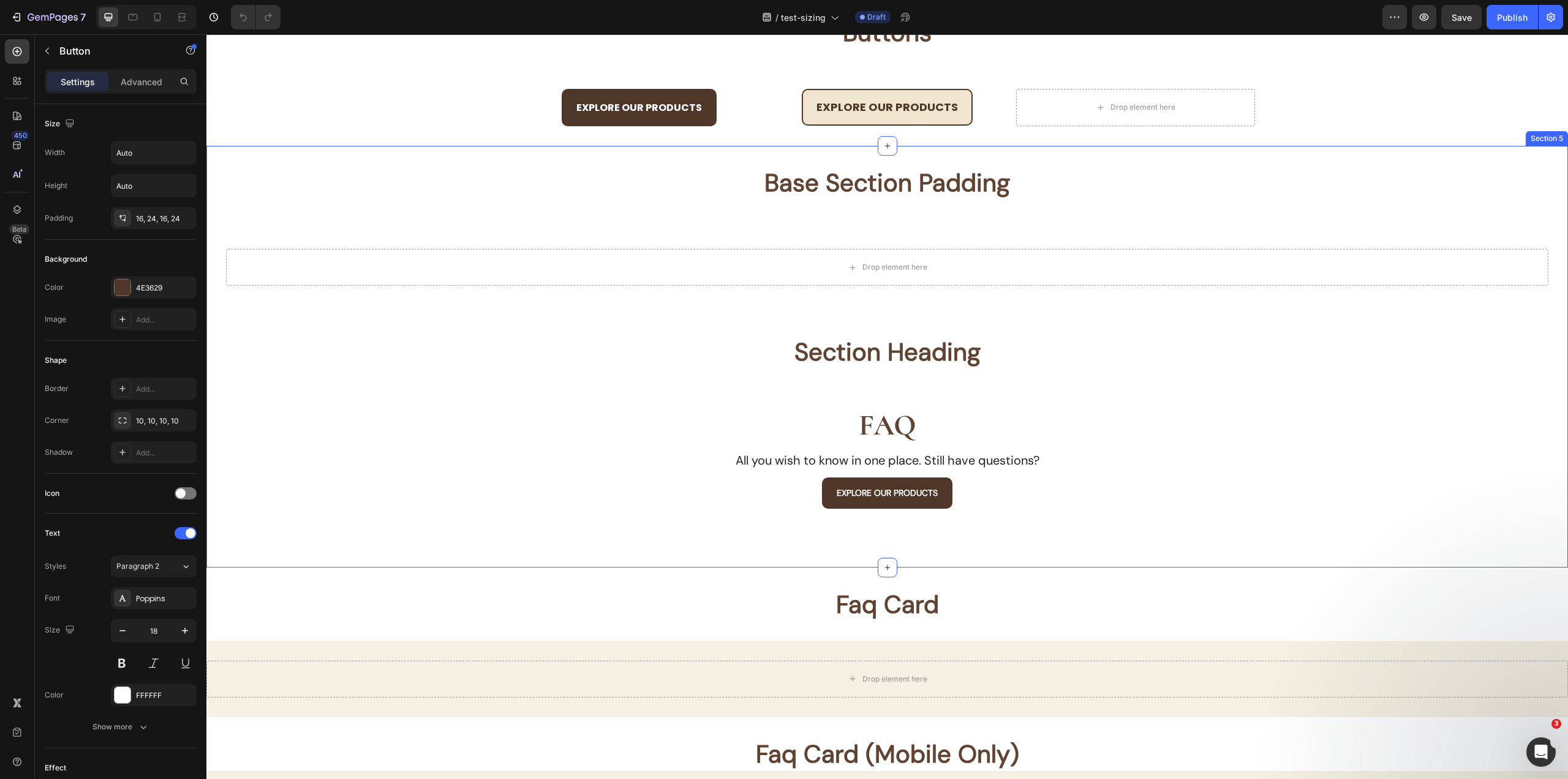
scroll to position [61, 0]
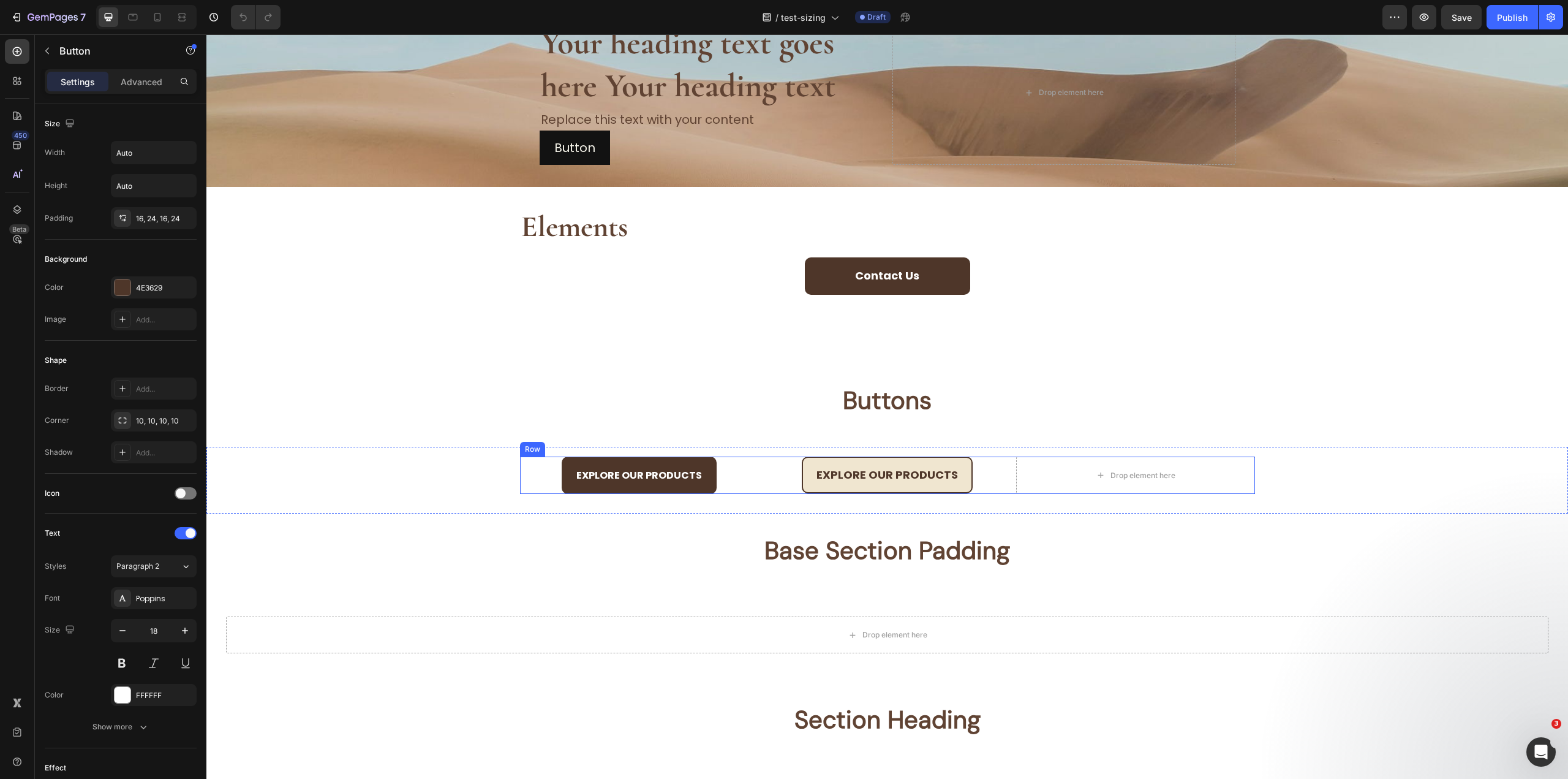
click at [762, 469] on div "Explore Our Products Button Explore Our Products Button Drop element here Row" at bounding box center [887, 476] width 735 height 38
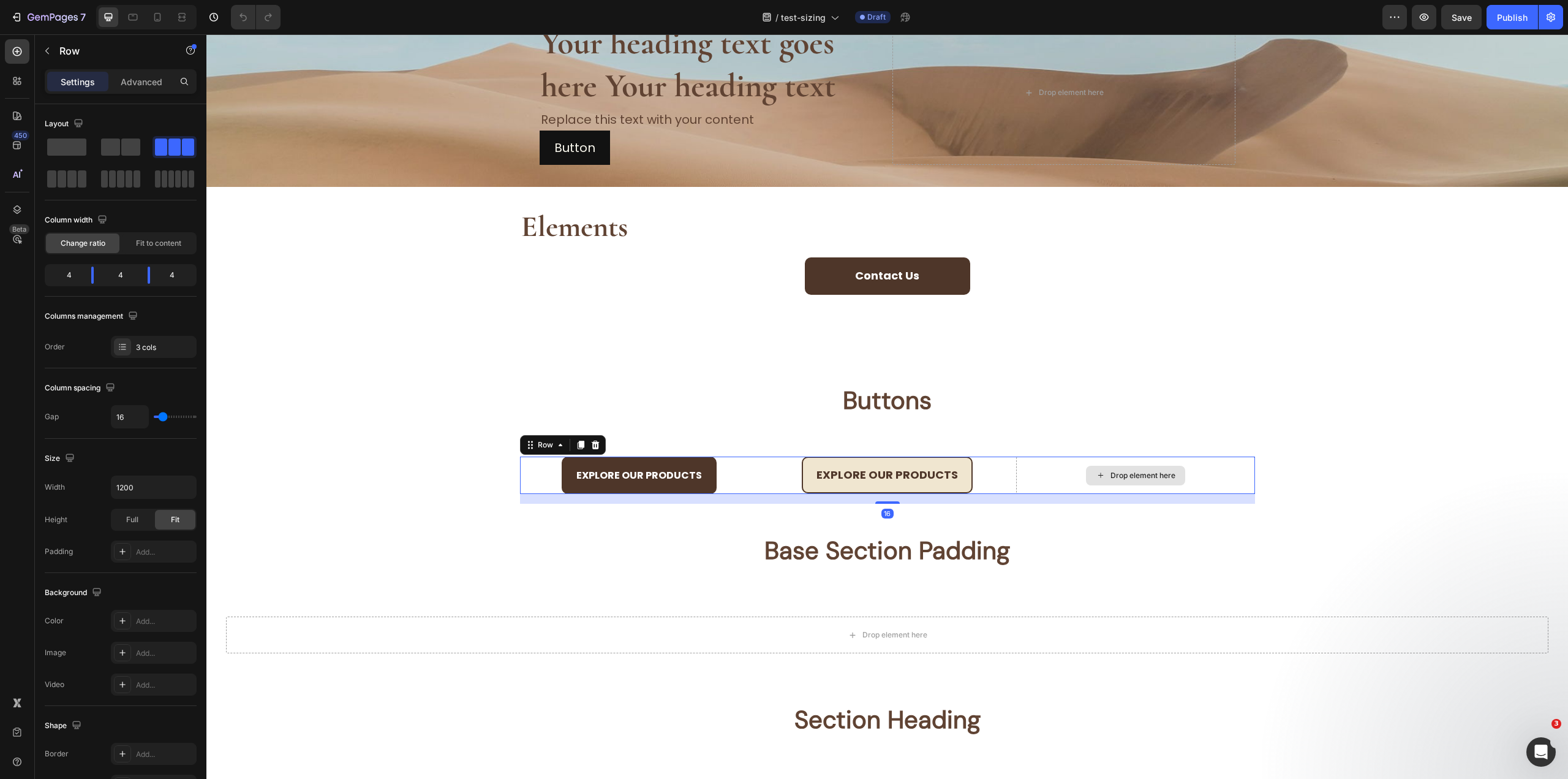
click at [1072, 459] on div "Drop element here" at bounding box center [1135, 476] width 238 height 38
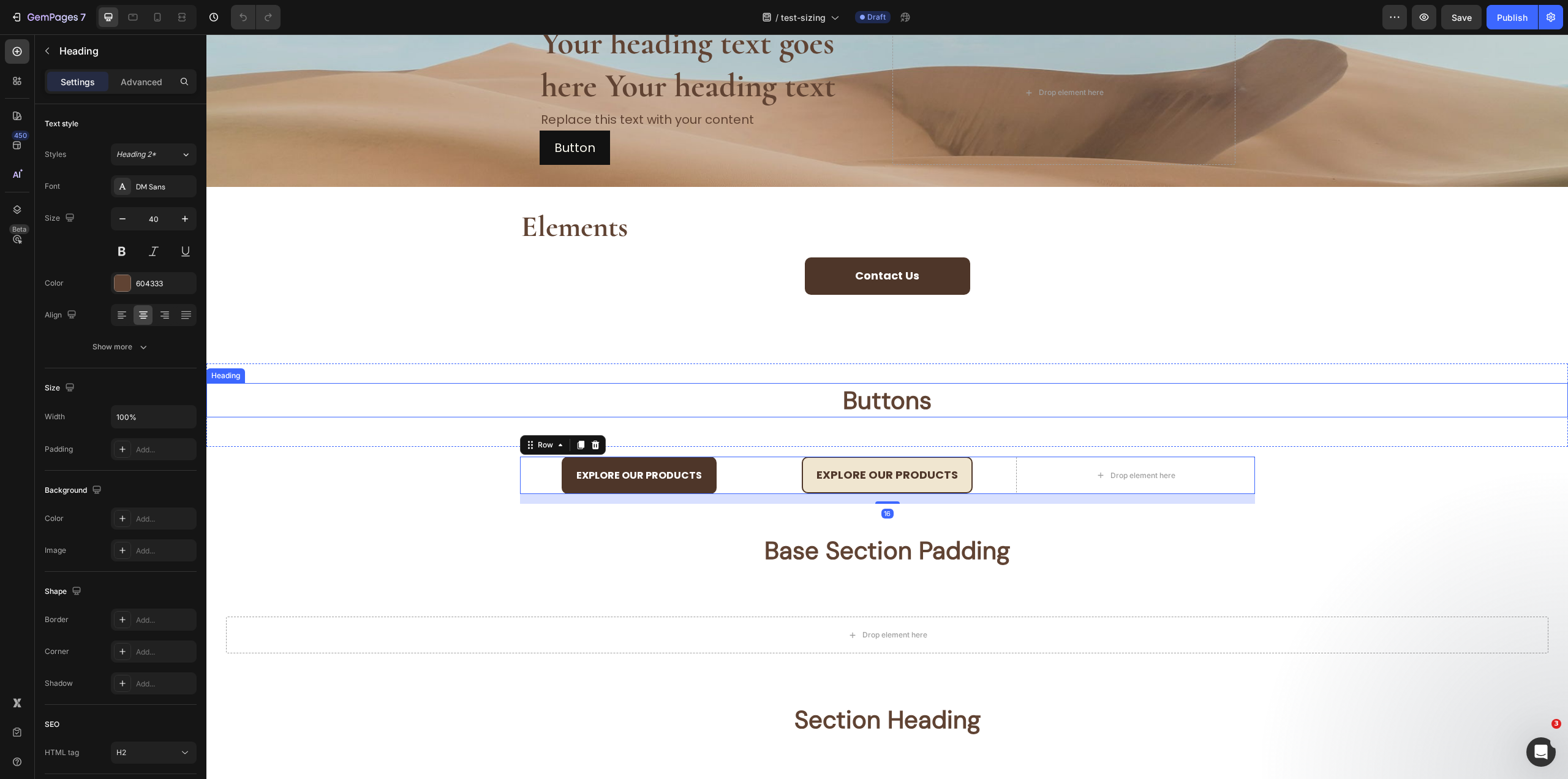
click at [983, 384] on h2 "Buttons" at bounding box center [887, 400] width 1362 height 34
